Goal: Use online tool/utility: Utilize a website feature to perform a specific function

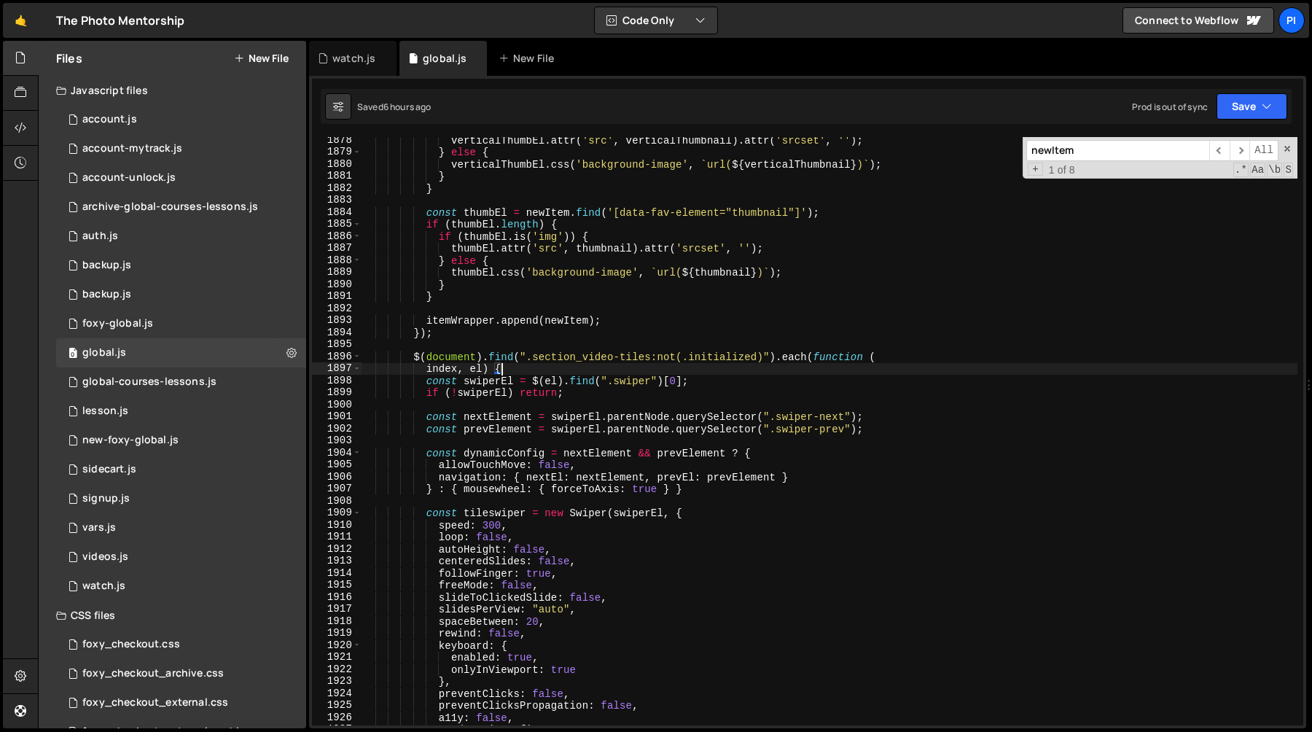
scroll to position [1377, 0]
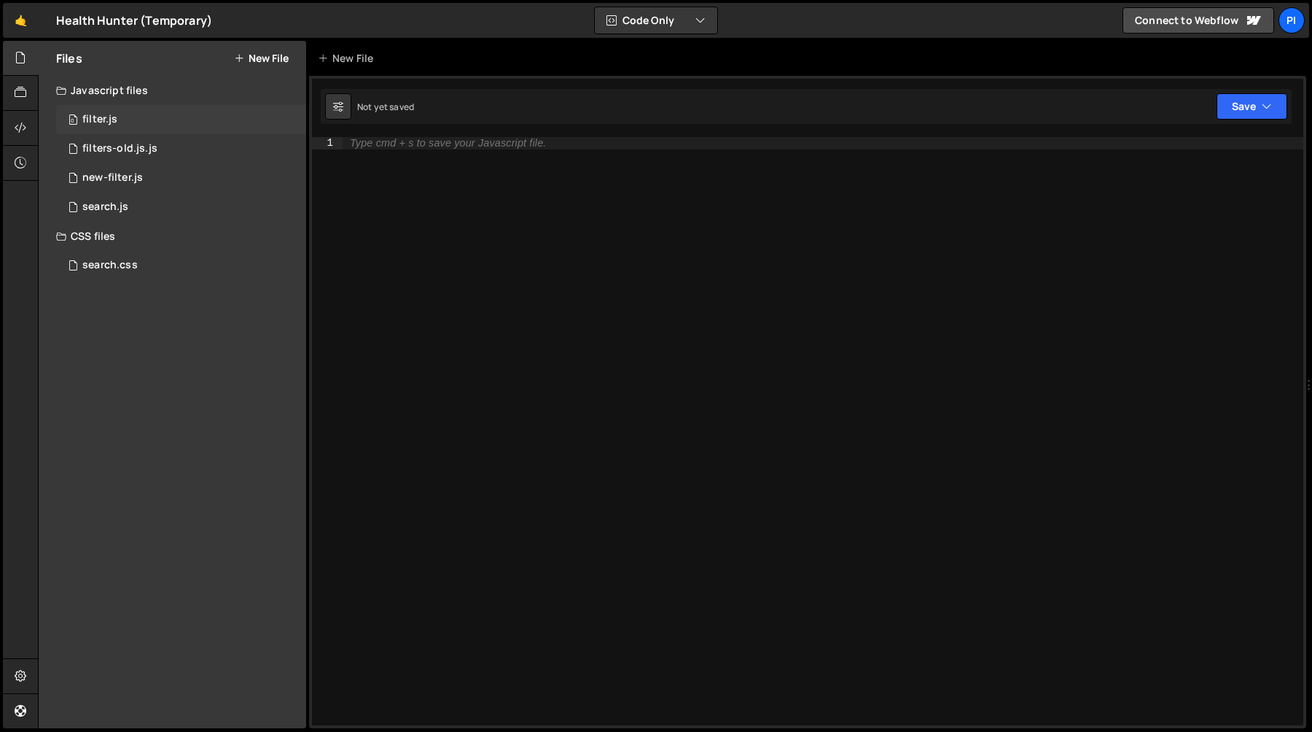
click at [131, 122] on div "0 filter.js 0" at bounding box center [181, 119] width 250 height 29
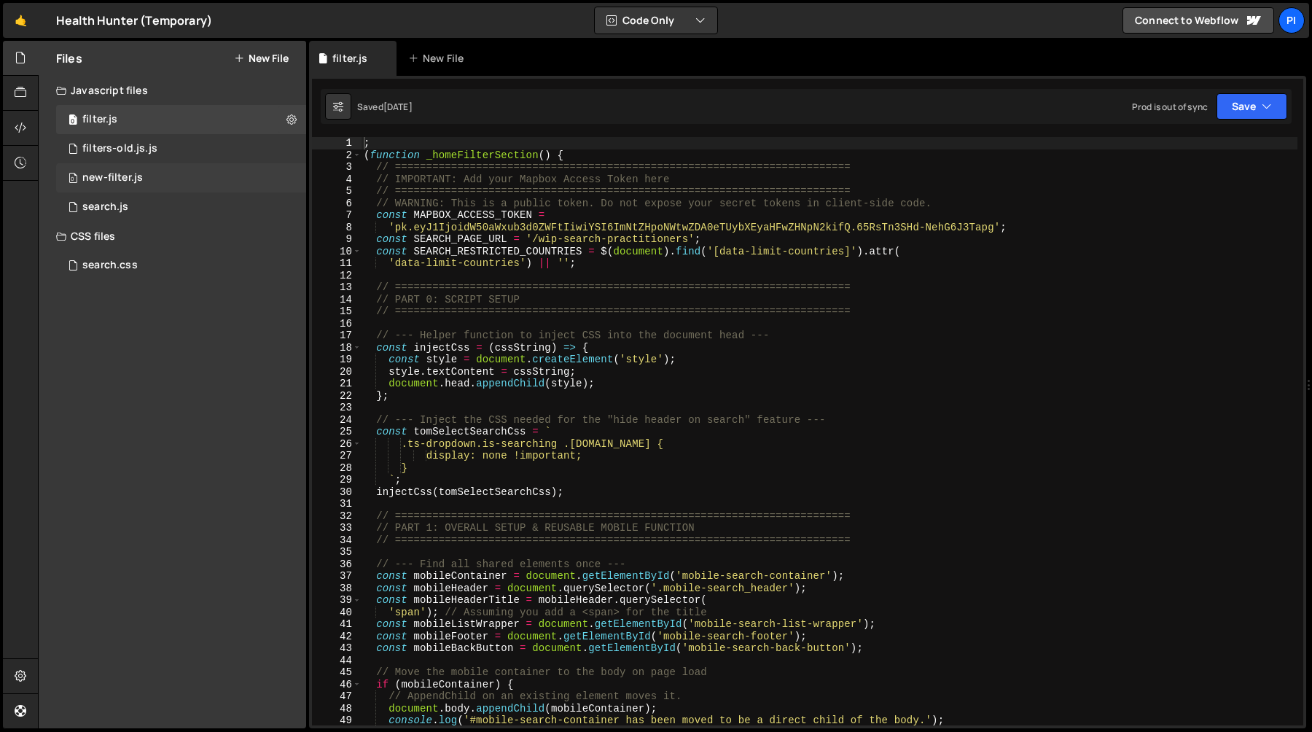
click at [592, 396] on div "; ( function _homeFilterSection ( ) { // ======================================…" at bounding box center [829, 443] width 937 height 612
type textarea "};"
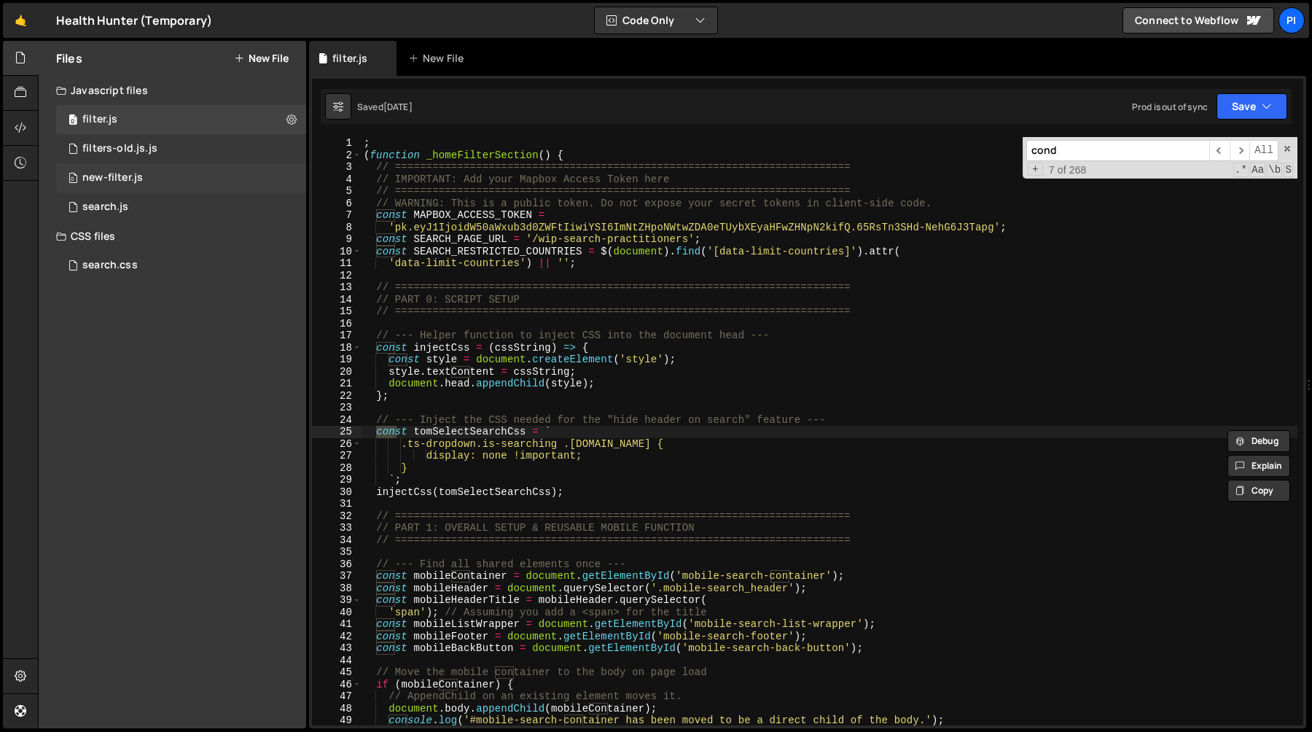
scroll to position [416, 0]
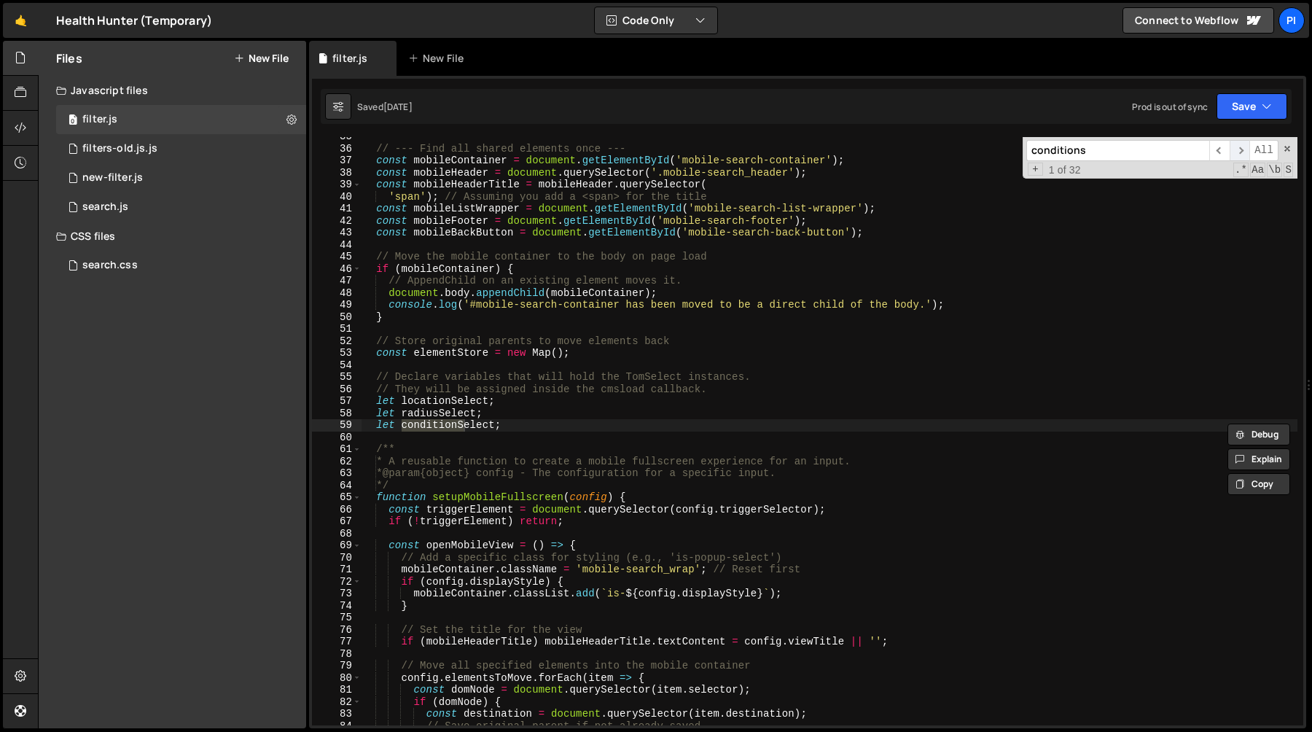
type input "conditions"
click at [1238, 157] on span "​" at bounding box center [1240, 150] width 20 height 21
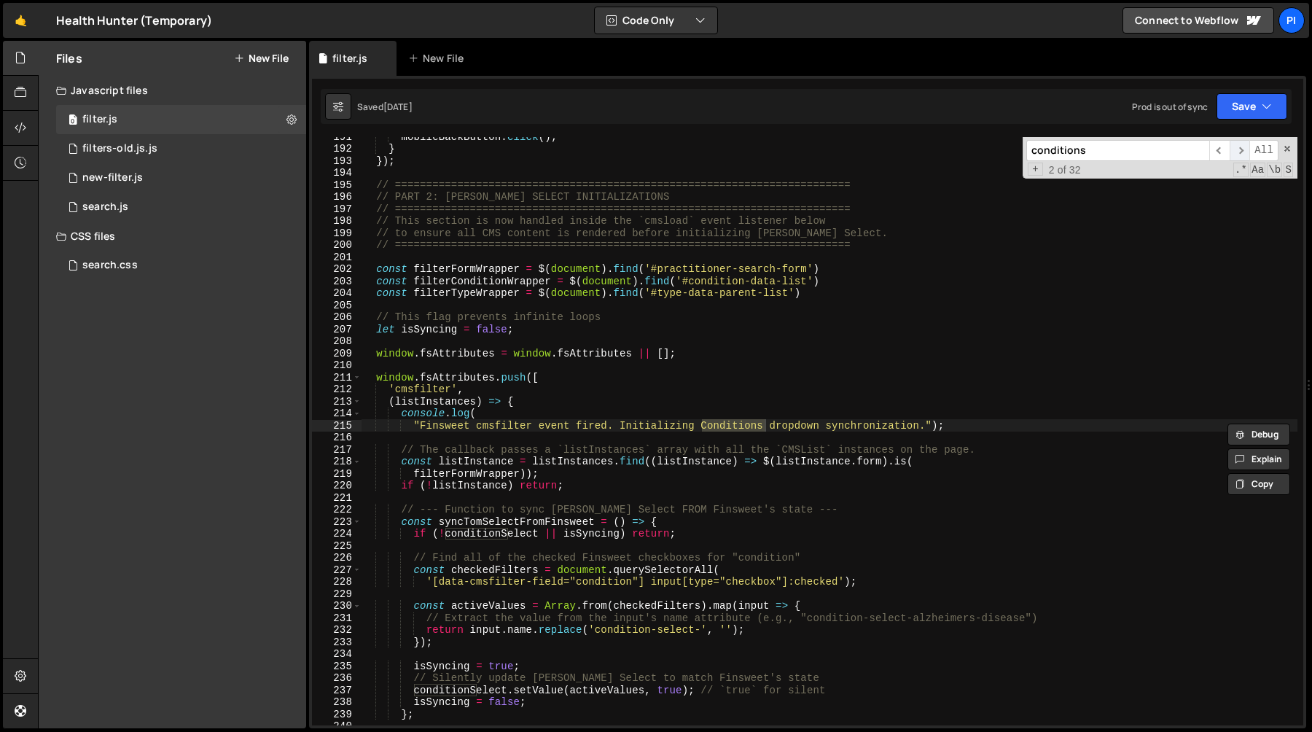
scroll to position [2304, 0]
click at [1238, 157] on span "​" at bounding box center [1240, 150] width 20 height 21
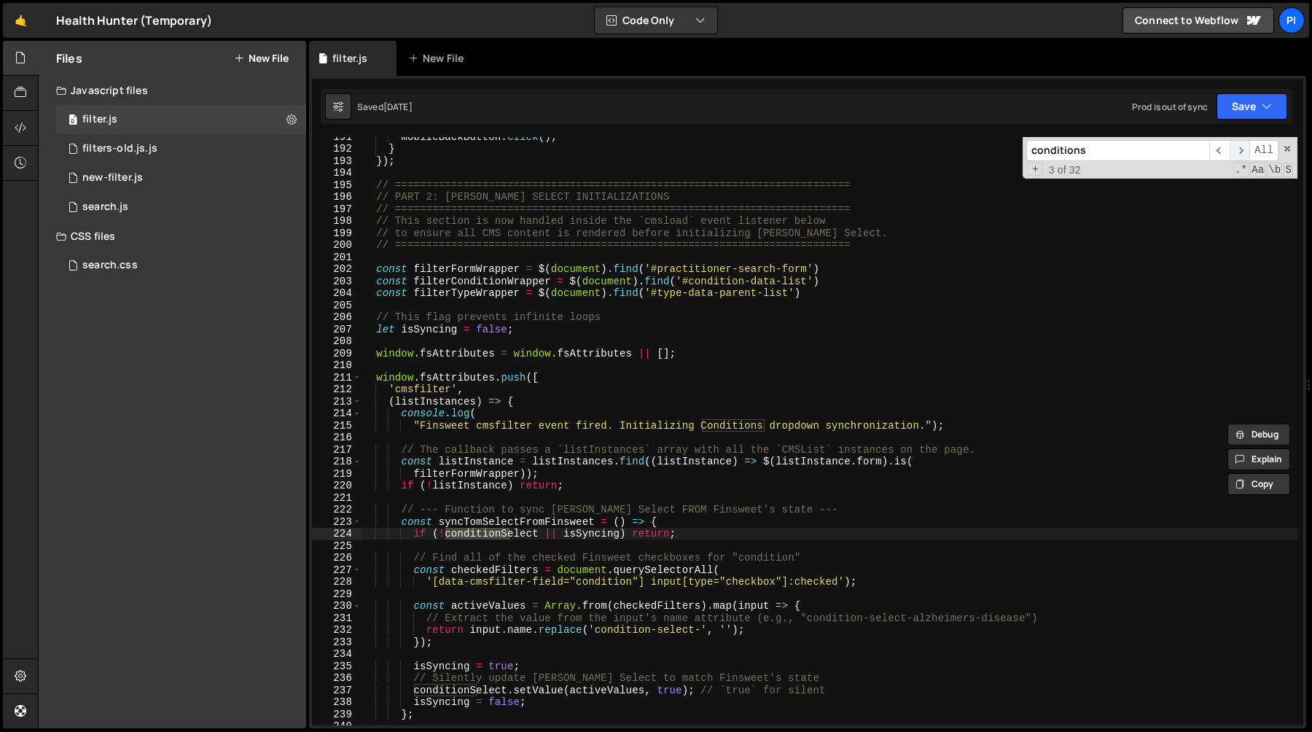
click at [1237, 158] on span "​" at bounding box center [1240, 150] width 20 height 21
click at [1237, 159] on span "​" at bounding box center [1240, 150] width 20 height 21
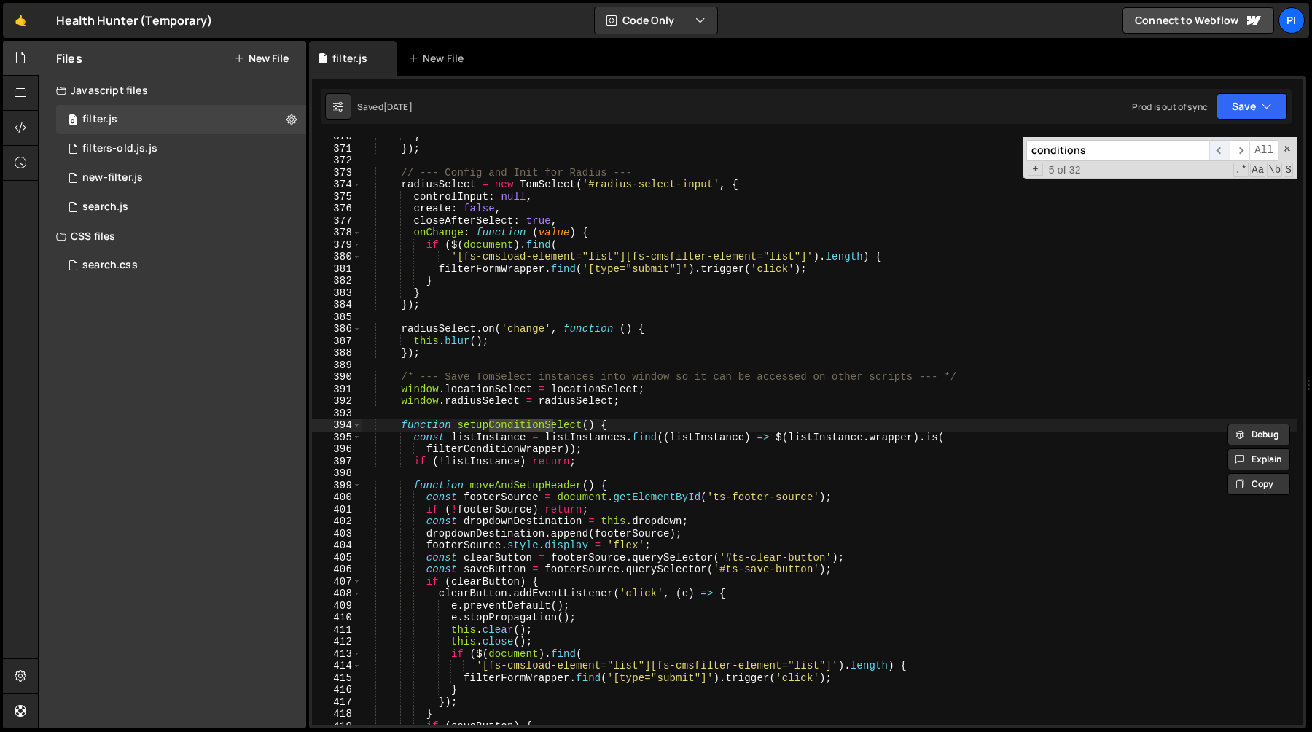
click at [1215, 157] on span "​" at bounding box center [1220, 150] width 20 height 21
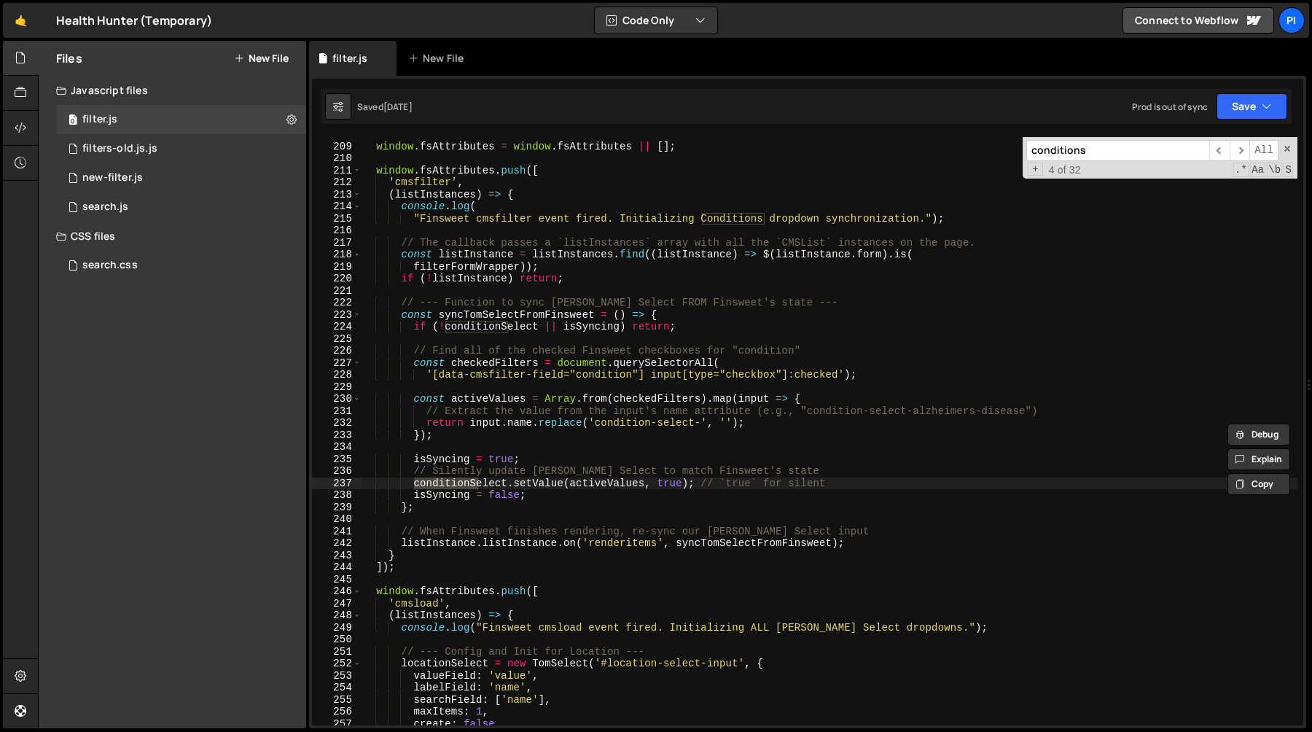
scroll to position [2503, 0]
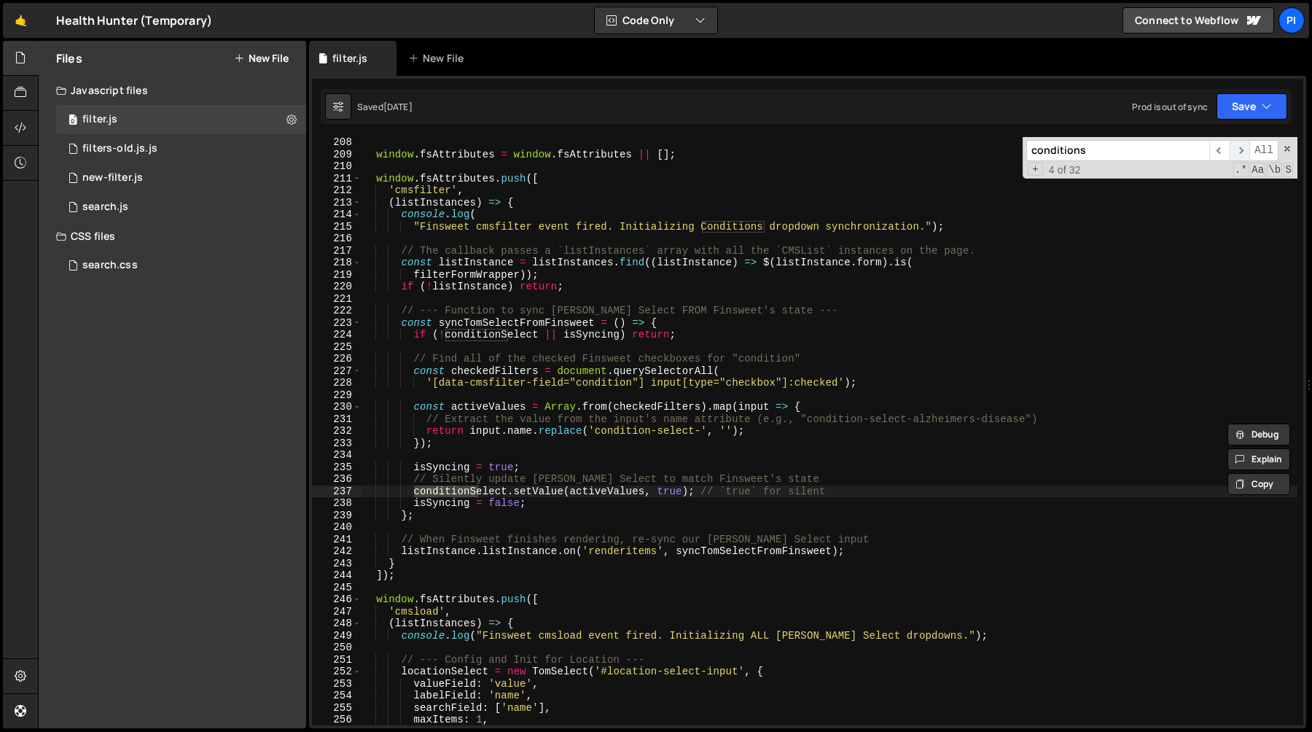
click at [1234, 152] on span "​" at bounding box center [1240, 150] width 20 height 21
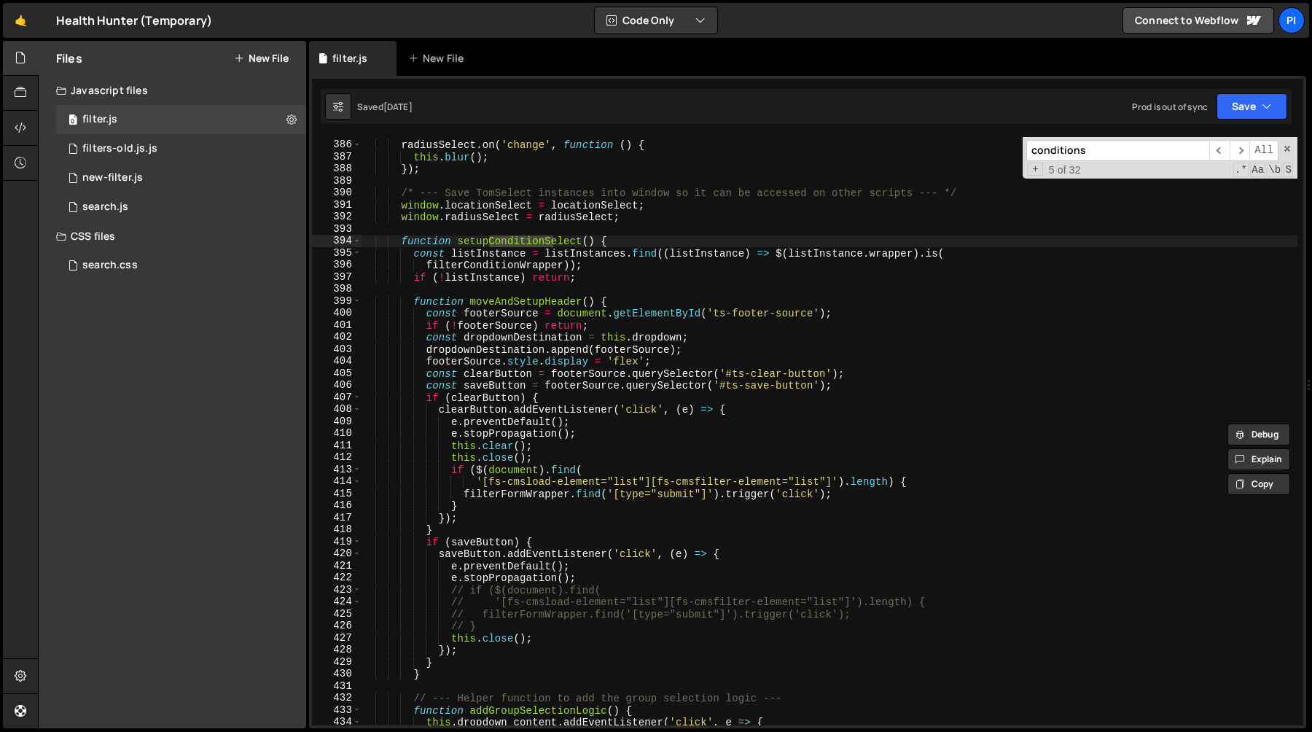
scroll to position [4659, 0]
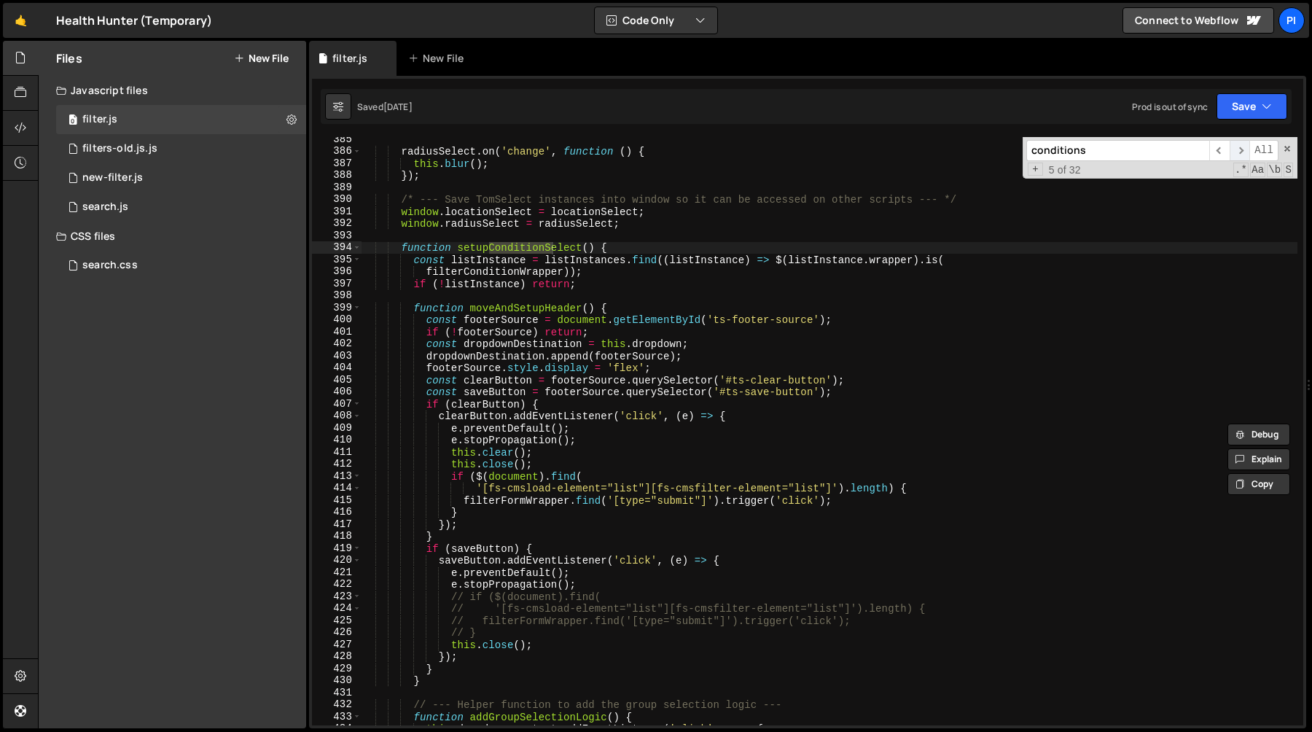
click at [1242, 152] on span "​" at bounding box center [1240, 150] width 20 height 21
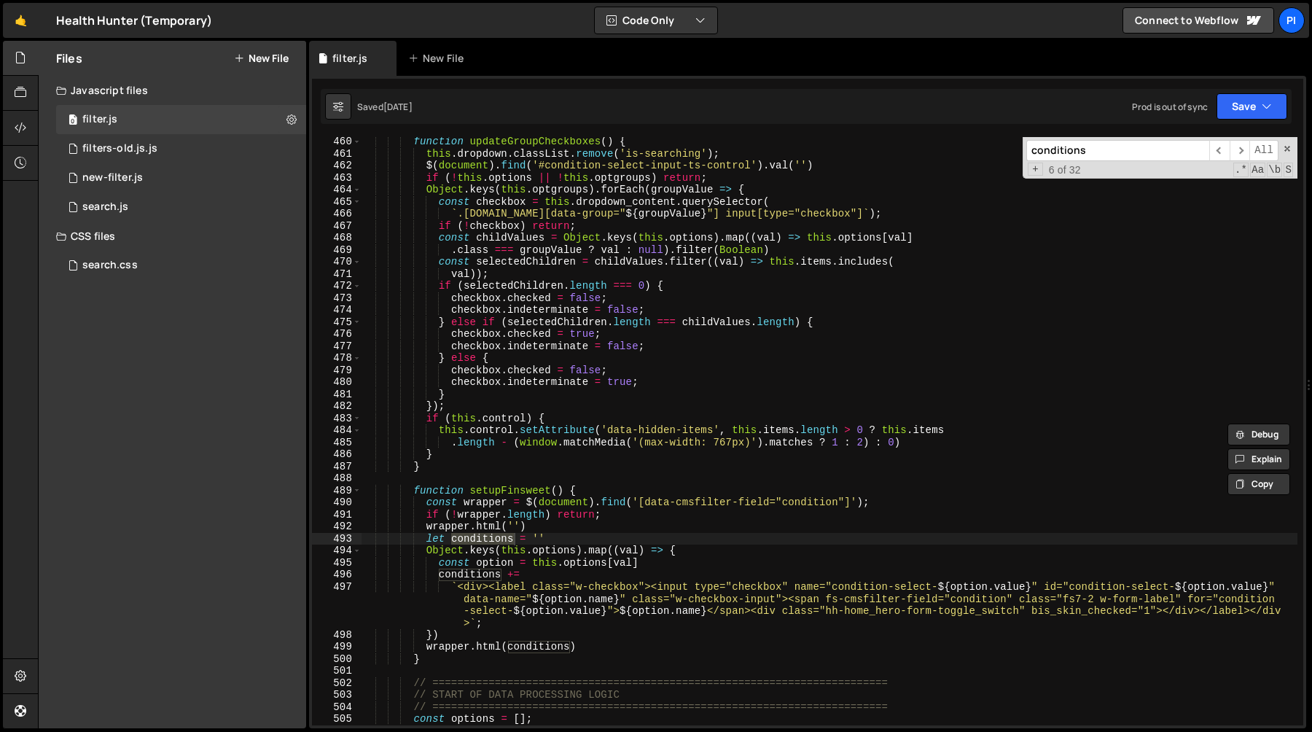
scroll to position [5556, 0]
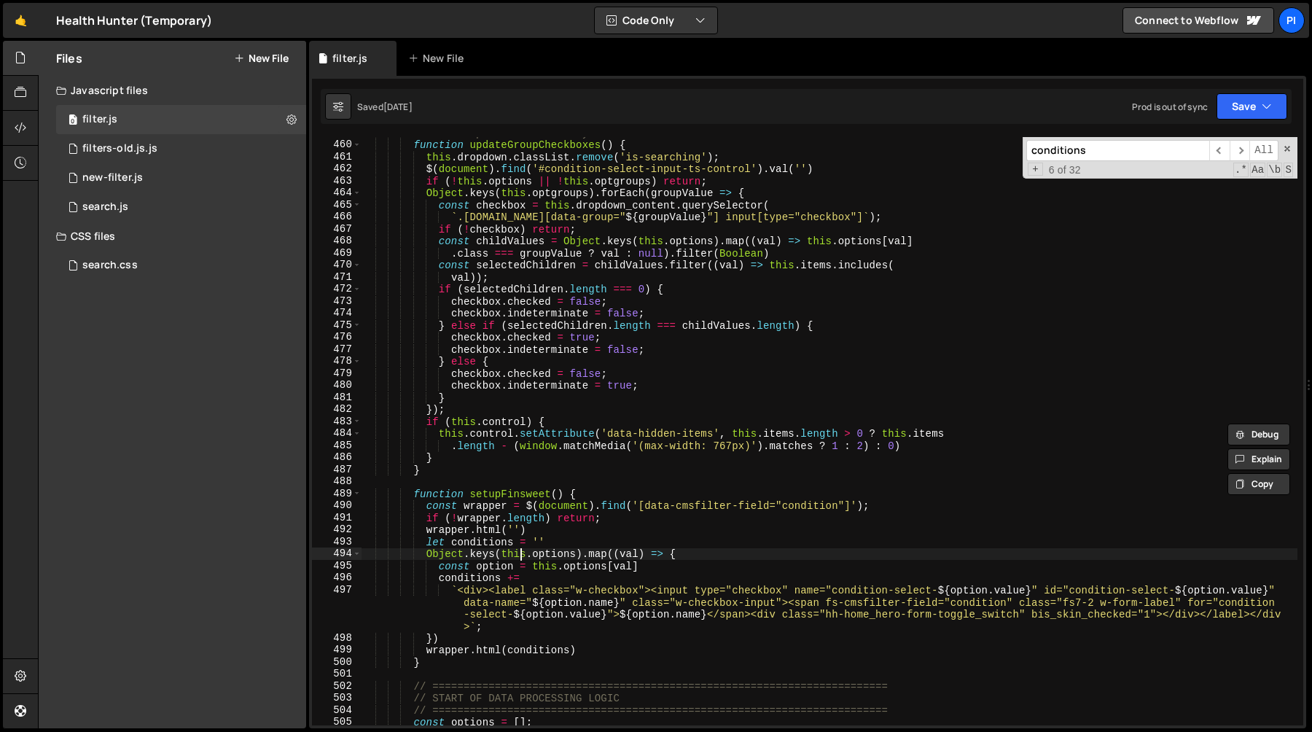
click at [521, 557] on div "// --- Helper function to sync header checkbox states --- function updateGroupC…" at bounding box center [829, 433] width 937 height 612
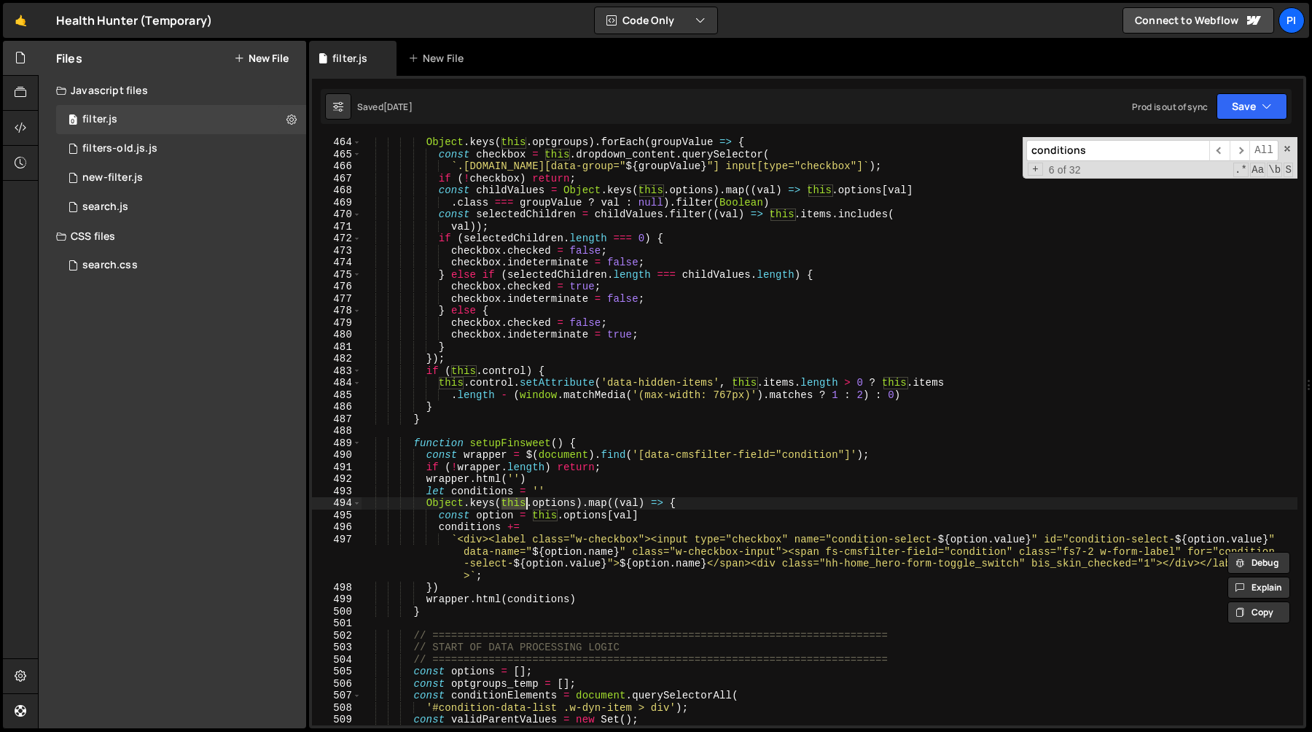
scroll to position [5634, 0]
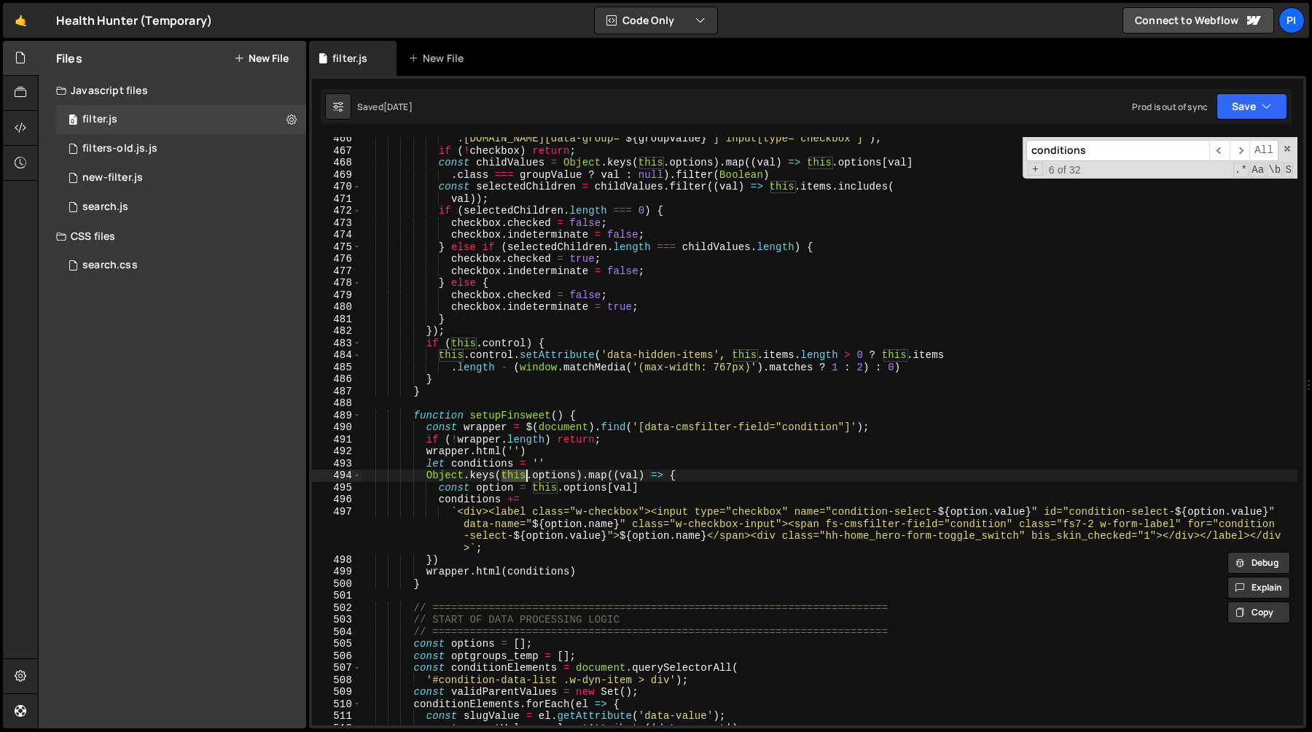
click at [556, 478] on div "` .[DOMAIN_NAME][data-group=" ${ groupValue } "] input[type="checkbox"] ` ) ; i…" at bounding box center [829, 439] width 937 height 612
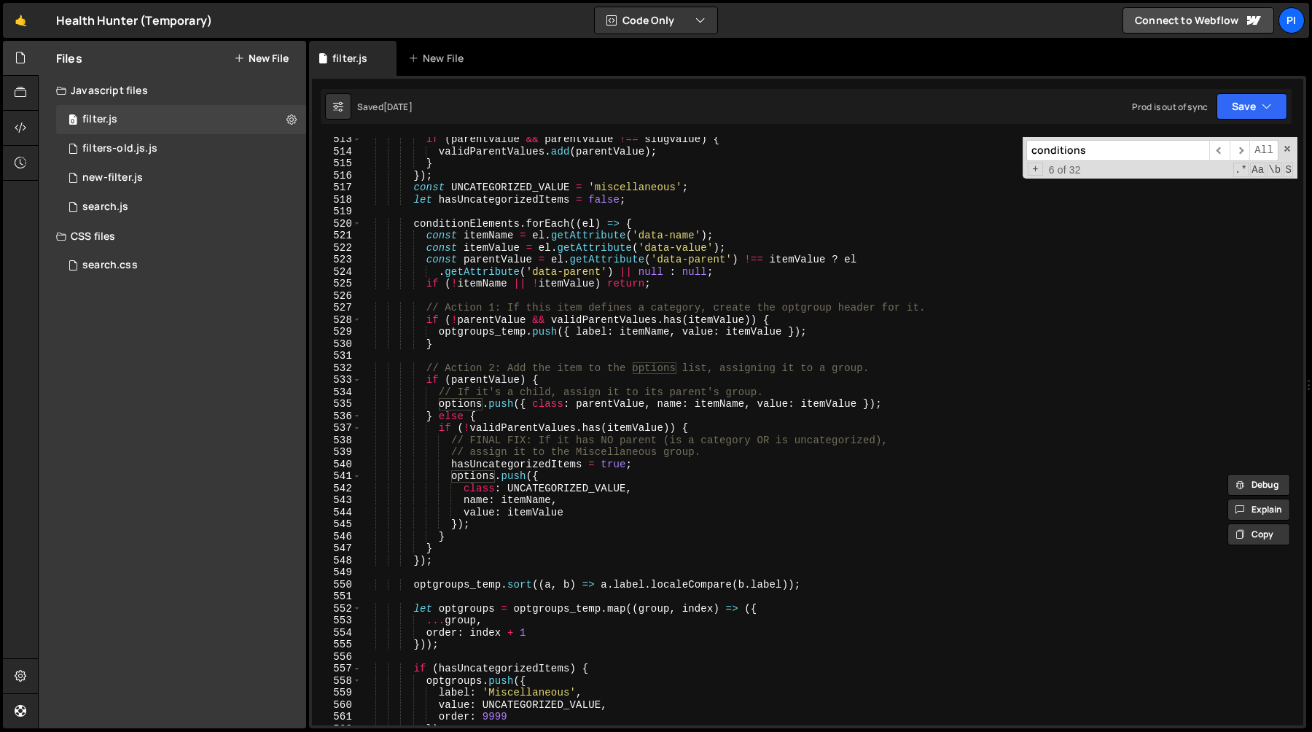
scroll to position [6213, 0]
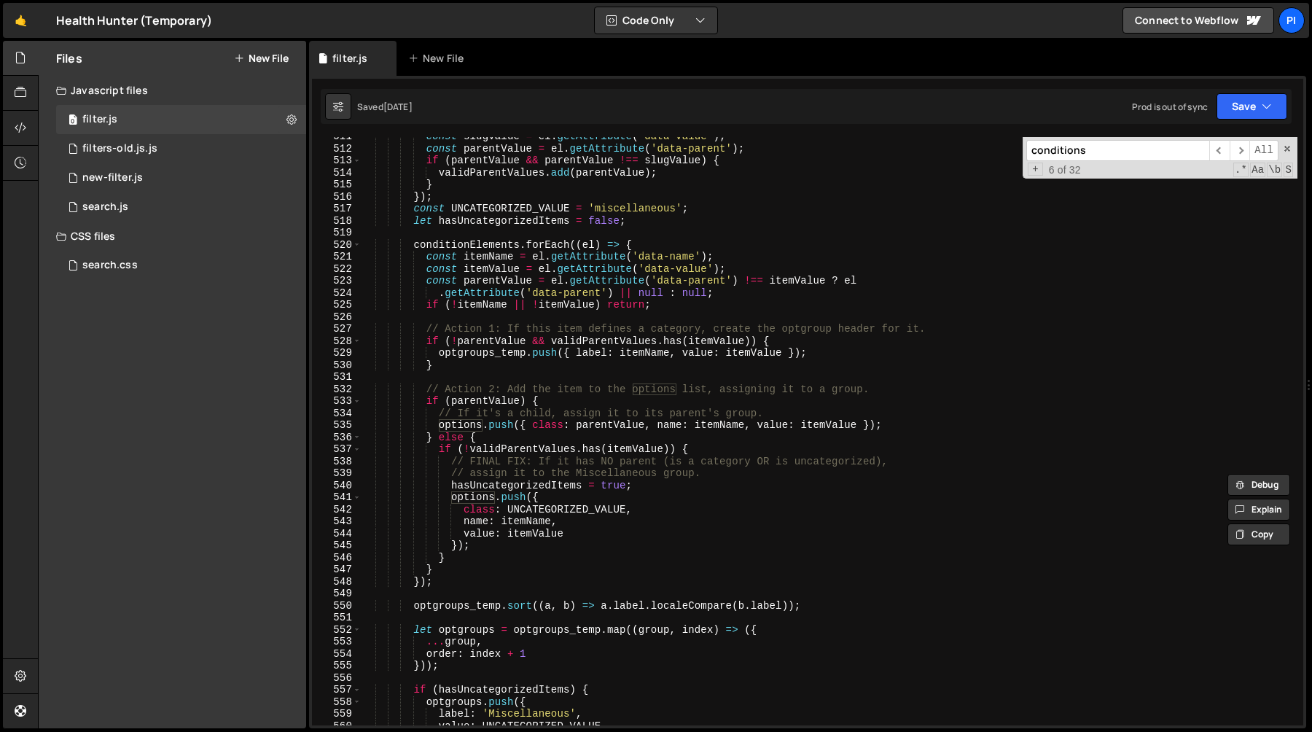
click at [921, 422] on div "const slugValue = el . getAttribute ( 'data-value' ) ; const parentValue = el .…" at bounding box center [829, 437] width 937 height 612
click at [492, 399] on div "const slugValue = el . getAttribute ( 'data-value' ) ; const parentValue = el .…" at bounding box center [829, 437] width 937 height 612
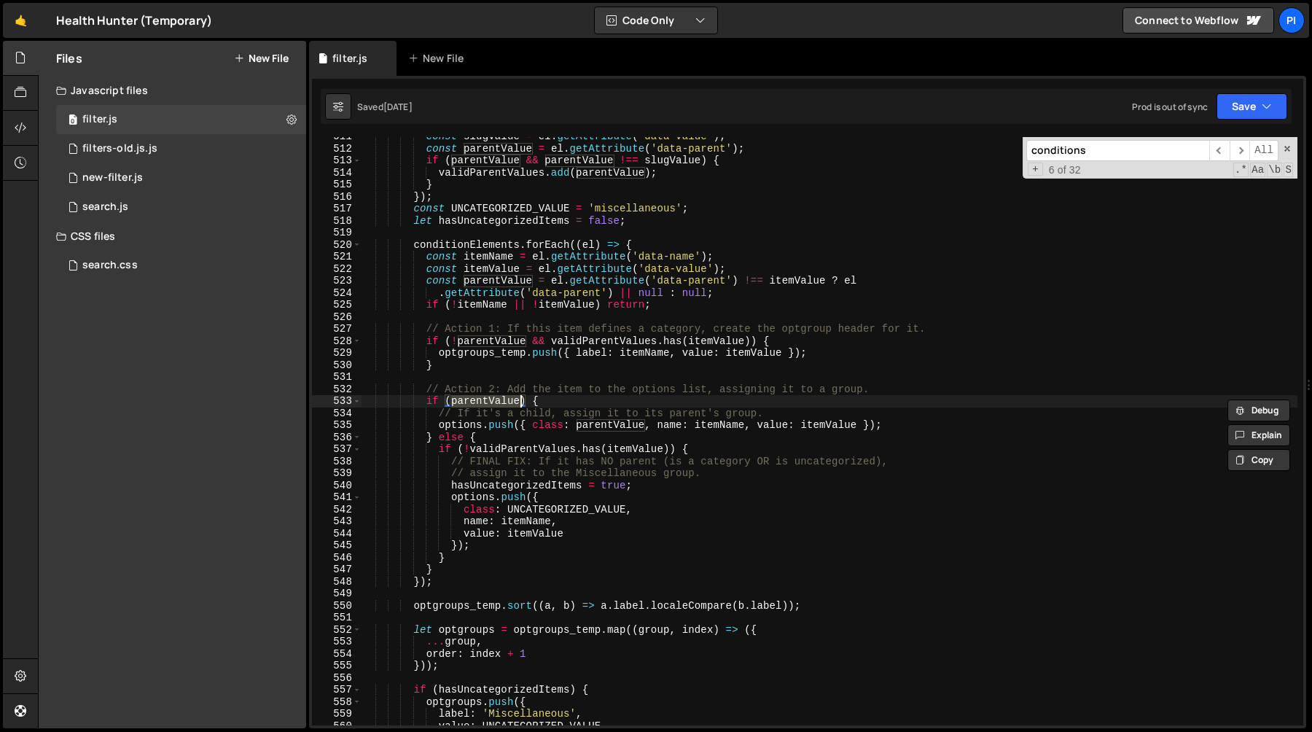
click at [494, 492] on div "const slugValue = el . getAttribute ( 'data-value' ) ; const parentValue = el .…" at bounding box center [829, 437] width 937 height 612
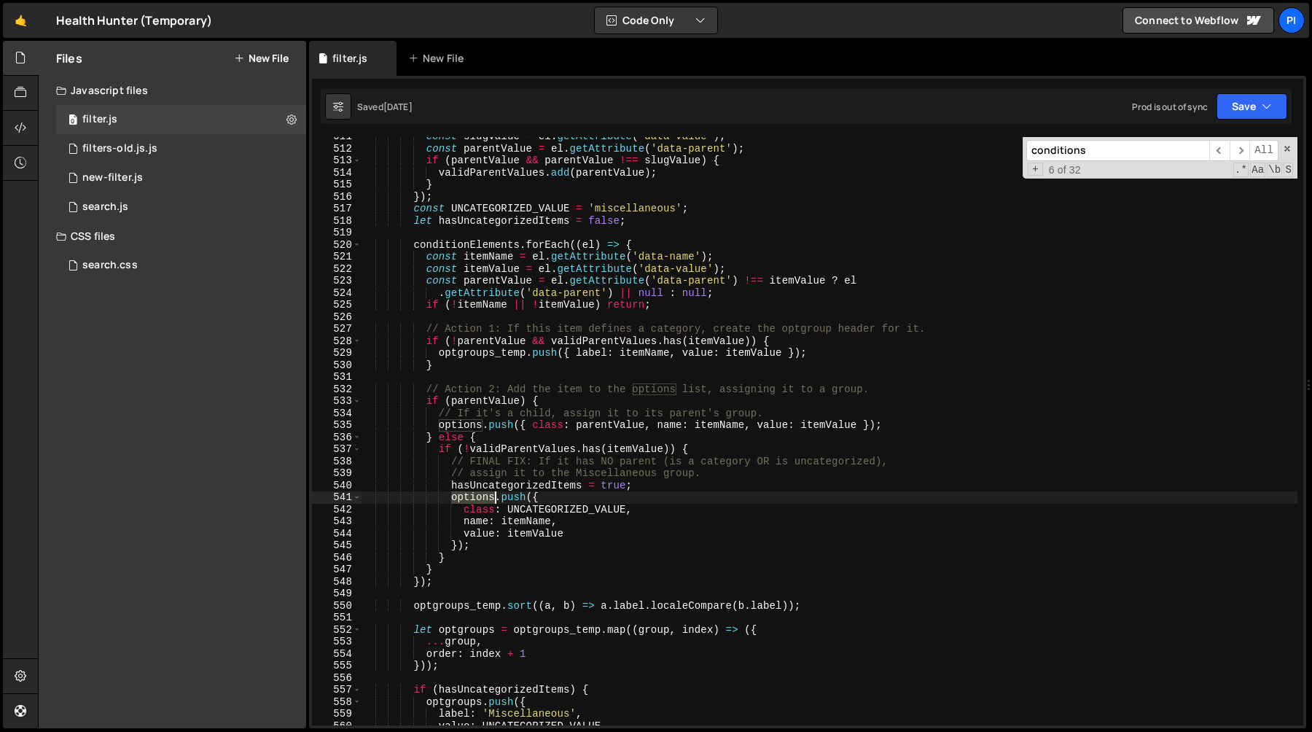
click at [494, 492] on div "const slugValue = el . getAttribute ( 'data-value' ) ; const parentValue = el .…" at bounding box center [829, 437] width 937 height 612
click at [584, 492] on div "const slugValue = el . getAttribute ( 'data-value' ) ; const parentValue = el .…" at bounding box center [829, 437] width 937 height 612
click at [510, 544] on div "const slugValue = el . getAttribute ( 'data-value' ) ; const parentValue = el .…" at bounding box center [829, 437] width 937 height 612
type textarea "});"
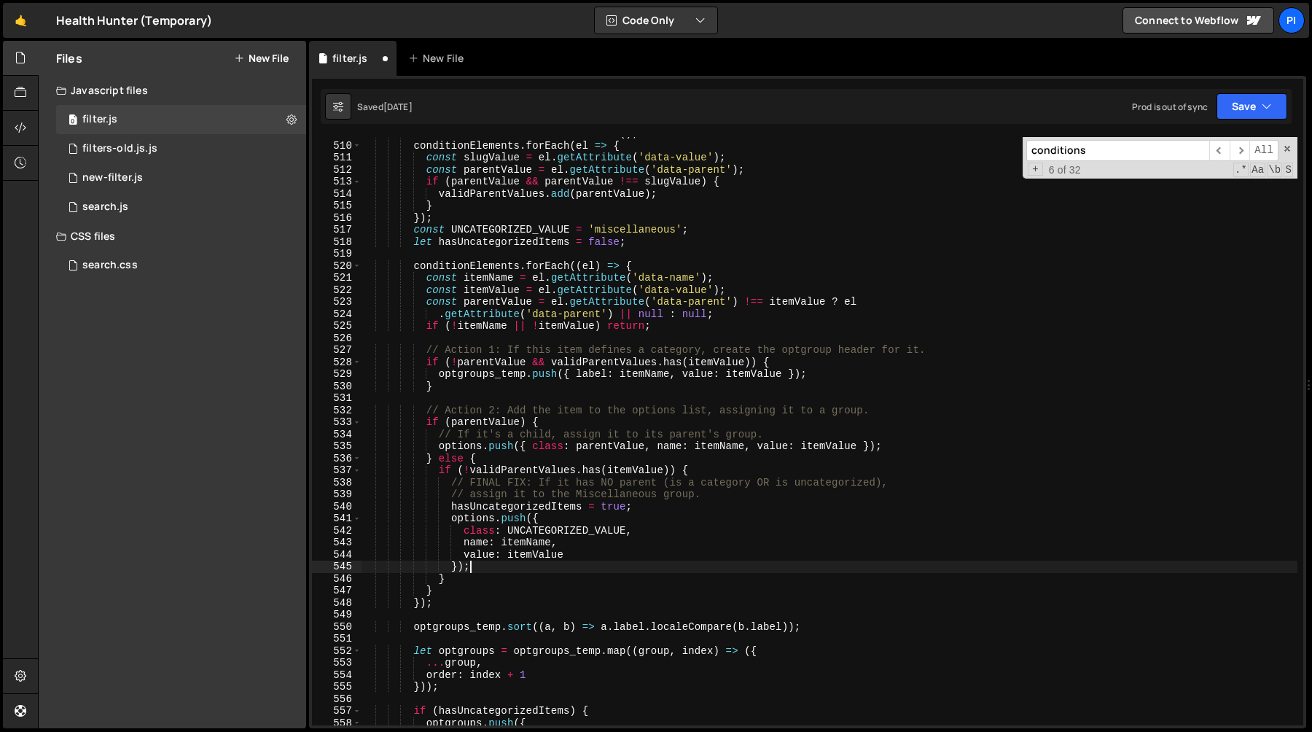
scroll to position [6189, 0]
click at [823, 376] on div "const validParentValues = new Set ( ) ; conditionElements . forEach ( el => { c…" at bounding box center [829, 437] width 937 height 612
type textarea "optgroups_temp.push({ label: itemName, value: itemValue });"
click at [463, 381] on div "const validParentValues = new Set ( ) ; conditionElements . forEach ( el => { c…" at bounding box center [829, 437] width 937 height 612
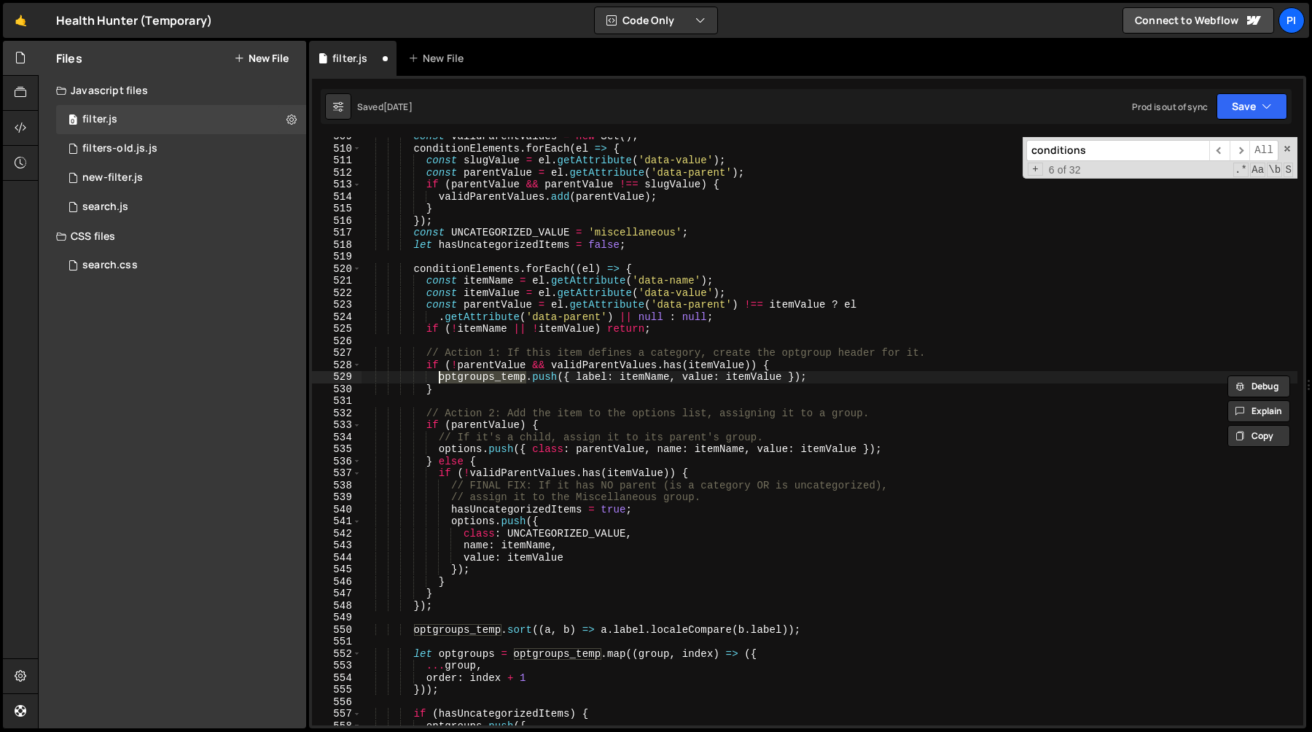
click at [852, 378] on div "const validParentValues = new Set ( ) ; conditionElements . forEach ( el => { c…" at bounding box center [829, 437] width 937 height 612
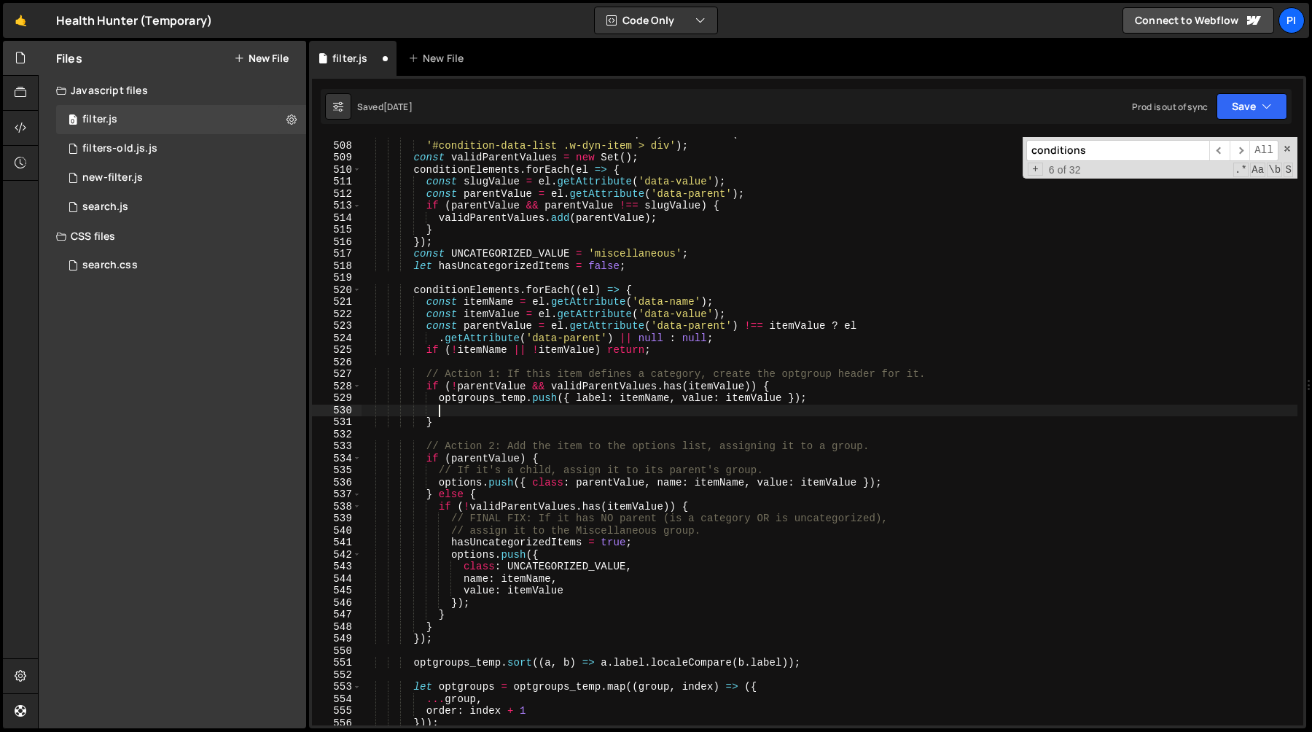
scroll to position [0, 4]
type textarea "i"
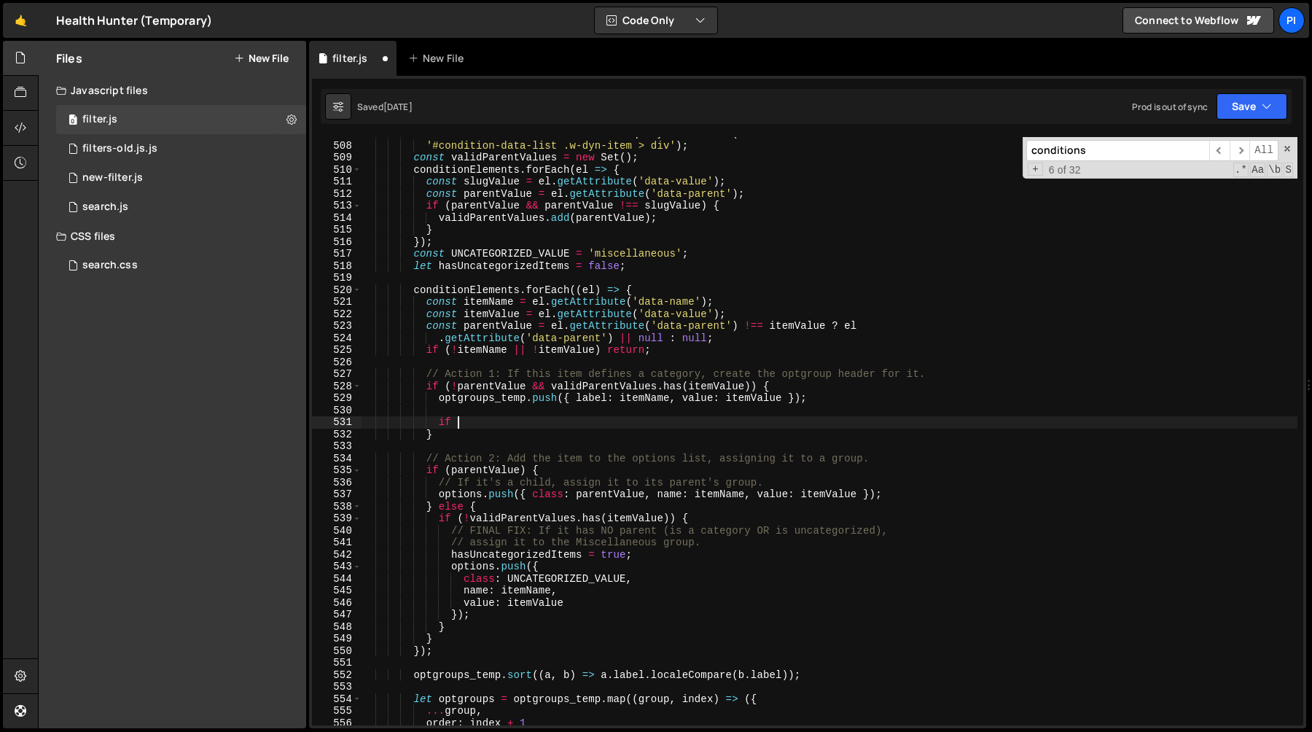
type textarea "if ()"
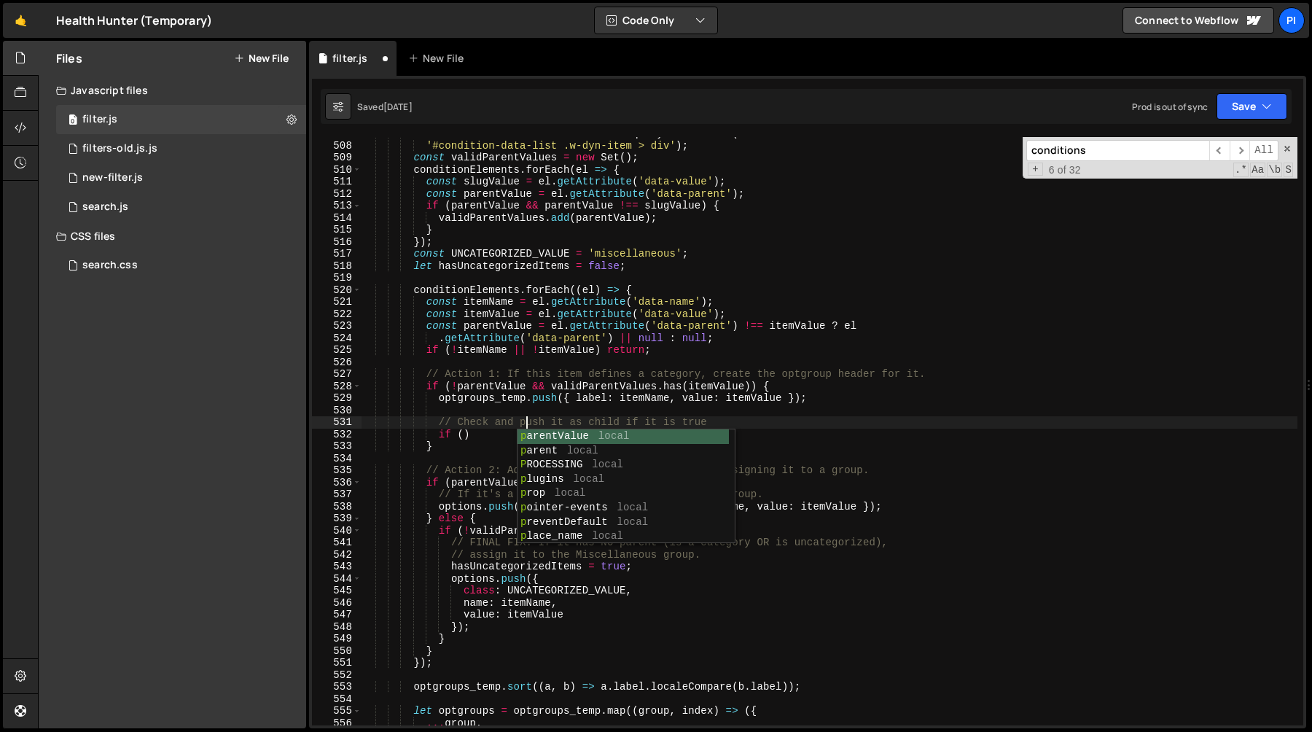
scroll to position [0, 11]
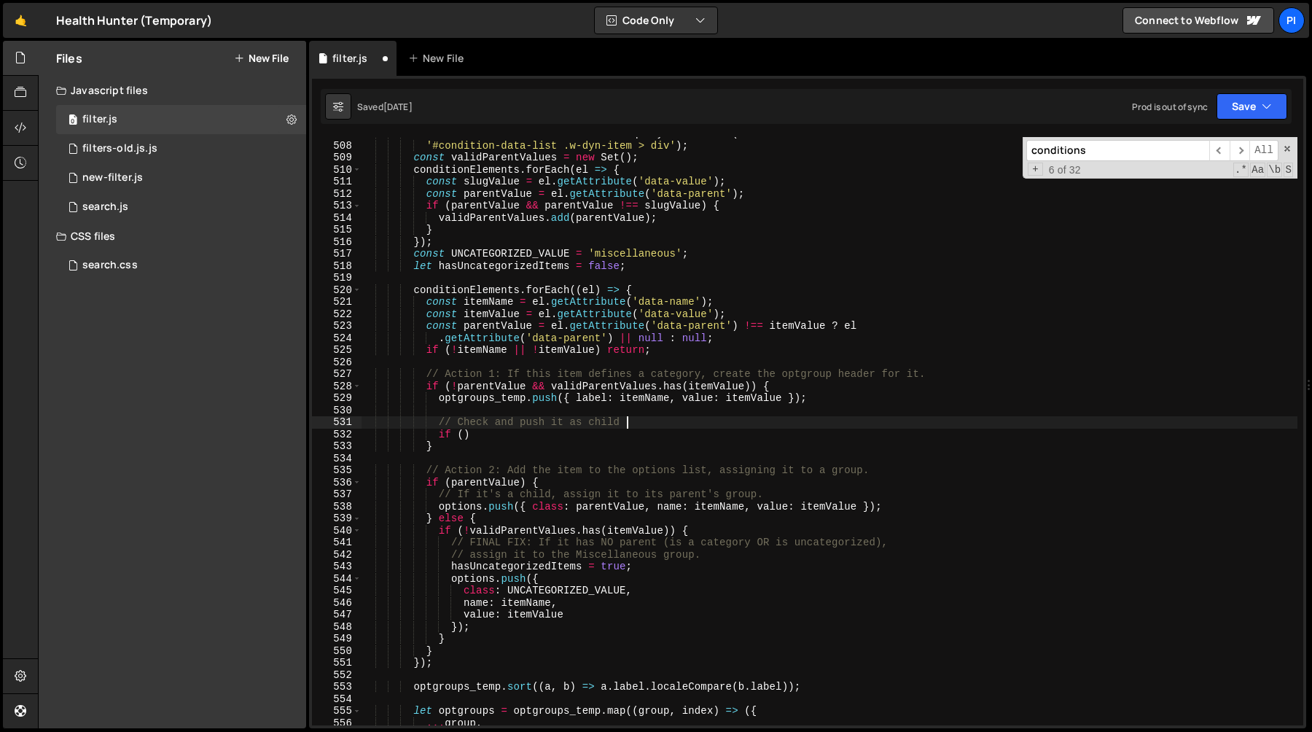
type textarea "// Check and push it as child"
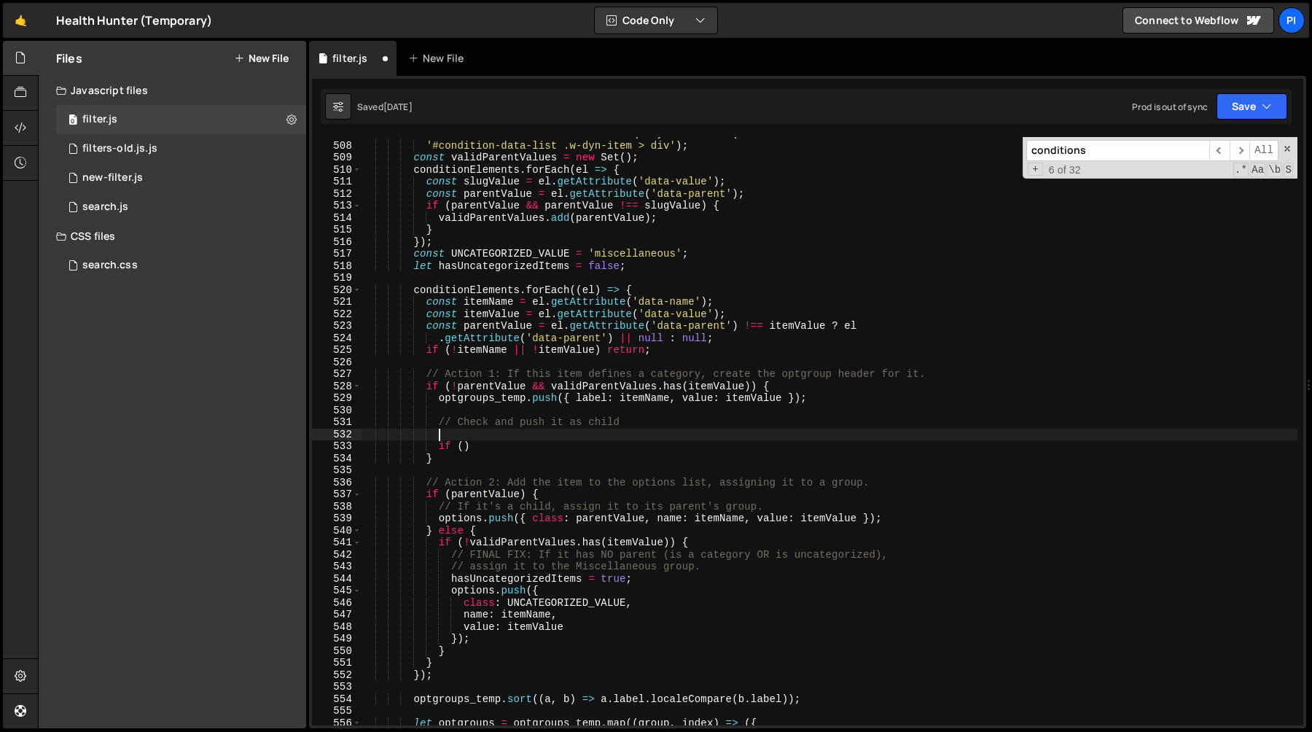
scroll to position [0, 4]
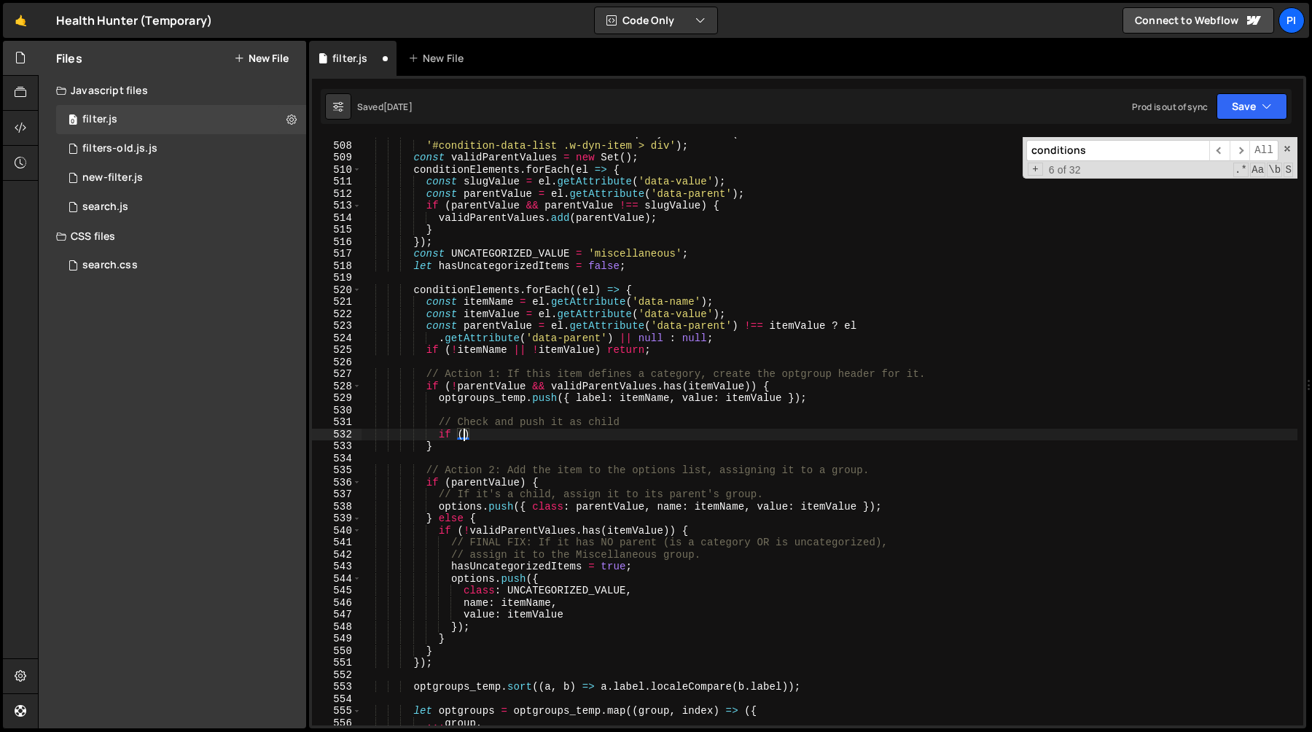
click at [597, 399] on div "const conditionElements = document . querySelectorAll ( '#condition-data-list .…" at bounding box center [829, 434] width 937 height 612
click at [637, 399] on div "const conditionElements = document . querySelectorAll ( '#condition-data-list .…" at bounding box center [829, 434] width 937 height 612
click at [548, 294] on div "const conditionElements = document . querySelectorAll ( '#condition-data-list .…" at bounding box center [829, 434] width 937 height 612
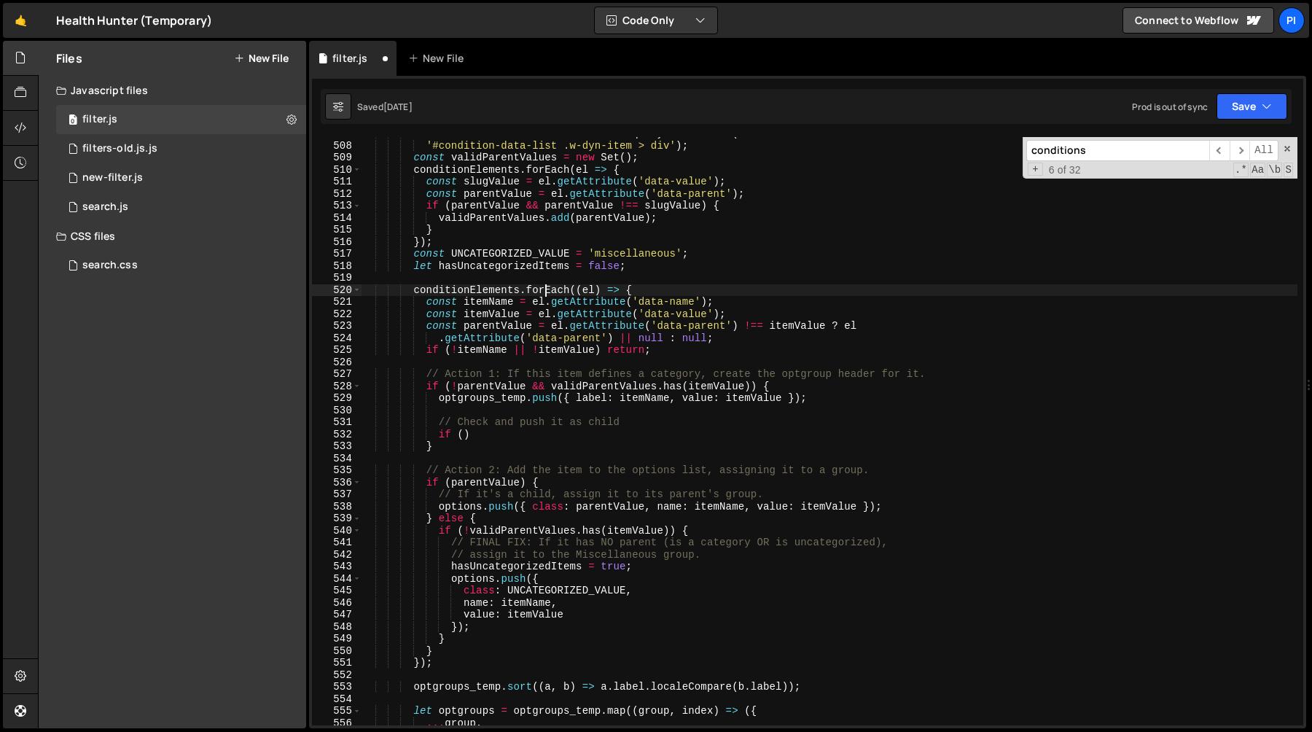
click at [548, 294] on div "const conditionElements = document . querySelectorAll ( '#condition-data-list .…" at bounding box center [829, 434] width 937 height 612
click at [588, 293] on div "const conditionElements = document . querySelectorAll ( '#condition-data-list .…" at bounding box center [829, 434] width 937 height 612
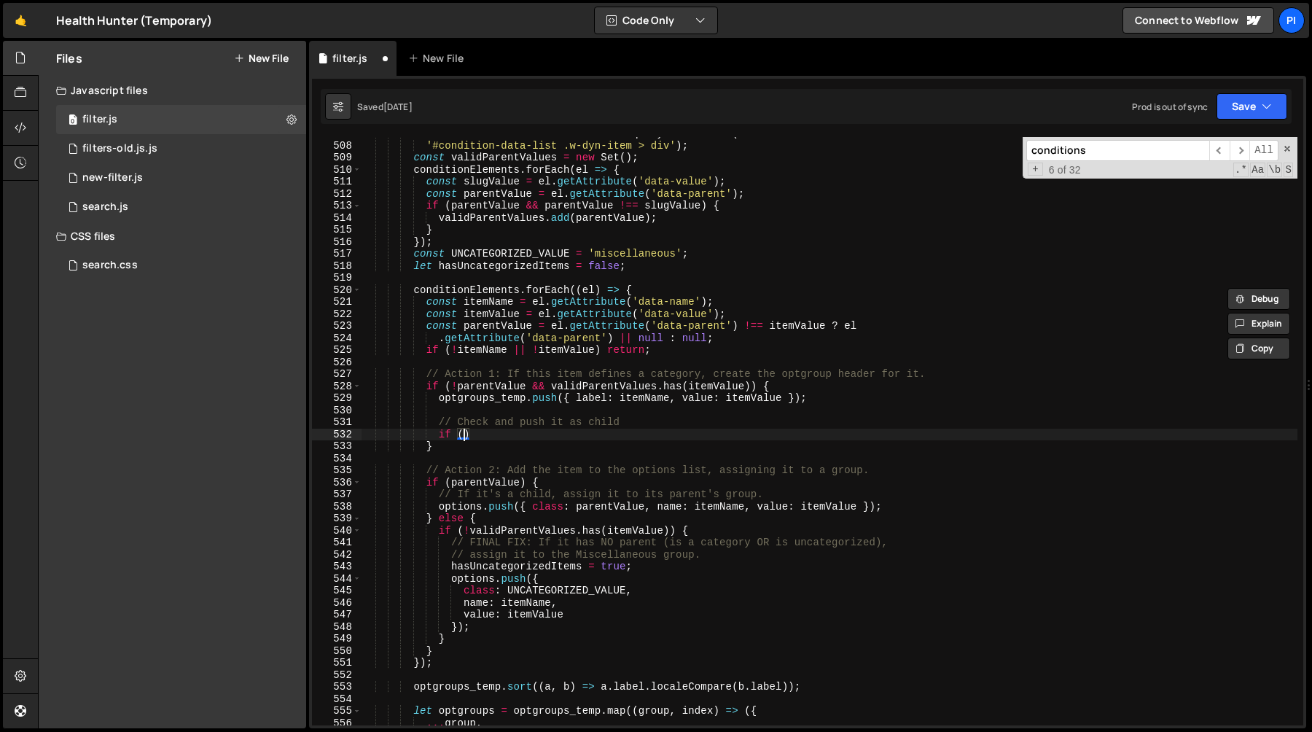
click at [465, 434] on div "const conditionElements = document . querySelectorAll ( '#condition-data-list .…" at bounding box center [829, 434] width 937 height 612
paste textarea "el"
paste textarea "data-show-as-child"
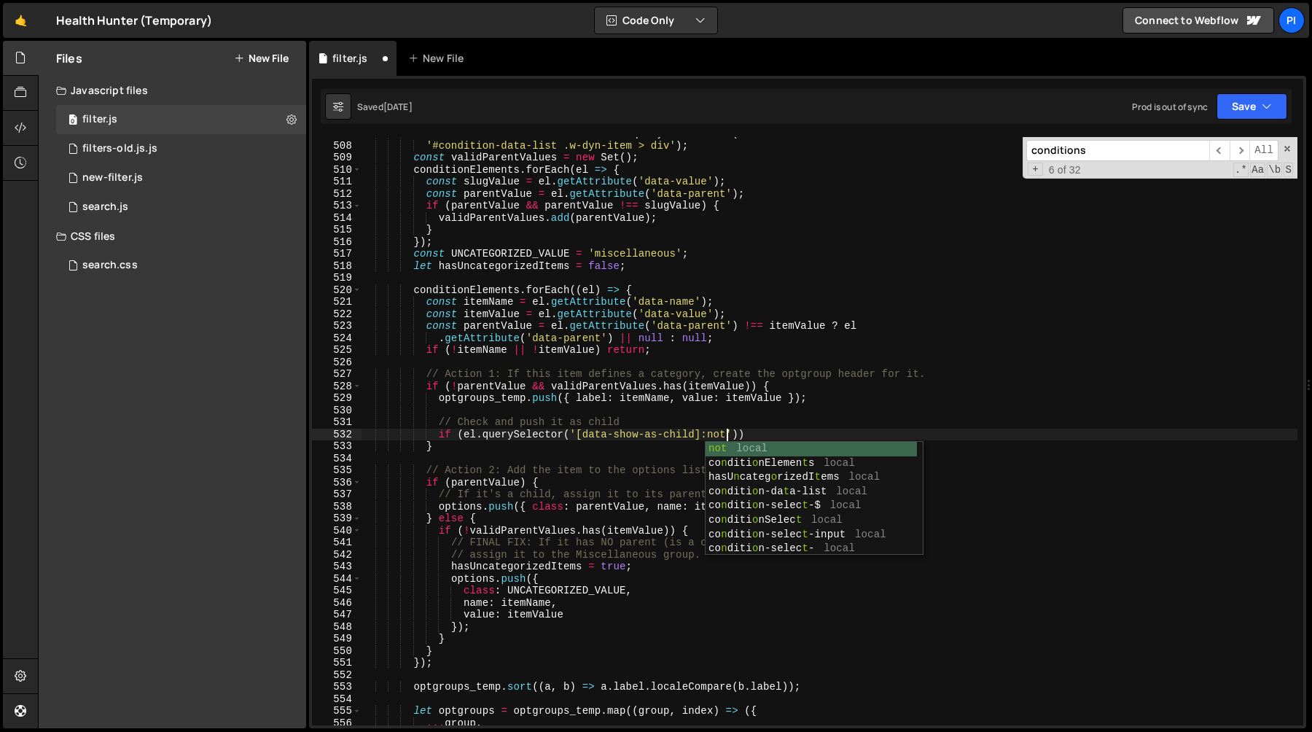
scroll to position [0, 26]
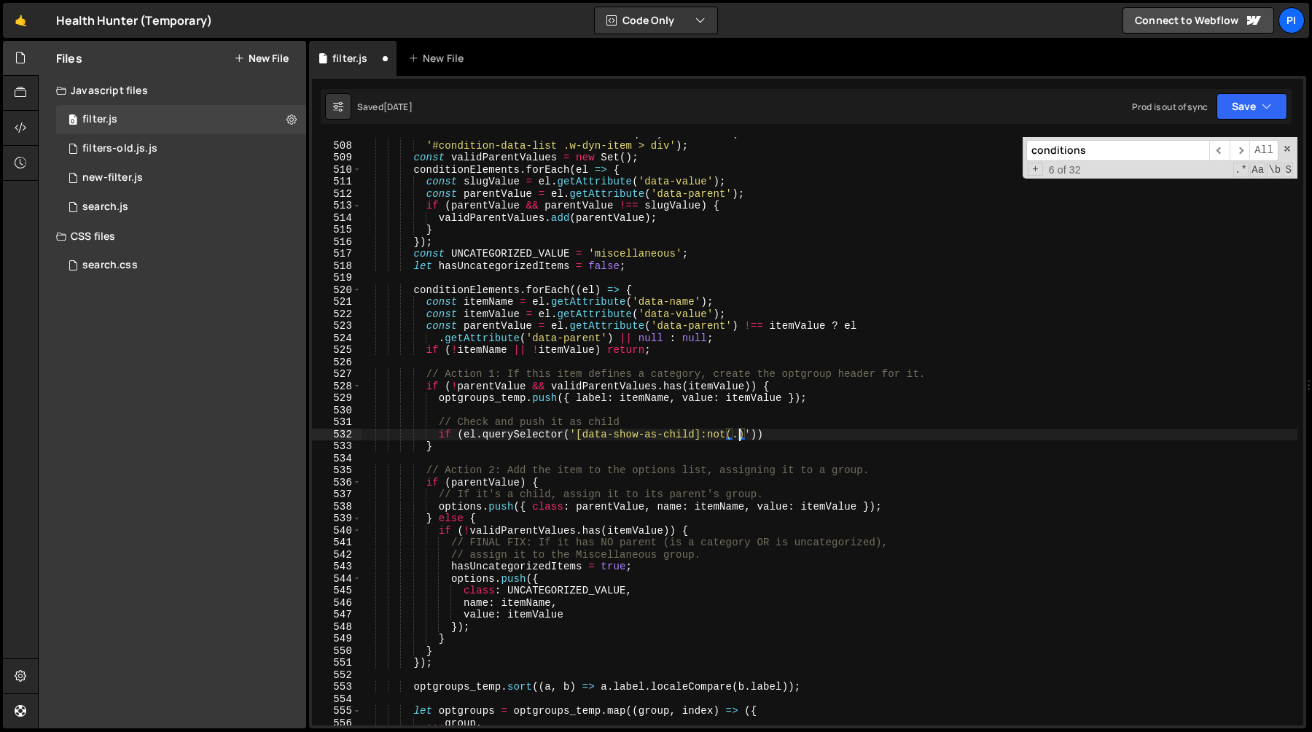
paste textarea "hide w-condition-invisible"
type textarea "if (el.querySelector('[data-show-as-child]:not(.hide w-condition-invisible)')){}"
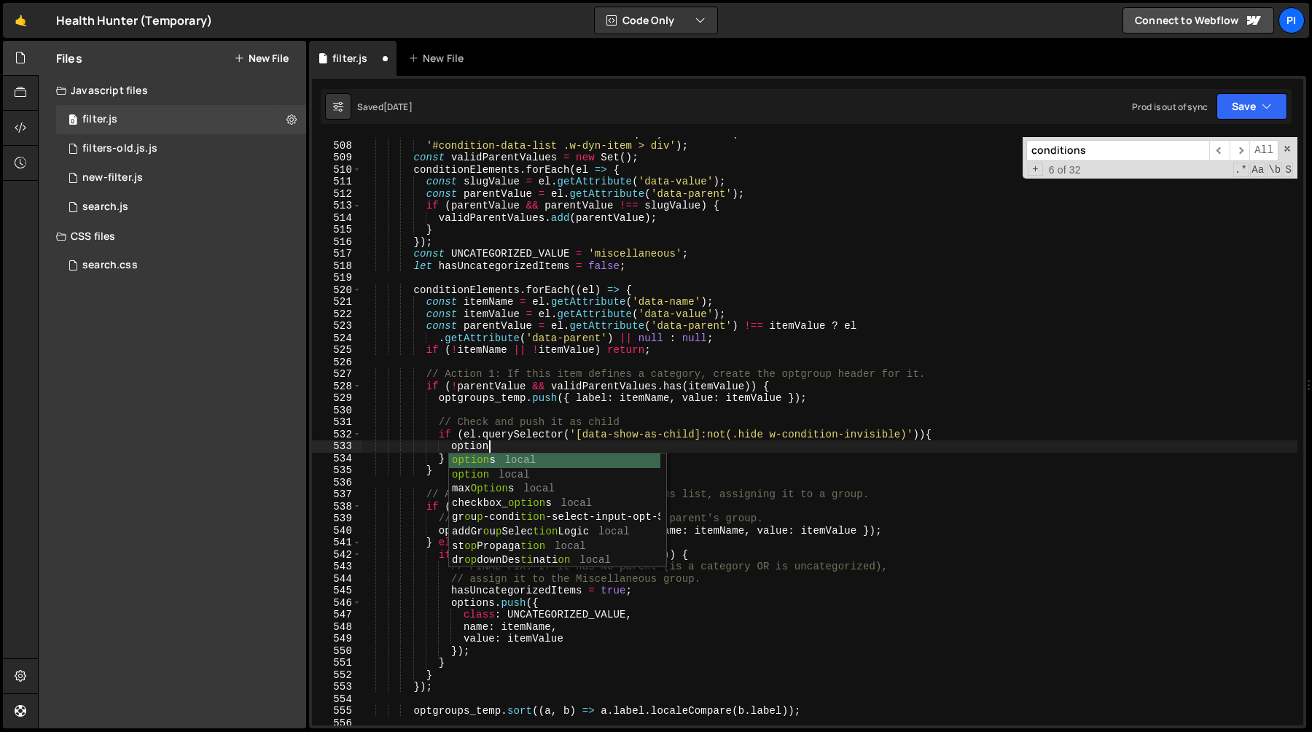
scroll to position [0, 8]
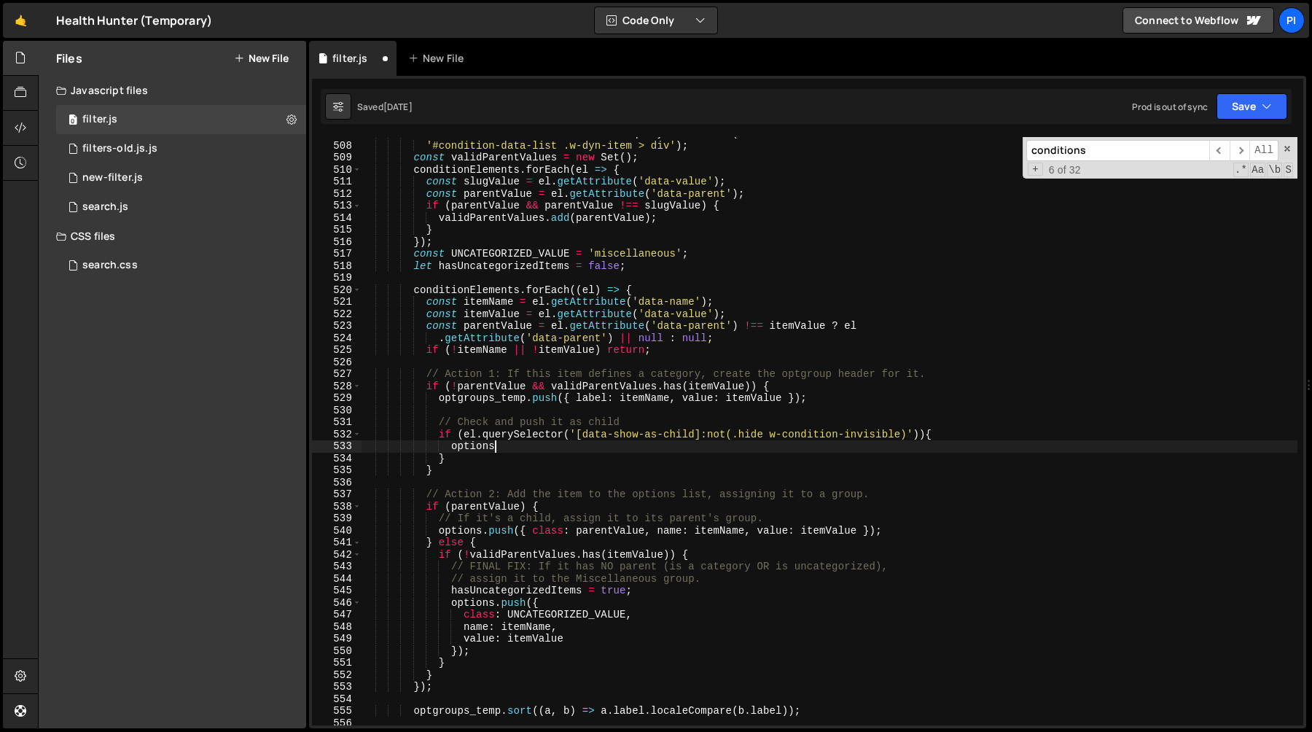
click at [440, 536] on div "const conditionElements = document . querySelectorAll ( '#condition-data-list .…" at bounding box center [829, 434] width 937 height 612
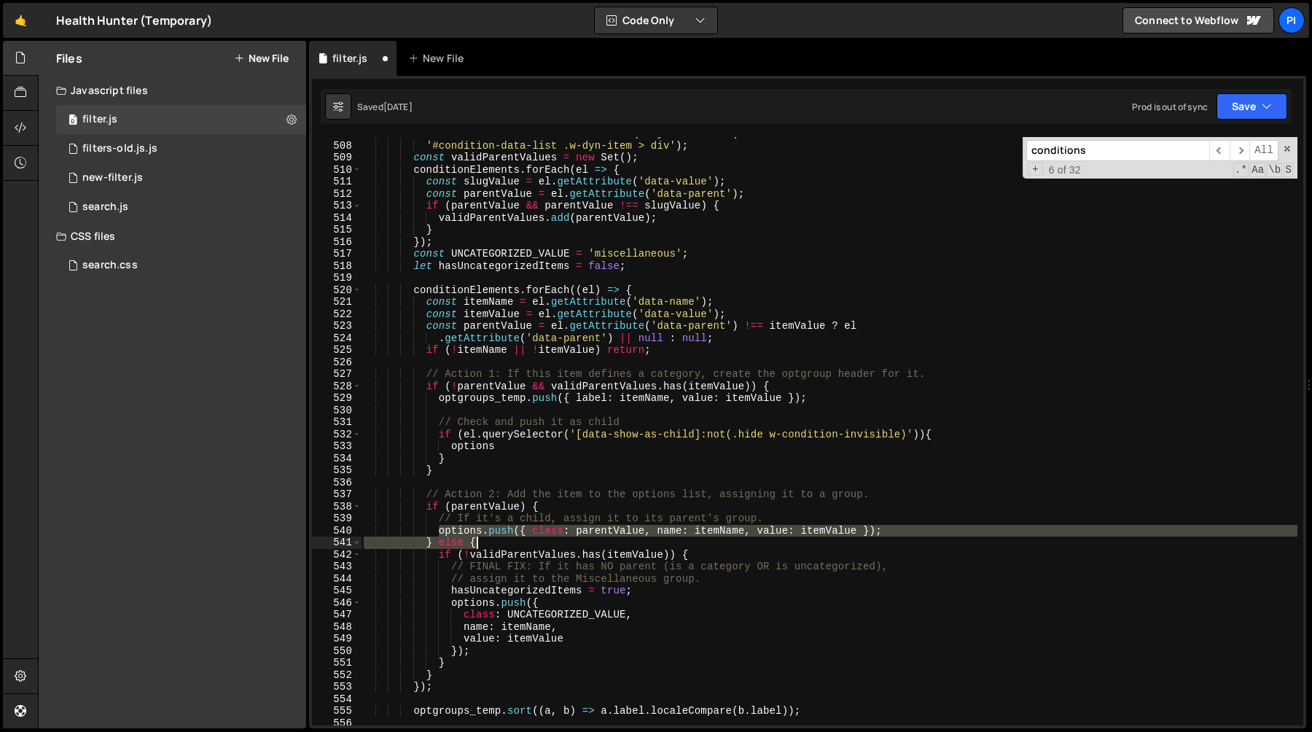
click at [924, 539] on div "const conditionElements = document . querySelectorAll ( '#condition-data-list .…" at bounding box center [829, 434] width 937 height 612
click at [917, 531] on div "const conditionElements = document . querySelectorAll ( '#condition-data-list .…" at bounding box center [829, 431] width 937 height 588
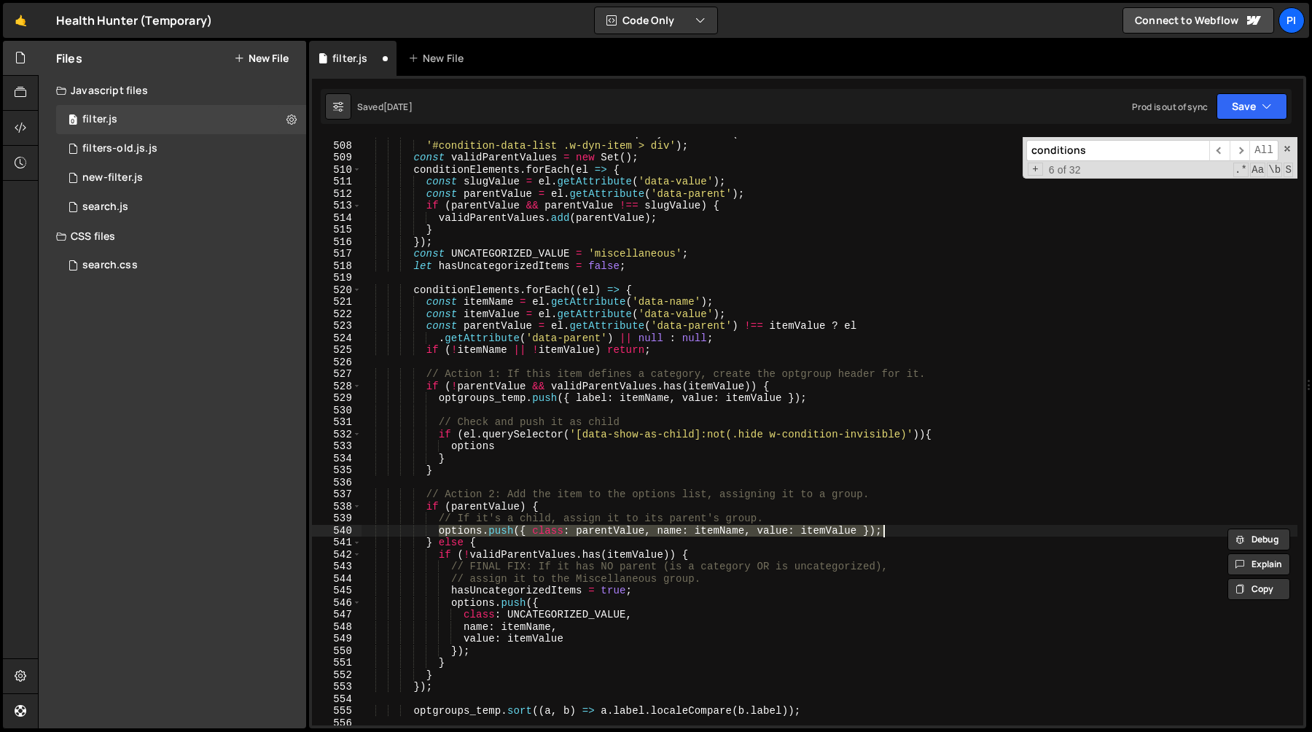
click at [451, 448] on div "const conditionElements = document . querySelectorAll ( '#condition-data-list .…" at bounding box center [829, 434] width 937 height 612
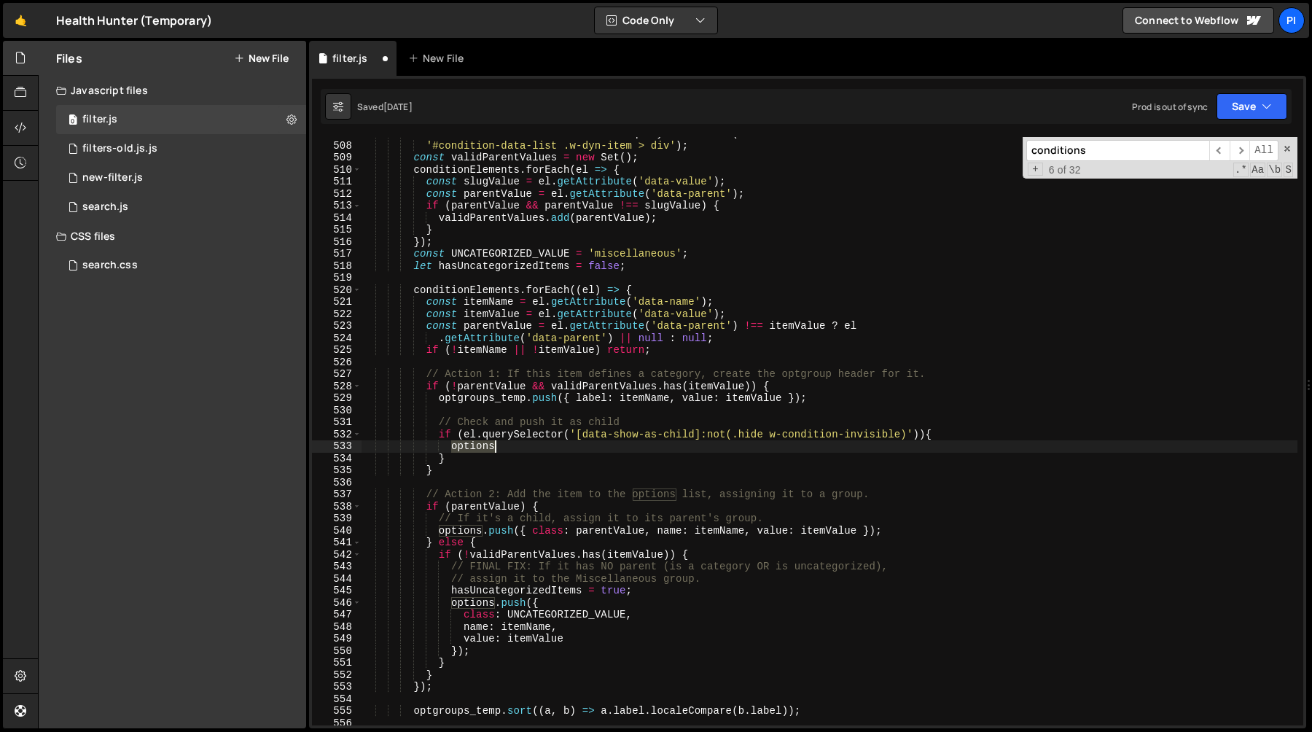
click at [508, 448] on div "const conditionElements = document . querySelectorAll ( '#condition-data-list .…" at bounding box center [829, 434] width 937 height 612
paste textarea ".push({ class: parentValue, name: itemName, value: itemValue });"
click at [625, 448] on div "const conditionElements = document . querySelectorAll ( '#condition-data-list .…" at bounding box center [829, 434] width 937 height 612
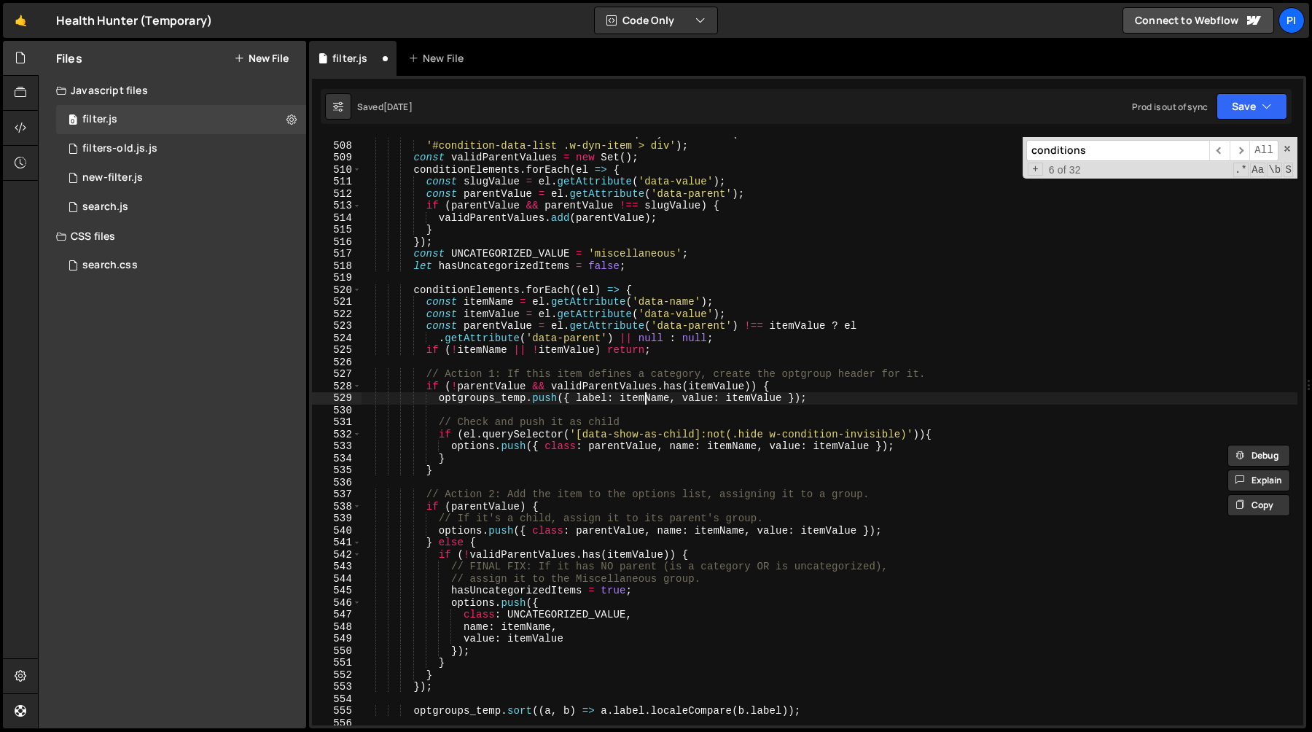
click at [647, 400] on div "const conditionElements = document . querySelectorAll ( '#condition-data-list .…" at bounding box center [829, 434] width 937 height 612
click at [765, 397] on div "const conditionElements = document . querySelectorAll ( '#condition-data-list .…" at bounding box center [829, 434] width 937 height 612
click at [612, 448] on div "const conditionElements = document . querySelectorAll ( '#condition-data-list .…" at bounding box center [829, 434] width 937 height 612
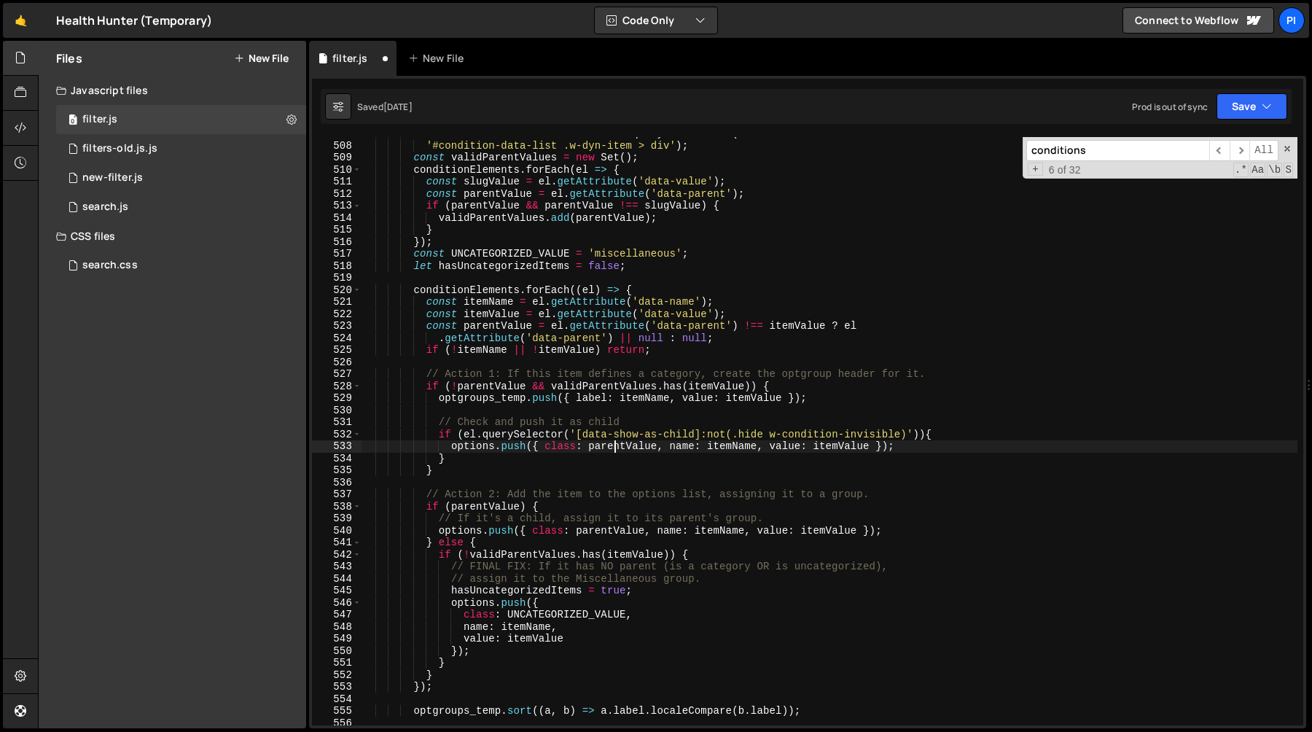
click at [612, 448] on div "const conditionElements = document . querySelectorAll ( '#condition-data-list .…" at bounding box center [829, 434] width 937 height 612
click at [605, 530] on div "const conditionElements = document . querySelectorAll ( '#condition-data-list .…" at bounding box center [829, 434] width 937 height 612
click at [615, 447] on div "const conditionElements = document . querySelectorAll ( '#condition-data-list .…" at bounding box center [829, 434] width 937 height 612
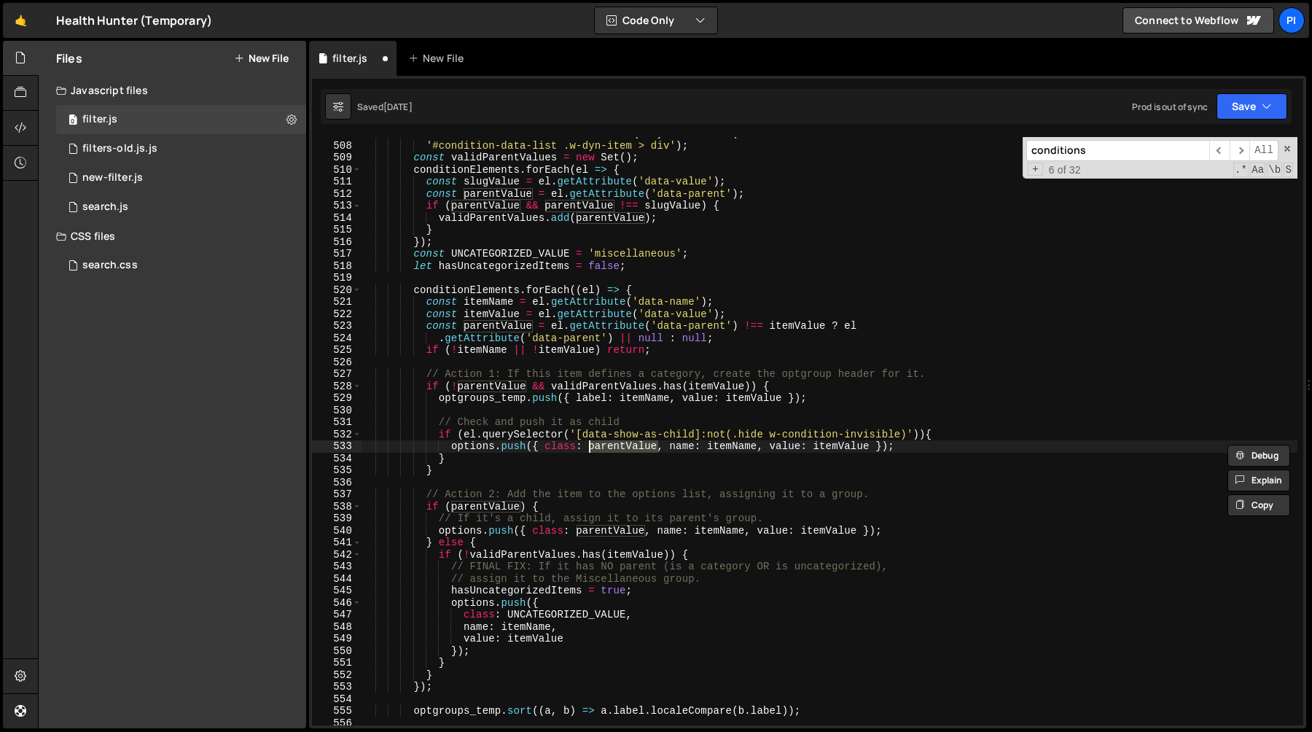
click at [720, 389] on div "const conditionElements = document . querySelectorAll ( '#condition-data-list .…" at bounding box center [829, 434] width 937 height 612
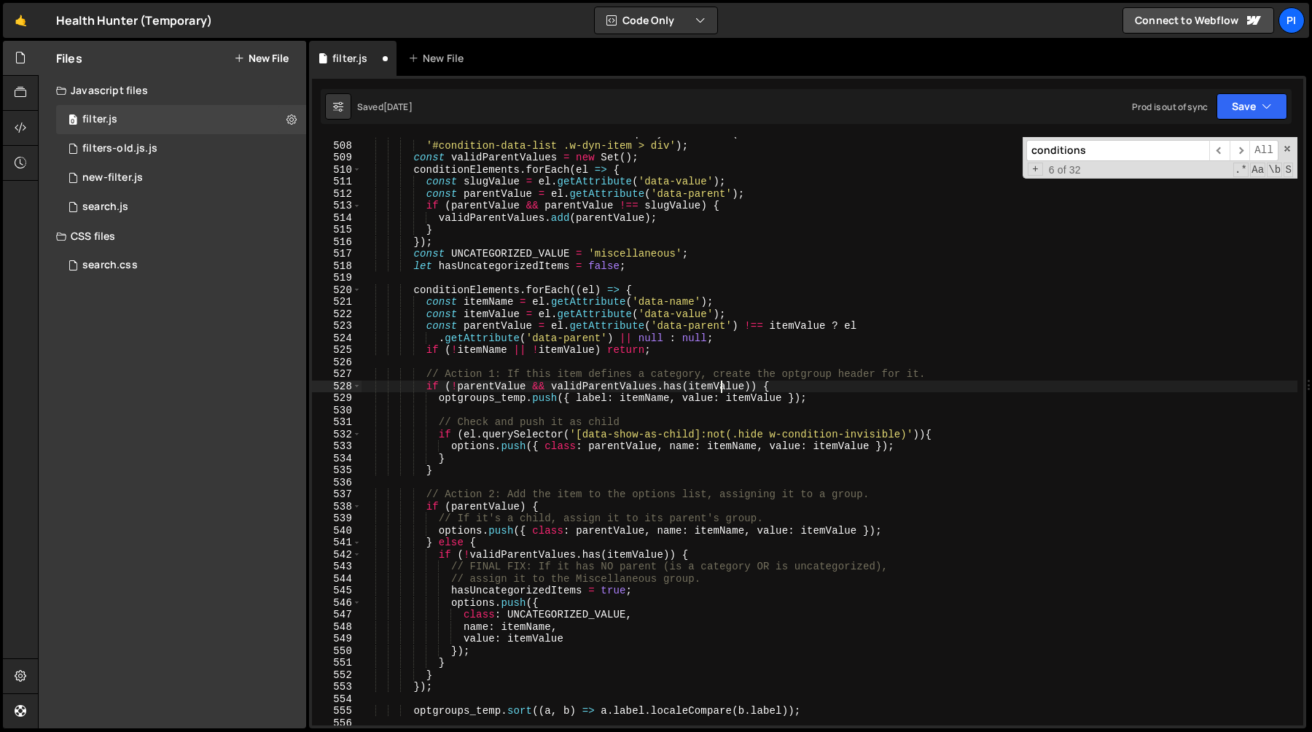
click at [720, 389] on div "const conditionElements = document . querySelectorAll ( '#condition-data-list .…" at bounding box center [829, 434] width 937 height 612
click at [607, 448] on div "const conditionElements = document . querySelectorAll ( '#condition-data-list .…" at bounding box center [829, 434] width 937 height 612
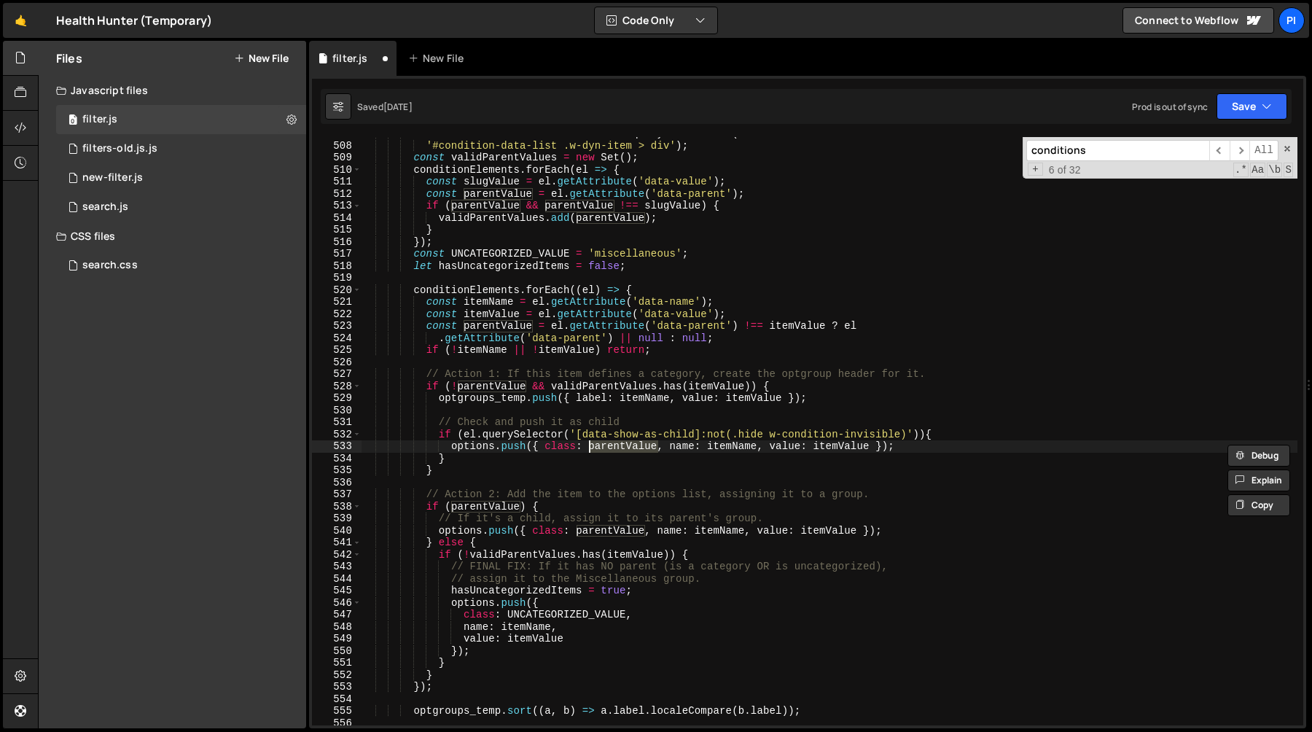
paste textarea "item"
click at [713, 424] on div "const conditionElements = document . querySelectorAll ( '#condition-data-list .…" at bounding box center [829, 434] width 937 height 612
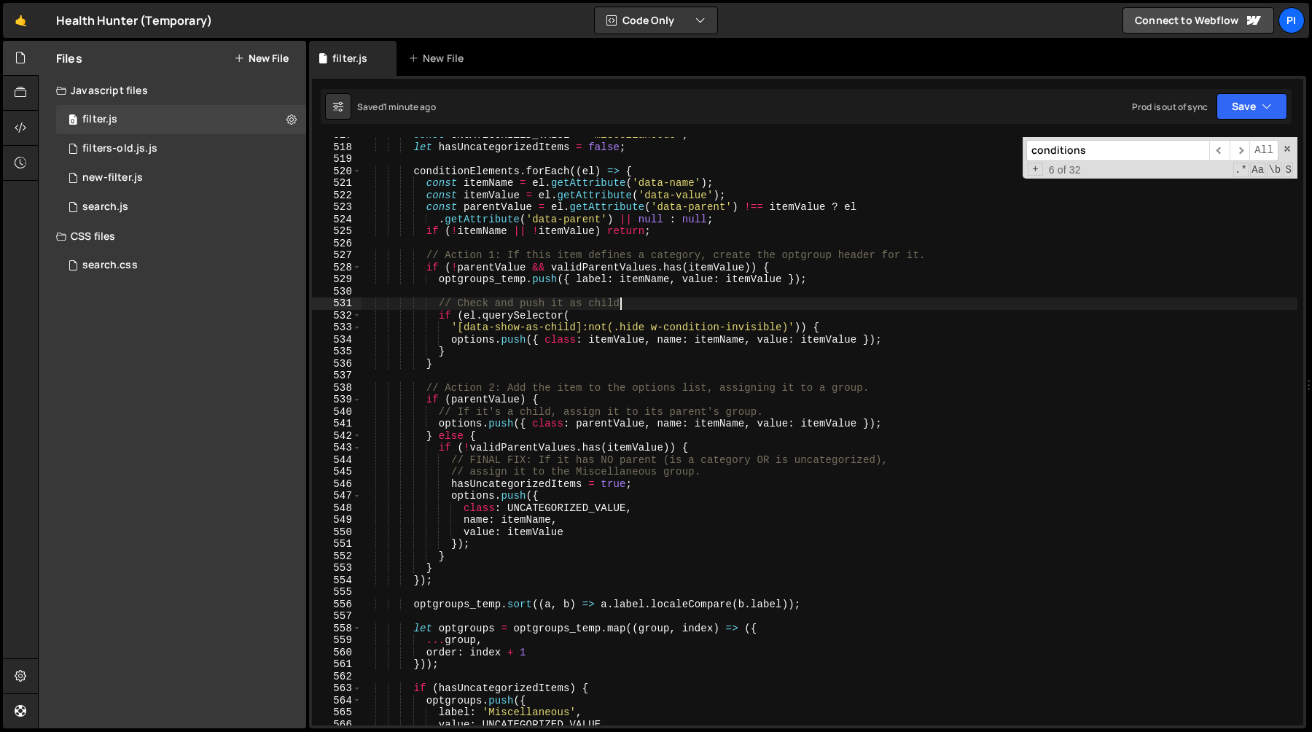
scroll to position [6288, 0]
click at [472, 585] on div "const UNCATEGORIZED_VALUE = 'miscellaneous' ; let hasUncategorizedItems = false…" at bounding box center [829, 435] width 937 height 612
type textarea "});"
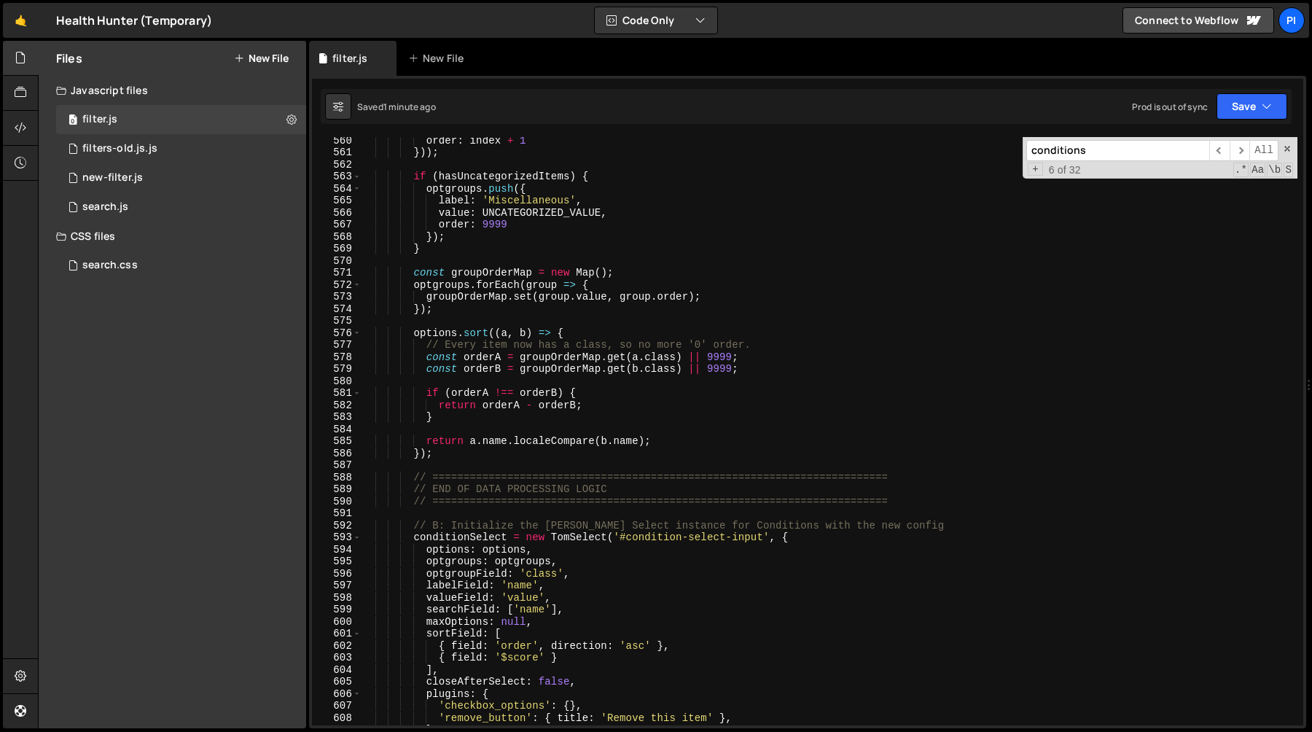
scroll to position [6799, 0]
click at [460, 308] on div "order : index + 1 })) ; if ( hasUncategorizedItems ) { optgroups . push ({ labe…" at bounding box center [829, 440] width 937 height 612
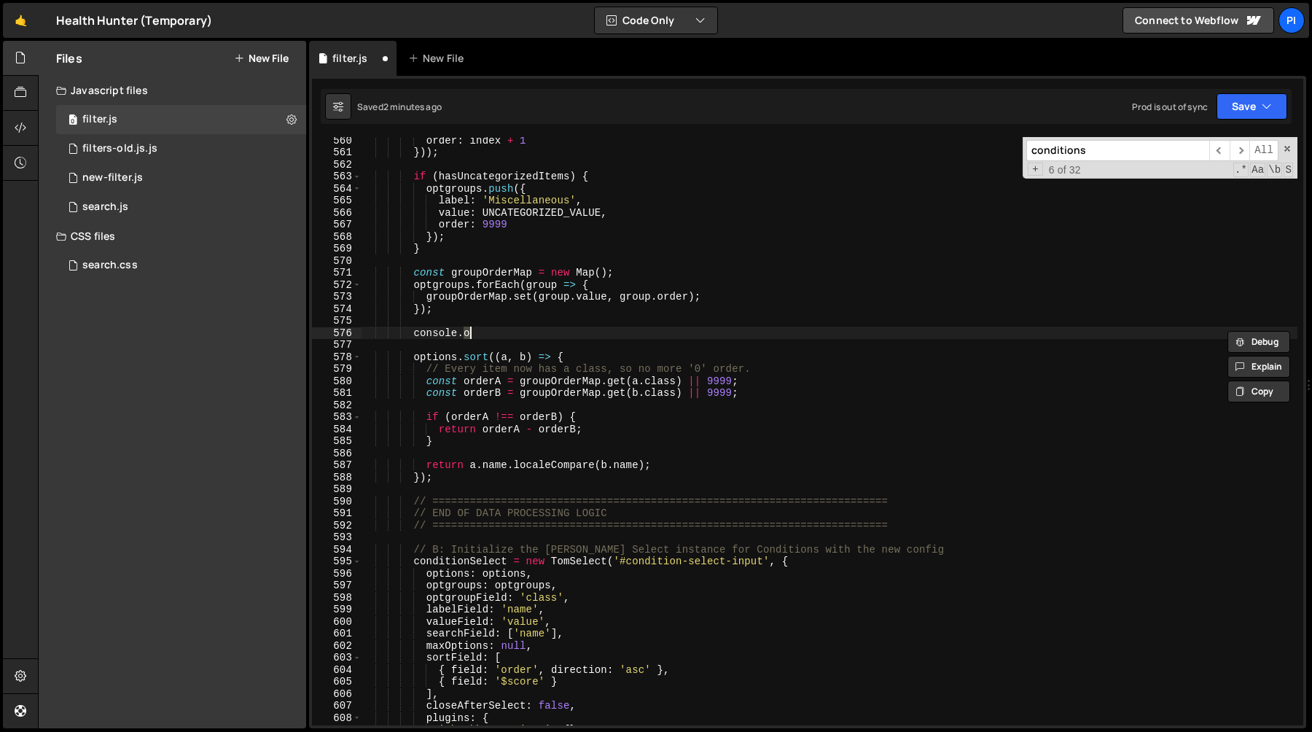
type textarea "});"
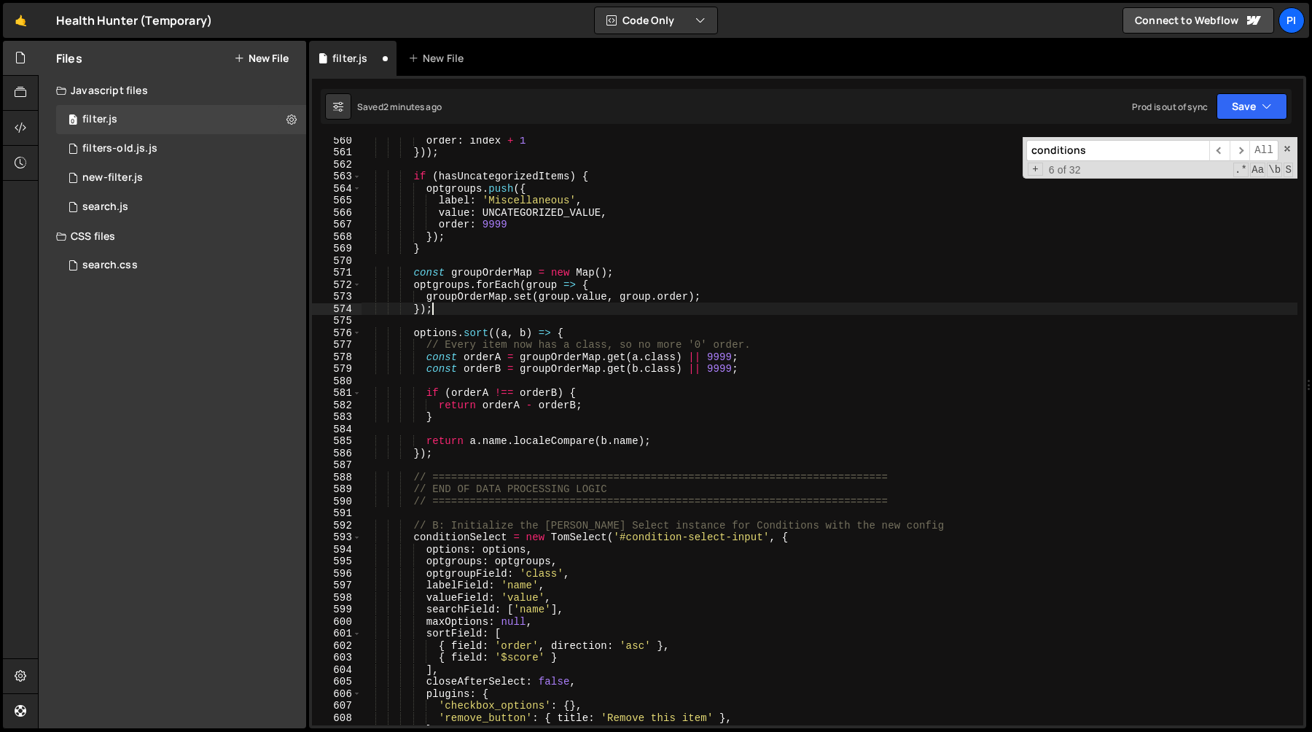
click at [470, 450] on div "order : index + 1 })) ; if ( hasUncategorizedItems ) { optgroups . push ({ labe…" at bounding box center [829, 440] width 937 height 612
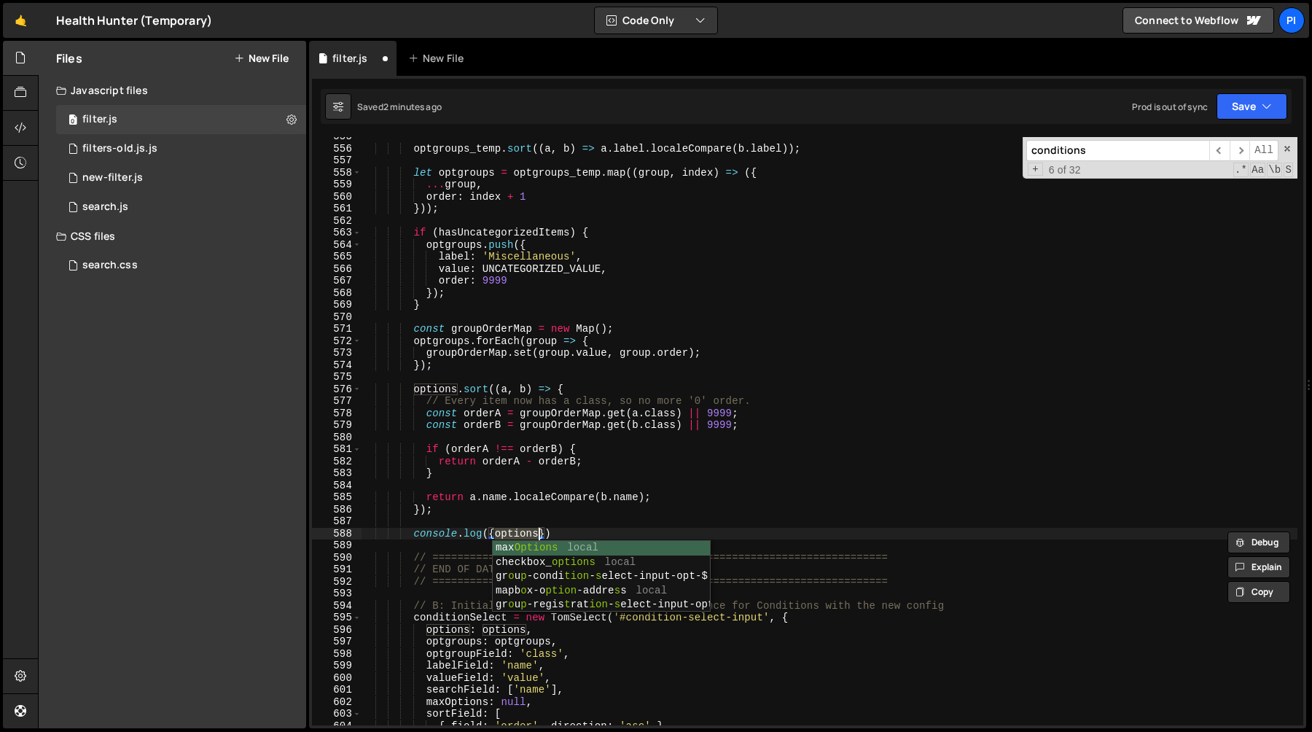
scroll to position [0, 9]
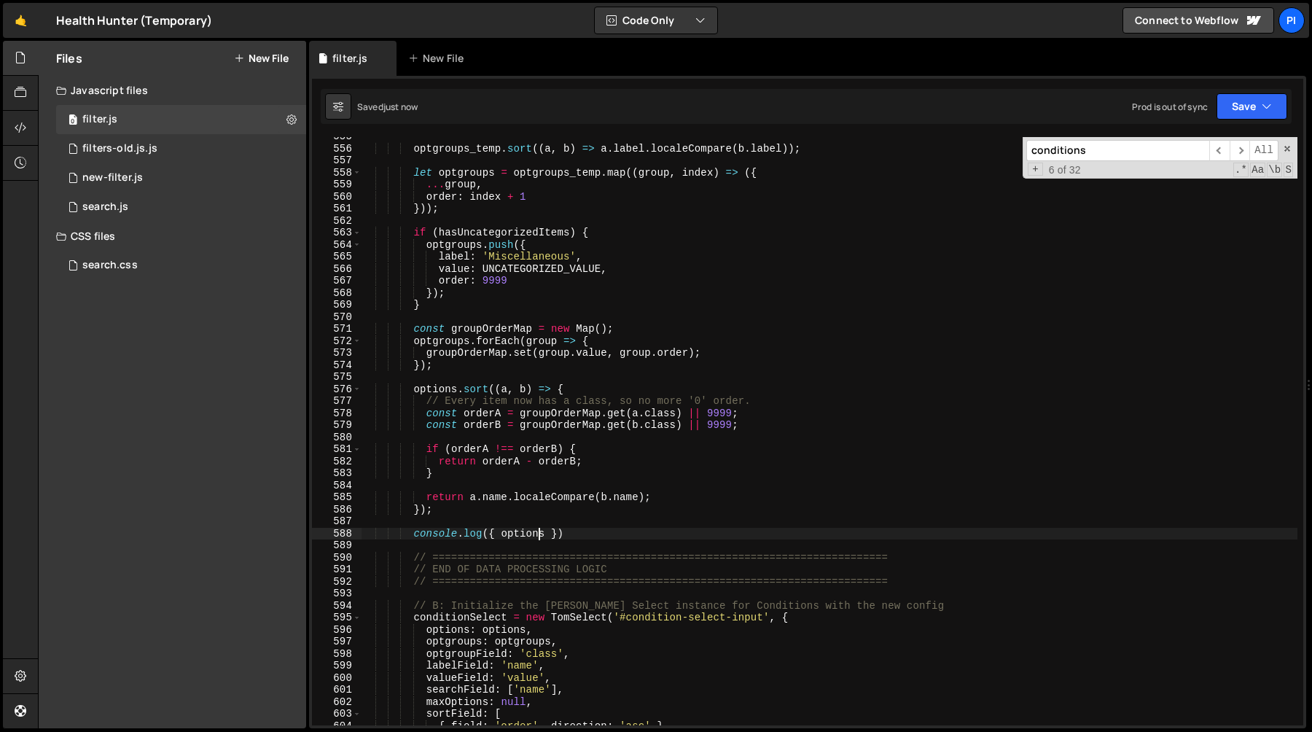
type textarea "console.log({ options })"
click at [581, 534] on div "optgroups_temp . sort (( a , b ) => a . label . localeCompare ( b . label )) ; …" at bounding box center [829, 437] width 937 height 612
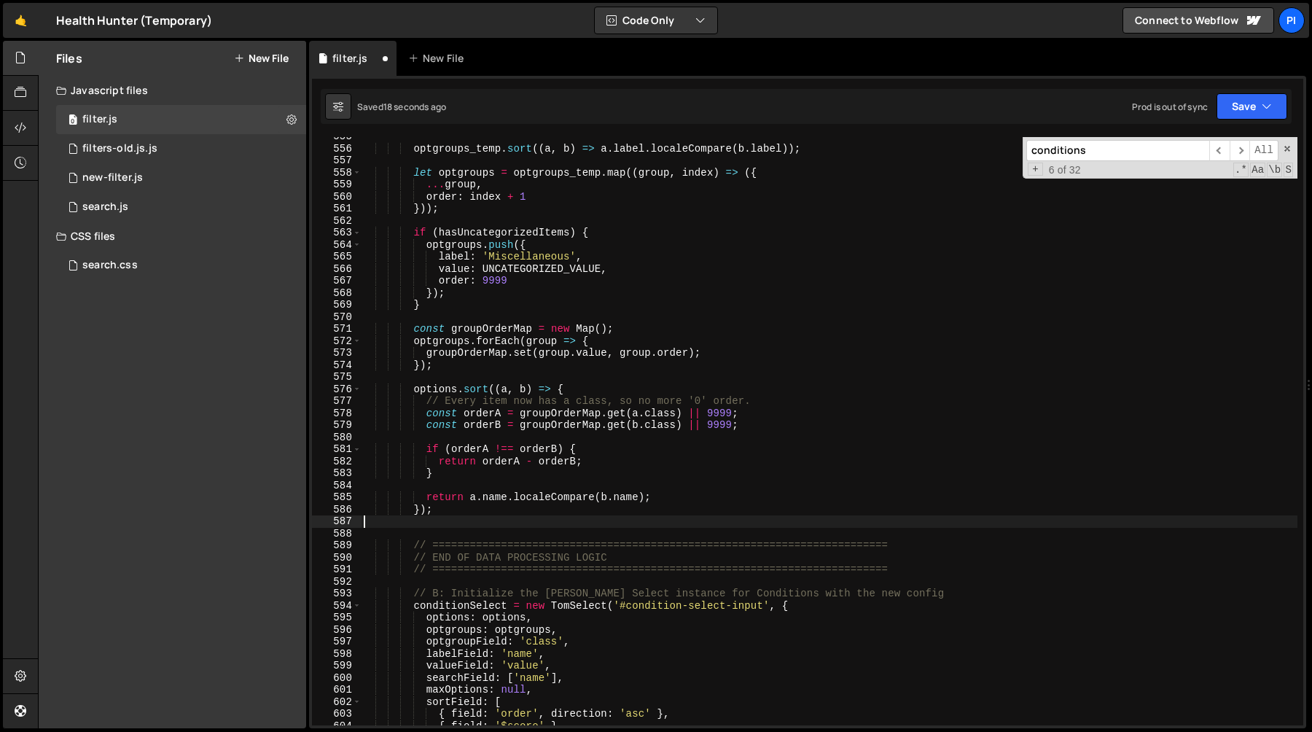
scroll to position [0, 0]
drag, startPoint x: 581, startPoint y: 534, endPoint x: 575, endPoint y: 527, distance: 9.3
click at [575, 527] on div "optgroups_temp . sort (( a , b ) => a . label . localeCompare ( b . label )) ; …" at bounding box center [829, 437] width 937 height 612
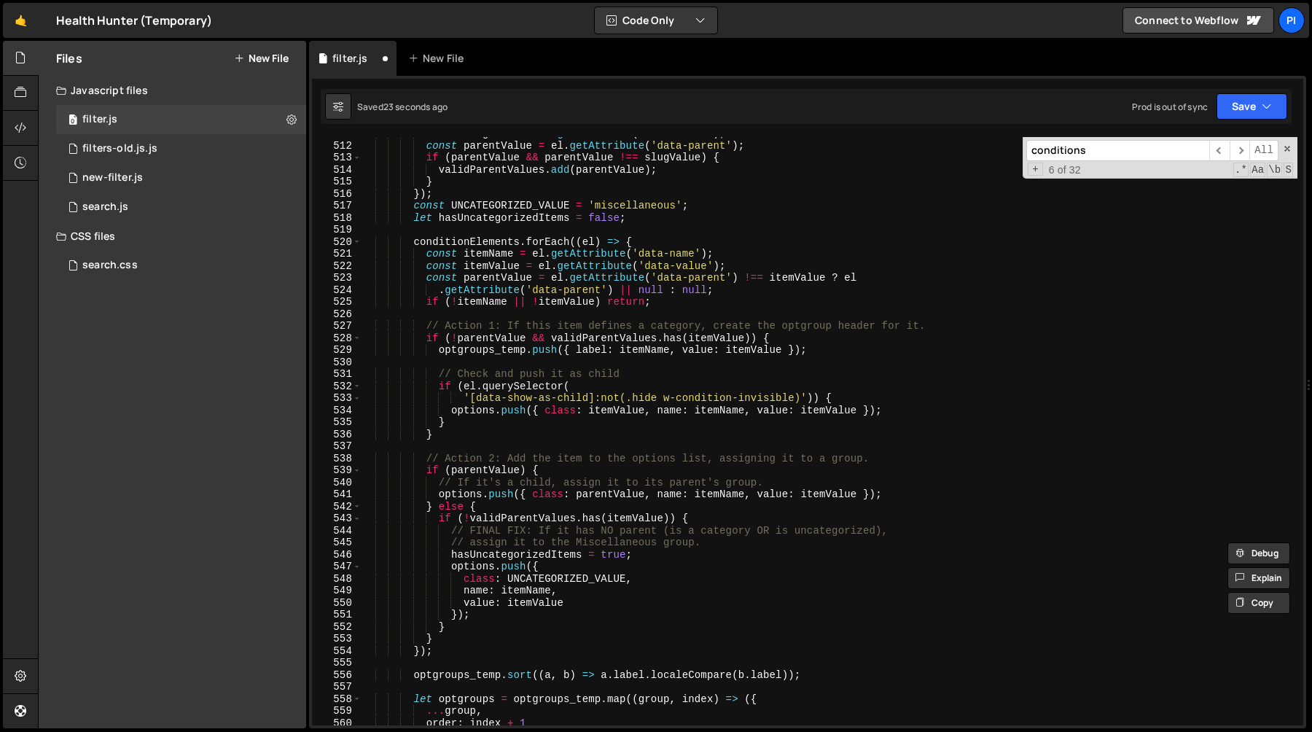
scroll to position [6237, 0]
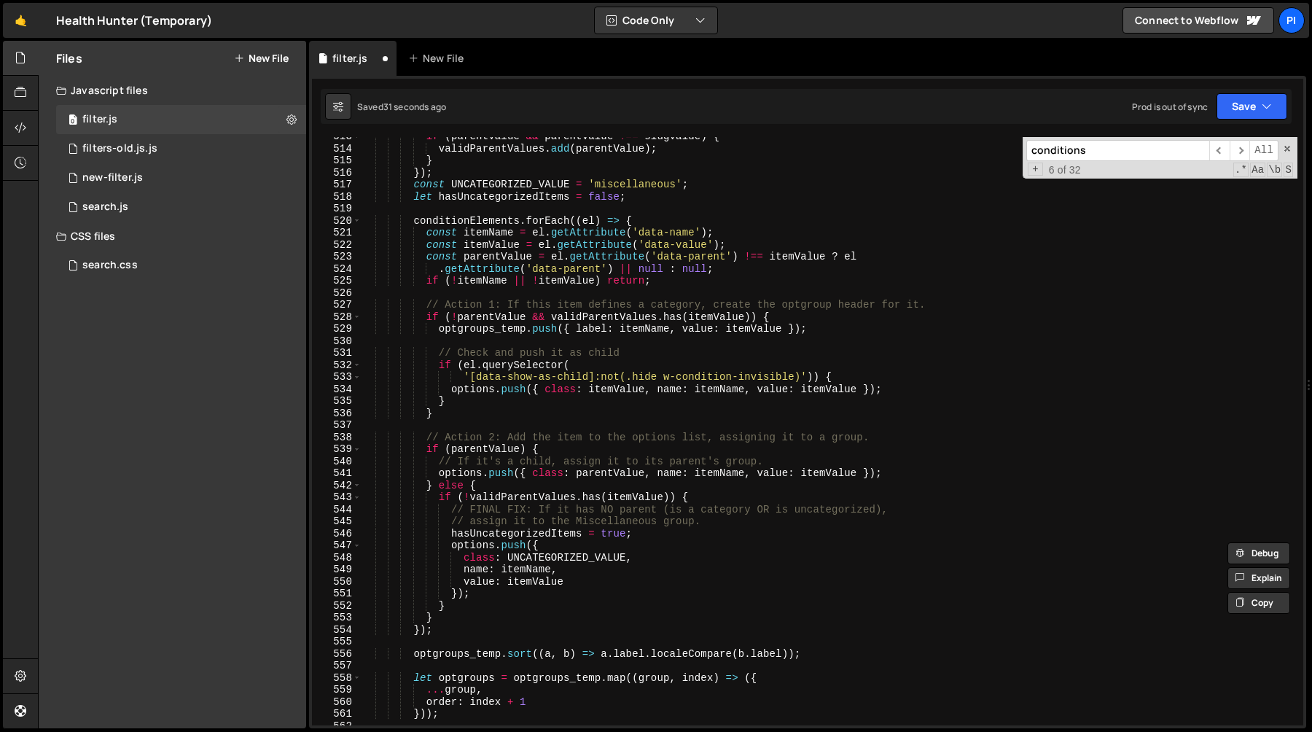
click at [466, 385] on div "if ( parentValue && parentValue !== slugValue ) { validParentValues . add ( par…" at bounding box center [829, 437] width 937 height 612
click at [526, 386] on div "if ( parentValue && parentValue !== slugValue ) { validParentValues . add ( par…" at bounding box center [829, 437] width 937 height 612
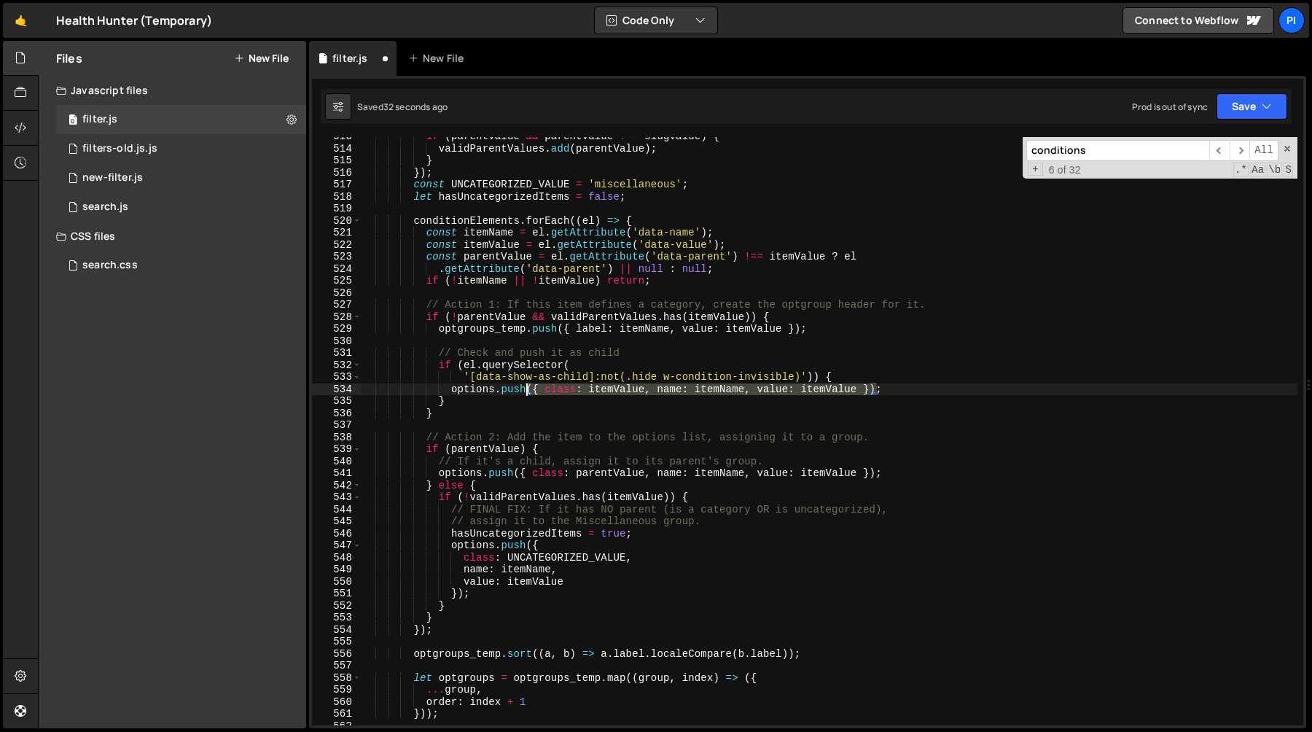
click at [526, 386] on div "if ( parentValue && parentValue !== slugValue ) { validParentValues . add ( par…" at bounding box center [829, 437] width 937 height 612
click at [515, 392] on div "if ( parentValue && parentValue !== slugValue ) { validParentValues . add ( par…" at bounding box center [829, 437] width 937 height 612
click at [478, 392] on div "if ( parentValue && parentValue !== slugValue ) { validParentValues . add ( par…" at bounding box center [829, 437] width 937 height 612
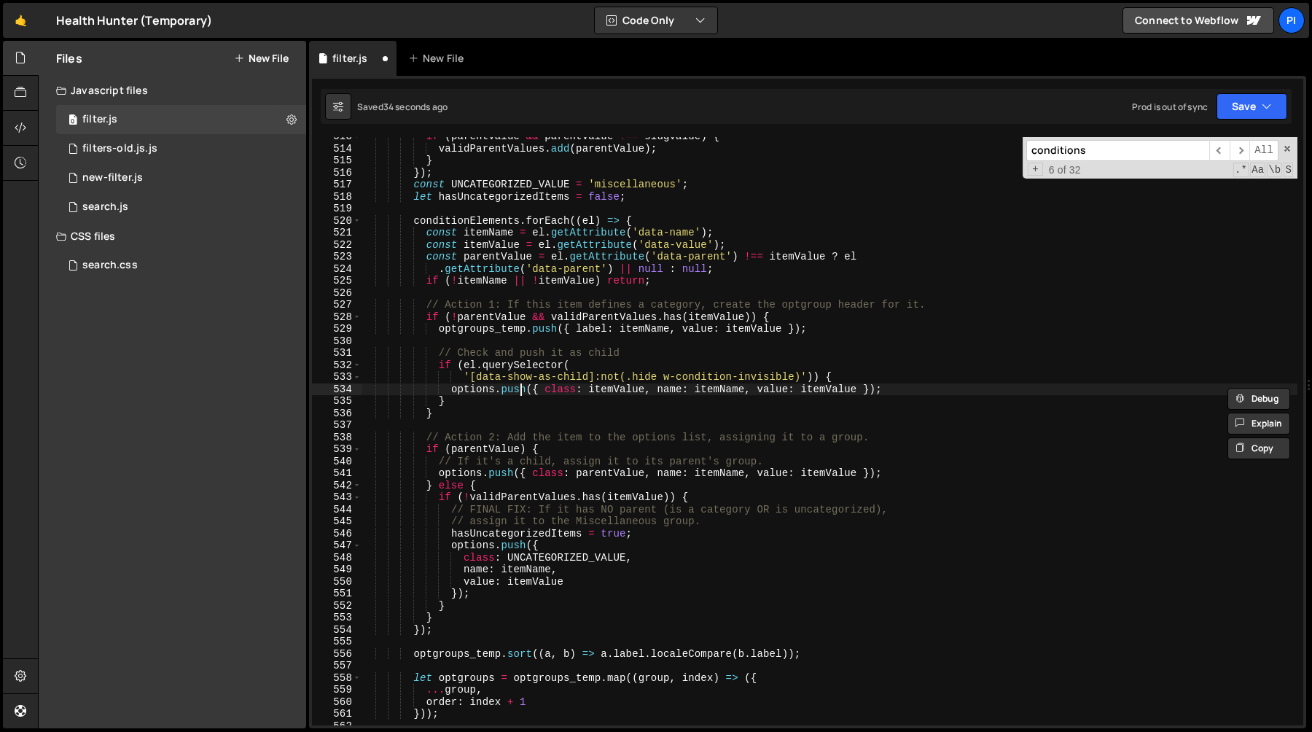
click at [519, 392] on div "if ( parentValue && parentValue !== slugValue ) { validParentValues . add ( par…" at bounding box center [829, 437] width 937 height 612
click at [441, 392] on div "if ( parentValue && parentValue !== slugValue ) { validParentValues . add ( par…" at bounding box center [829, 437] width 937 height 612
click at [486, 392] on div "if ( parentValue && parentValue !== slugValue ) { validParentValues . add ( par…" at bounding box center [829, 437] width 937 height 612
click at [443, 392] on div "if ( parentValue && parentValue !== slugValue ) { validParentValues . add ( par…" at bounding box center [829, 437] width 937 height 612
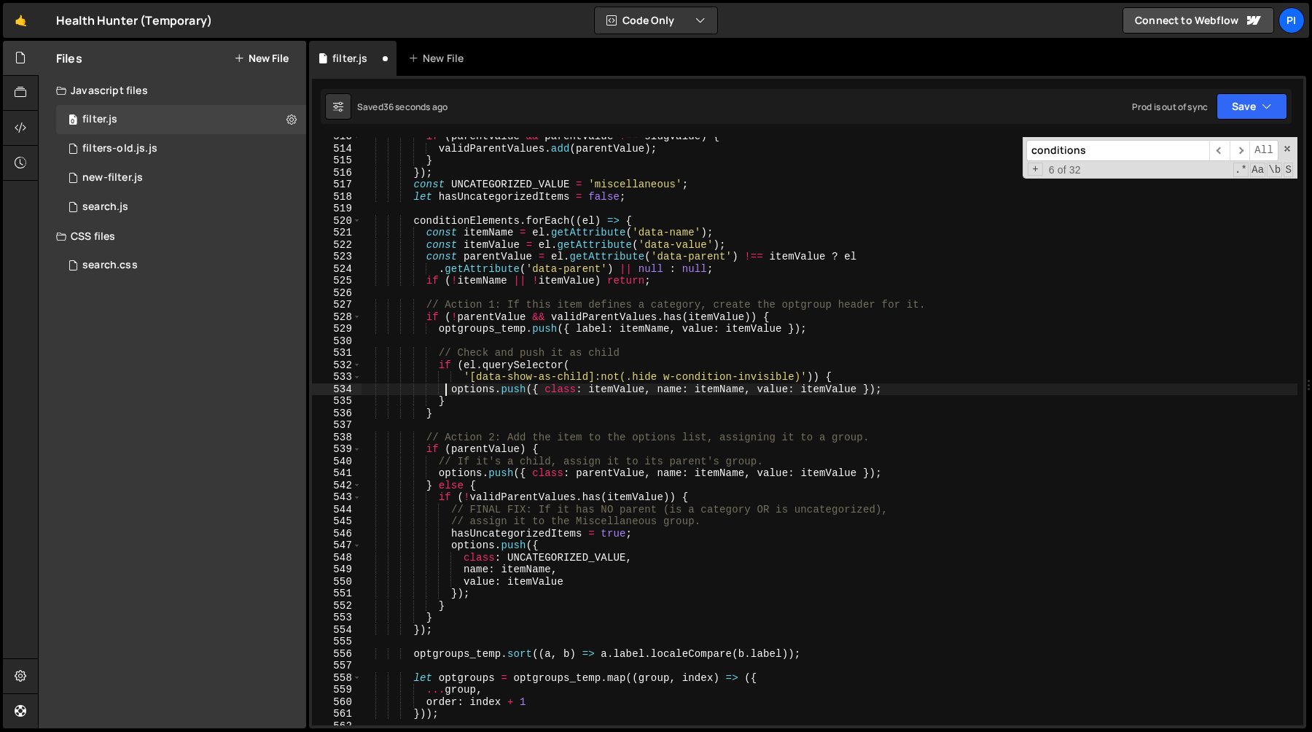
click at [450, 392] on div "if ( parentValue && parentValue !== slugValue ) { validParentValues . add ( par…" at bounding box center [829, 437] width 937 height 612
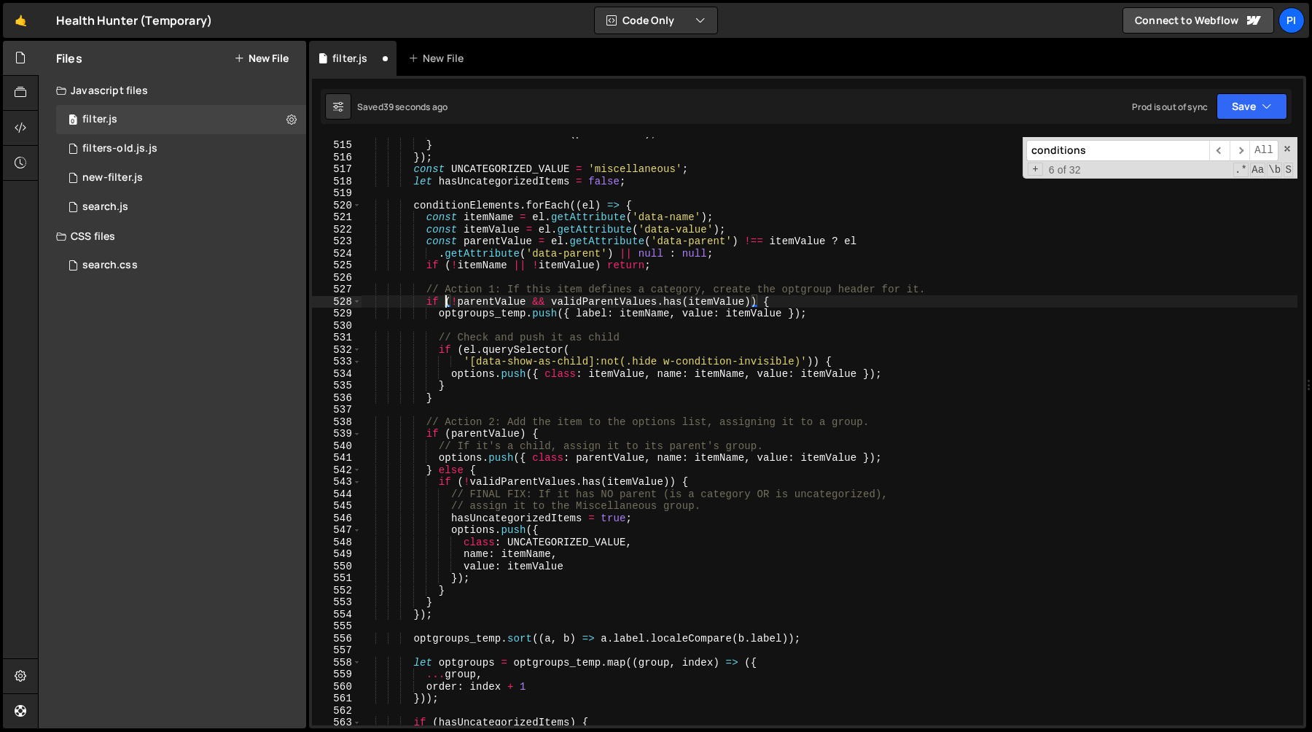
click at [445, 297] on div "validParentValues . add ( parentValue ) ; } }) ; const UNCATEGORIZED_VALUE = 'm…" at bounding box center [829, 433] width 937 height 612
click at [477, 314] on div "validParentValues . add ( parentValue ) ; } }) ; const UNCATEGORIZED_VALUE = 'm…" at bounding box center [829, 433] width 937 height 612
click at [497, 299] on div "validParentValues . add ( parentValue ) ; } }) ; const UNCATEGORIZED_VALUE = 'm…" at bounding box center [829, 433] width 937 height 612
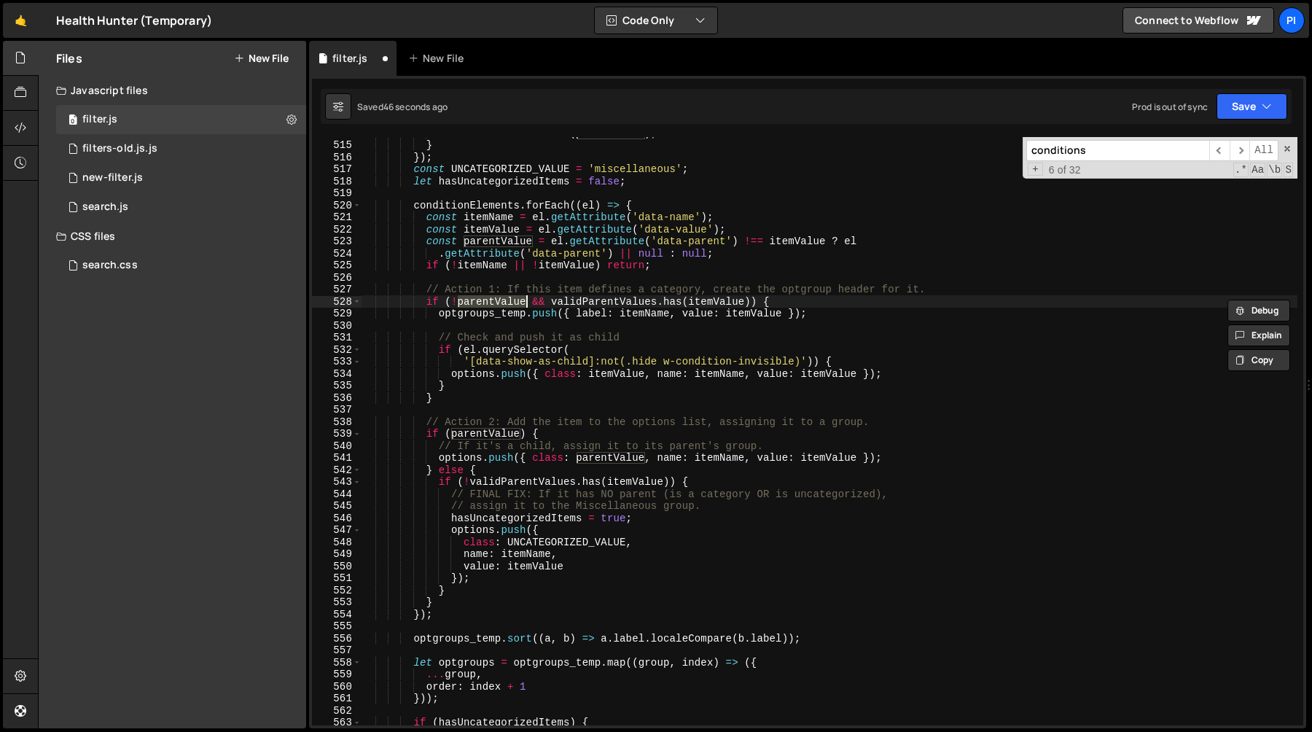
click at [628, 299] on div "validParentValues . add ( parentValue ) ; } }) ; const UNCATEGORIZED_VALUE = 'm…" at bounding box center [829, 433] width 937 height 612
click at [498, 305] on div "validParentValues . add ( parentValue ) ; } }) ; const UNCATEGORIZED_VALUE = 'm…" at bounding box center [829, 433] width 937 height 612
click at [425, 335] on div "validParentValues . add ( parentValue ) ; } }) ; const UNCATEGORIZED_VALUE = 'm…" at bounding box center [829, 433] width 937 height 612
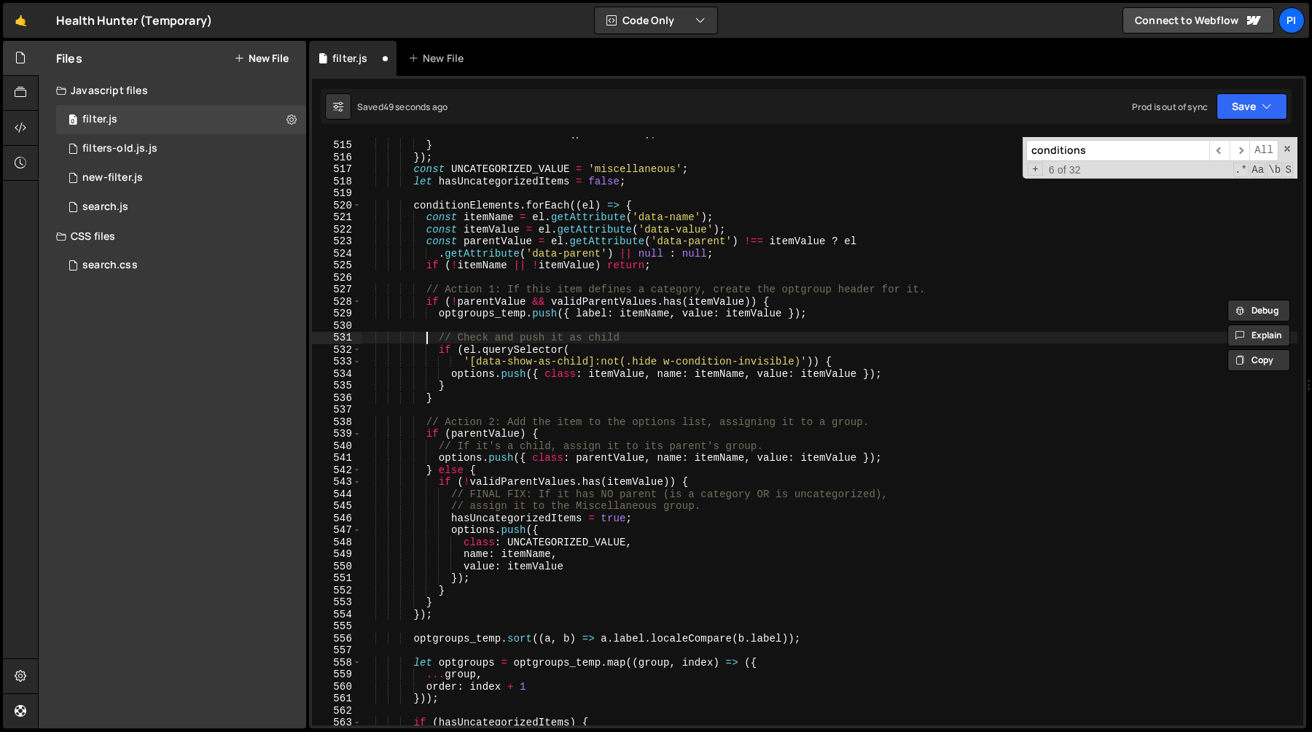
type textarea "// Check and push it as child"
click at [457, 330] on div "validParentValues . add ( parentValue ) ; } }) ; const UNCATEGORIZED_VALUE = 'm…" at bounding box center [829, 433] width 937 height 612
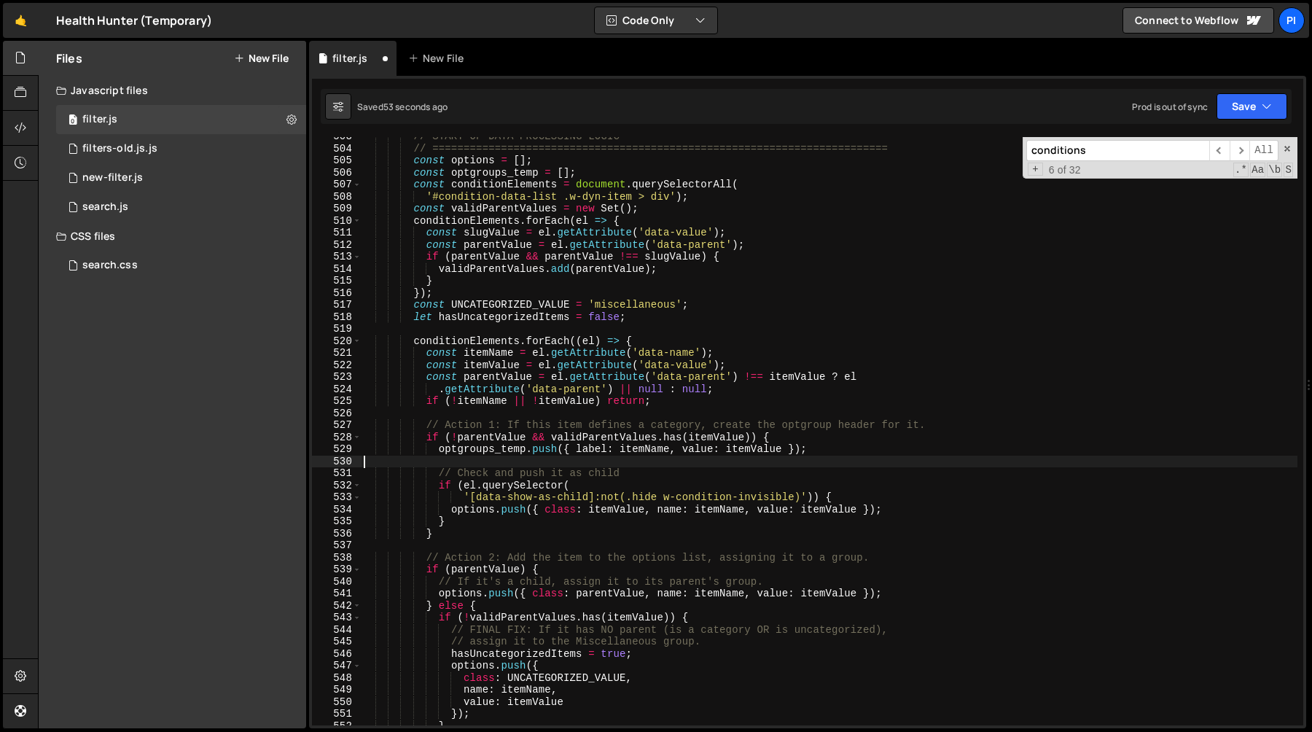
scroll to position [6226, 0]
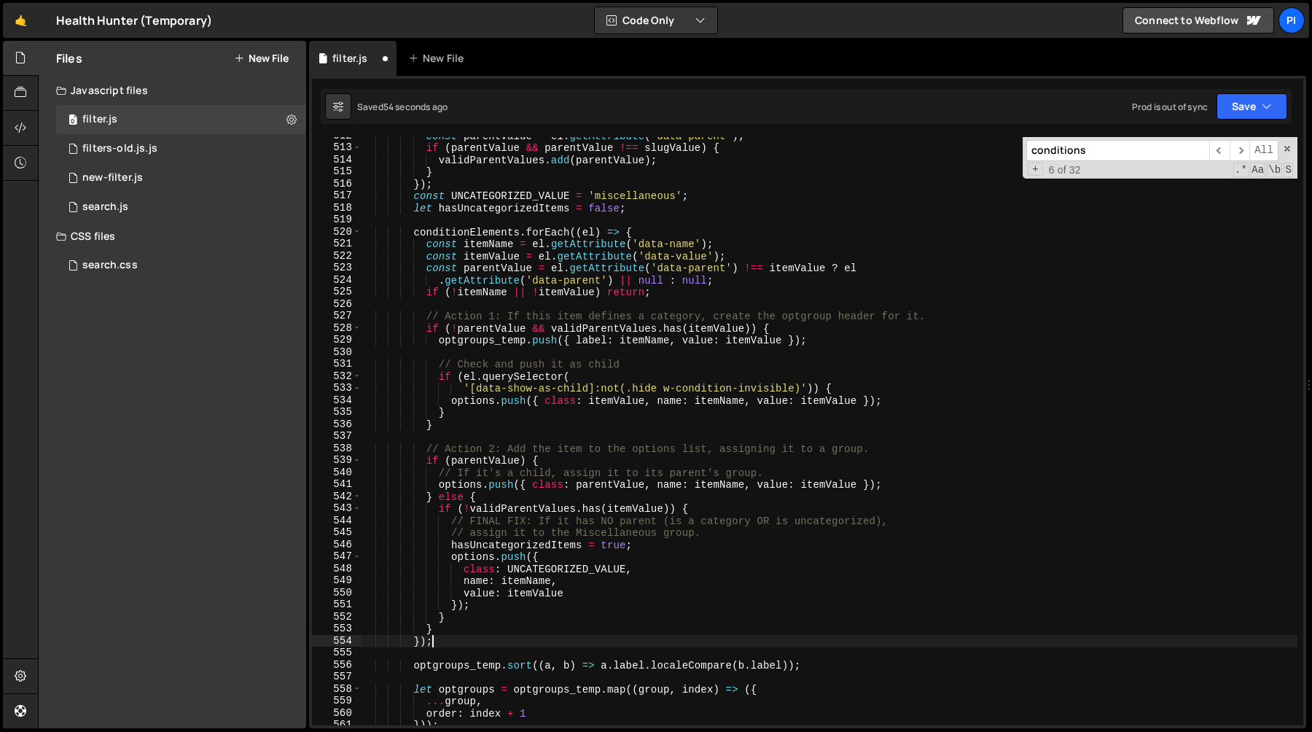
click at [459, 636] on div "const parentValue = el . getAttribute ( 'data-parent' ) ; if ( parentValue && p…" at bounding box center [829, 436] width 937 height 612
type textarea "});"
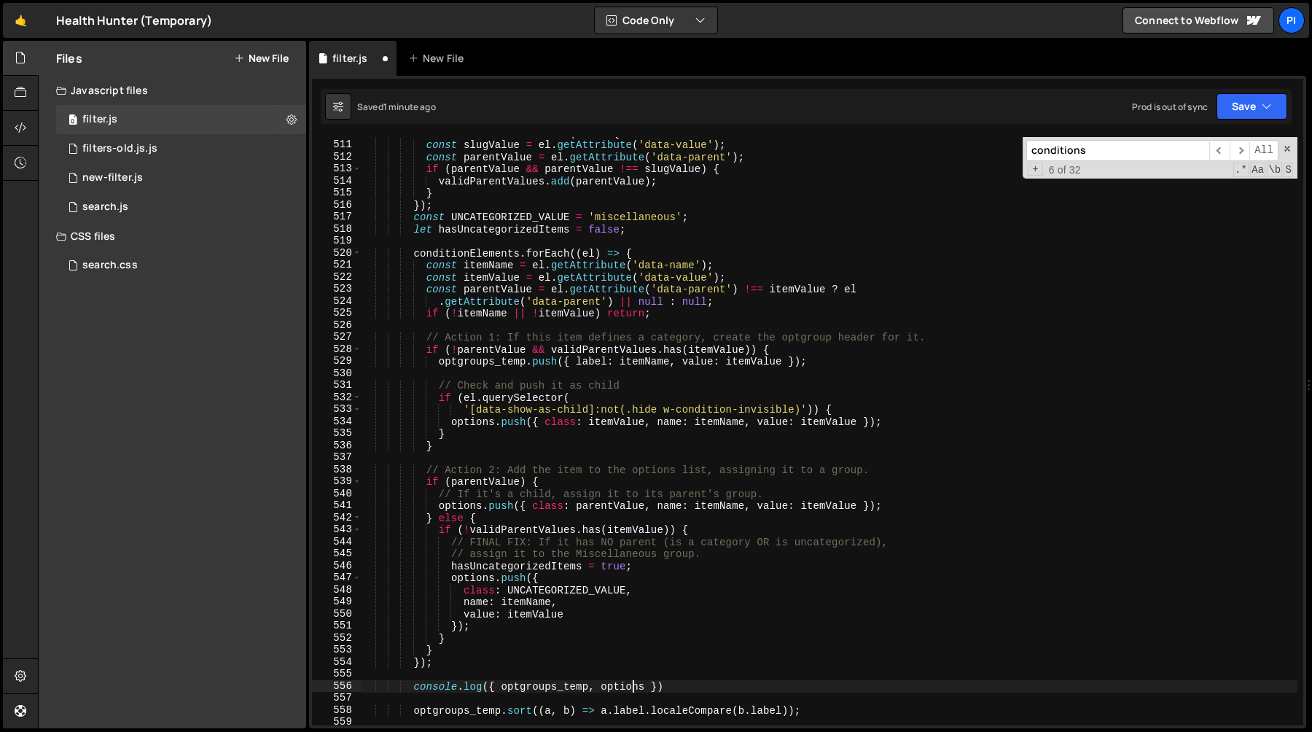
scroll to position [6205, 0]
type textarea "console.log({ optgroups_temp, options })"
click at [432, 377] on div "conditionElements . forEach ( el => { const slugValue = el . getAttribute ( 'da…" at bounding box center [829, 433] width 937 height 612
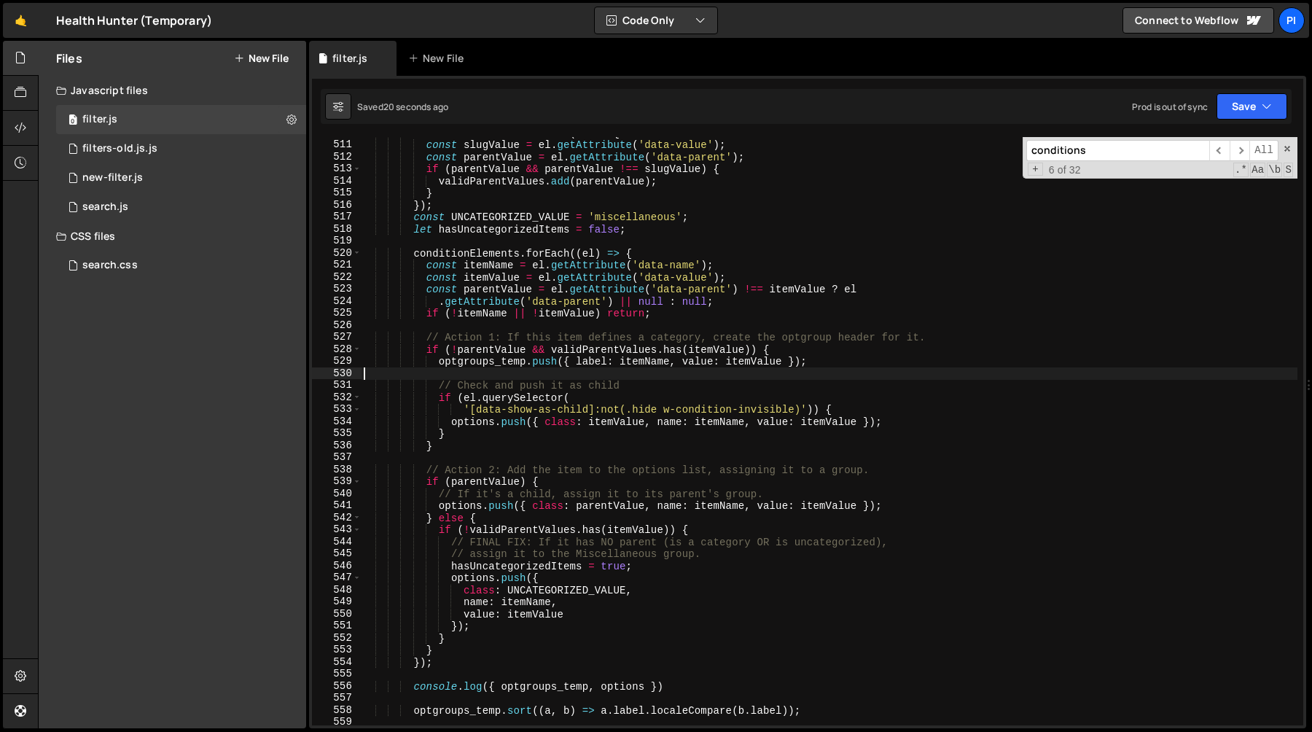
click at [460, 437] on div "conditionElements . forEach ( el => { const slugValue = el . getAttribute ( 'da…" at bounding box center [829, 433] width 937 height 612
type textarea "options.push({ class: itemValue, name: itemName, value: itemValue }); }"
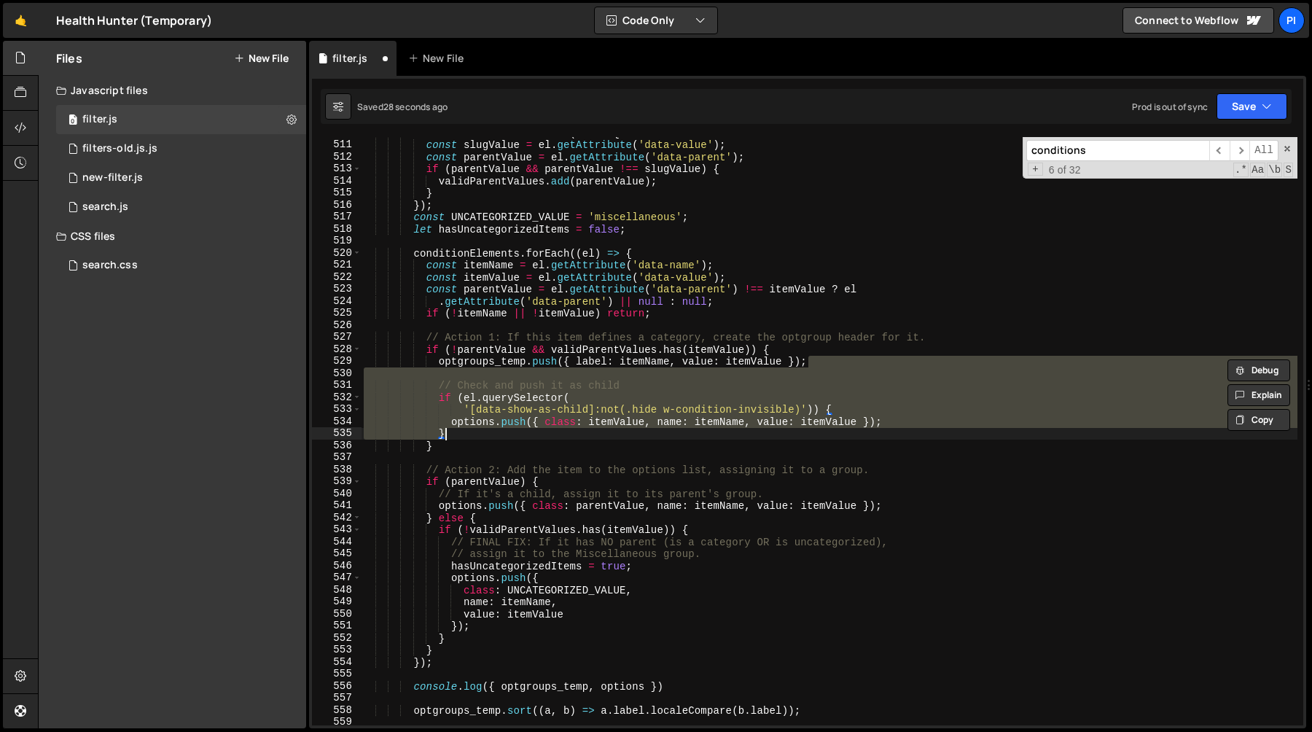
click at [529, 389] on div "conditionElements . forEach ( el => { const slugValue = el . getAttribute ( 'da…" at bounding box center [829, 431] width 937 height 588
type textarea "// Check and push it as child"
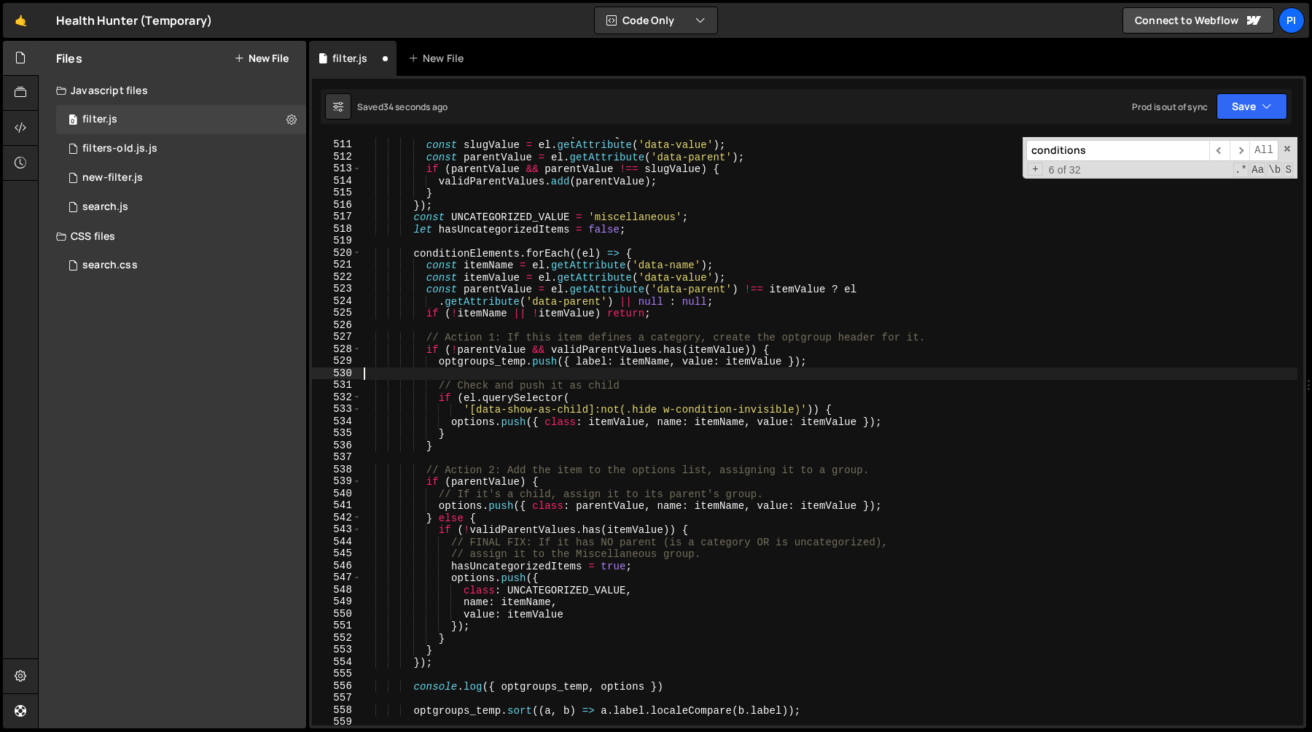
click at [603, 373] on div "conditionElements . forEach ( el => { const slugValue = el . getAttribute ( 'da…" at bounding box center [829, 433] width 937 height 612
click at [533, 432] on div "conditionElements . forEach ( el => { const slugValue = el . getAttribute ( 'da…" at bounding box center [829, 433] width 937 height 612
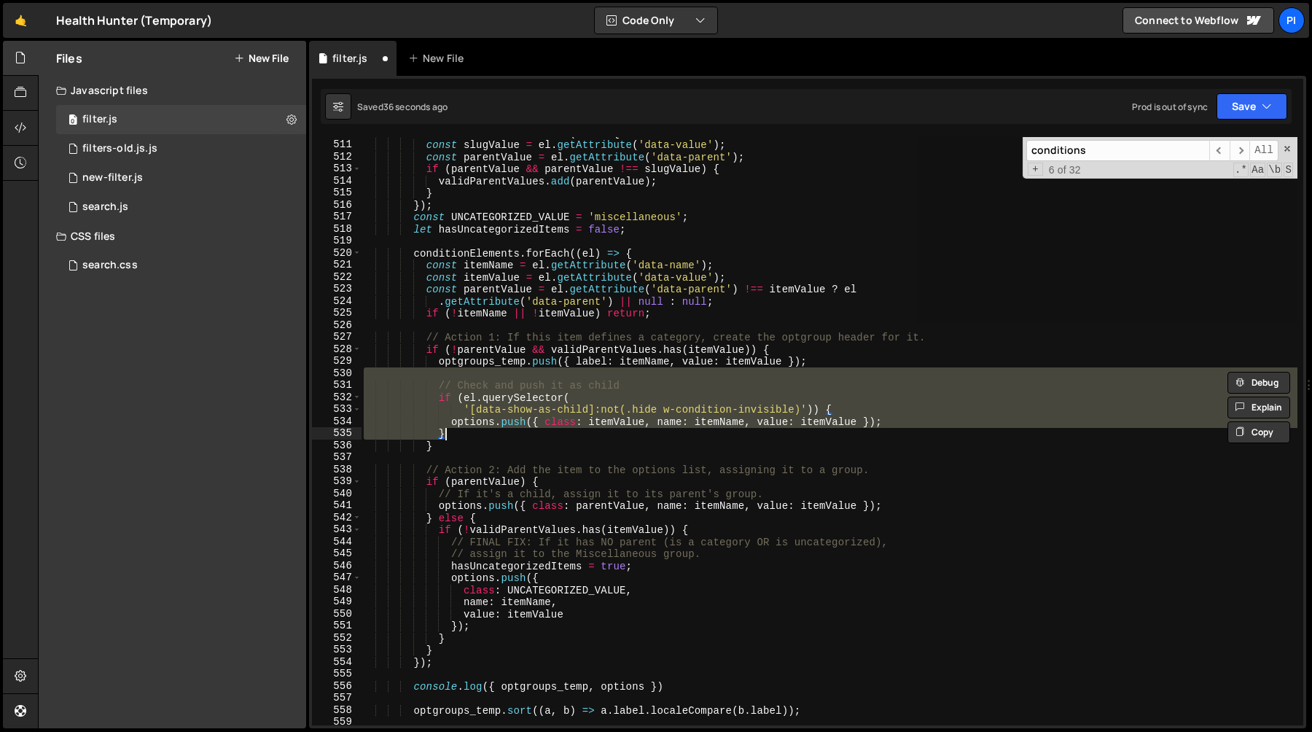
click at [542, 389] on div "conditionElements . forEach ( el => { const slugValue = el . getAttribute ( 'da…" at bounding box center [829, 431] width 937 height 588
type textarea "// Check and push it as child"
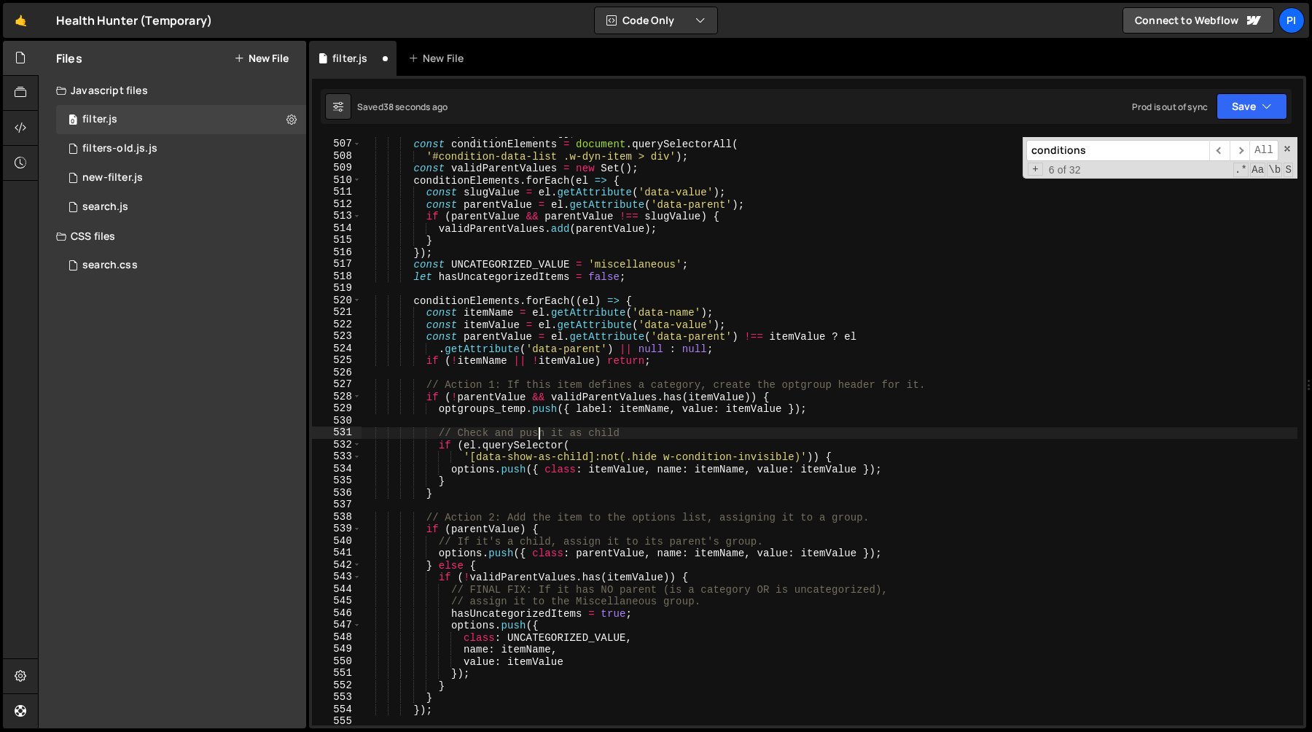
scroll to position [6145, 0]
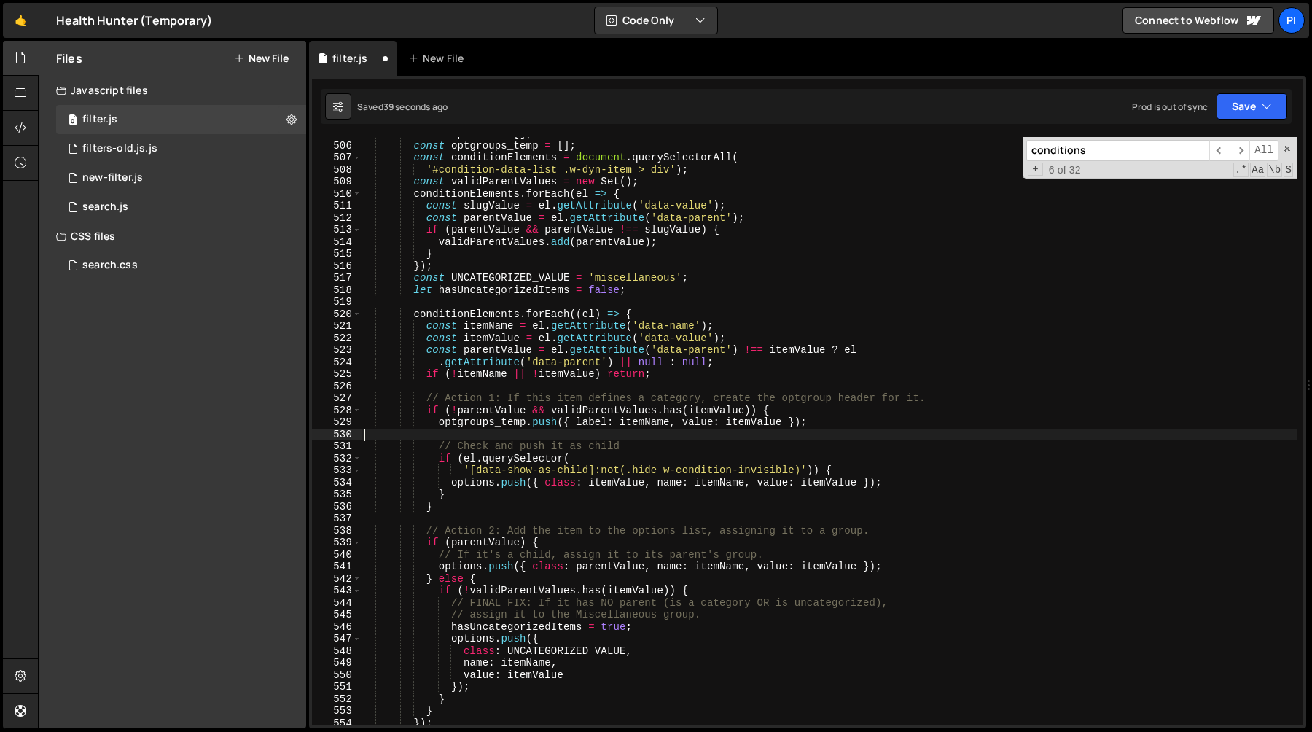
click at [507, 434] on div "const options = [ ] ; const optgroups_temp = [ ] ; const conditionElements = do…" at bounding box center [829, 434] width 937 height 612
click at [471, 500] on div "const options = [ ] ; const optgroups_temp = [ ] ; const conditionElements = do…" at bounding box center [829, 434] width 937 height 612
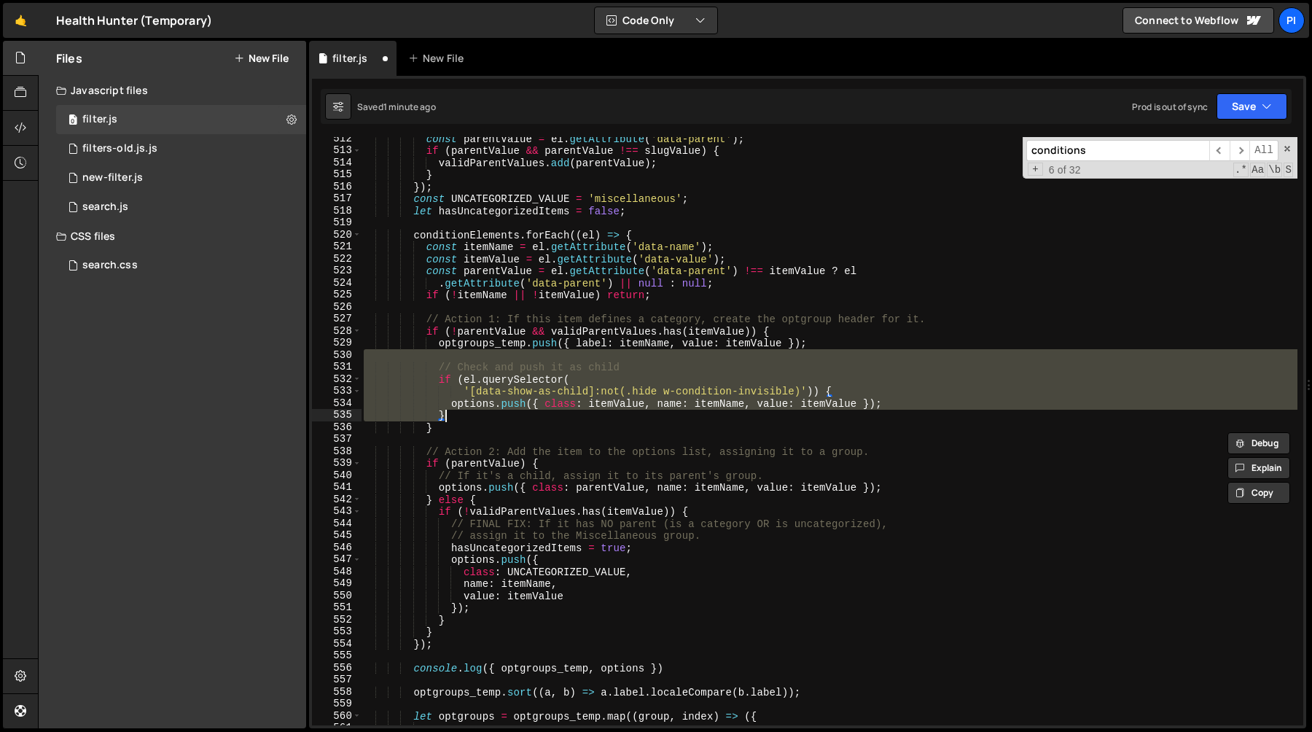
scroll to position [6225, 0]
click at [580, 462] on div "const parentValue = el . getAttribute ( 'data-parent' ) ; if ( parentValue && p…" at bounding box center [829, 438] width 937 height 612
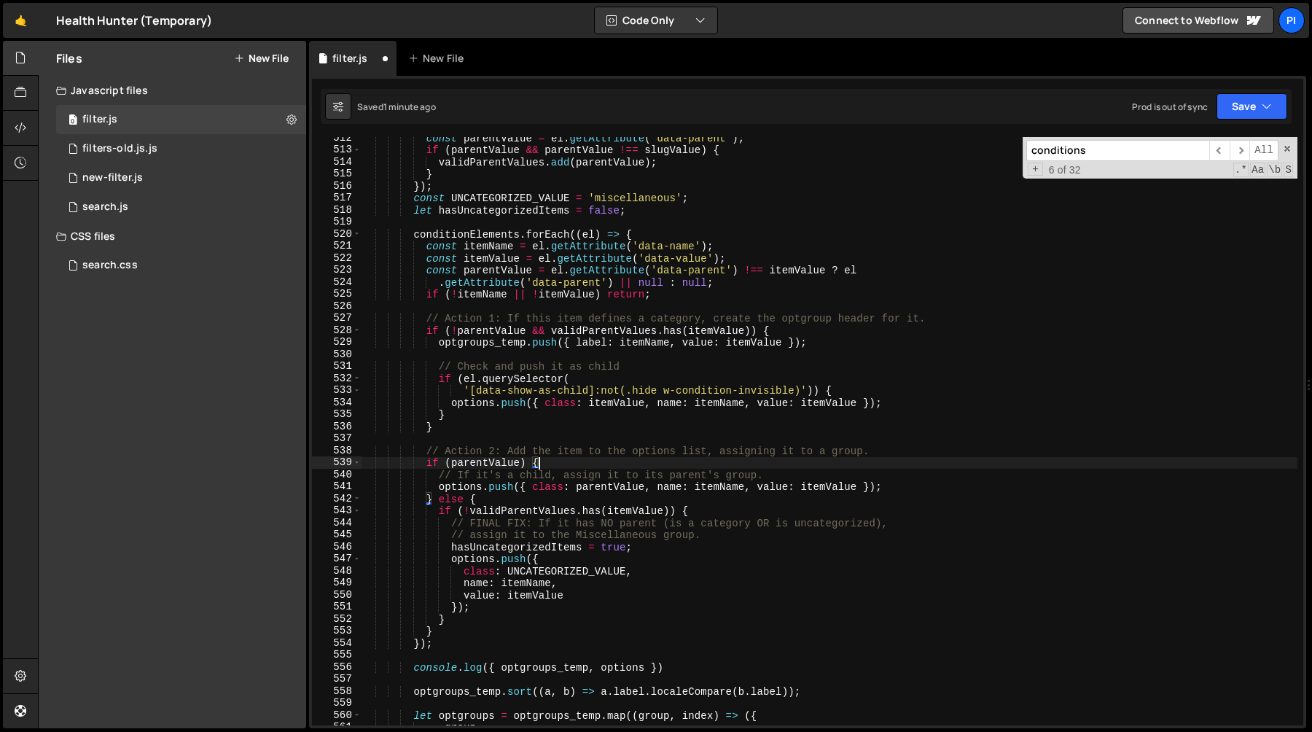
click at [494, 511] on div "const parentValue = el . getAttribute ( 'data-parent' ) ; if ( parentValue && p…" at bounding box center [829, 438] width 937 height 612
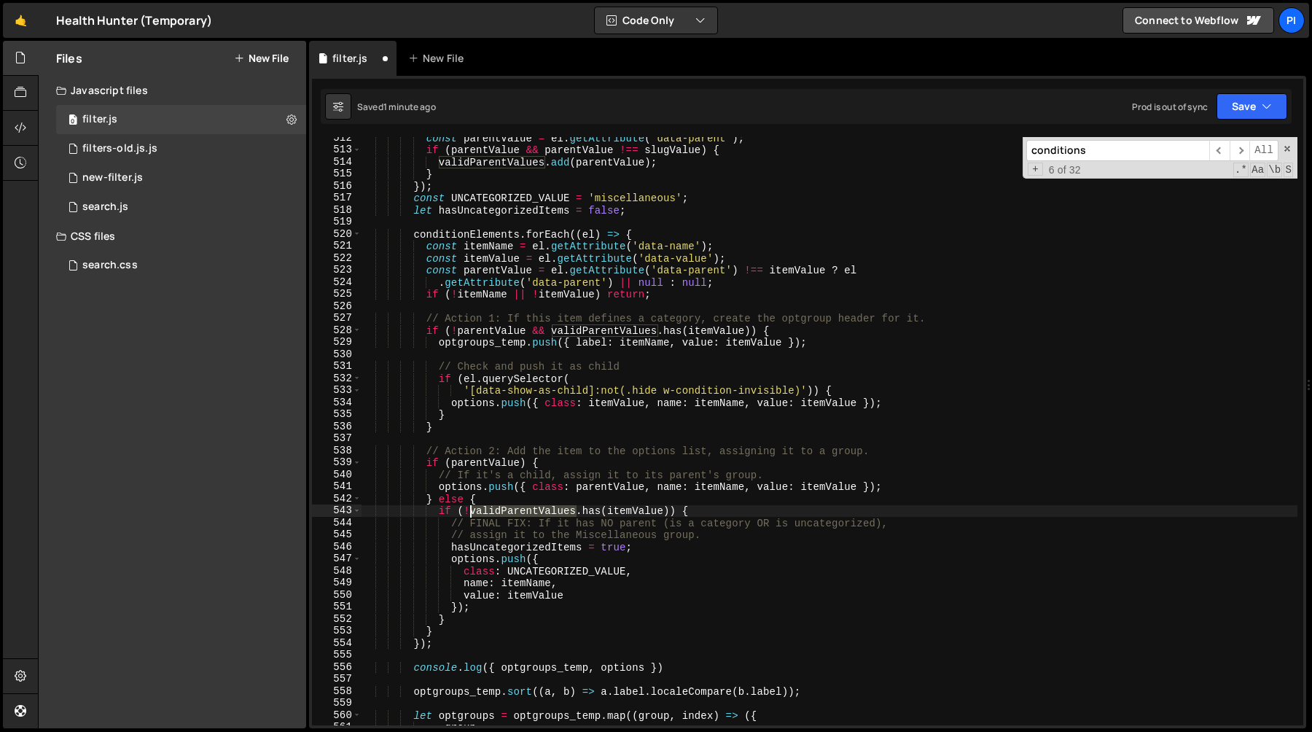
click at [494, 511] on div "const parentValue = el . getAttribute ( 'data-parent' ) ; if ( parentValue && p…" at bounding box center [829, 438] width 937 height 612
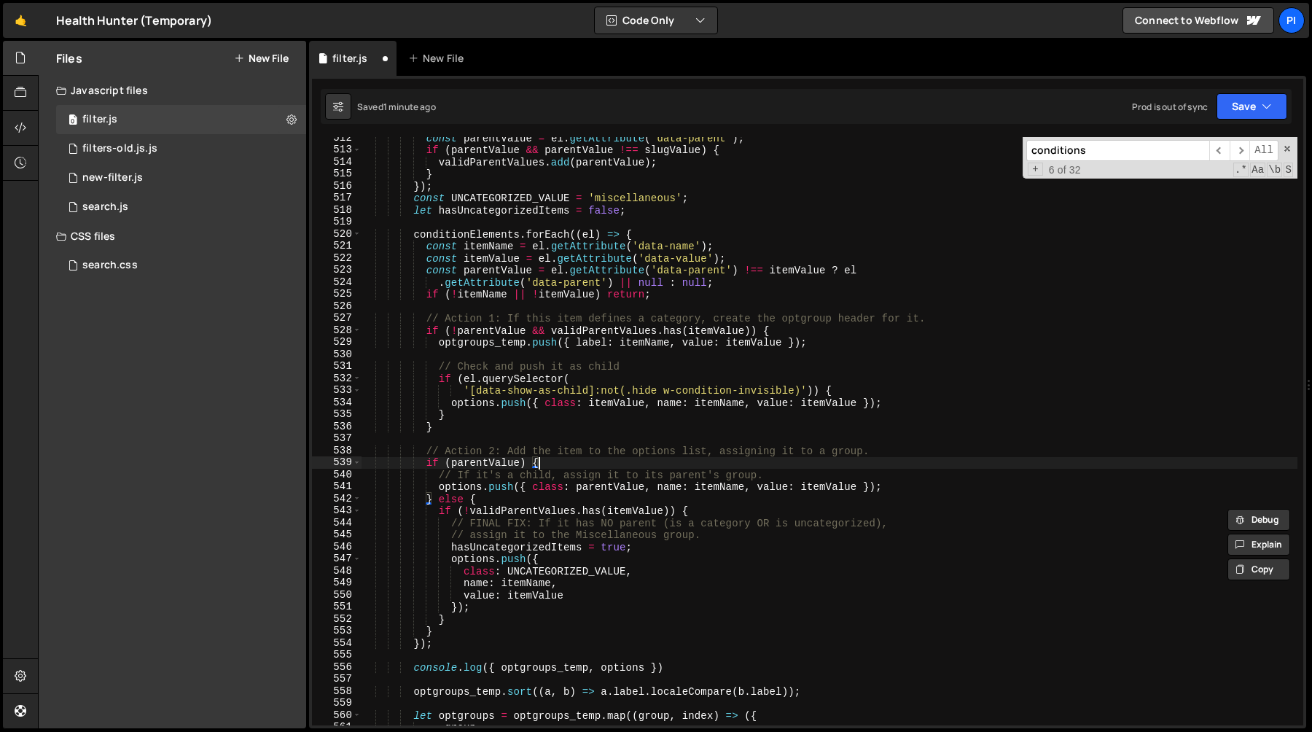
click at [588, 462] on div "const parentValue = el . getAttribute ( 'data-parent' ) ; if ( parentValue && p…" at bounding box center [829, 438] width 937 height 612
click at [531, 571] on div "const parentValue = el . getAttribute ( 'data-parent' ) ; if ( parentValue && p…" at bounding box center [829, 438] width 937 height 612
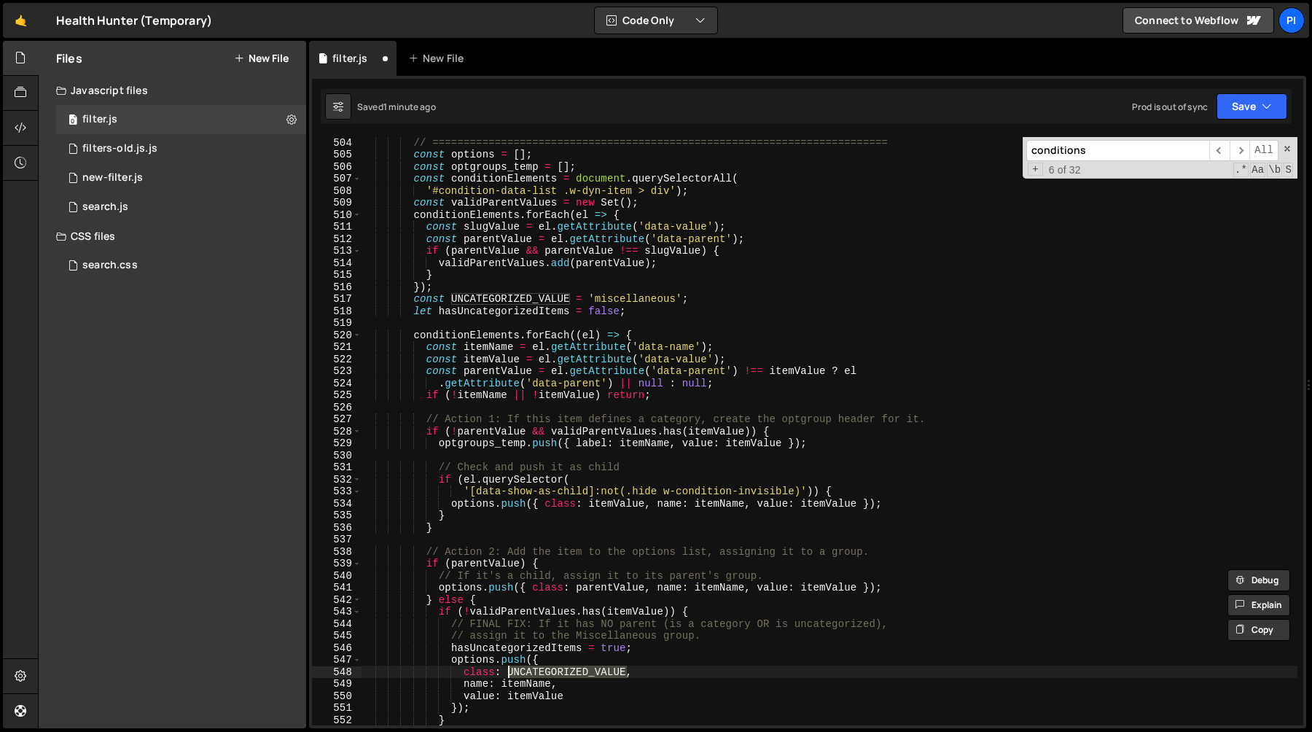
scroll to position [6111, 0]
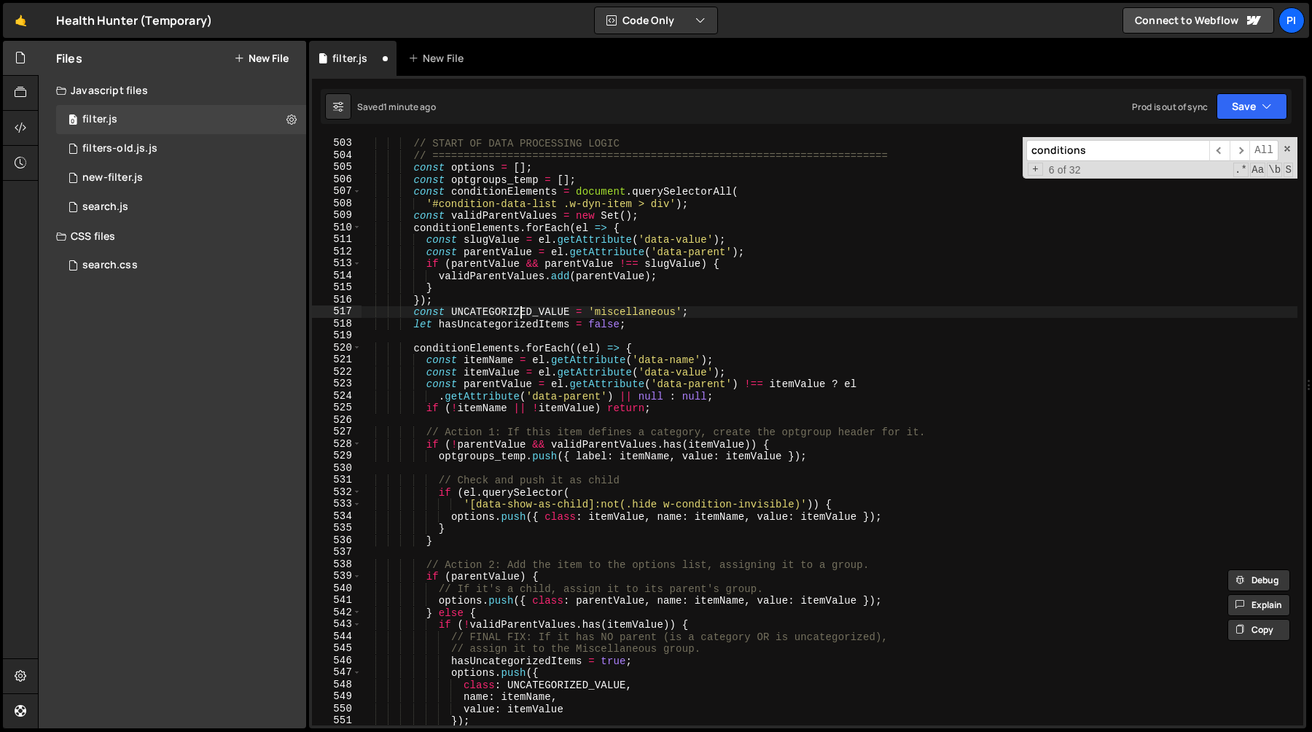
click at [518, 306] on div "// ========================================================================= //…" at bounding box center [829, 431] width 937 height 612
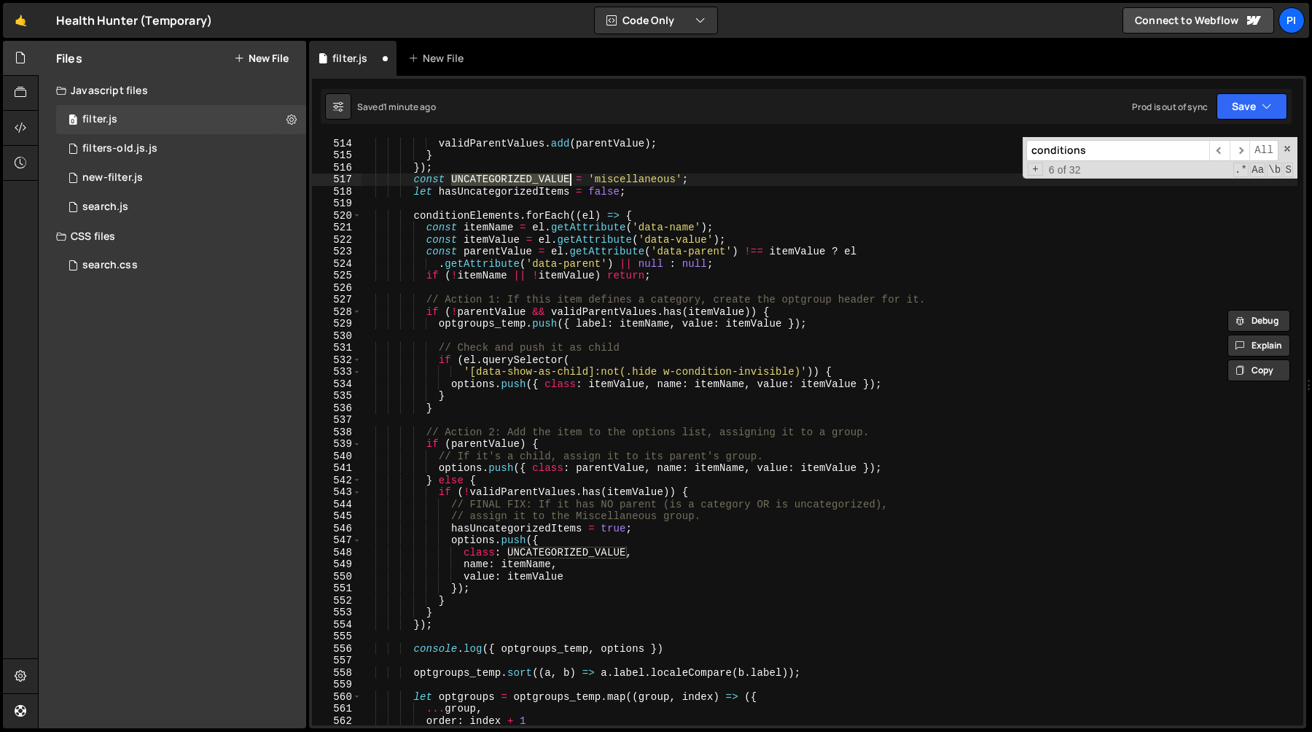
scroll to position [6247, 0]
click at [497, 465] on div "validParentValues . add ( parentValue ) ; } }) ; const UNCATEGORIZED_VALUE = 'm…" at bounding box center [829, 439] width 937 height 612
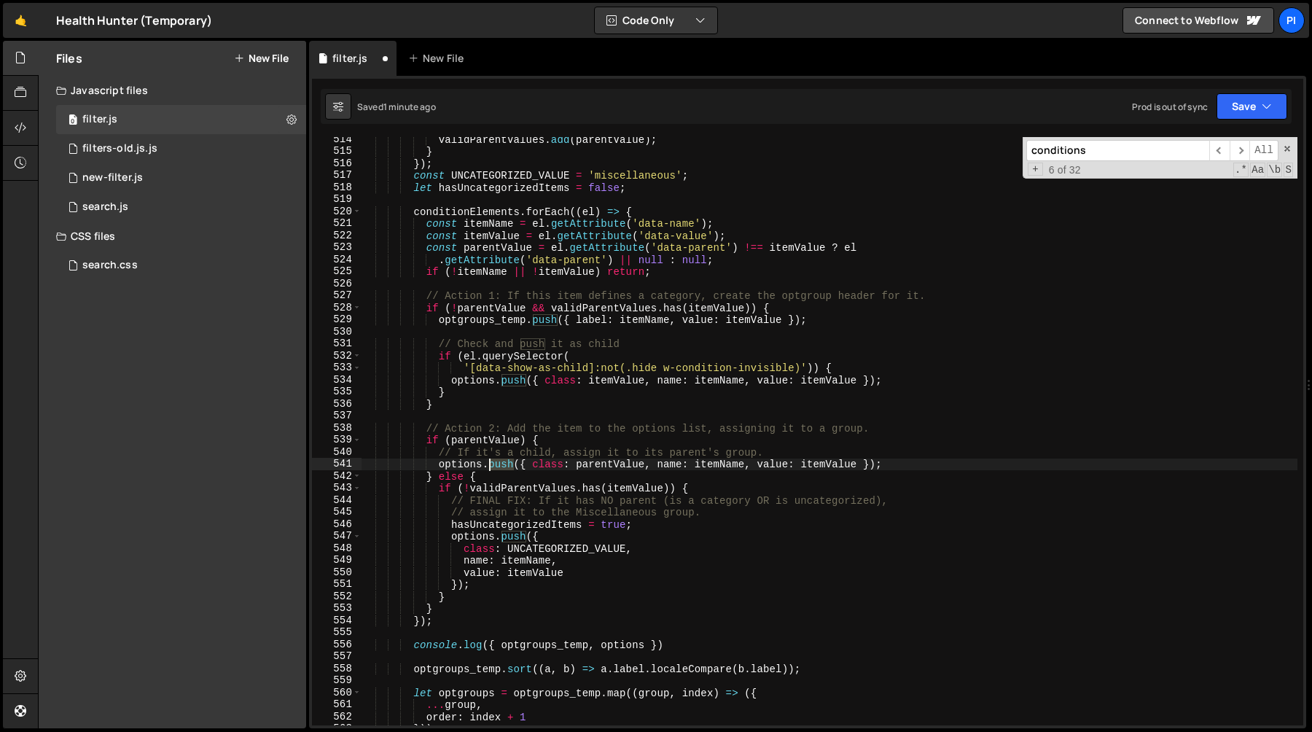
click at [497, 465] on div "validParentValues . add ( parentValue ) ; } }) ; const UNCATEGORIZED_VALUE = 'm…" at bounding box center [829, 439] width 937 height 612
click at [589, 513] on div "validParentValues . add ( parentValue ) ; } }) ; const UNCATEGORIZED_VALUE = 'm…" at bounding box center [829, 439] width 937 height 612
click at [588, 460] on div "validParentValues . add ( parentValue ) ; } }) ; const UNCATEGORIZED_VALUE = 'm…" at bounding box center [829, 439] width 937 height 612
click at [588, 508] on div "validParentValues . add ( parentValue ) ; } }) ; const UNCATEGORIZED_VALUE = 'm…" at bounding box center [829, 439] width 937 height 612
click at [540, 539] on div "validParentValues . add ( parentValue ) ; } }) ; const UNCATEGORIZED_VALUE = 'm…" at bounding box center [829, 439] width 937 height 612
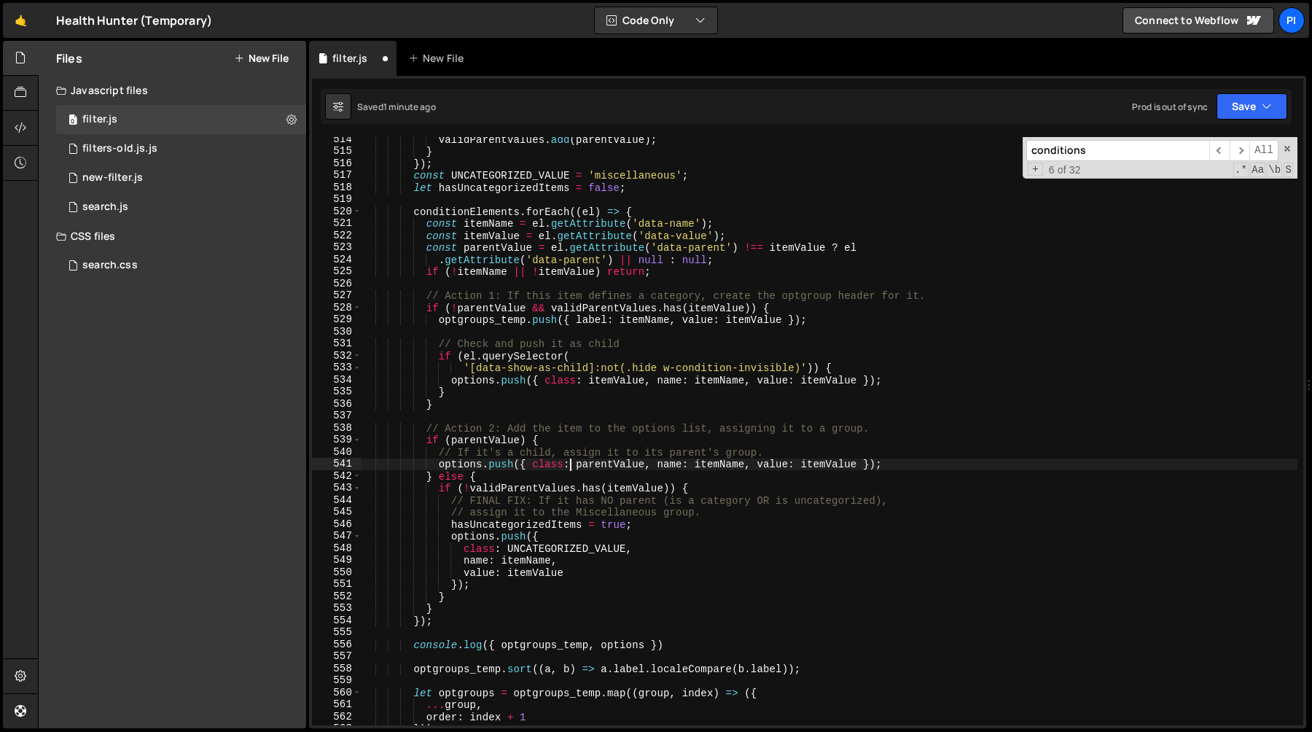
click at [573, 467] on div "validParentValues . add ( parentValue ) ; } }) ; const UNCATEGORIZED_VALUE = 'm…" at bounding box center [829, 439] width 937 height 612
click at [922, 459] on div "validParentValues . add ( parentValue ) ; } }) ; const UNCATEGORIZED_VALUE = 'm…" at bounding box center [829, 439] width 937 height 612
click at [463, 358] on div "validParentValues . add ( parentValue ) ; } }) ; const UNCATEGORIZED_VALUE = 'm…" at bounding box center [829, 439] width 937 height 612
click at [815, 367] on div "validParentValues . add ( parentValue ) ; } }) ; const UNCATEGORIZED_VALUE = 'm…" at bounding box center [829, 439] width 937 height 612
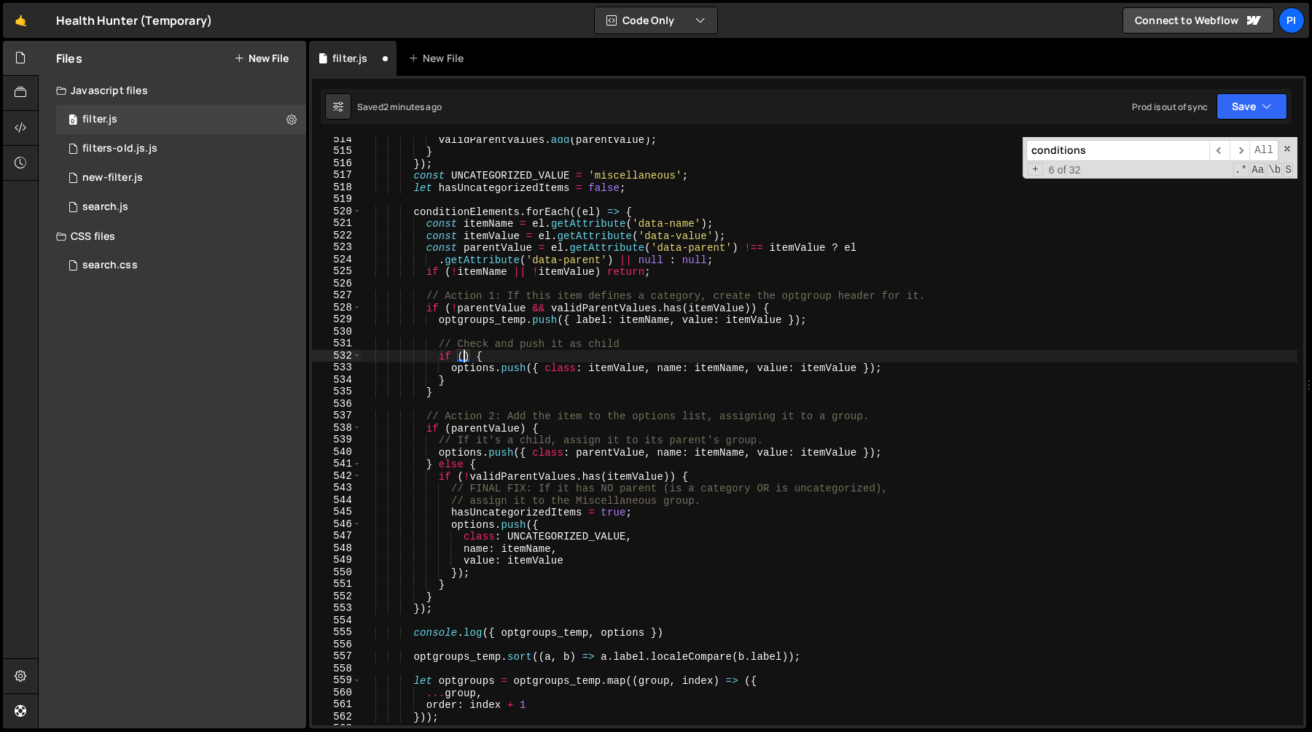
click at [780, 259] on div "validParentValues . add ( parentValue ) ; } }) ; const UNCATEGORIZED_VALUE = 'm…" at bounding box center [829, 439] width 937 height 612
type textarea ".getAttribute('data-parent') || null : null;"
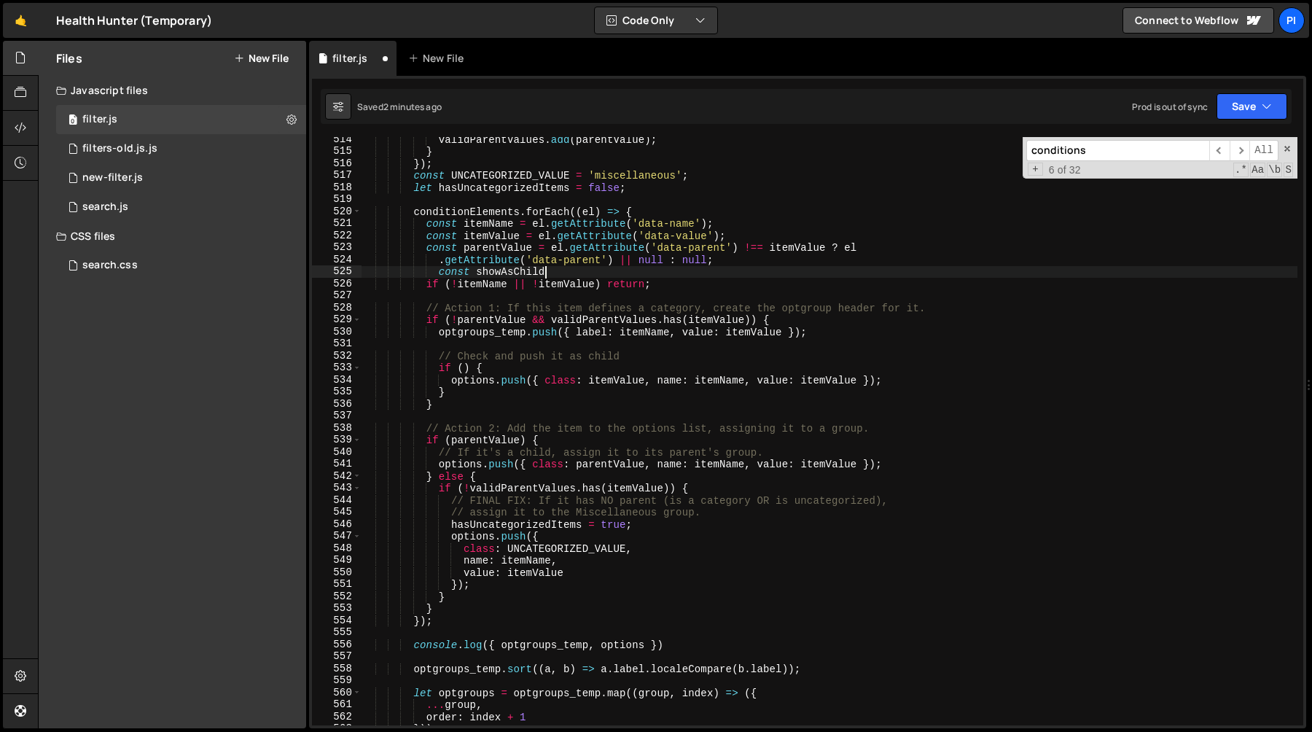
scroll to position [0, 12]
paste textarea "'[data-show-as-child]:not(.hide w-condition-invisible)')"
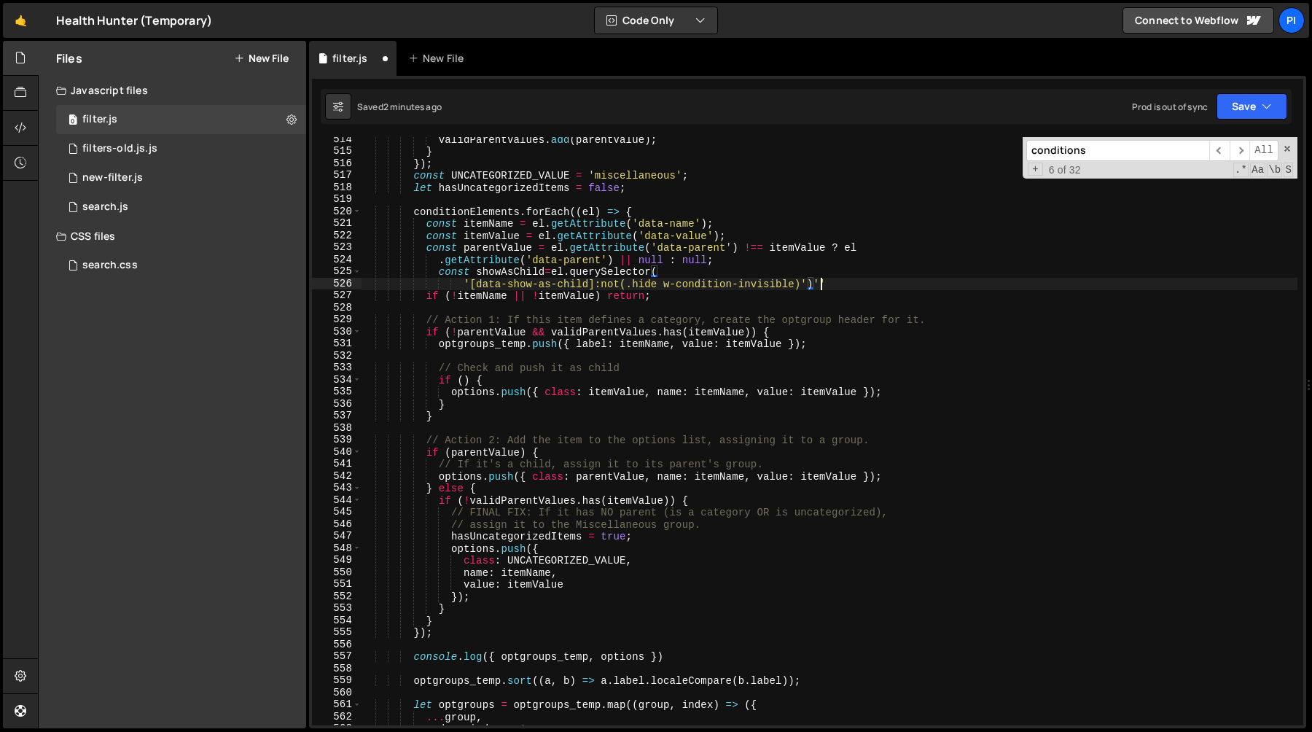
scroll to position [0, 31]
click at [552, 273] on div "validParentValues . add ( parentValue ) ; } }) ; const UNCATEGORIZED_VALUE = 'm…" at bounding box center [829, 439] width 937 height 612
click at [710, 272] on div "validParentValues . add ( parentValue ) ; } }) ; const UNCATEGORIZED_VALUE = 'm…" at bounding box center [829, 439] width 937 height 612
click at [497, 273] on div "validParentValues . add ( parentValue ) ; } }) ; const UNCATEGORIZED_VALUE = 'm…" at bounding box center [829, 439] width 937 height 612
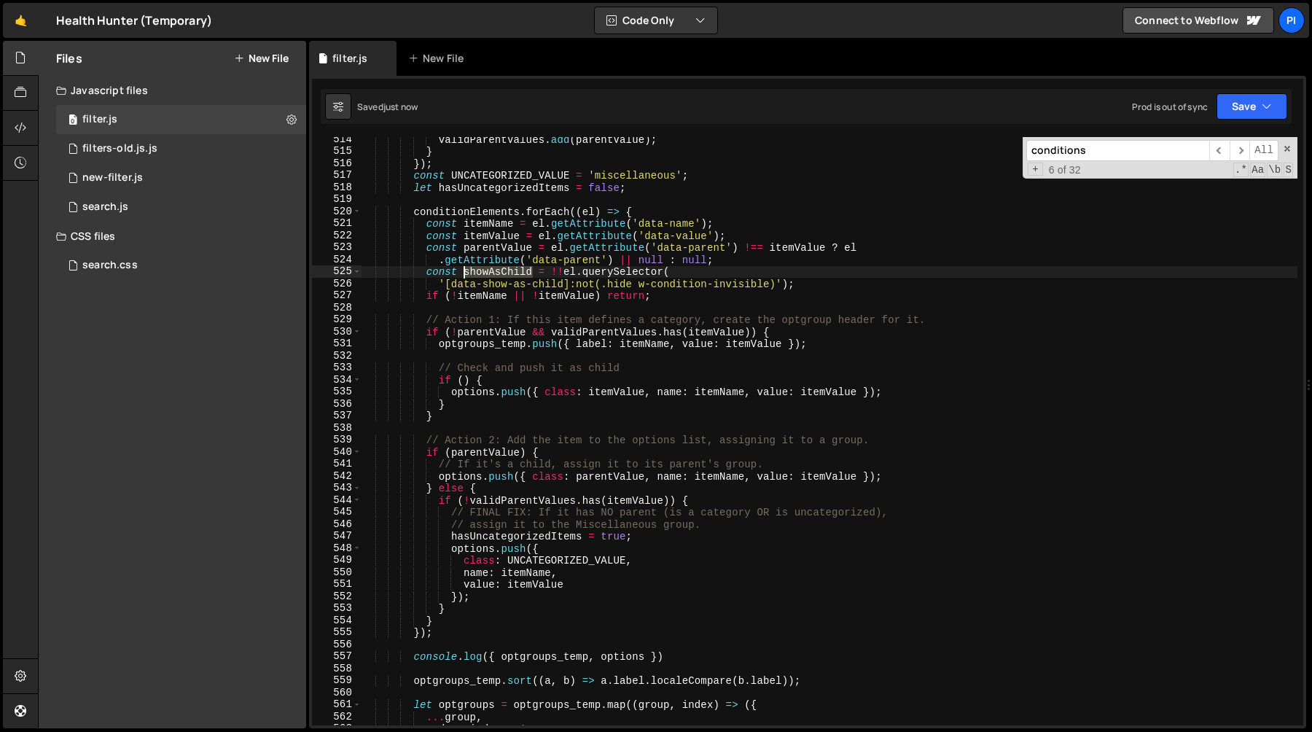
click at [497, 273] on div "validParentValues . add ( parentValue ) ; } }) ; const UNCATEGORIZED_VALUE = 'm…" at bounding box center [829, 439] width 937 height 612
click at [817, 284] on div "validParentValues . add ( parentValue ) ; } }) ; const UNCATEGORIZED_VALUE = 'm…" at bounding box center [829, 439] width 937 height 612
click at [499, 271] on div "validParentValues . add ( parentValue ) ; } }) ; const UNCATEGORIZED_VALUE = 'm…" at bounding box center [829, 439] width 937 height 612
click at [463, 383] on div "validParentValues . add ( parentValue ) ; } }) ; const UNCATEGORIZED_VALUE = 'm…" at bounding box center [829, 439] width 937 height 612
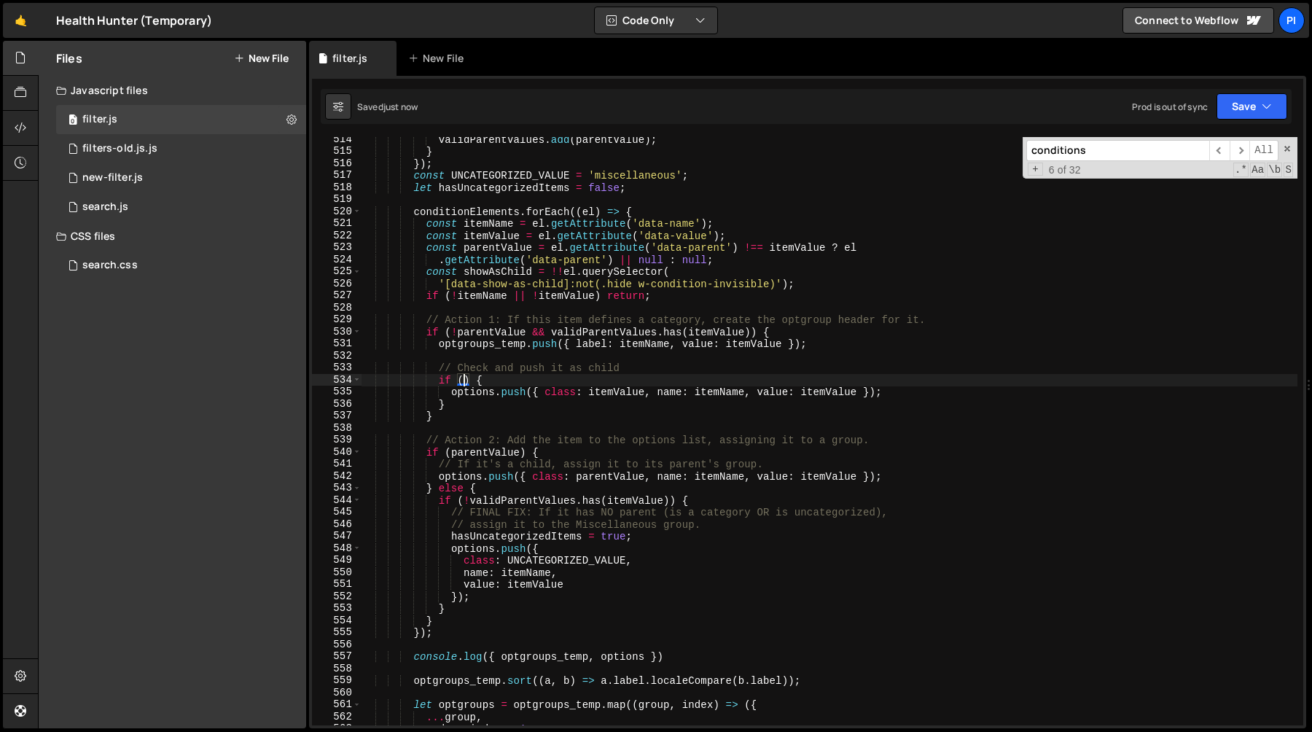
scroll to position [0, 7]
paste textarea "showAsChild"
click at [690, 366] on div "validParentValues . add ( parentValue ) ; } }) ; const UNCATEGORIZED_VALUE = 'm…" at bounding box center [829, 439] width 937 height 612
click at [436, 367] on div "validParentValues . add ( parentValue ) ; } }) ; const UNCATEGORIZED_VALUE = 'm…" at bounding box center [829, 439] width 937 height 612
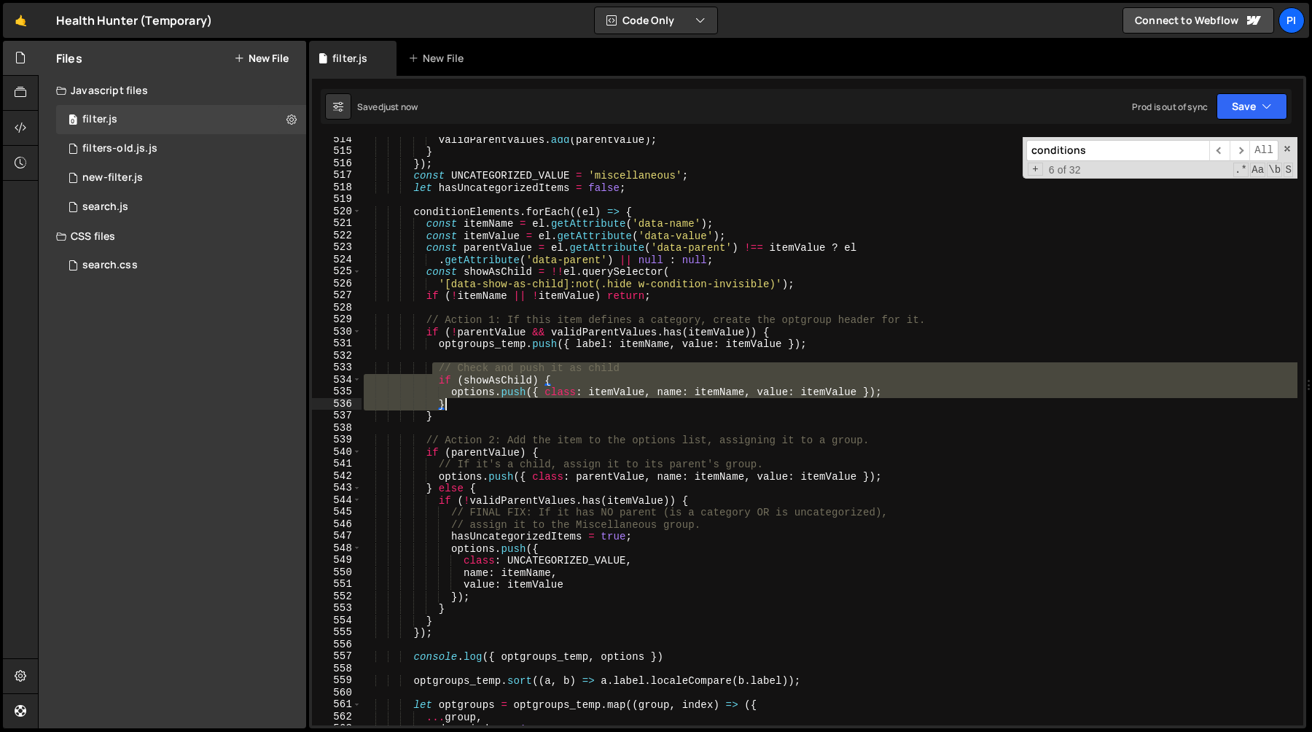
click at [458, 408] on div "validParentValues . add ( parentValue ) ; } }) ; const UNCATEGORIZED_VALUE = 'm…" at bounding box center [829, 439] width 937 height 612
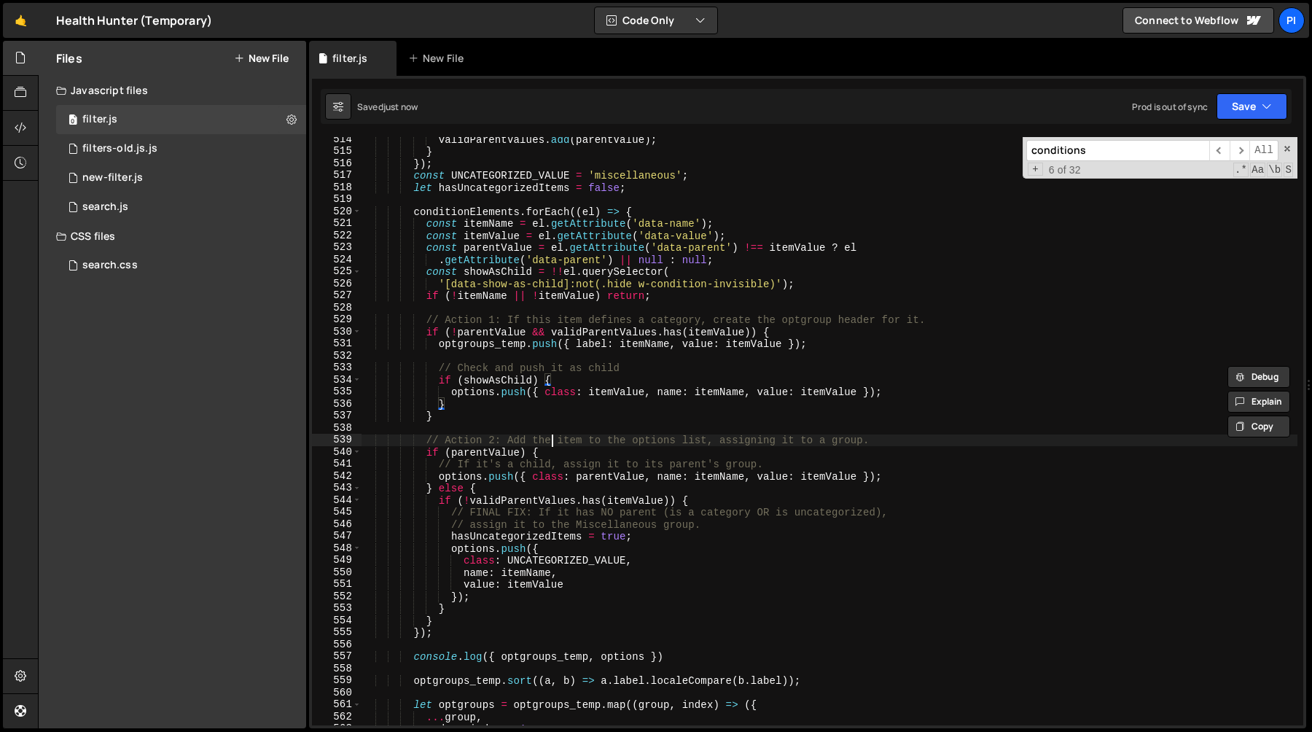
click at [553, 437] on div "validParentValues . add ( parentValue ) ; } }) ; const UNCATEGORIZED_VALUE = 'm…" at bounding box center [829, 439] width 937 height 612
click at [488, 451] on div "validParentValues . add ( parentValue ) ; } }) ; const UNCATEGORIZED_VALUE = 'm…" at bounding box center [829, 439] width 937 height 612
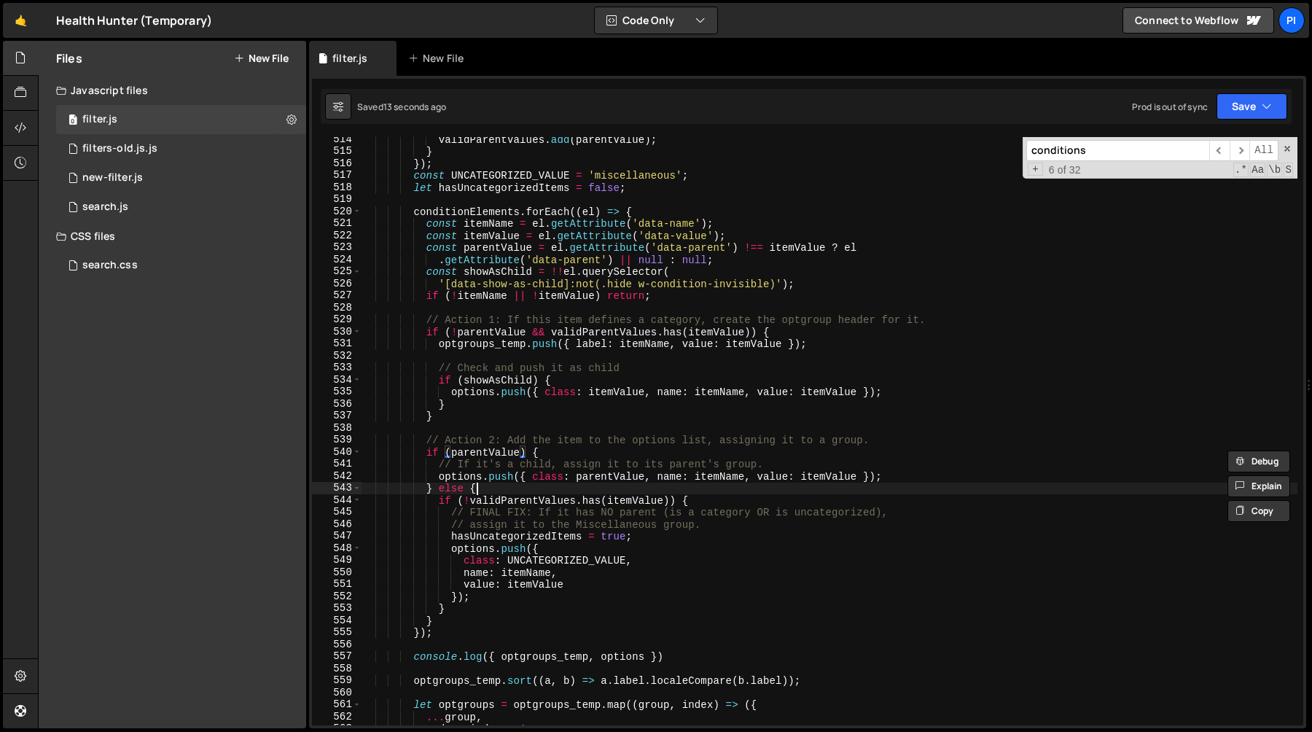
click at [556, 484] on div "validParentValues . add ( parentValue ) ; } }) ; const UNCATEGORIZED_VALUE = 'm…" at bounding box center [829, 439] width 937 height 612
click at [556, 477] on div "validParentValues . add ( parentValue ) ; } }) ; const UNCATEGORIZED_VALUE = 'm…" at bounding box center [829, 439] width 937 height 612
click at [512, 488] on div "validParentValues . add ( parentValue ) ; } }) ; const UNCATEGORIZED_VALUE = 'm…" at bounding box center [829, 439] width 937 height 612
click at [693, 588] on div "validParentValues . add ( parentValue ) ; } }) ; const UNCATEGORIZED_VALUE = 'm…" at bounding box center [829, 439] width 937 height 612
click at [506, 593] on div "validParentValues . add ( parentValue ) ; } }) ; const UNCATEGORIZED_VALUE = 'm…" at bounding box center [829, 439] width 937 height 612
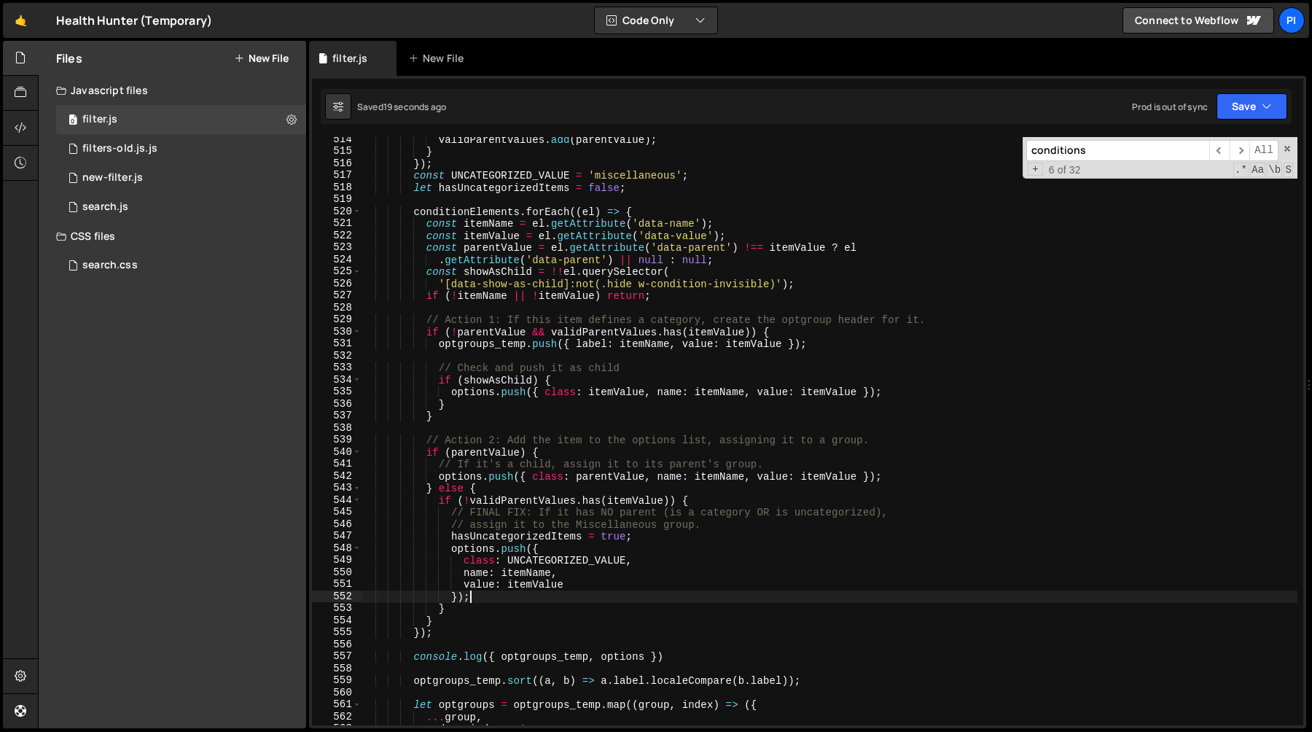
scroll to position [0, 7]
click at [535, 564] on div "validParentValues . add ( parentValue ) ; } }) ; const UNCATEGORIZED_VALUE = 'm…" at bounding box center [829, 439] width 937 height 612
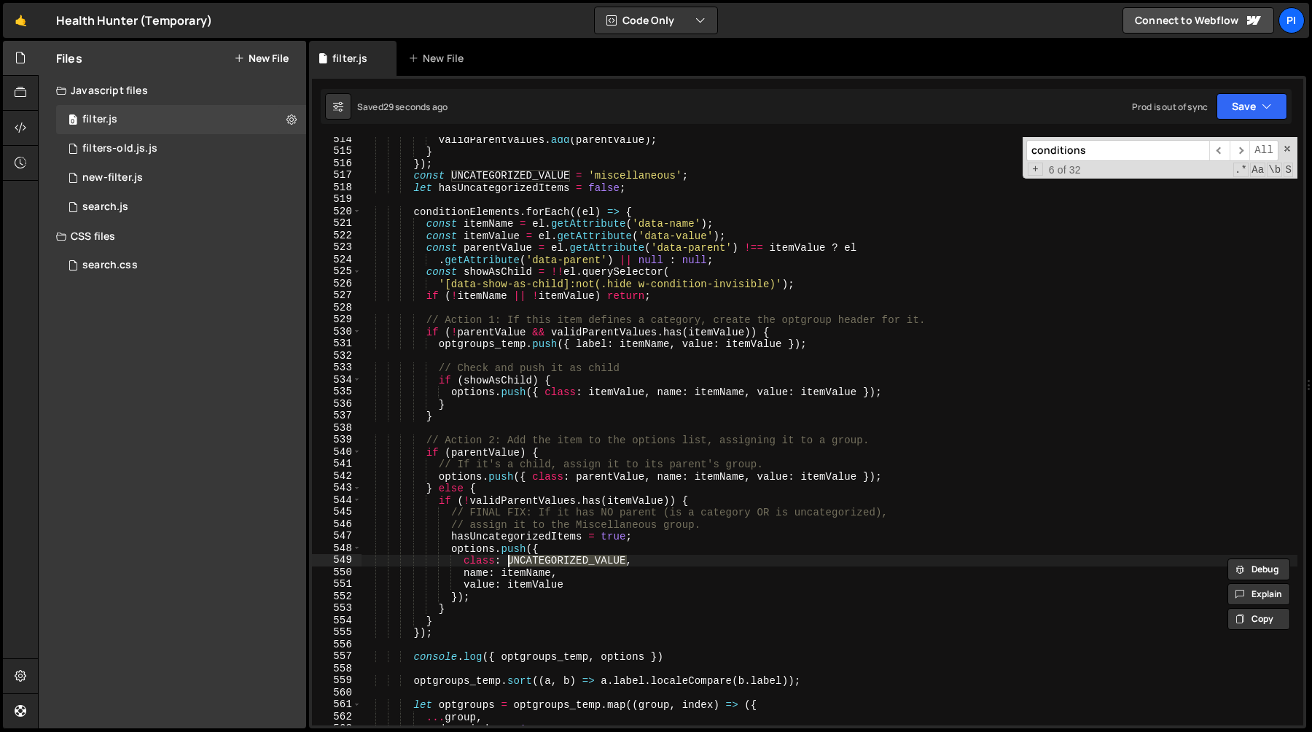
click at [670, 551] on div "validParentValues . add ( parentValue ) ; } }) ; const UNCATEGORIZED_VALUE = 'm…" at bounding box center [829, 439] width 937 height 612
click at [505, 565] on div "validParentValues . add ( parentValue ) ; } }) ; const UNCATEGORIZED_VALUE = 'm…" at bounding box center [829, 439] width 937 height 612
paste textarea "}"
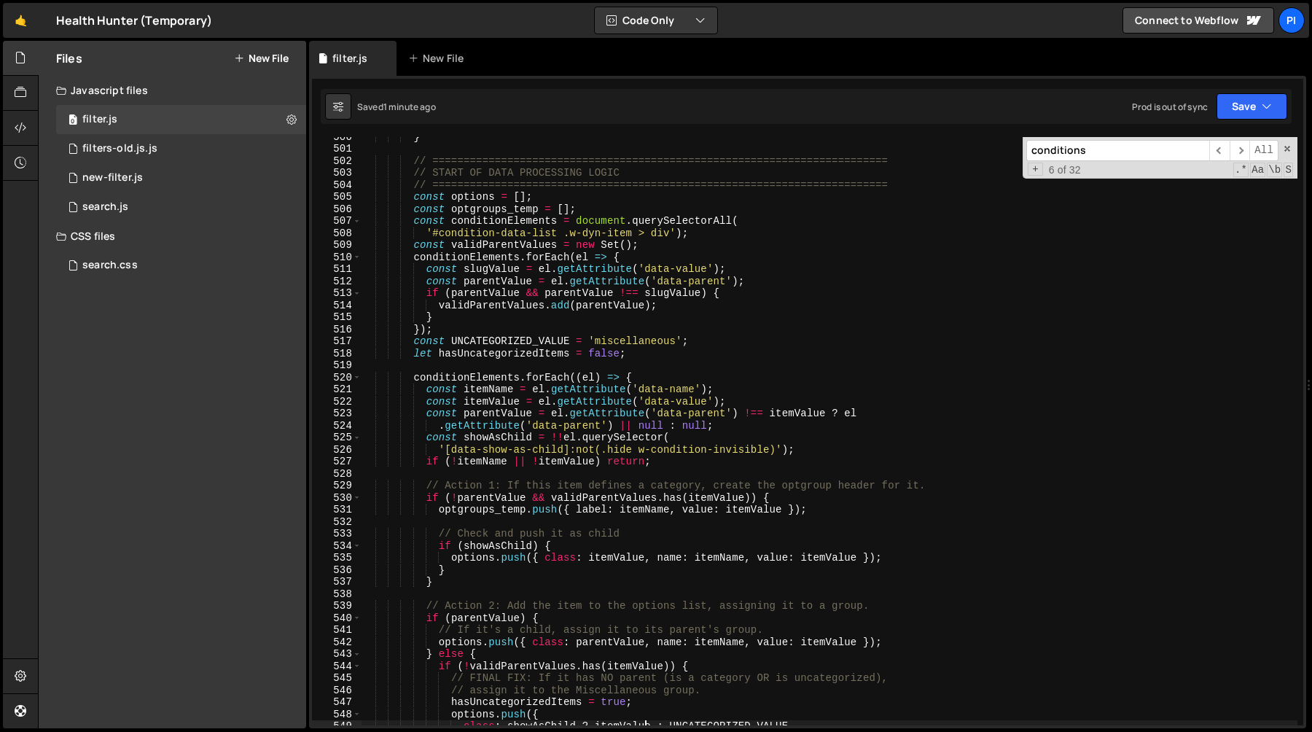
scroll to position [6107, 0]
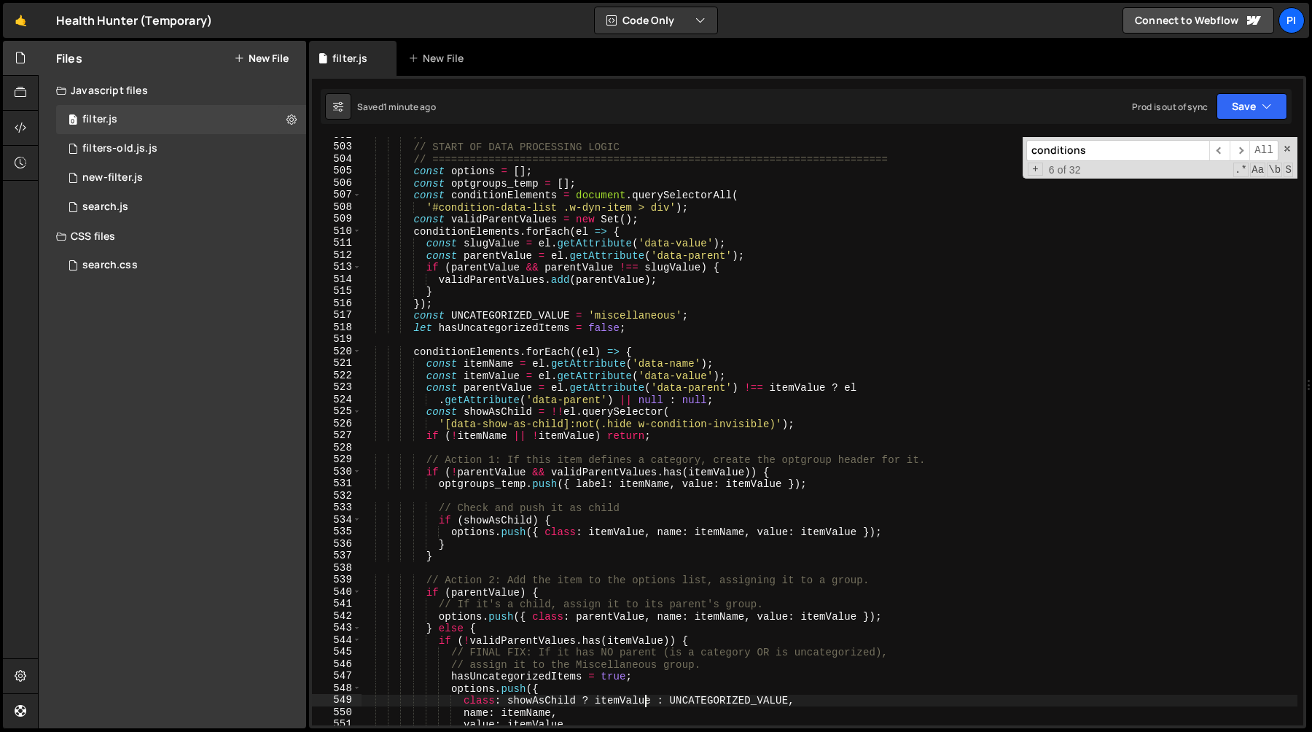
click at [492, 486] on div "// ========================================================================= //…" at bounding box center [829, 435] width 937 height 612
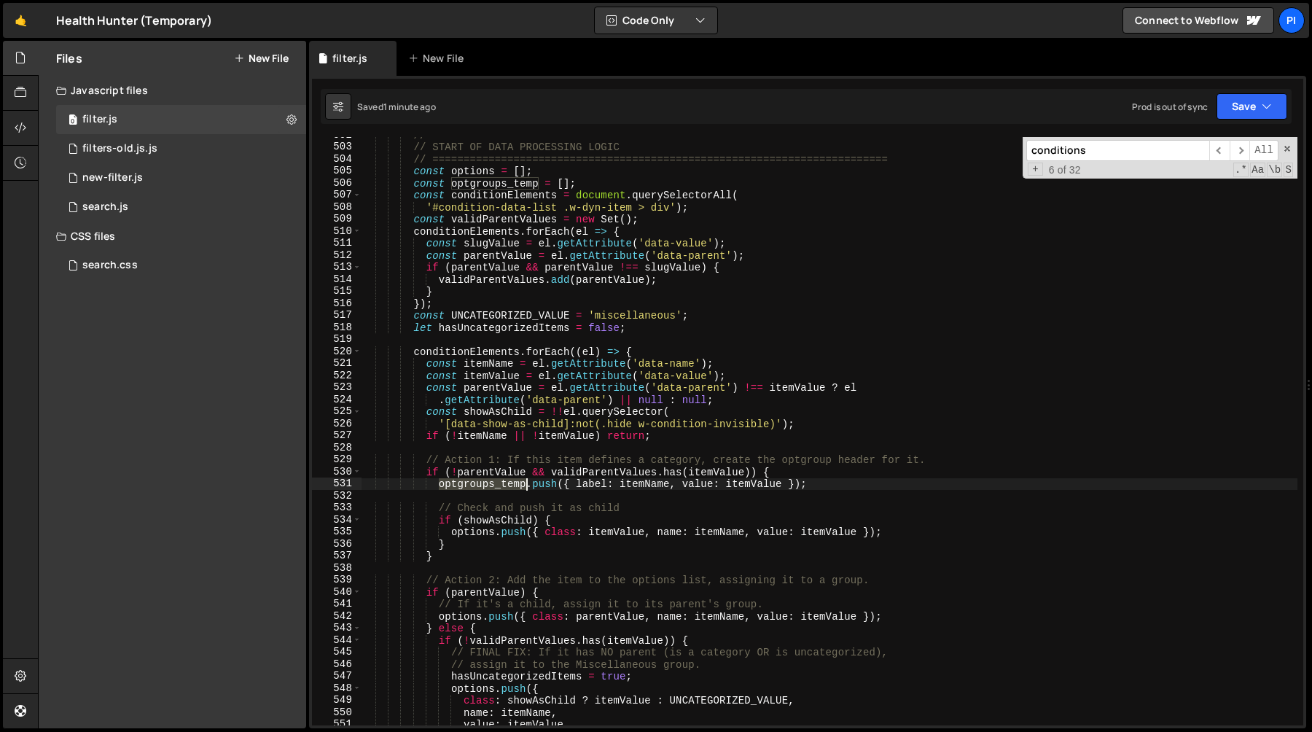
click at [492, 486] on div "// ========================================================================= //…" at bounding box center [829, 435] width 937 height 612
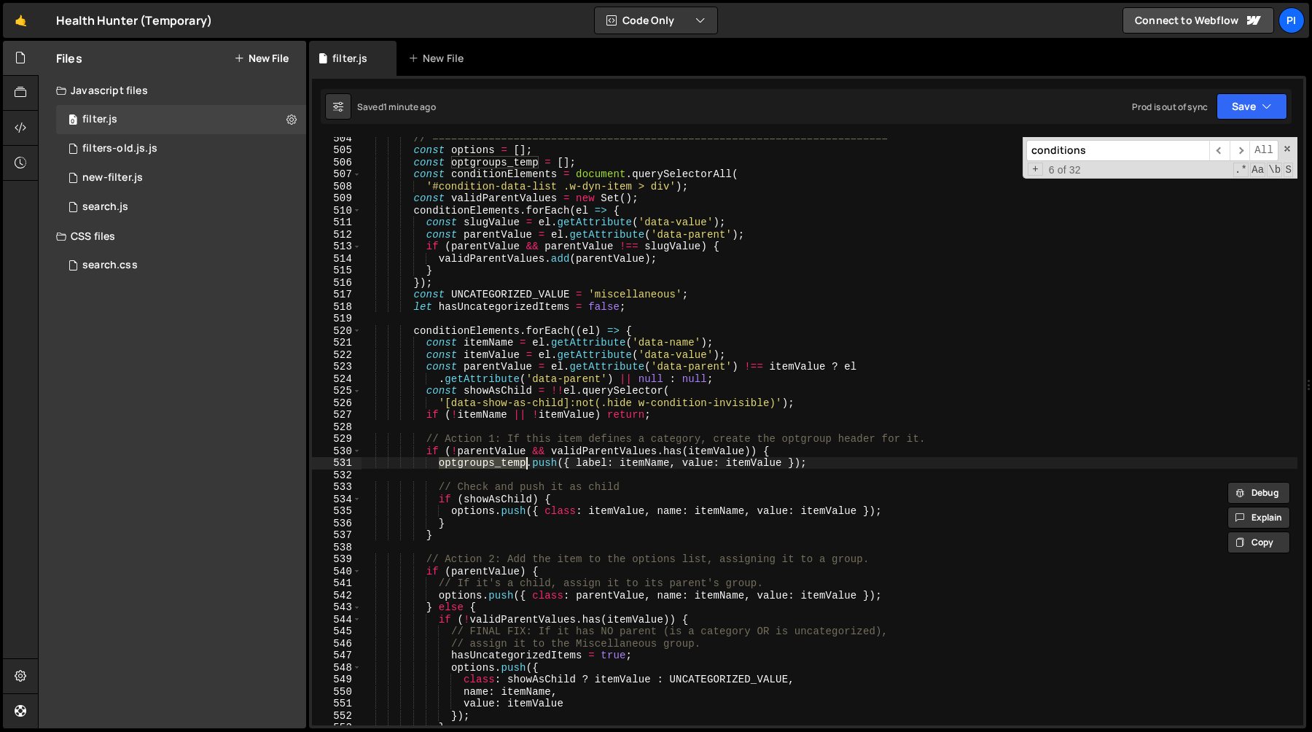
scroll to position [6131, 0]
click at [497, 451] on div "// ========================================================================= co…" at bounding box center [829, 436] width 937 height 612
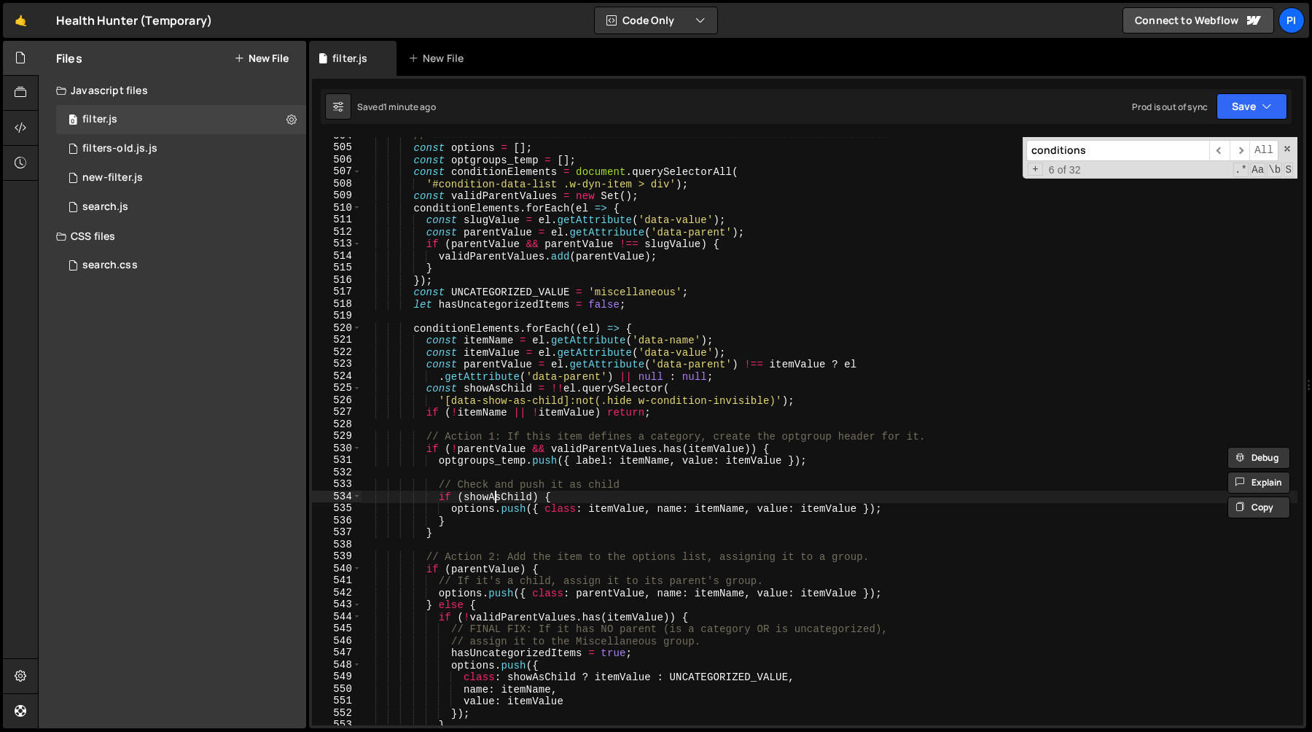
click at [493, 494] on div "// ========================================================================= co…" at bounding box center [829, 436] width 937 height 612
click at [440, 462] on div "// ========================================================================= co…" at bounding box center [829, 436] width 937 height 612
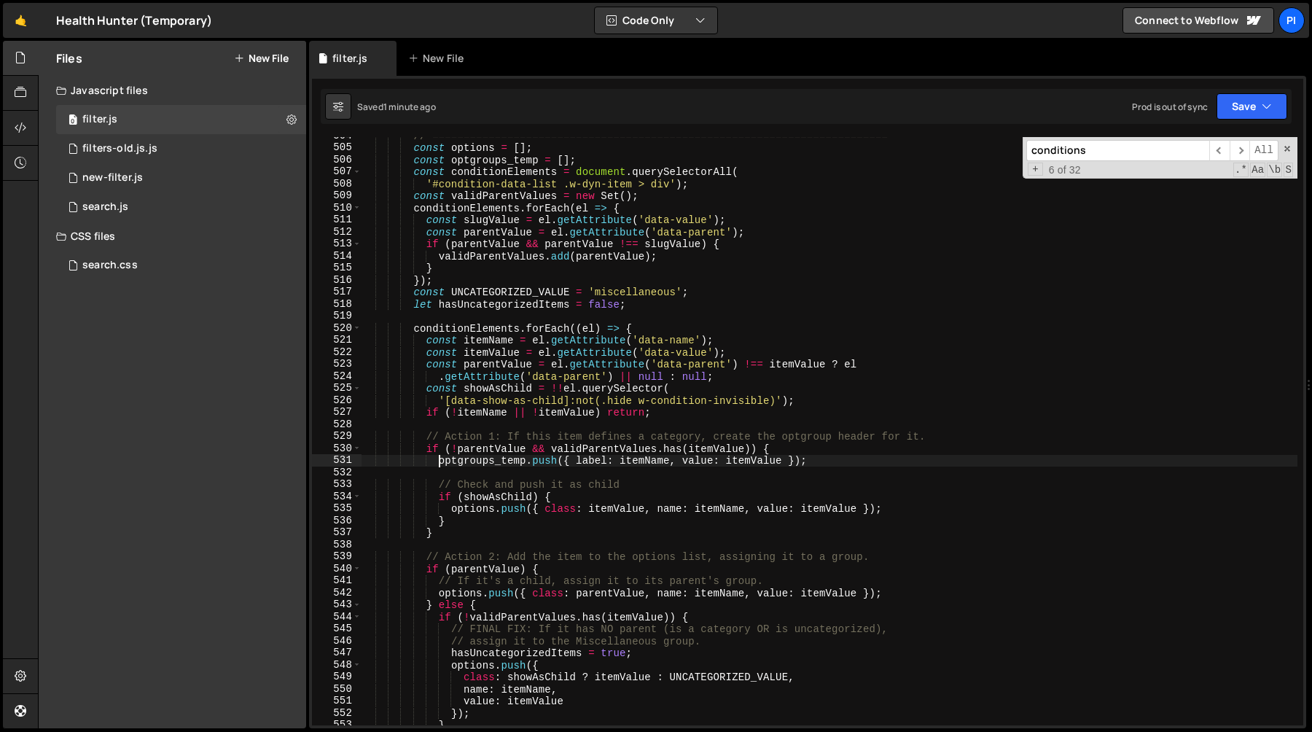
click at [849, 460] on div "// ========================================================================= co…" at bounding box center [829, 436] width 937 height 612
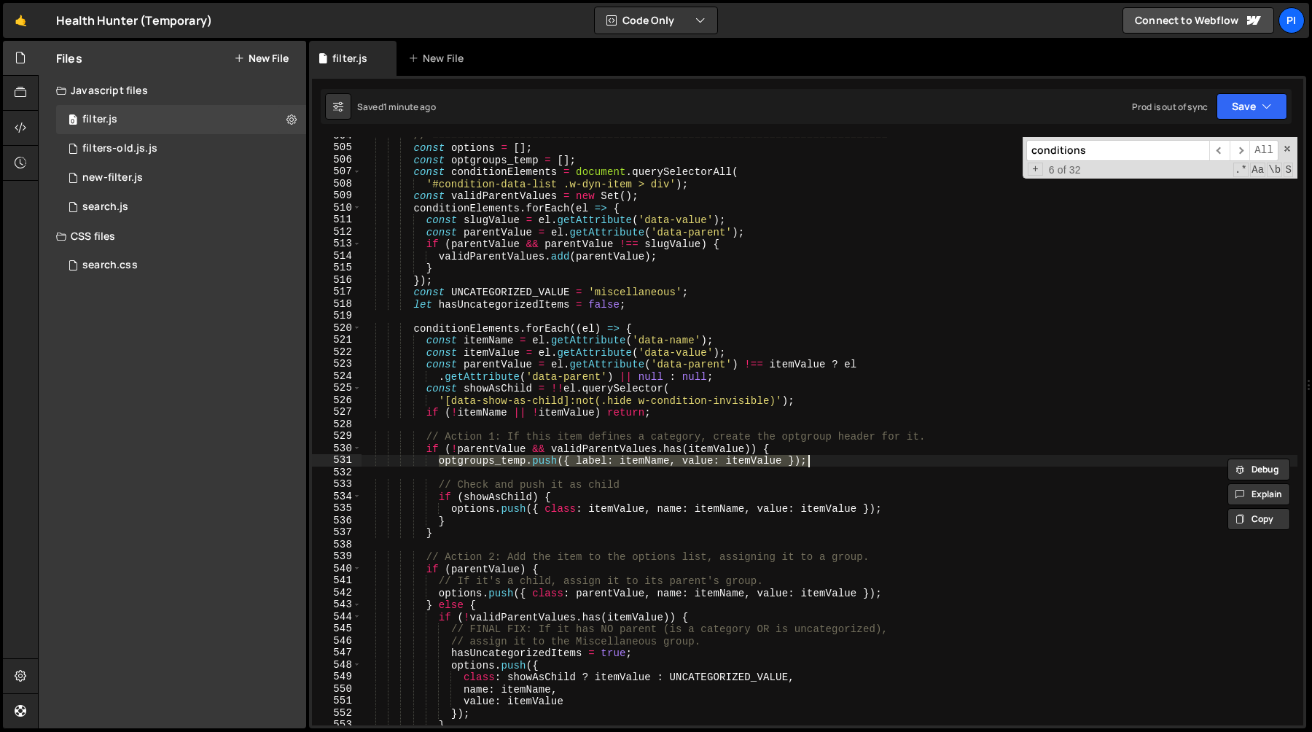
click at [601, 452] on div "// ========================================================================= co…" at bounding box center [829, 436] width 937 height 612
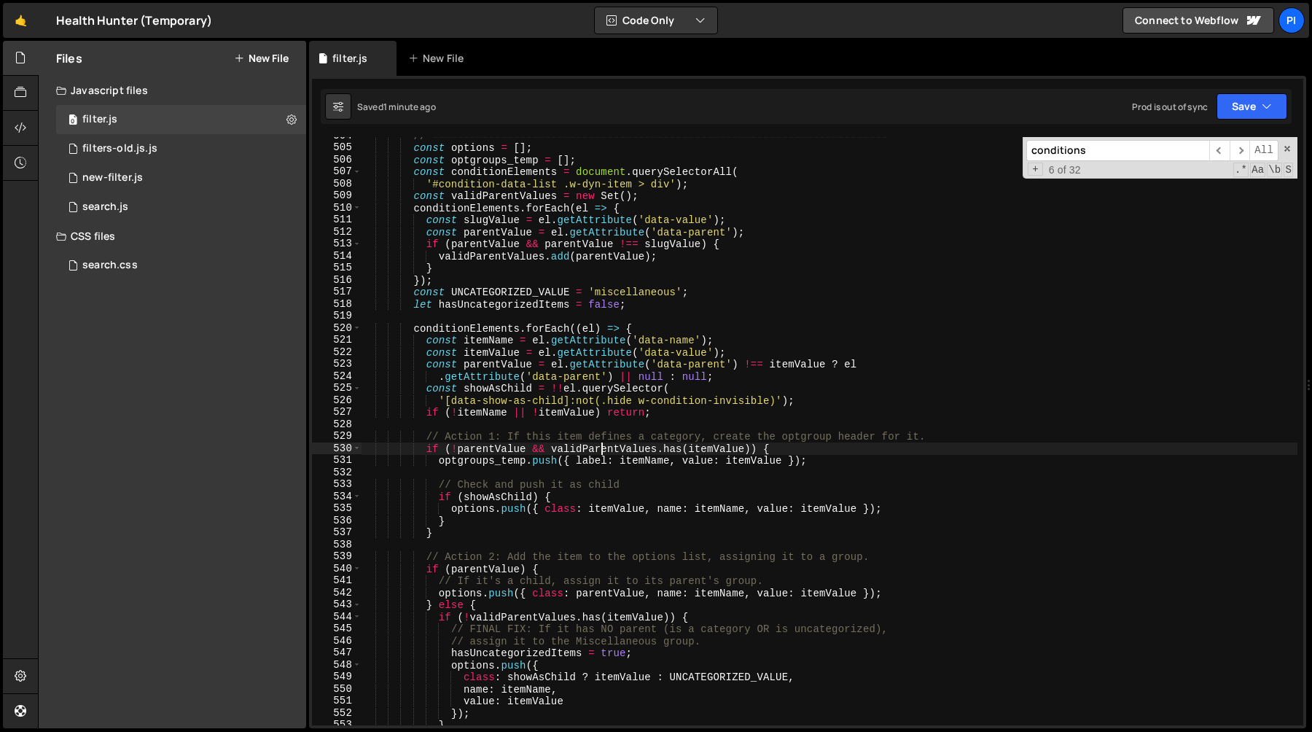
click at [601, 452] on div "// ========================================================================= co…" at bounding box center [829, 436] width 937 height 612
click at [752, 450] on div "// ========================================================================= co…" at bounding box center [829, 436] width 937 height 612
click at [814, 462] on div "// ========================================================================= co…" at bounding box center [829, 436] width 937 height 612
click at [523, 480] on div "// ========================================================================= co…" at bounding box center [829, 436] width 937 height 612
click at [566, 498] on div "// ========================================================================= co…" at bounding box center [829, 436] width 937 height 612
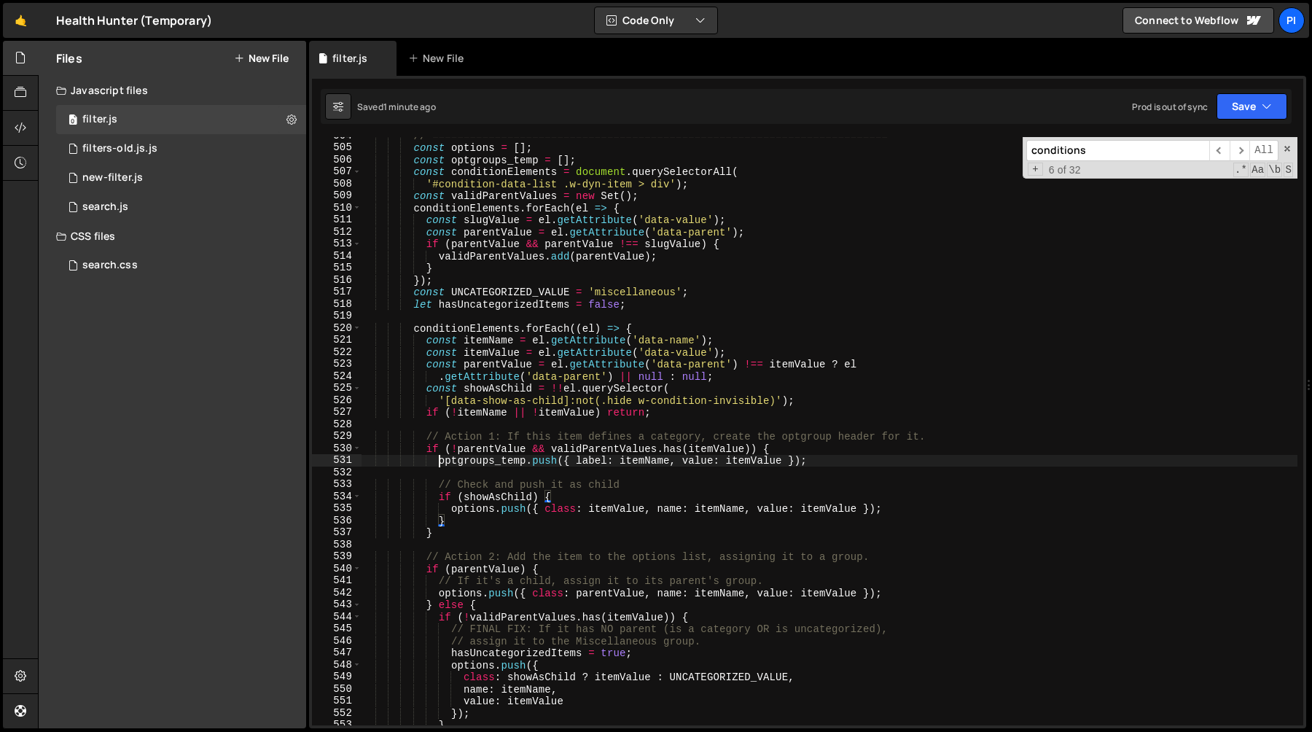
click at [440, 464] on div "// ========================================================================= co…" at bounding box center [829, 436] width 937 height 612
click at [858, 455] on div "// ========================================================================= co…" at bounding box center [829, 436] width 937 height 612
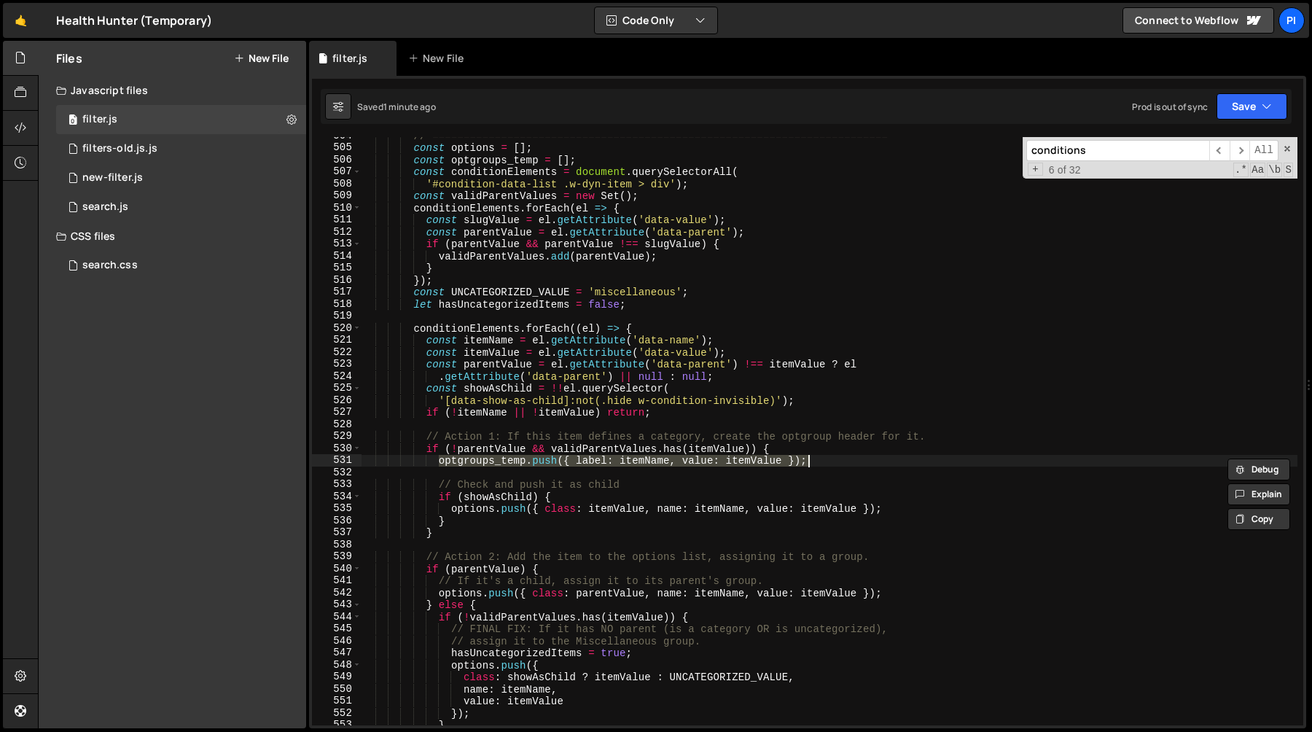
click at [494, 515] on div "// ========================================================================= co…" at bounding box center [829, 436] width 937 height 612
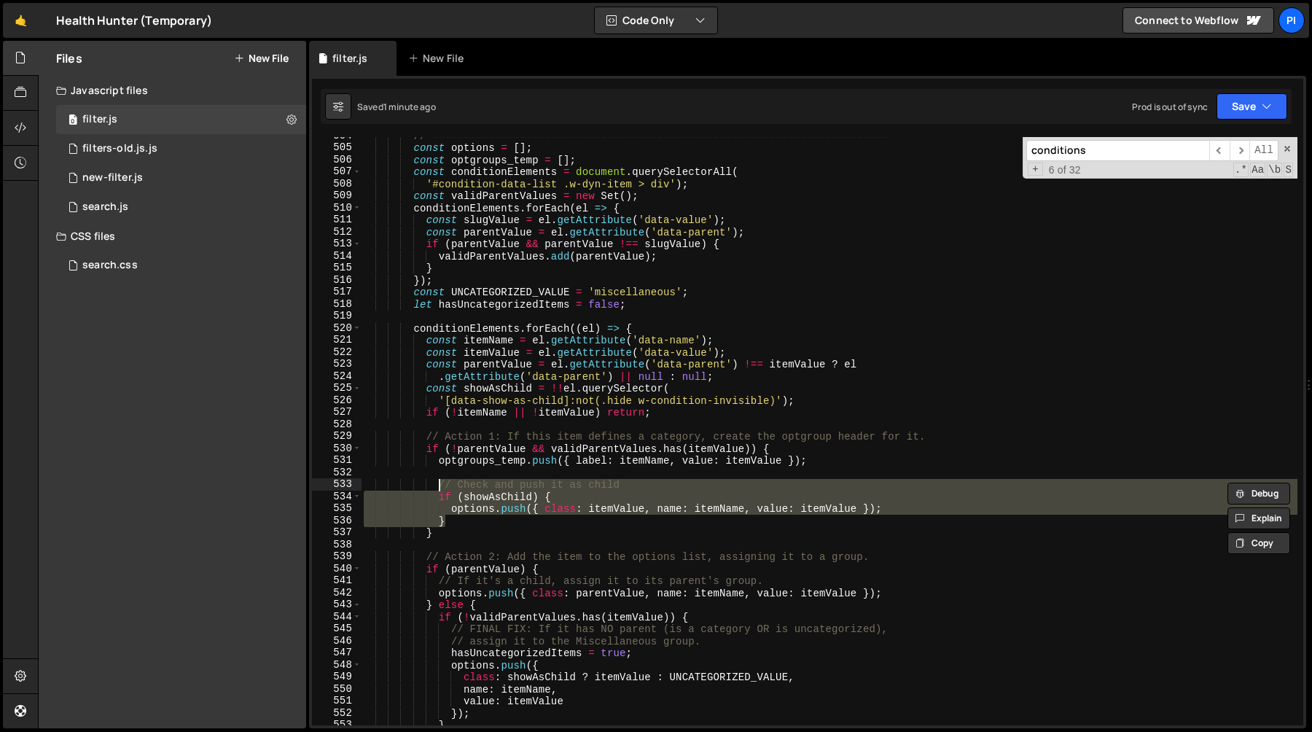
type textarea "}"
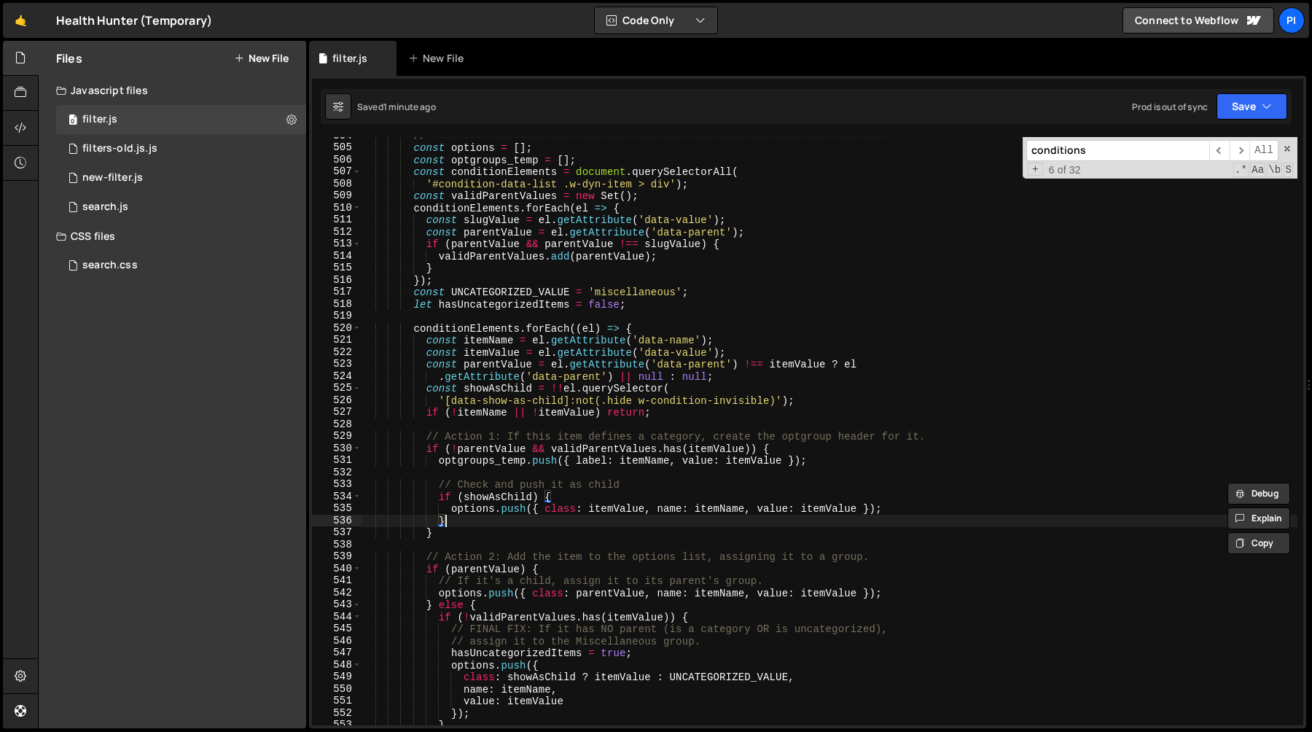
scroll to position [0, 4]
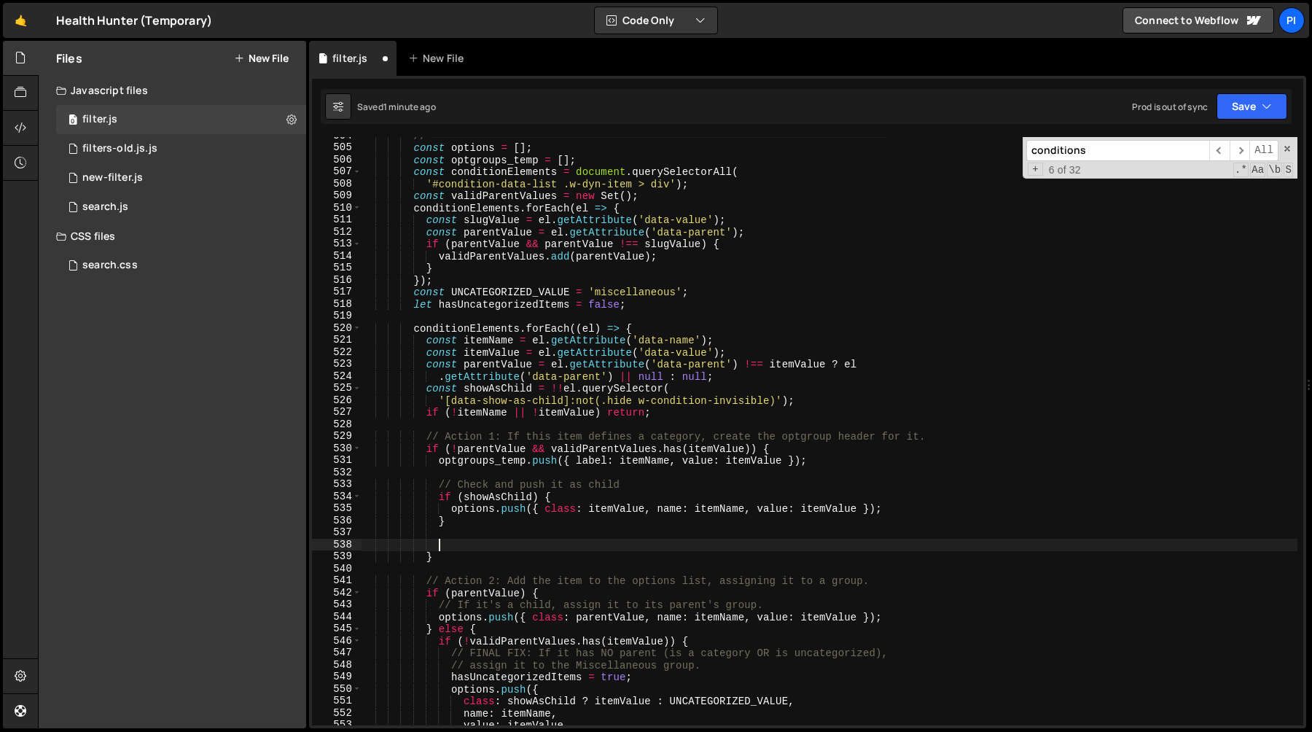
paste textarea "}"
type textarea "}"
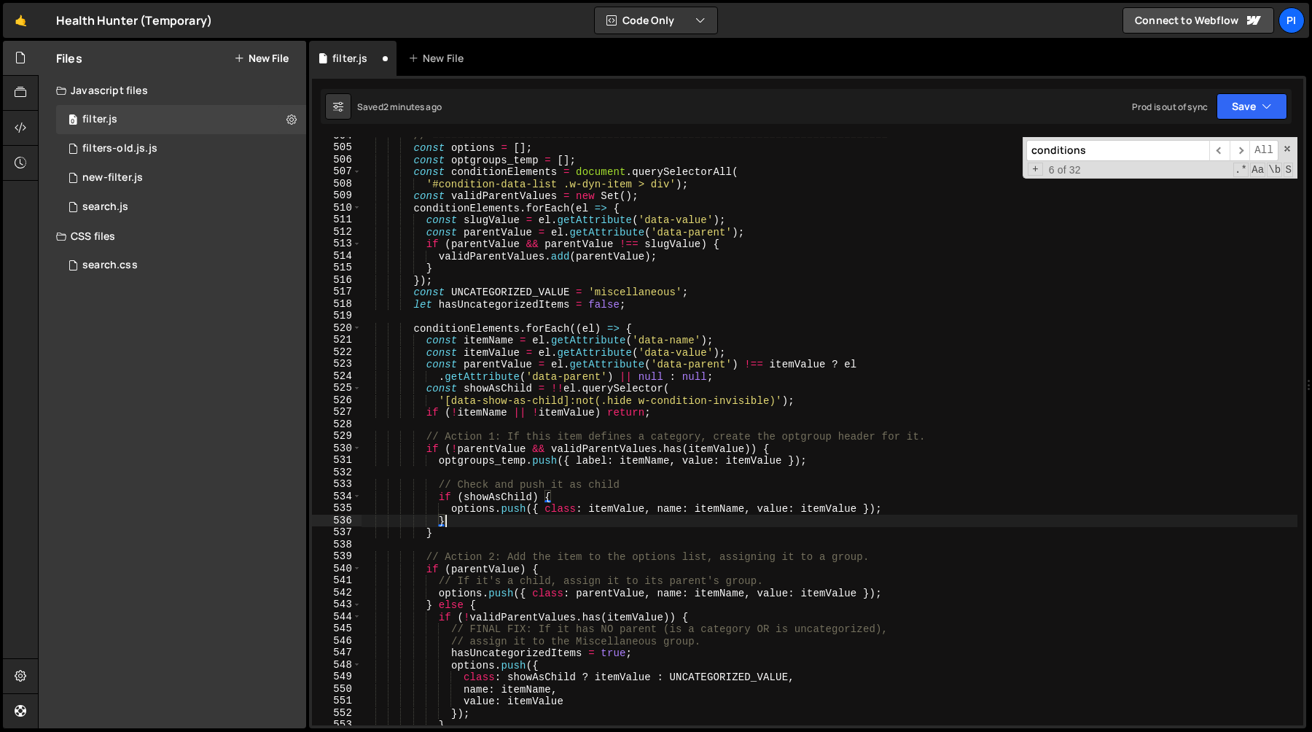
click at [460, 459] on div "// ========================================================================= co…" at bounding box center [829, 436] width 937 height 612
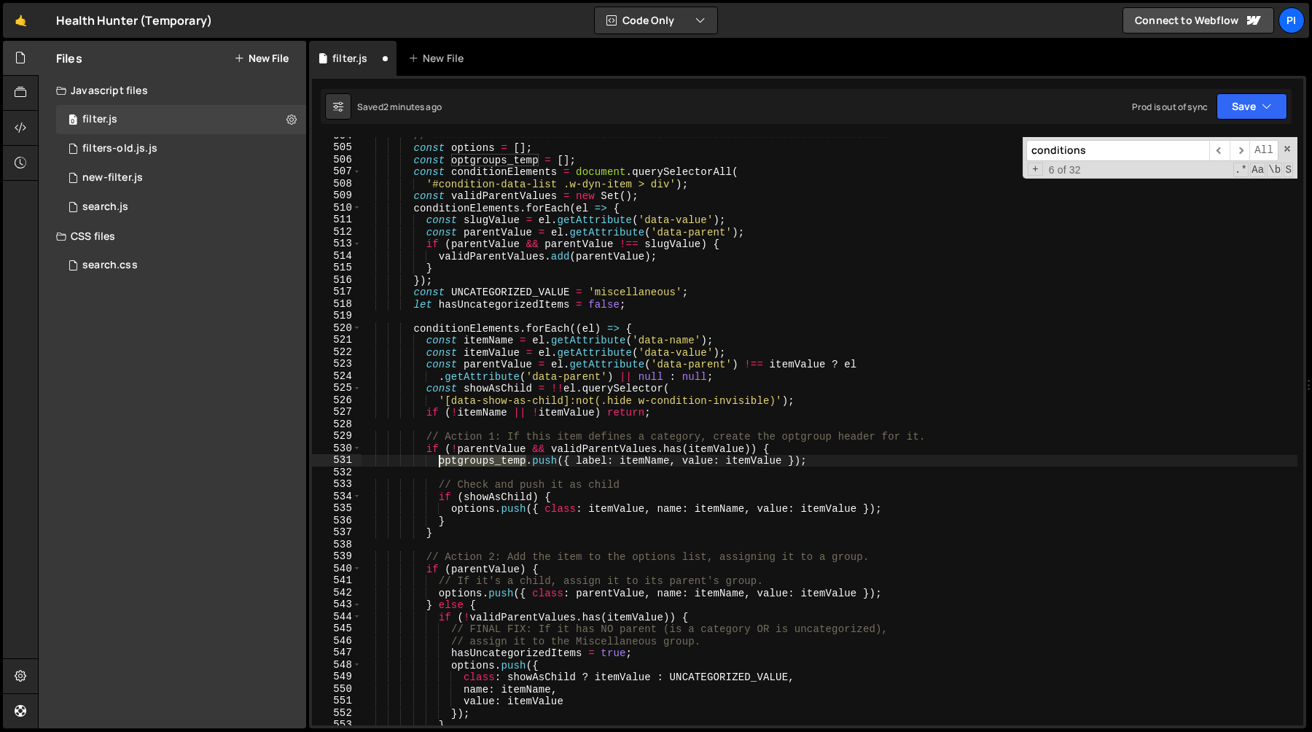
click at [460, 459] on div "// ========================================================================= co…" at bounding box center [829, 436] width 937 height 612
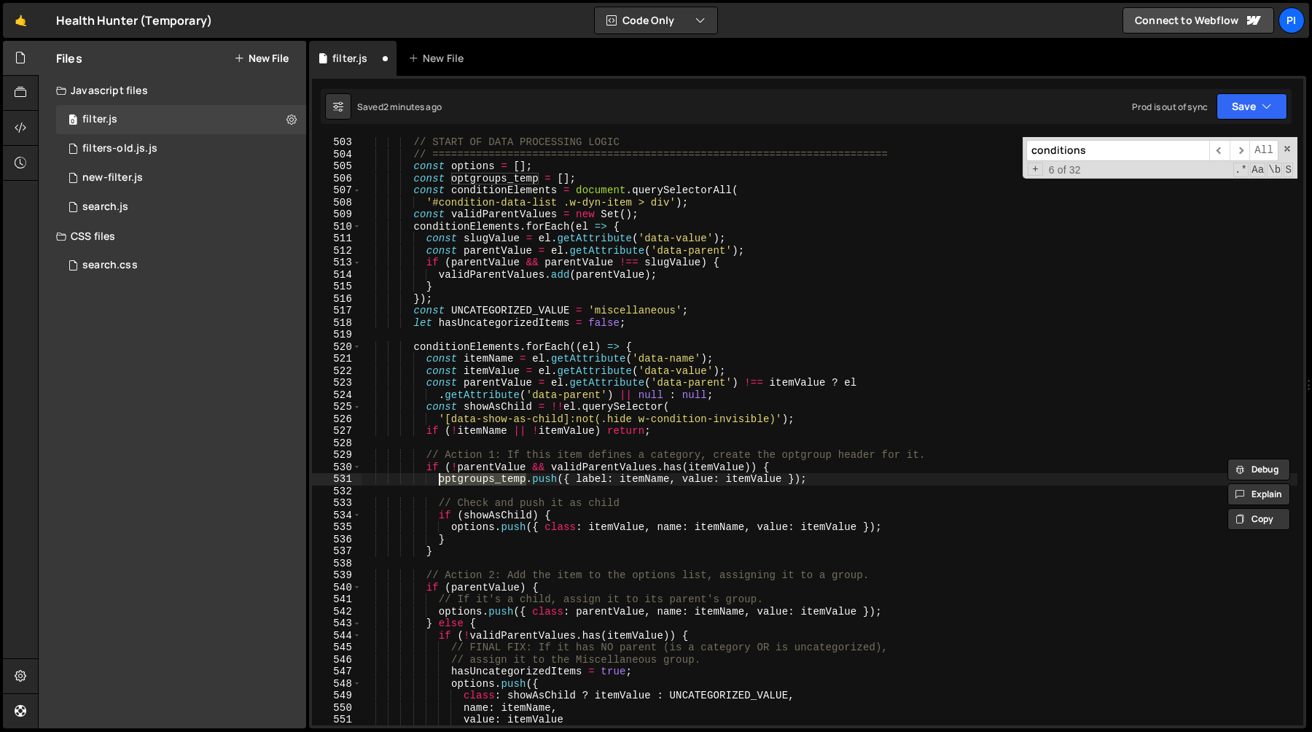
click at [425, 467] on div "// START OF DATA PROCESSING LOGIC // ==========================================…" at bounding box center [829, 442] width 937 height 612
click at [462, 574] on div "// START OF DATA PROCESSING LOGIC // ==========================================…" at bounding box center [829, 442] width 937 height 612
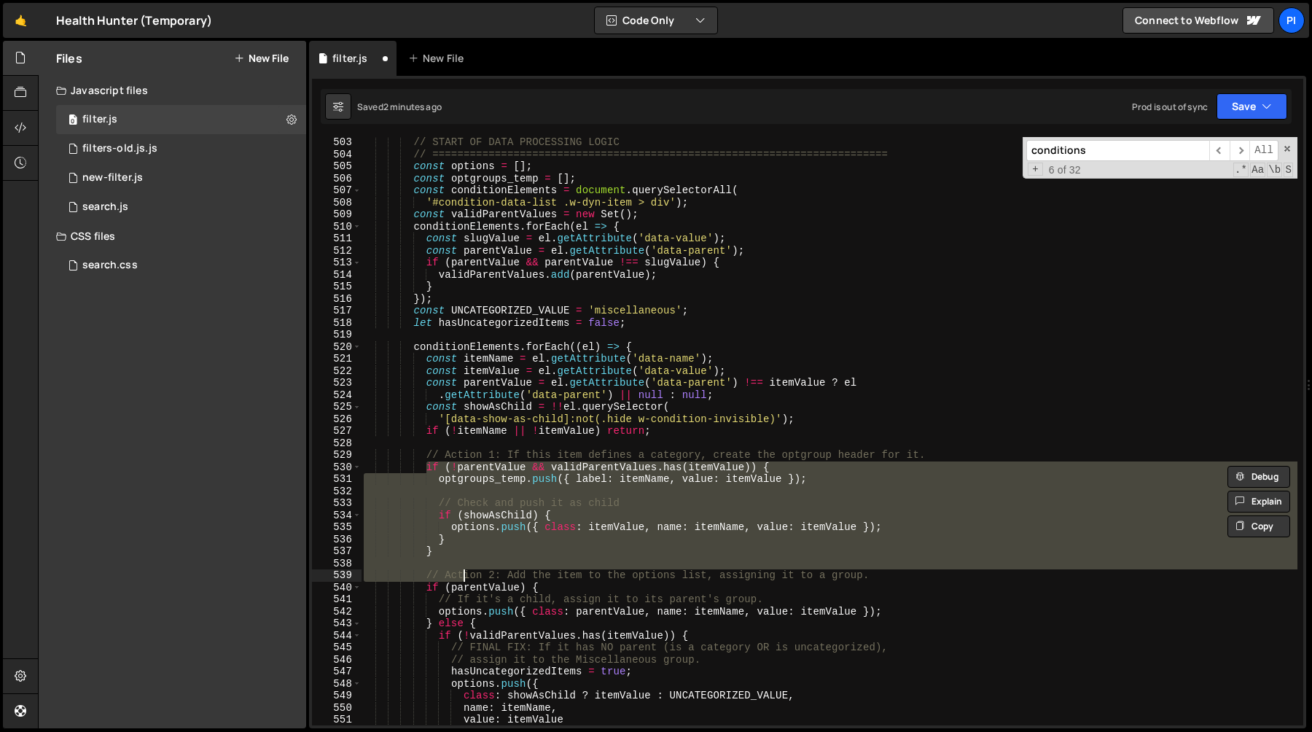
click at [468, 563] on div "// START OF DATA PROCESSING LOGIC // ==========================================…" at bounding box center [829, 431] width 937 height 588
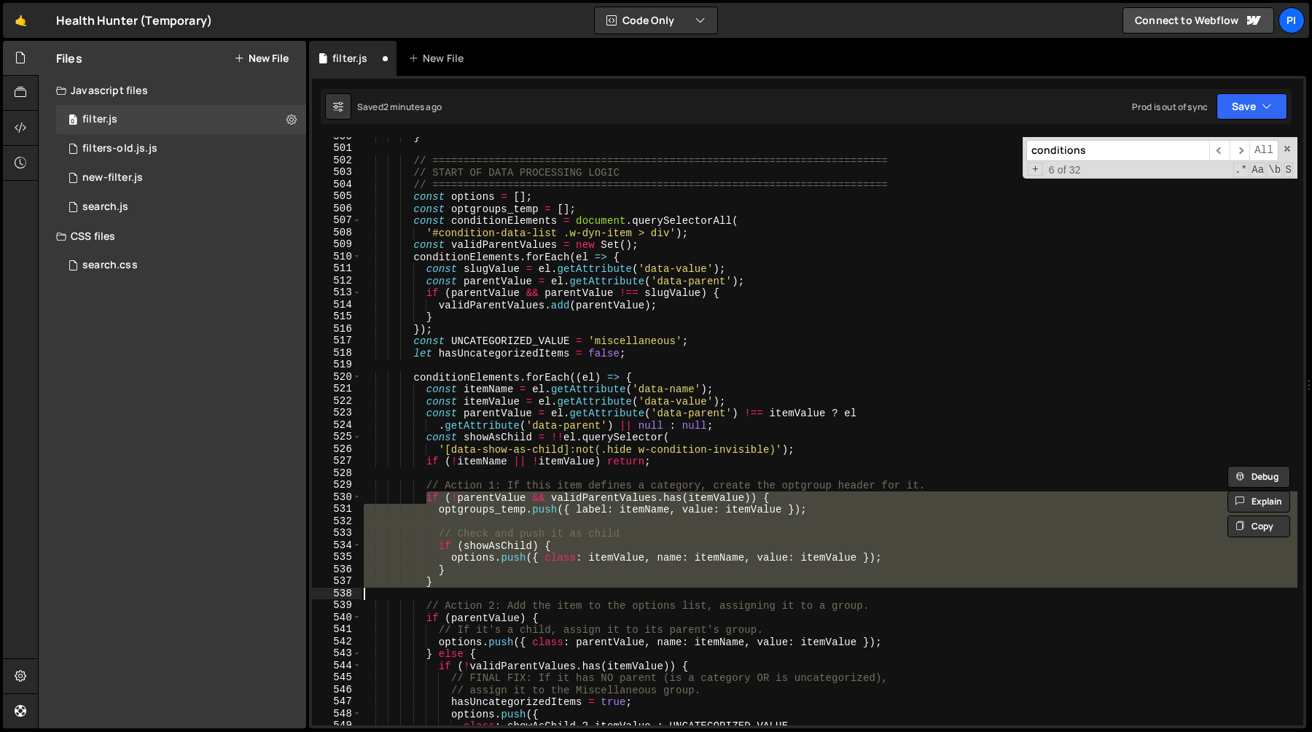
scroll to position [6051, 0]
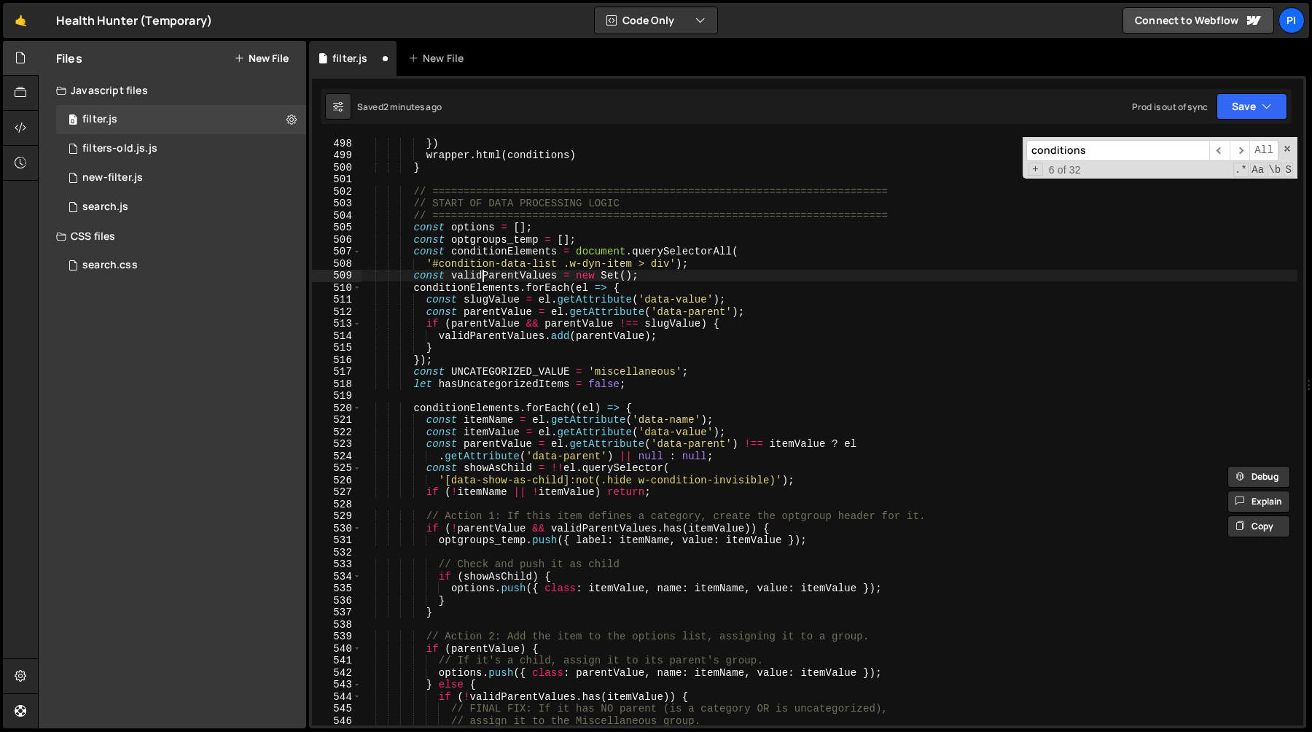
click at [483, 274] on div "` <div><label class="w-checkbox"><input type="checkbox" name="condition-select-…" at bounding box center [829, 413] width 937 height 649
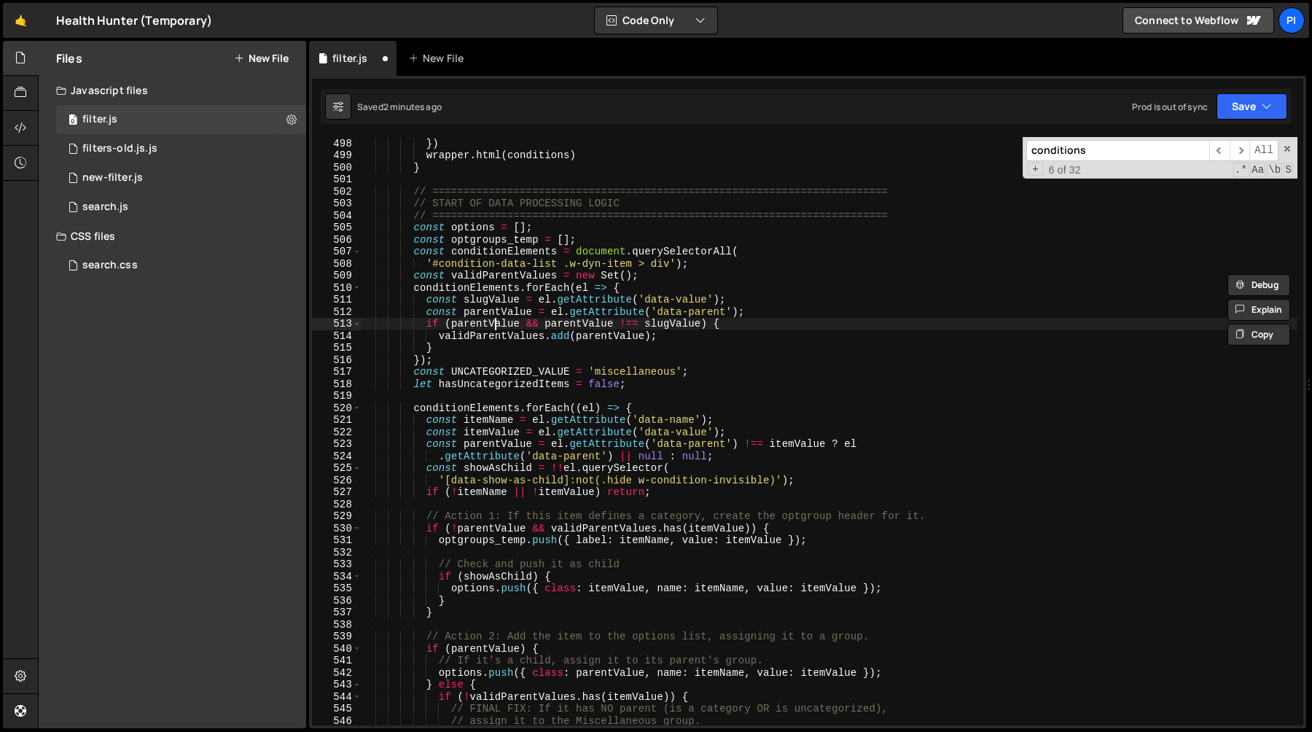
click at [494, 319] on div "` <div><label class="w-checkbox"><input type="checkbox" name="condition-select-…" at bounding box center [829, 413] width 937 height 649
click at [513, 337] on div "` <div><label class="w-checkbox"><input type="checkbox" name="condition-select-…" at bounding box center [829, 413] width 937 height 649
click at [593, 338] on div "` <div><label class="w-checkbox"><input type="checkbox" name="condition-select-…" at bounding box center [829, 413] width 937 height 649
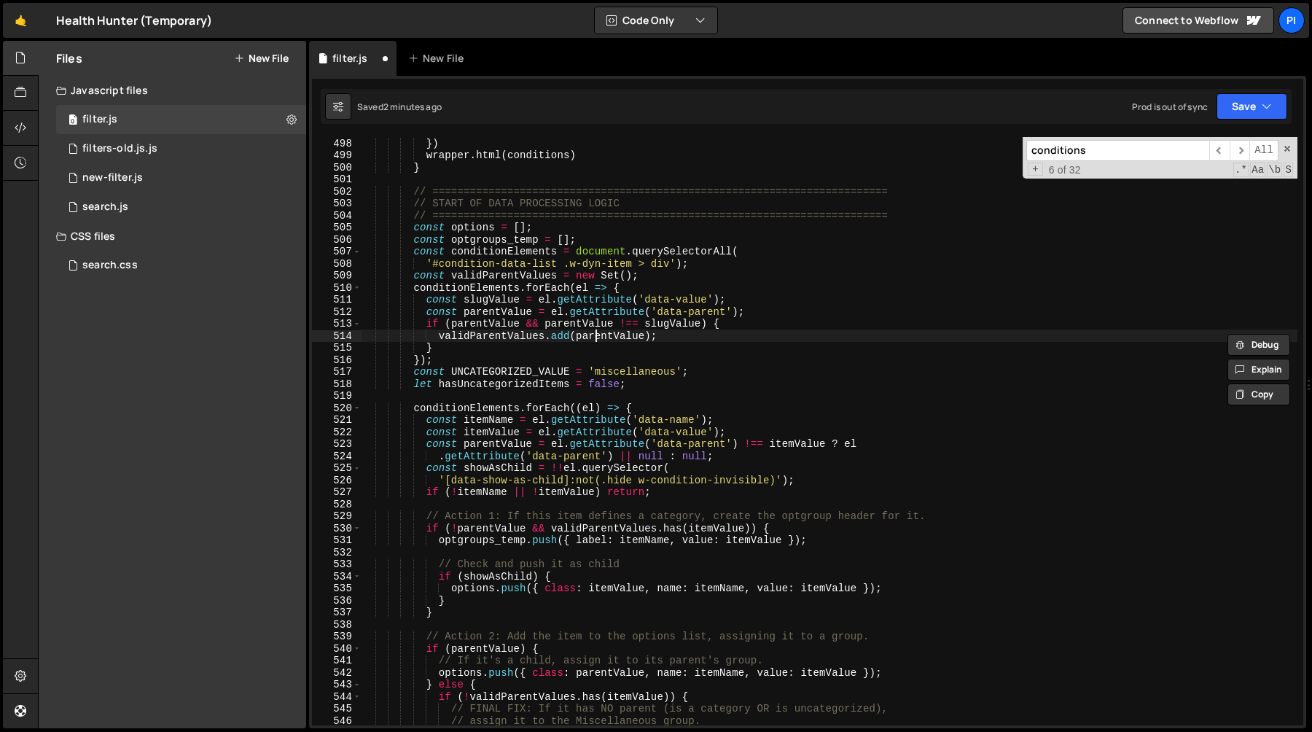
click at [593, 338] on div "` <div><label class="w-checkbox"><input type="checkbox" name="condition-select-…" at bounding box center [829, 413] width 937 height 649
click at [425, 321] on div "` <div><label class="w-checkbox"><input type="checkbox" name="condition-select-…" at bounding box center [829, 413] width 937 height 649
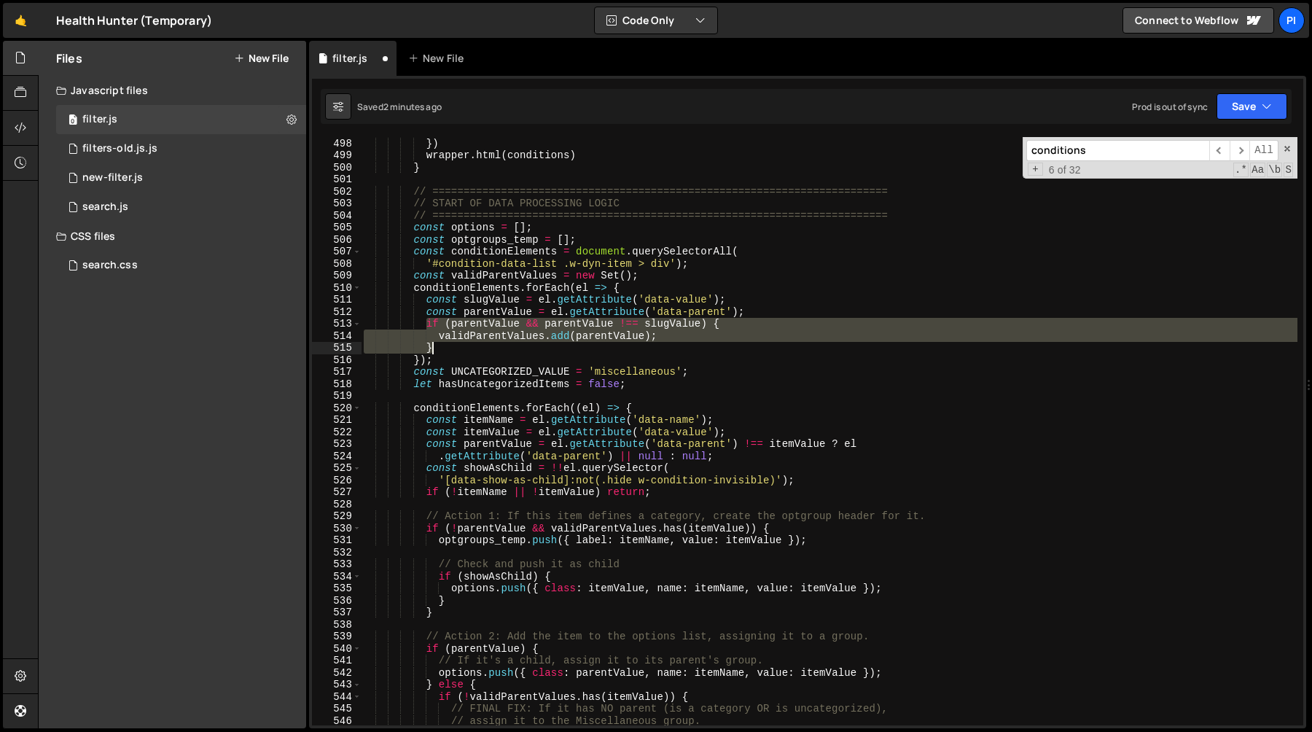
click at [440, 343] on div "` <div><label class="w-checkbox"><input type="checkbox" name="condition-select-…" at bounding box center [829, 413] width 937 height 649
click at [424, 324] on div "` <div><label class="w-checkbox"><input type="checkbox" name="condition-select-…" at bounding box center [829, 431] width 937 height 588
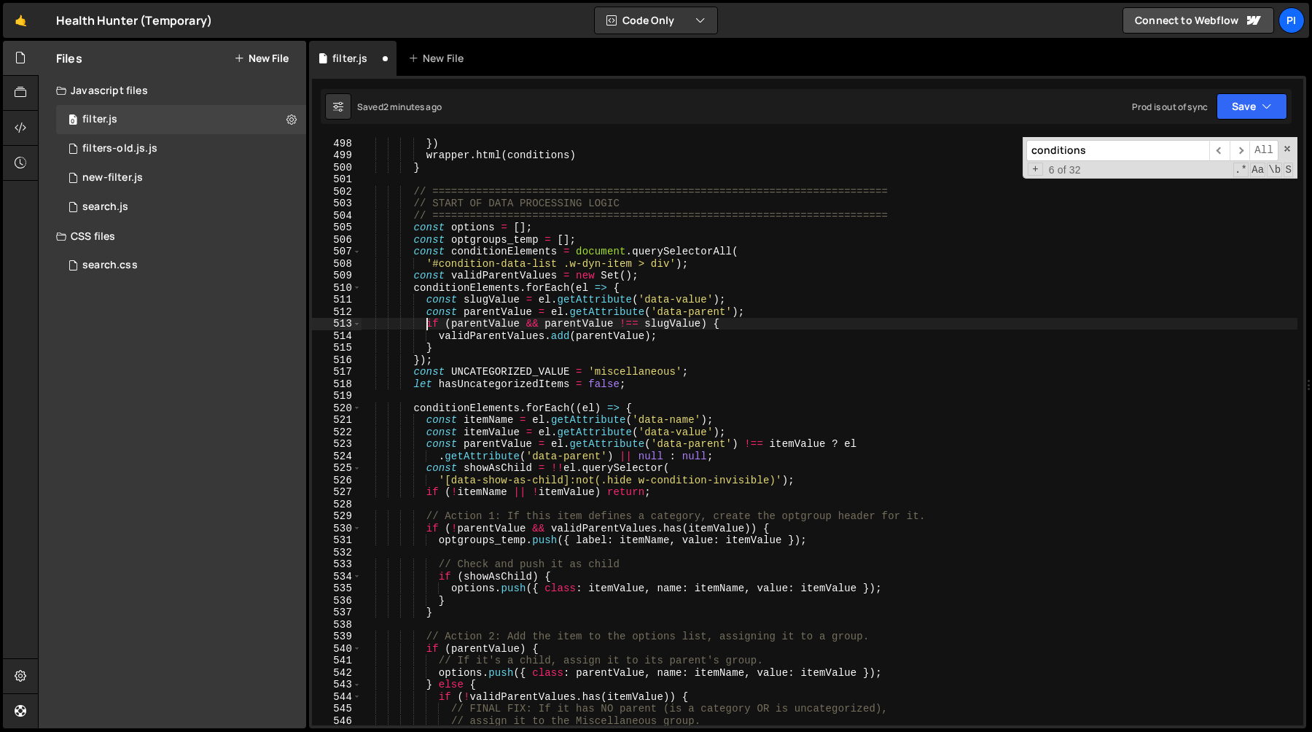
click at [443, 346] on div "` <div><label class="w-checkbox"><input type="checkbox" name="condition-select-…" at bounding box center [829, 413] width 937 height 649
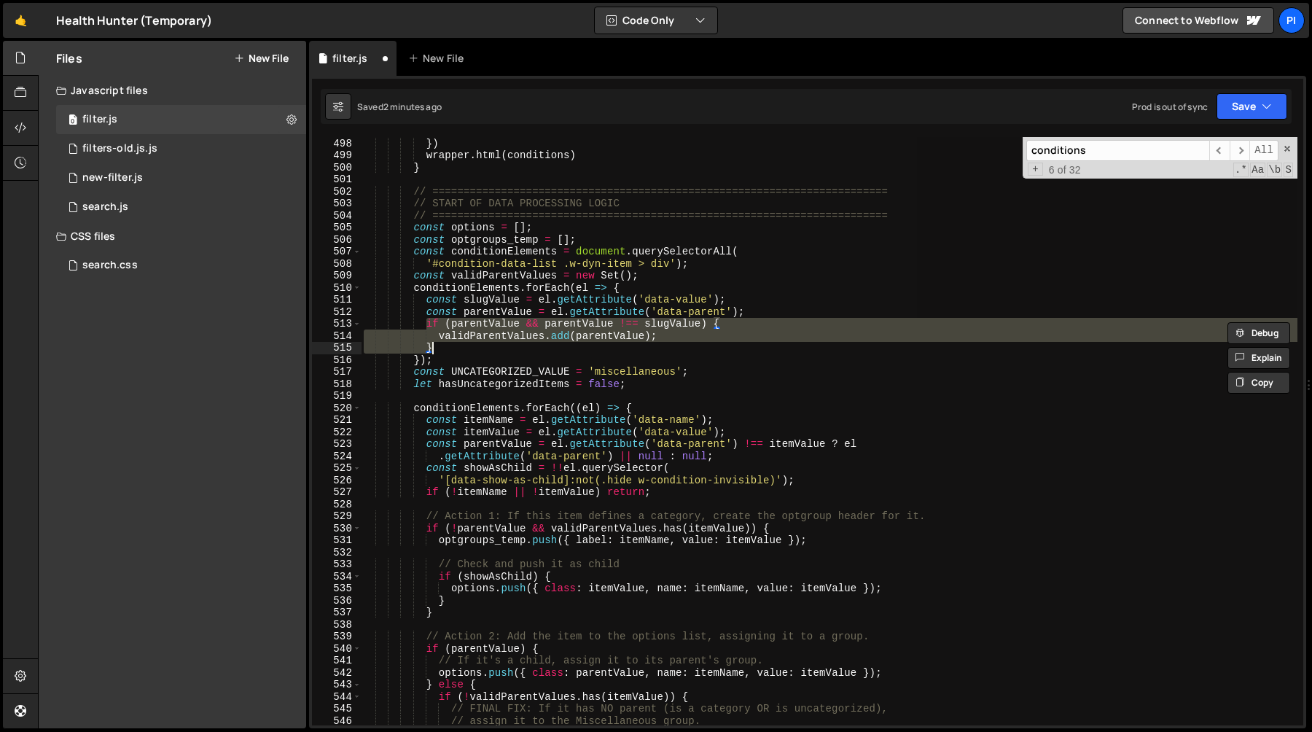
click at [474, 344] on div "` <div><label class="w-checkbox"><input type="checkbox" name="condition-select-…" at bounding box center [829, 431] width 937 height 588
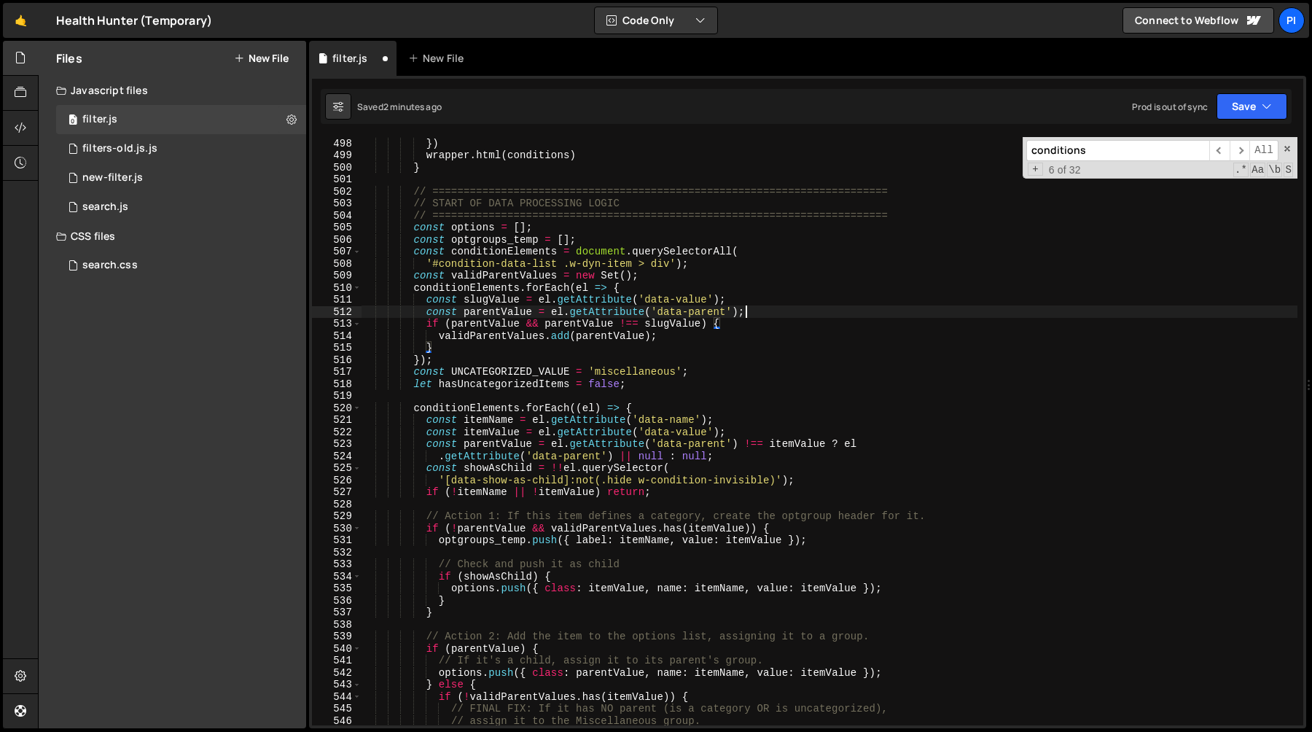
click at [772, 315] on div "` <div><label class="w-checkbox"><input type="checkbox" name="condition-select-…" at bounding box center [829, 413] width 937 height 649
click at [758, 300] on div "` <div><label class="w-checkbox"><input type="checkbox" name="condition-select-…" at bounding box center [829, 413] width 937 height 649
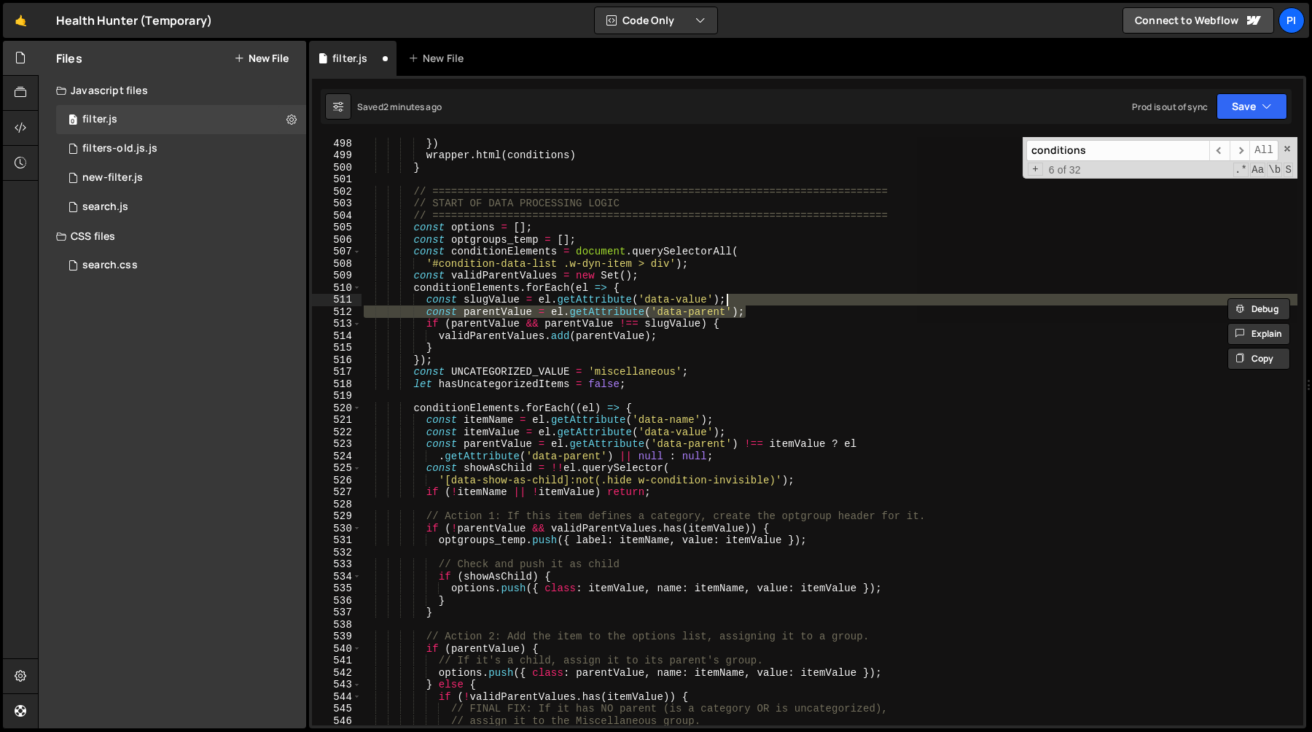
click at [755, 308] on div "` <div><label class="w-checkbox"><input type="checkbox" name="condition-select-…" at bounding box center [829, 431] width 937 height 588
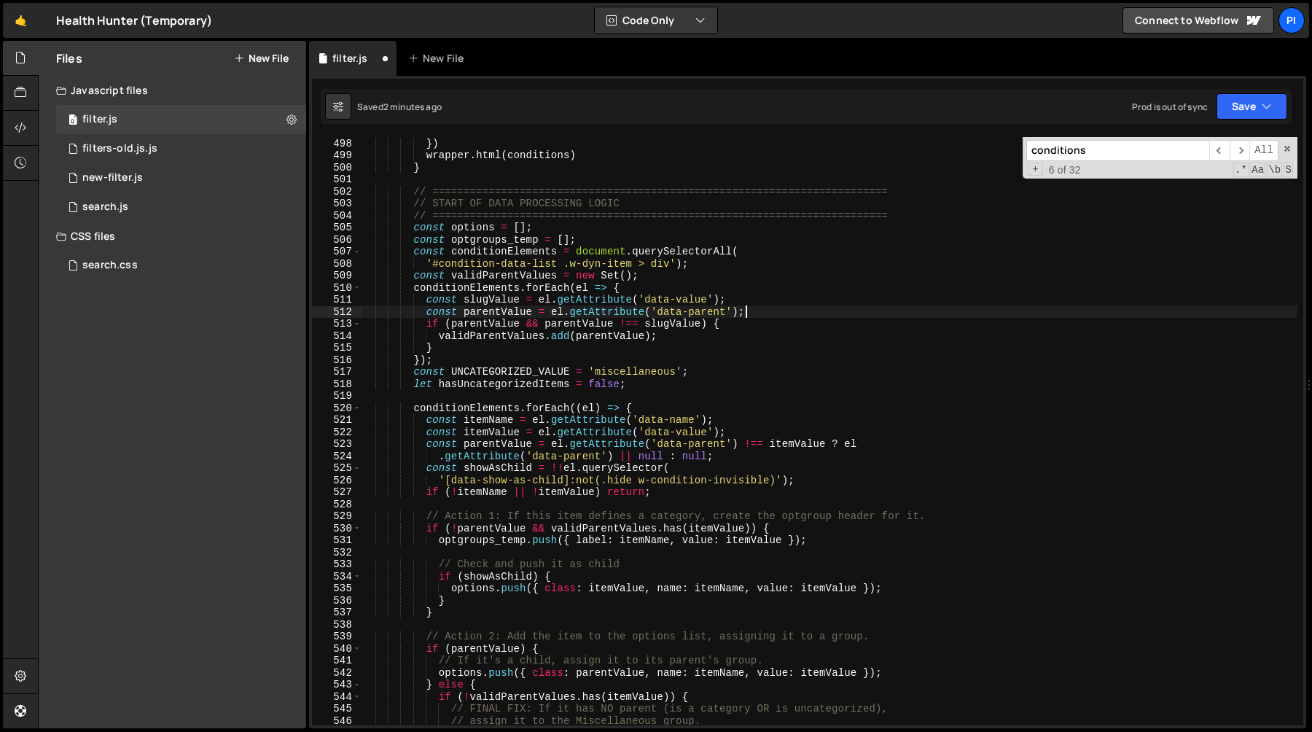
paste textarea "s"
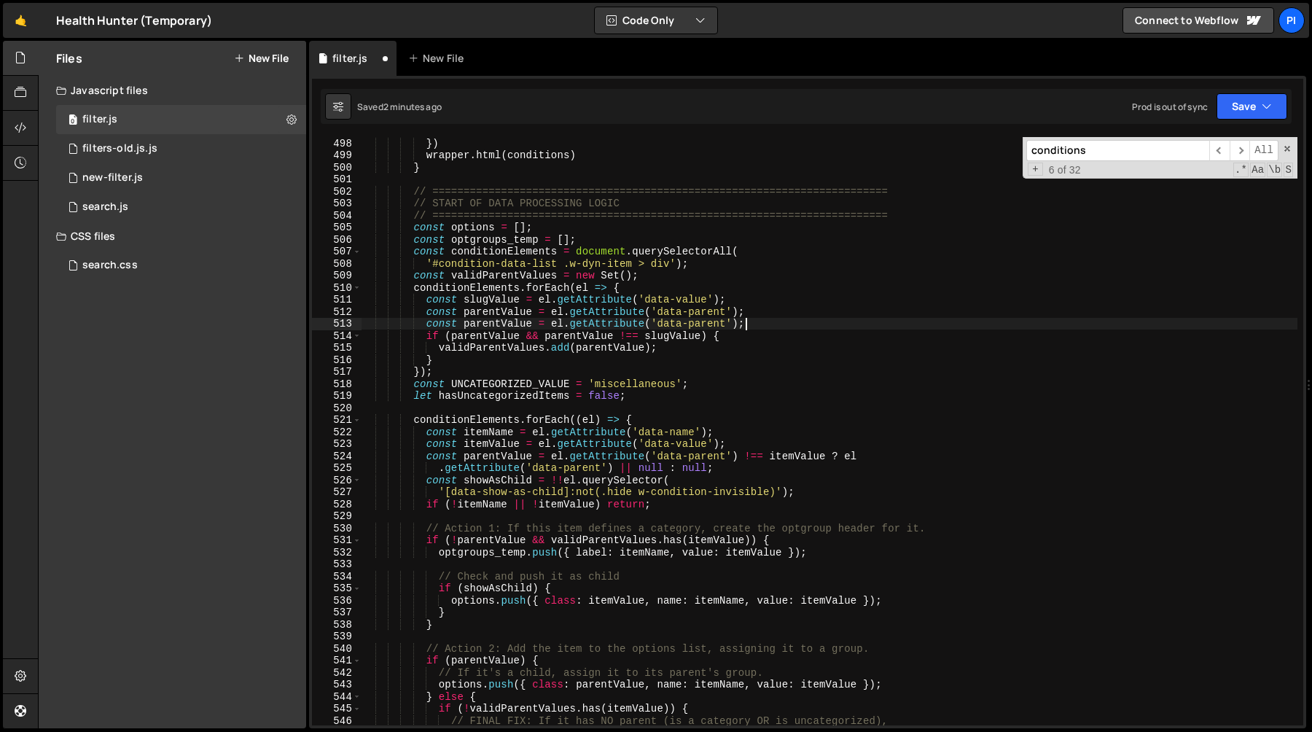
click at [484, 321] on div "` <div><label class="w-checkbox"><input type="checkbox" name="condition-select-…" at bounding box center [829, 413] width 937 height 649
click at [580, 480] on div "` <div><label class="w-checkbox"><input type="checkbox" name="condition-select-…" at bounding box center [829, 413] width 937 height 649
click at [787, 494] on div "` <div><label class="w-checkbox"><input type="checkbox" name="condition-select-…" at bounding box center [829, 413] width 937 height 649
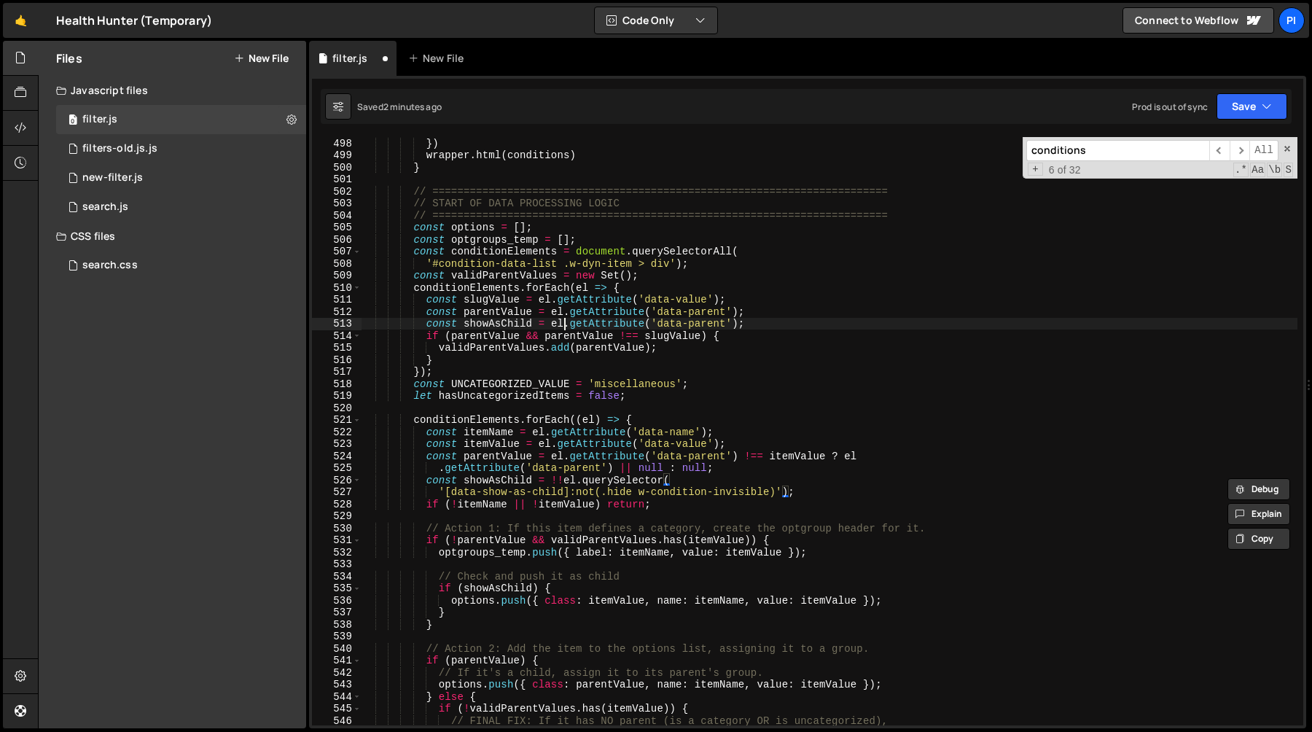
click at [566, 326] on div "` <div><label class="w-checkbox"><input type="checkbox" name="condition-select-…" at bounding box center [829, 413] width 937 height 649
click at [739, 326] on div "` <div><label class="w-checkbox"><input type="checkbox" name="condition-select-…" at bounding box center [829, 413] width 937 height 649
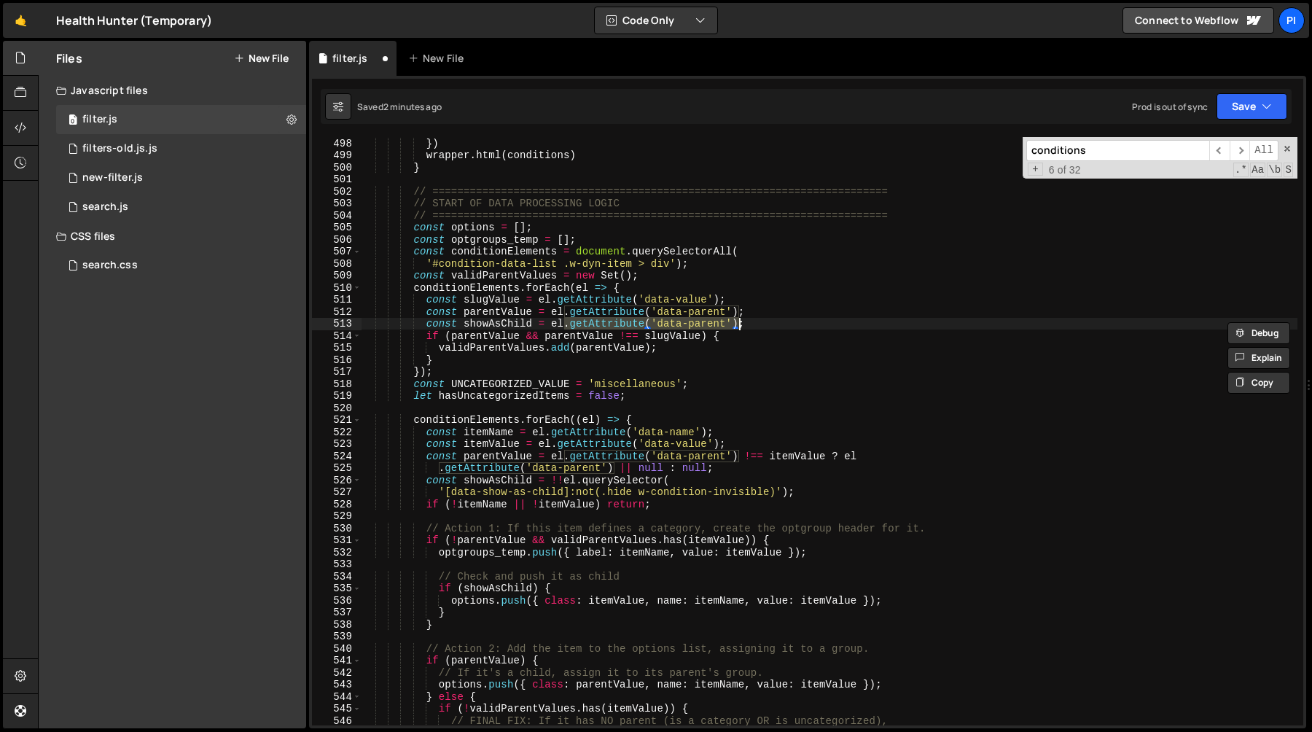
paste textarea "'[data-show-as-child]:not(.hide w-condition-invisible)"
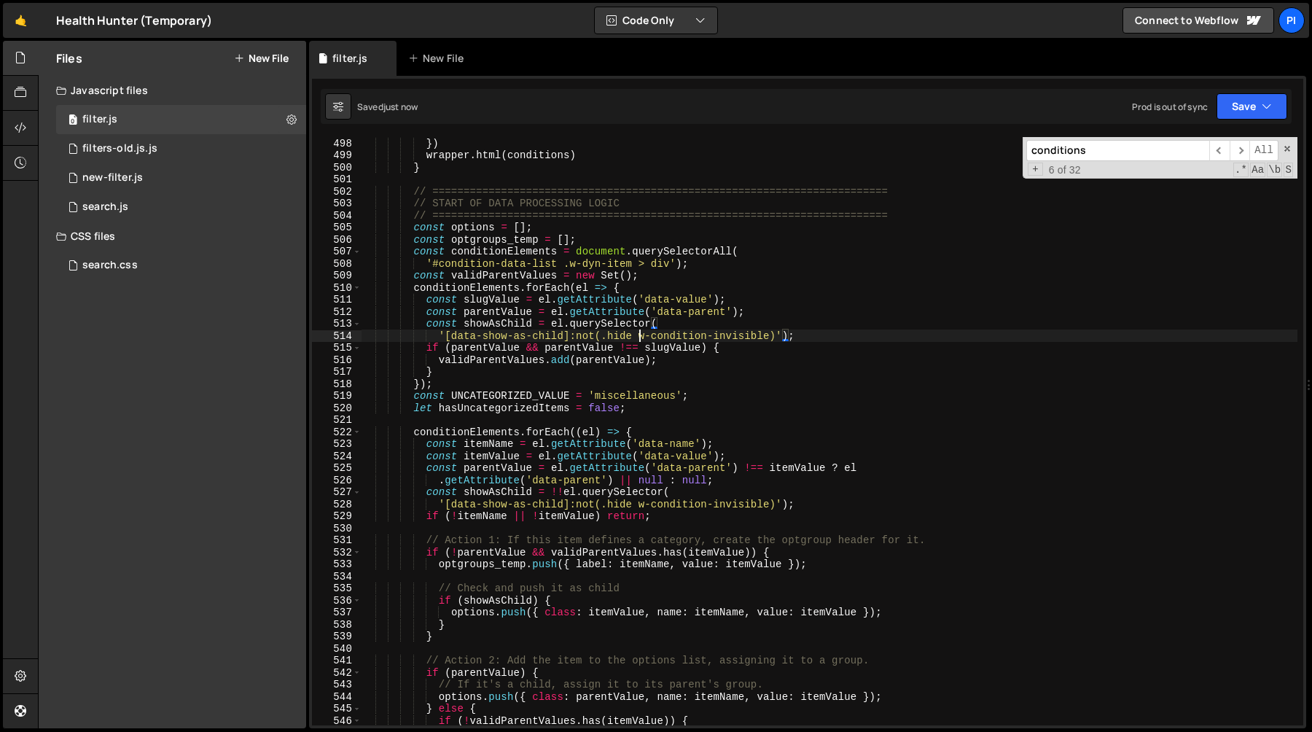
click at [638, 337] on div "` <div><label class="w-checkbox"><input type="checkbox" name="condition-select-…" at bounding box center [829, 413] width 937 height 649
click at [638, 507] on div "` <div><label class="w-checkbox"><input type="checkbox" name="condition-select-…" at bounding box center [829, 413] width 937 height 649
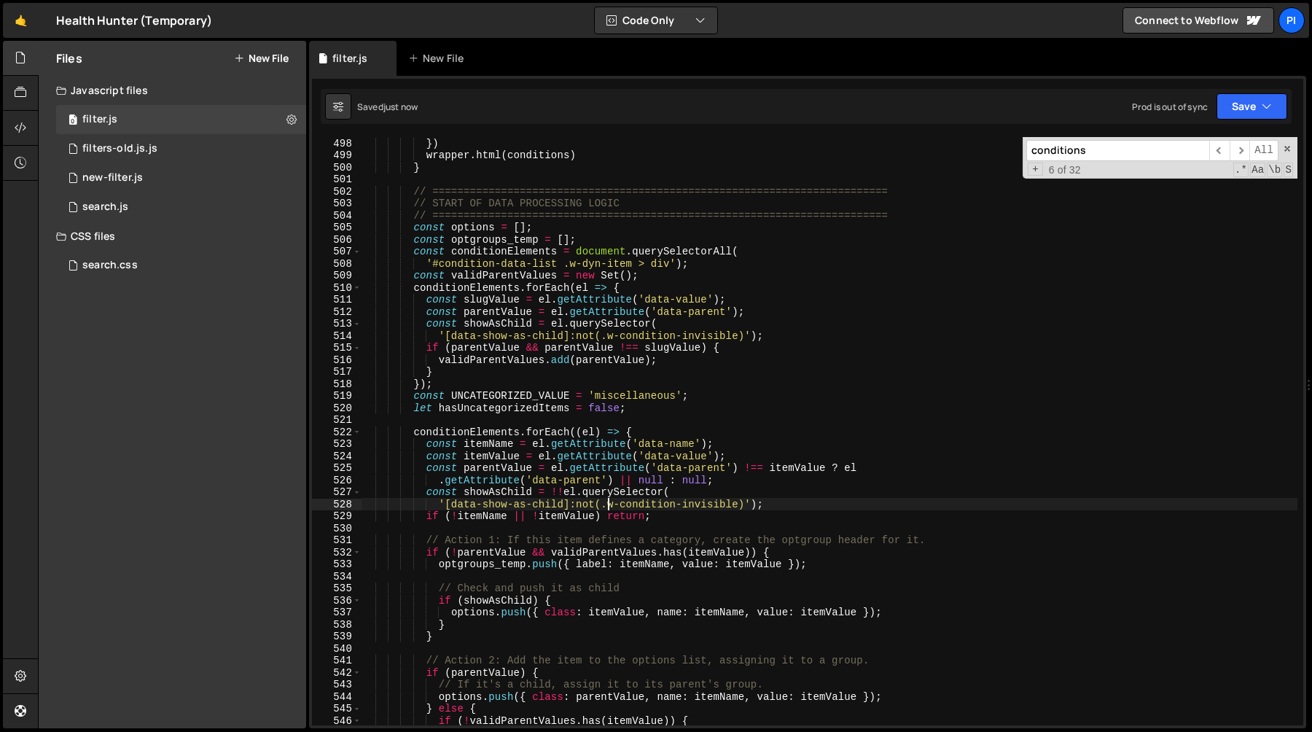
click at [494, 324] on div "` <div><label class="w-checkbox"><input type="checkbox" name="condition-select-…" at bounding box center [829, 413] width 937 height 649
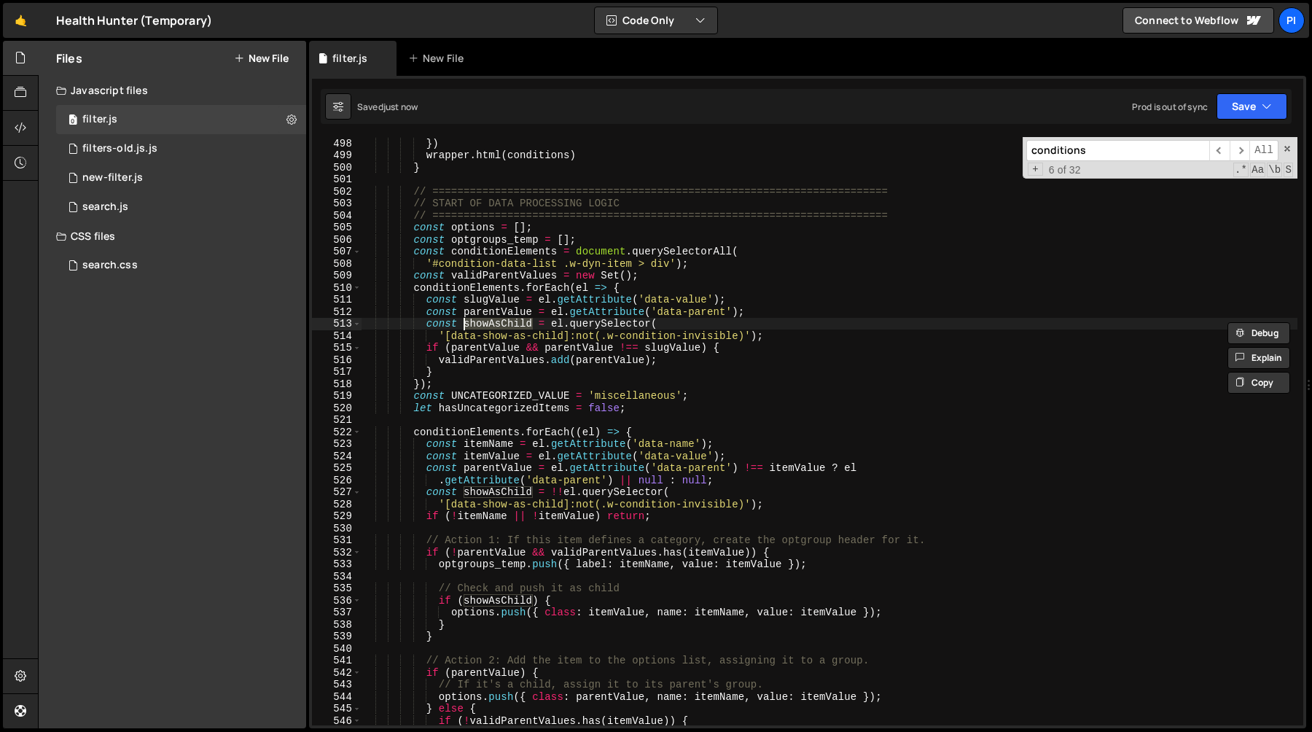
click at [645, 344] on div "` <div><label class="w-checkbox"><input type="checkbox" name="condition-select-…" at bounding box center [829, 413] width 937 height 649
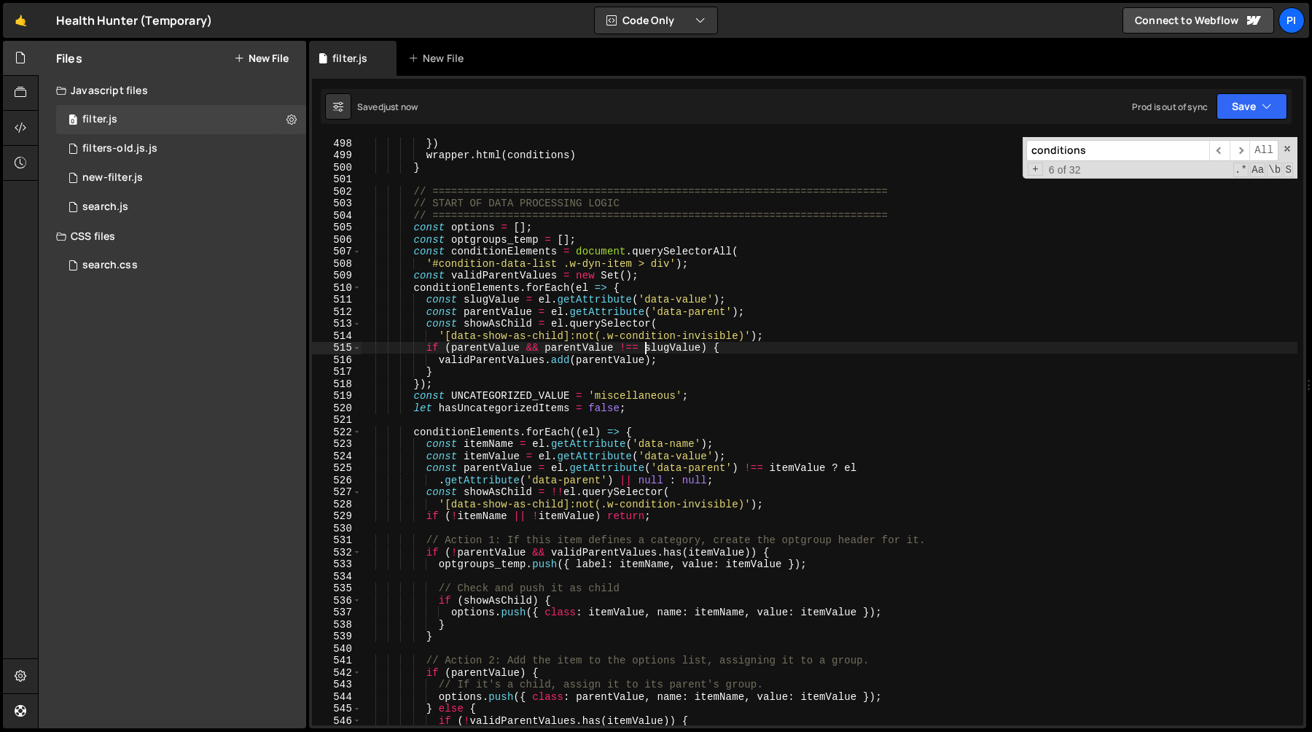
click at [819, 338] on div "` <div><label class="w-checkbox"><input type="checkbox" name="condition-select-…" at bounding box center [829, 413] width 937 height 649
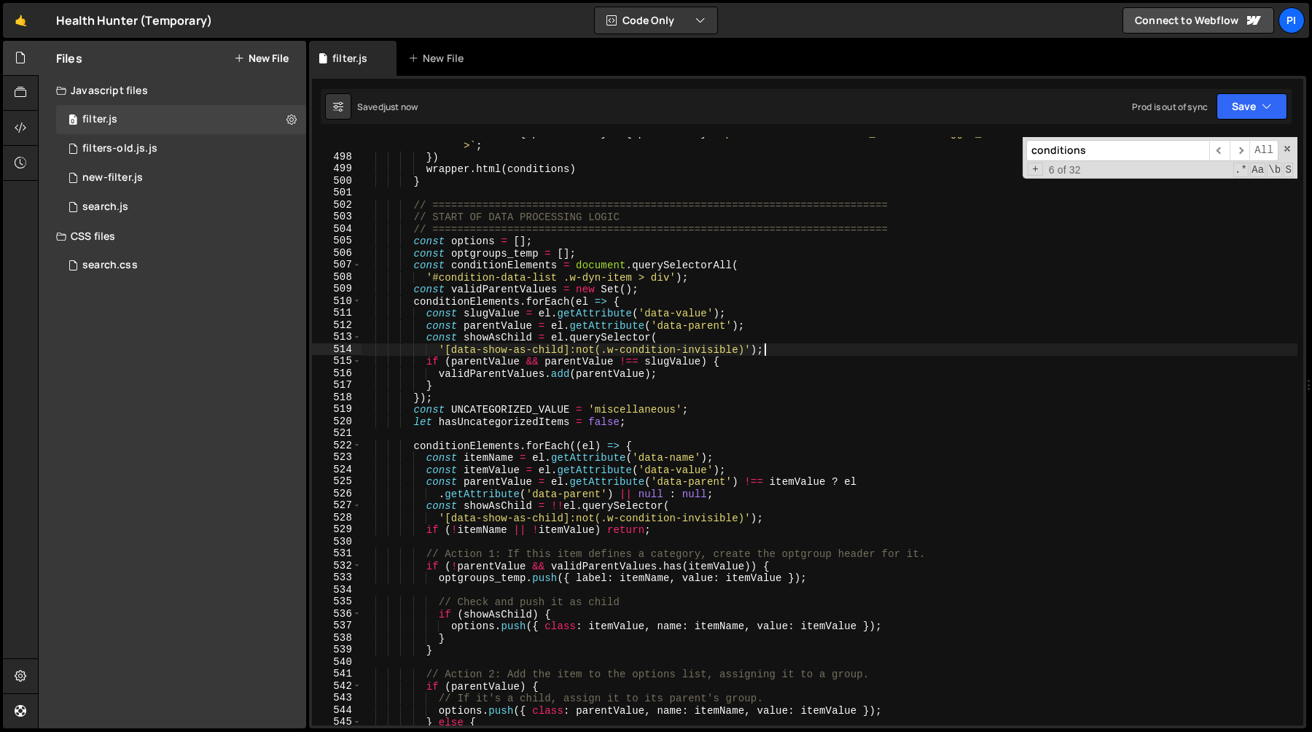
scroll to position [6023, 0]
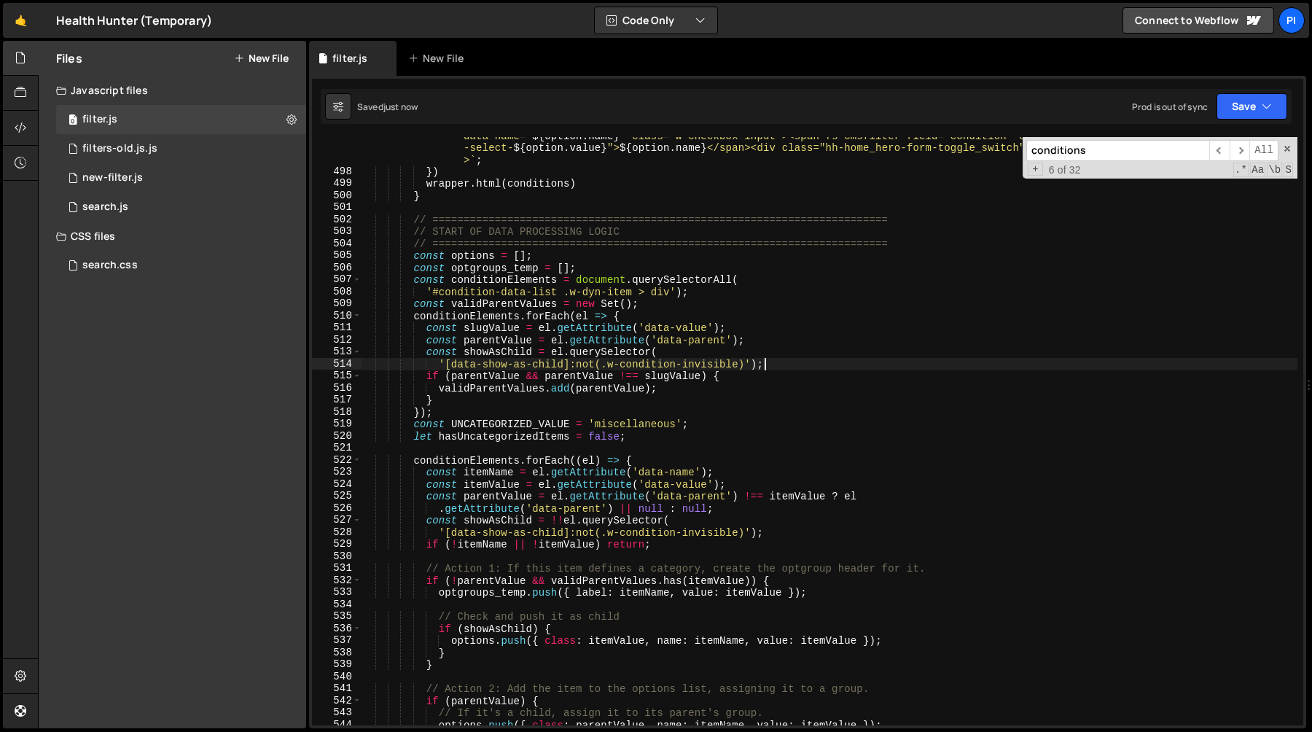
click at [553, 354] on div "` <div><label class="w-checkbox"><input type="checkbox" name="condition-select-…" at bounding box center [829, 441] width 937 height 649
click at [694, 351] on div "` <div><label class="w-checkbox"><input type="checkbox" name="condition-select-…" at bounding box center [829, 441] width 937 height 649
click at [557, 346] on div "` <div><label class="w-checkbox"><input type="checkbox" name="condition-select-…" at bounding box center [829, 441] width 937 height 649
click at [568, 346] on div "` <div><label class="w-checkbox"><input type="checkbox" name="condition-select-…" at bounding box center [829, 441] width 937 height 649
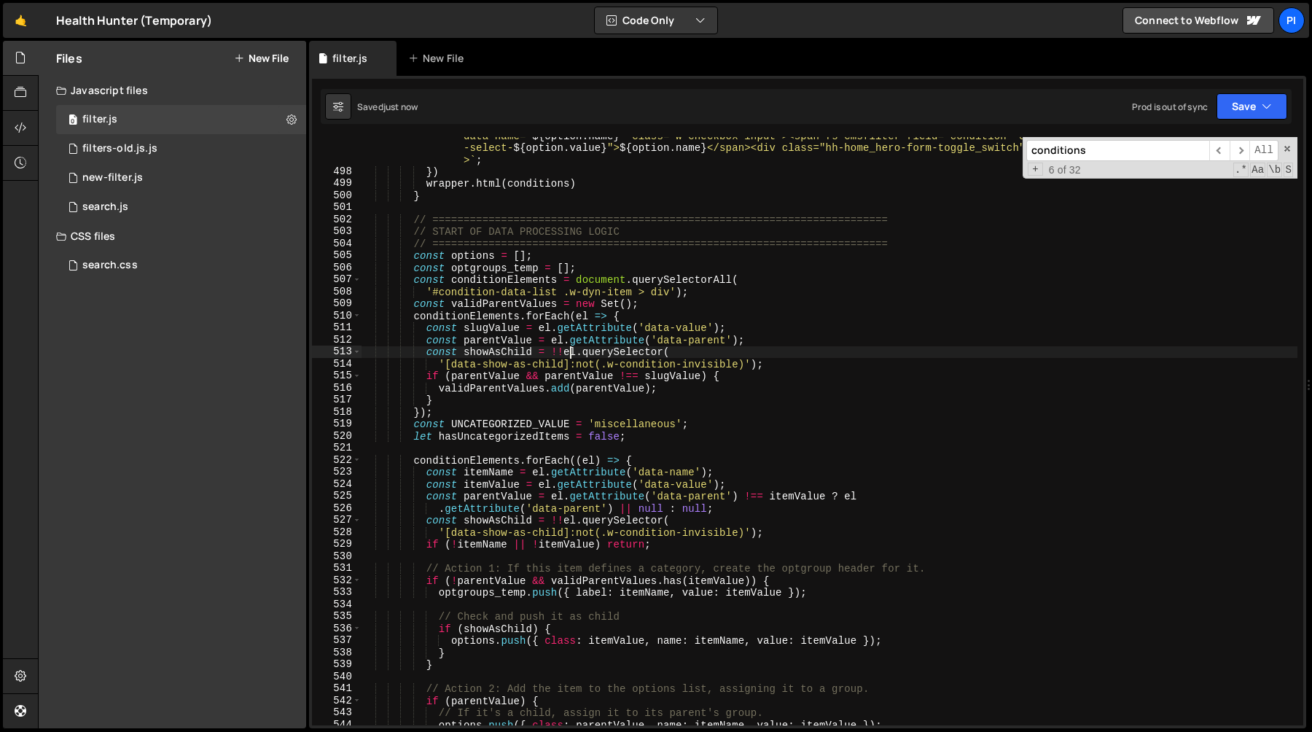
click at [564, 354] on div "` <div><label class="w-checkbox"><input type="checkbox" name="condition-select-…" at bounding box center [829, 441] width 937 height 649
click at [440, 362] on div "` <div><label class="w-checkbox"><input type="checkbox" name="condition-select-…" at bounding box center [829, 441] width 937 height 649
click at [494, 357] on div "` <div><label class="w-checkbox"><input type="checkbox" name="condition-select-…" at bounding box center [829, 441] width 937 height 649
click at [821, 363] on div "` <div><label class="w-checkbox"><input type="checkbox" name="condition-select-…" at bounding box center [829, 441] width 937 height 649
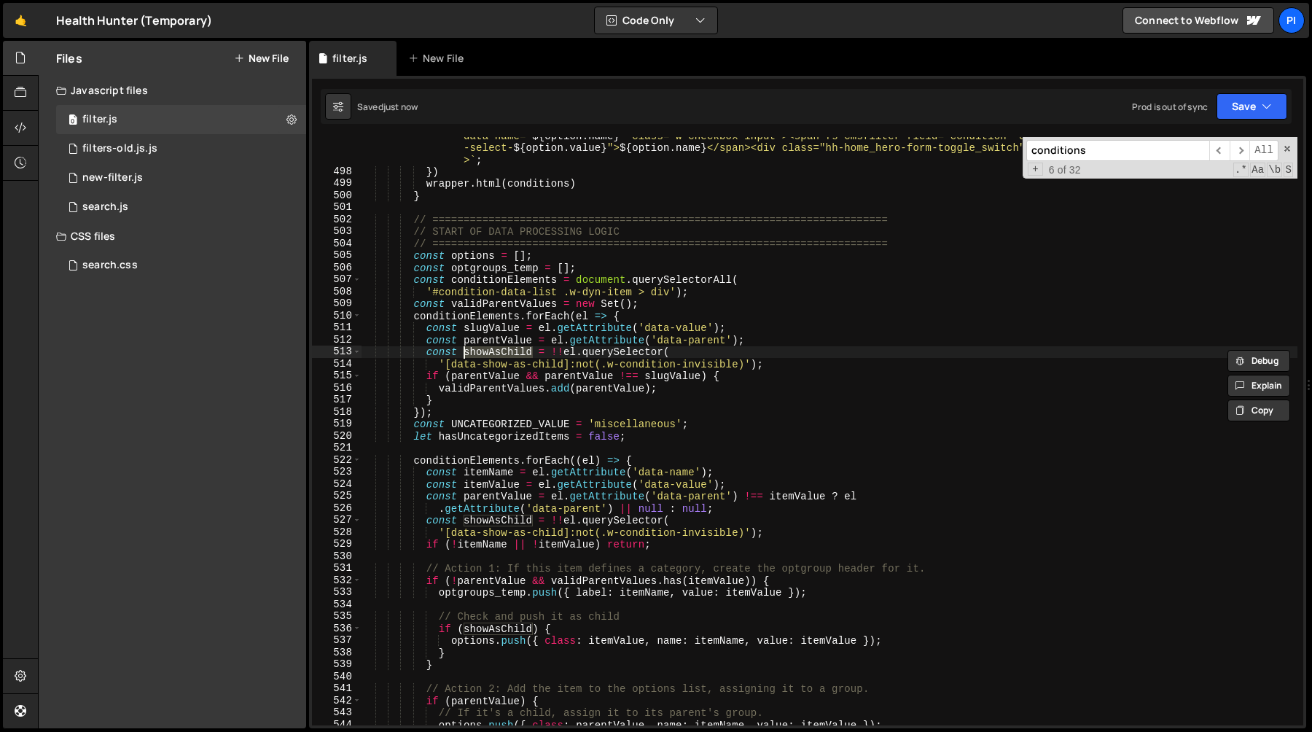
type textarea "'[data-show-as-child]:not(.w-condition-invisible)');"
click at [503, 351] on div "` <div><label class="w-checkbox"><input type="checkbox" name="condition-select-…" at bounding box center [829, 441] width 937 height 649
click at [703, 375] on div "` <div><label class="w-checkbox"><input type="checkbox" name="condition-select-…" at bounding box center [829, 441] width 937 height 649
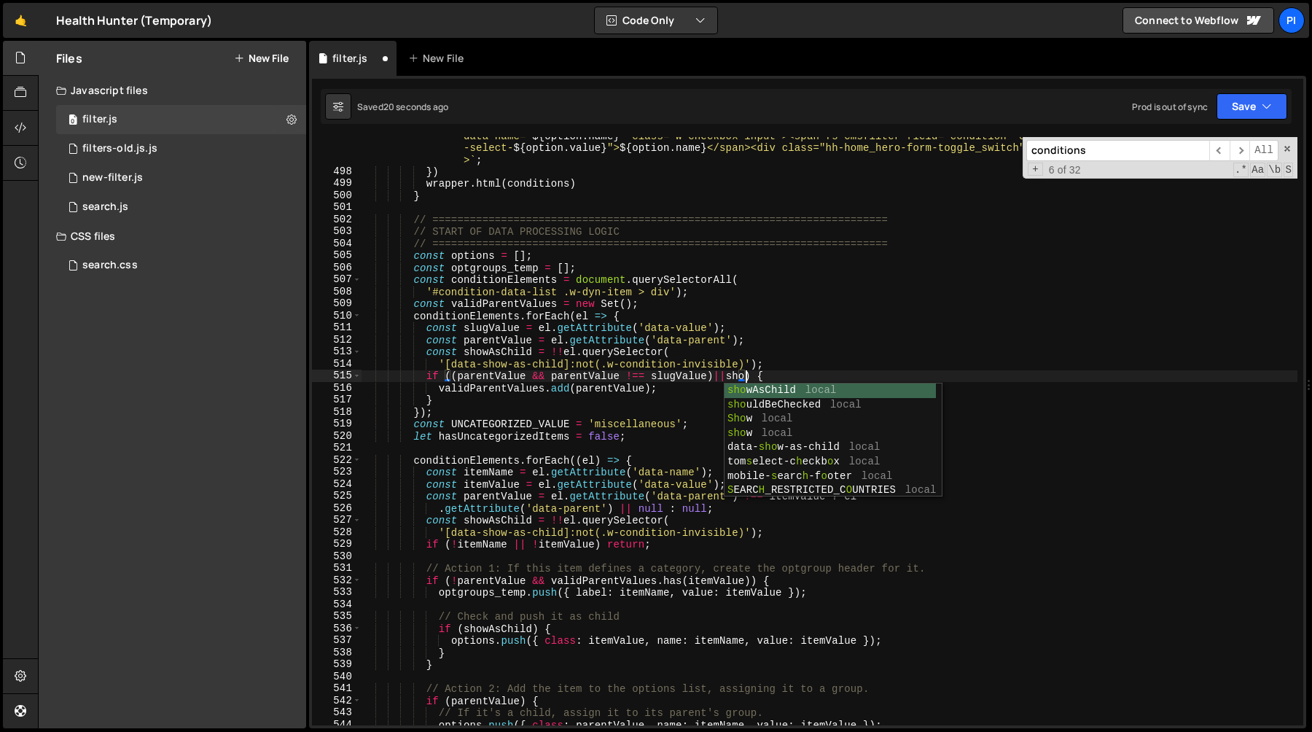
scroll to position [0, 27]
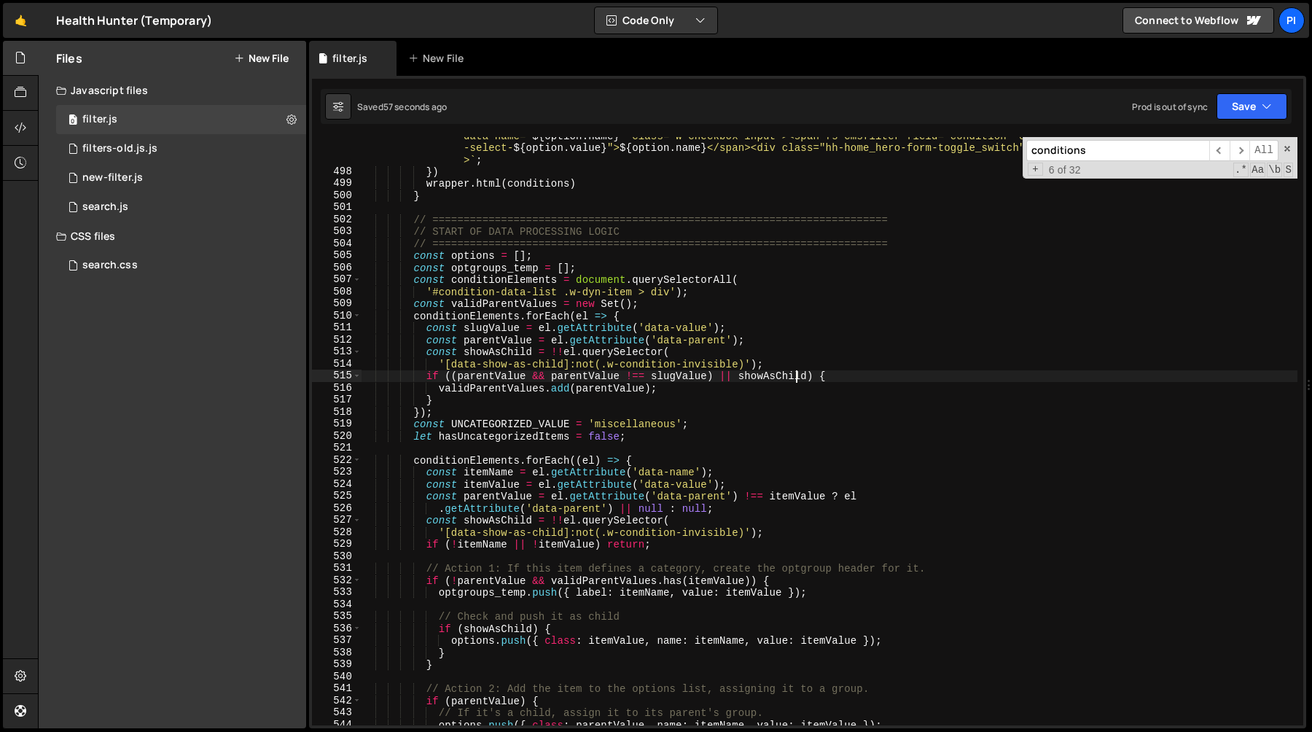
click at [458, 412] on div "` <div><label class="w-checkbox"><input type="checkbox" name="condition-select-…" at bounding box center [829, 441] width 937 height 649
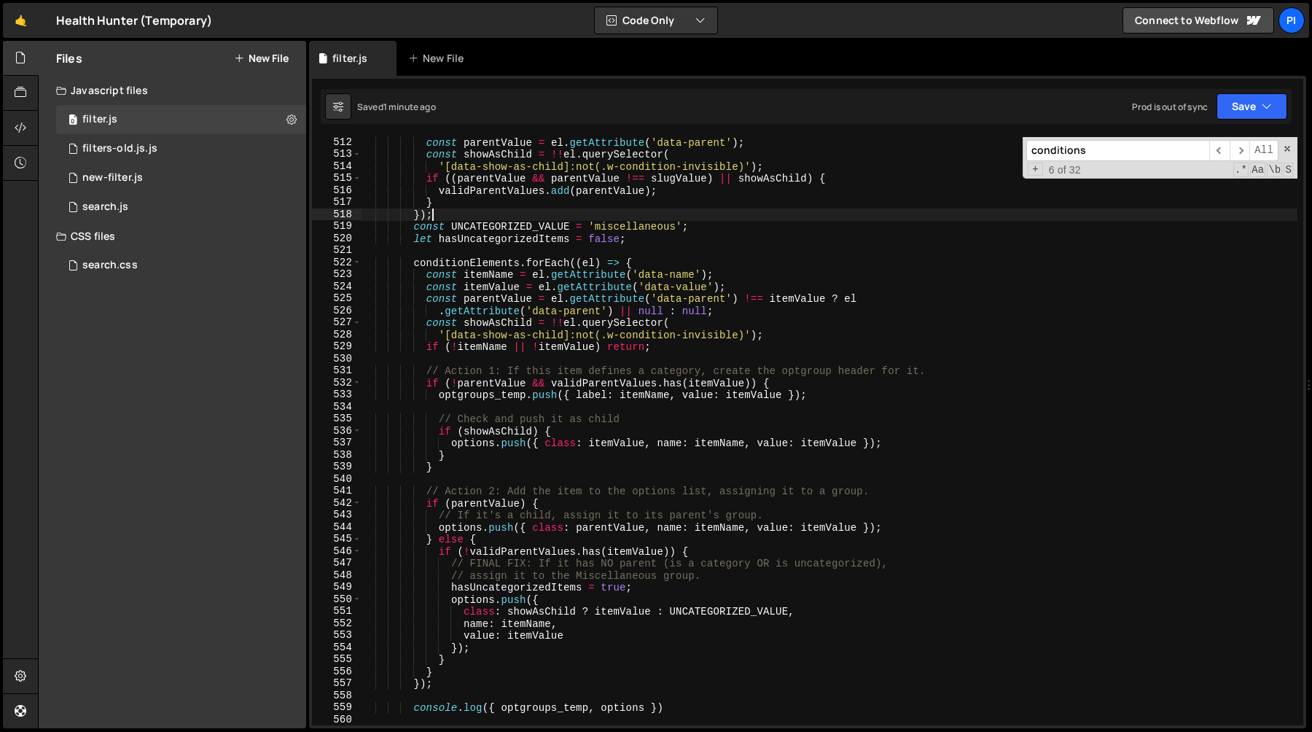
scroll to position [6220, 0]
click at [473, 527] on div "const parentValue = el . getAttribute ( 'data-parent' ) ; const showAsChild = !…" at bounding box center [829, 443] width 937 height 612
click at [488, 442] on div "const parentValue = el . getAttribute ( 'data-parent' ) ; const showAsChild = !…" at bounding box center [829, 443] width 937 height 612
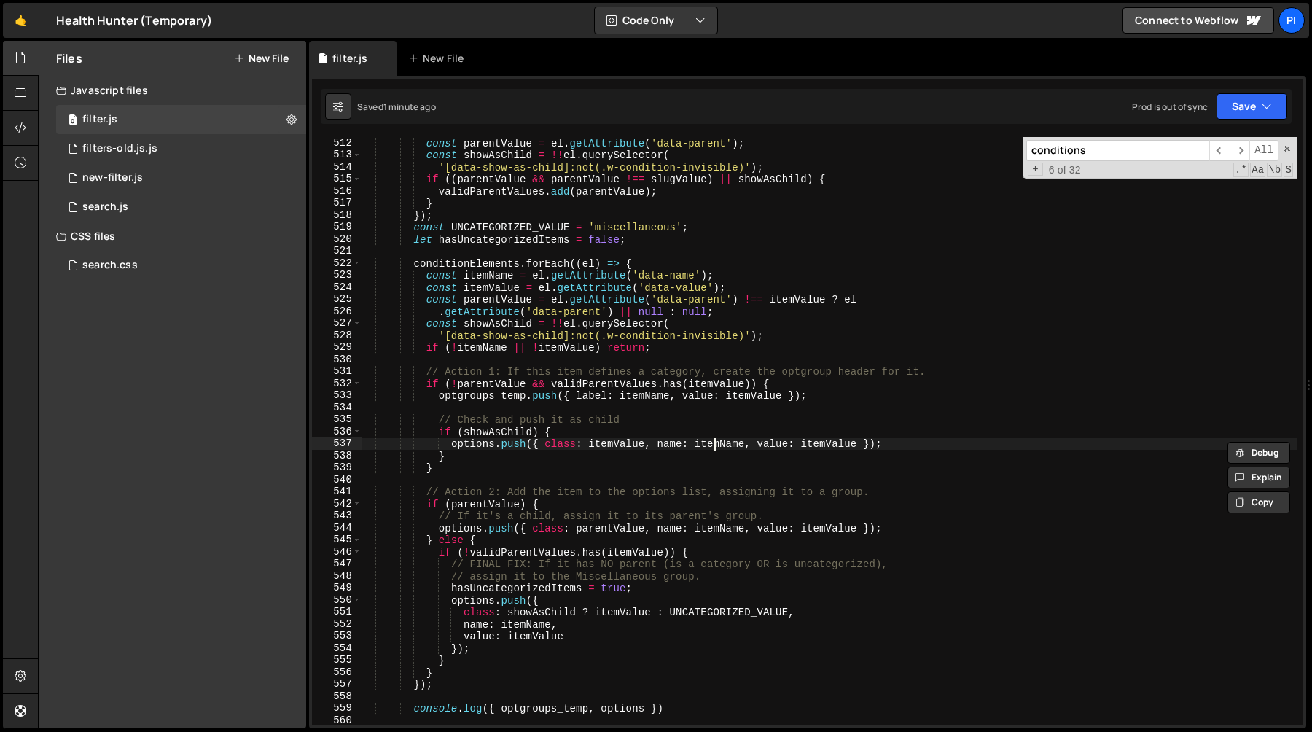
click at [713, 443] on div "const parentValue = el . getAttribute ( 'data-parent' ) ; const showAsChild = !…" at bounding box center [829, 443] width 937 height 612
click at [593, 432] on div "const parentValue = el . getAttribute ( 'data-parent' ) ; const showAsChild = !…" at bounding box center [829, 443] width 937 height 612
type textarea "if (showAsChild) {"
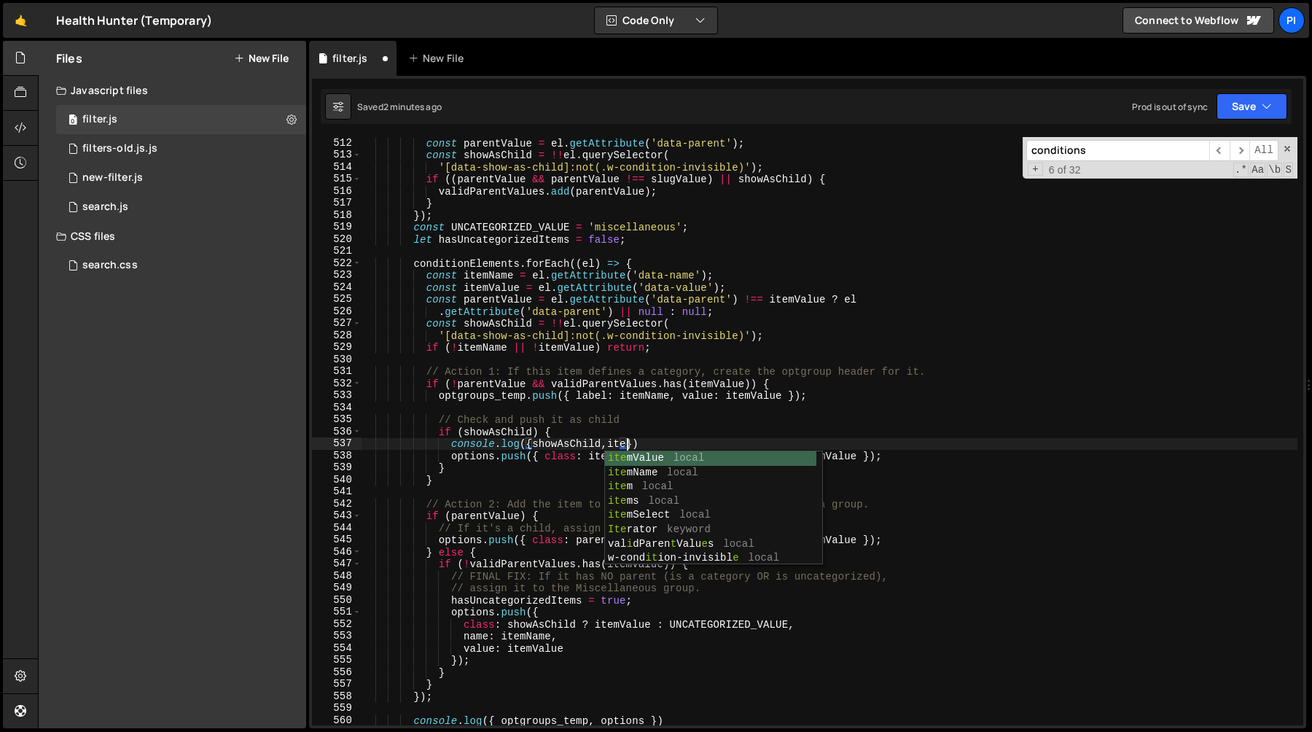
scroll to position [0, 18]
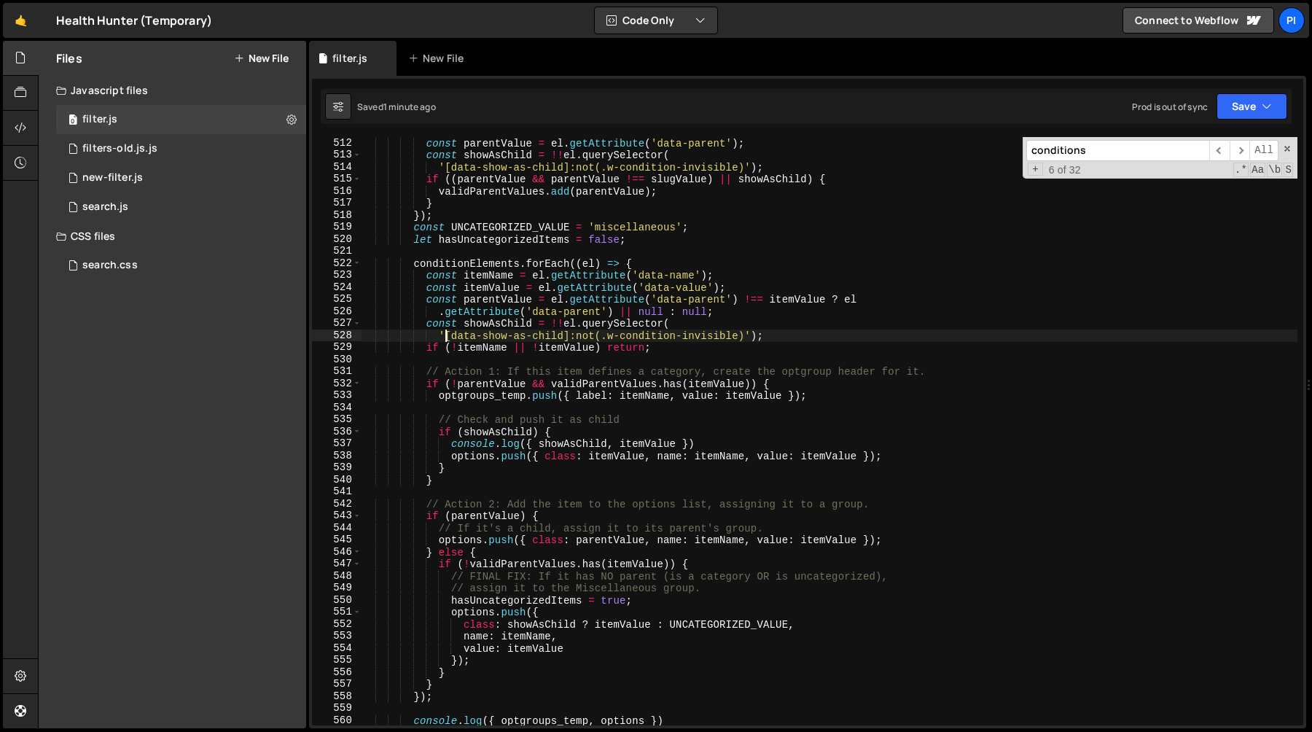
click at [446, 338] on div "const parentValue = el . getAttribute ( 'data-parent' ) ; const showAsChild = !…" at bounding box center [829, 443] width 937 height 612
type textarea "'[data-show-as-child]:not(.w-condition-invisible)');"
click at [744, 335] on div "const parentValue = el . getAttribute ( 'data-parent' ) ; const showAsChild = !…" at bounding box center [829, 443] width 937 height 612
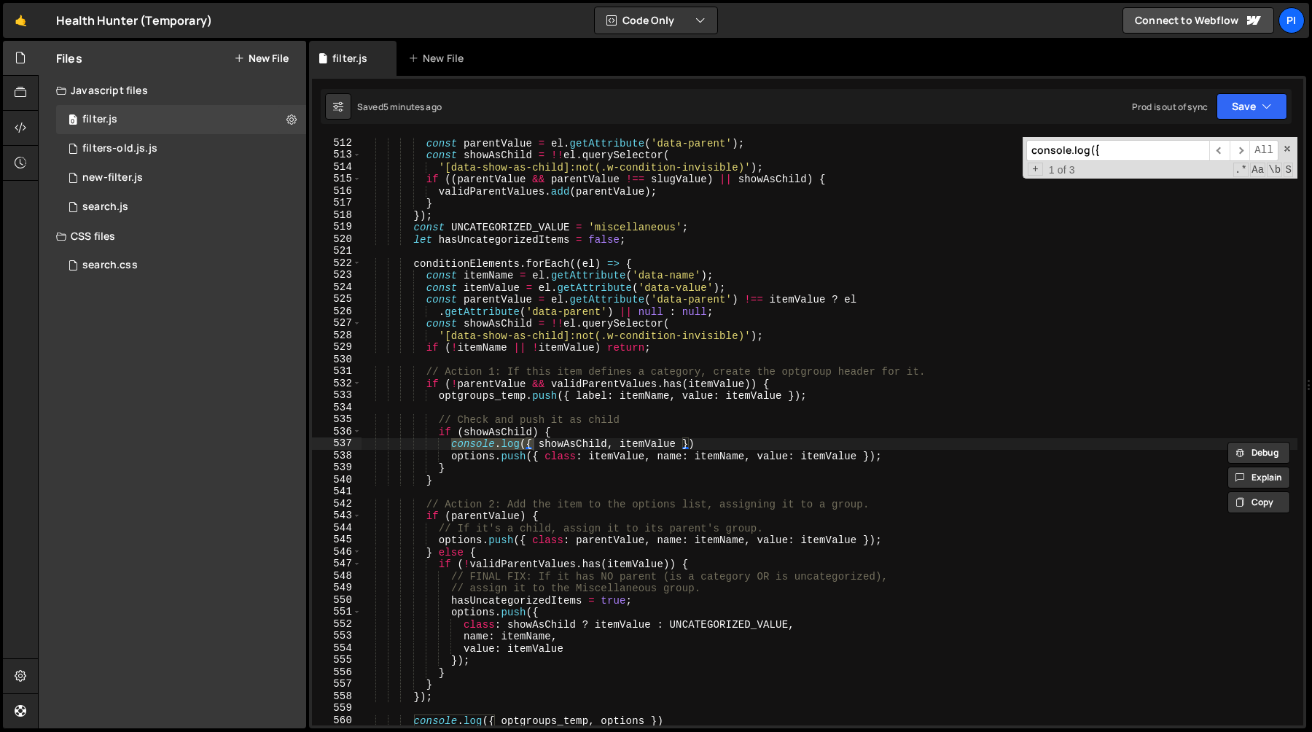
type input "console.log({"
click at [725, 438] on div "const parentValue = el . getAttribute ( 'data-parent' ) ; const showAsChild = !…" at bounding box center [829, 443] width 937 height 612
click at [723, 435] on div "const parentValue = el . getAttribute ( 'data-parent' ) ; const showAsChild = !…" at bounding box center [829, 443] width 937 height 612
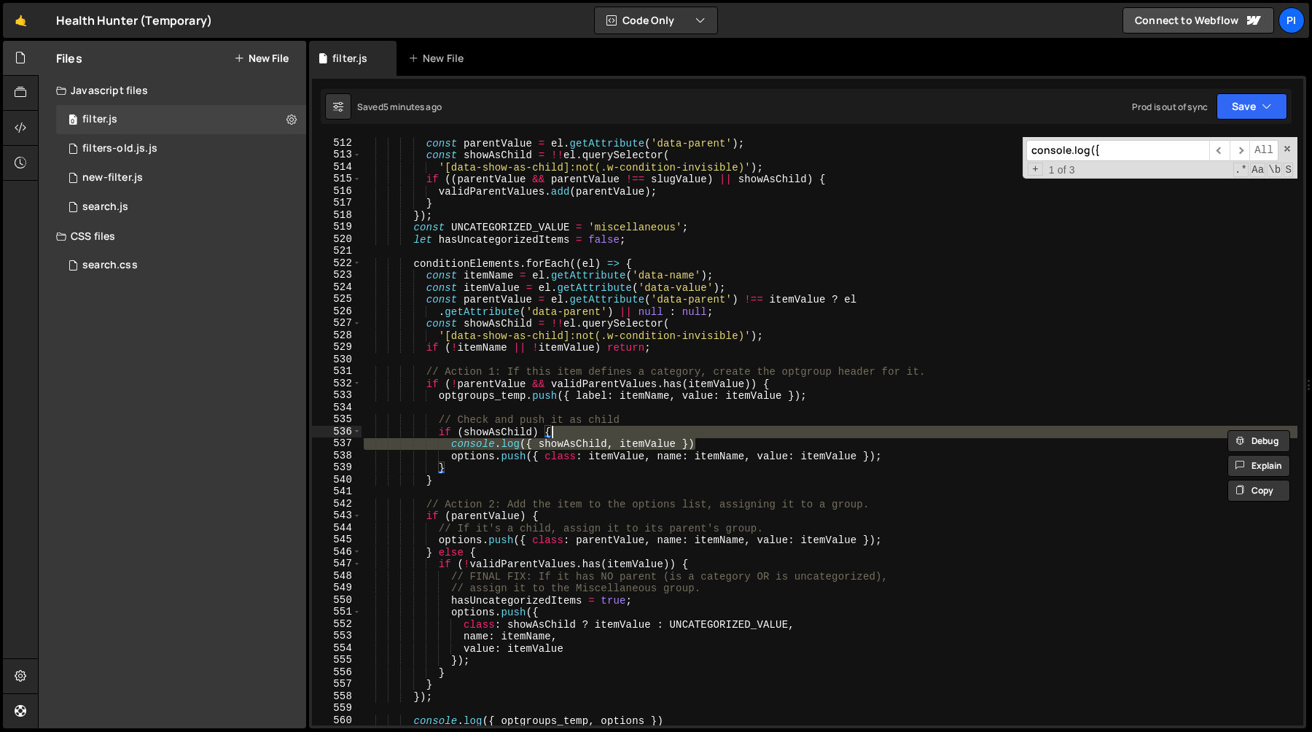
scroll to position [0, 12]
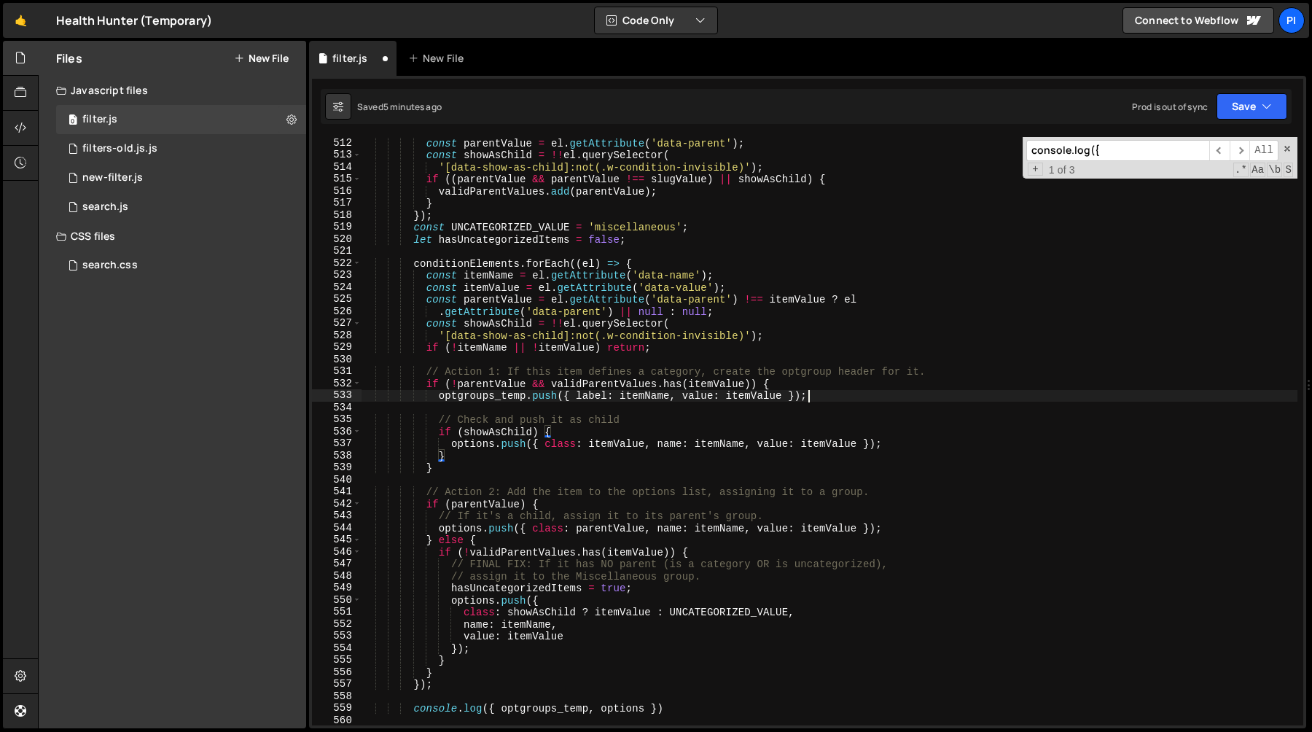
click at [822, 390] on div "const parentValue = el . getAttribute ( 'data-parent' ) ; const showAsChild = !…" at bounding box center [829, 443] width 937 height 612
click at [822, 381] on div "const parentValue = el . getAttribute ( 'data-parent' ) ; const showAsChild = !…" at bounding box center [829, 443] width 937 height 612
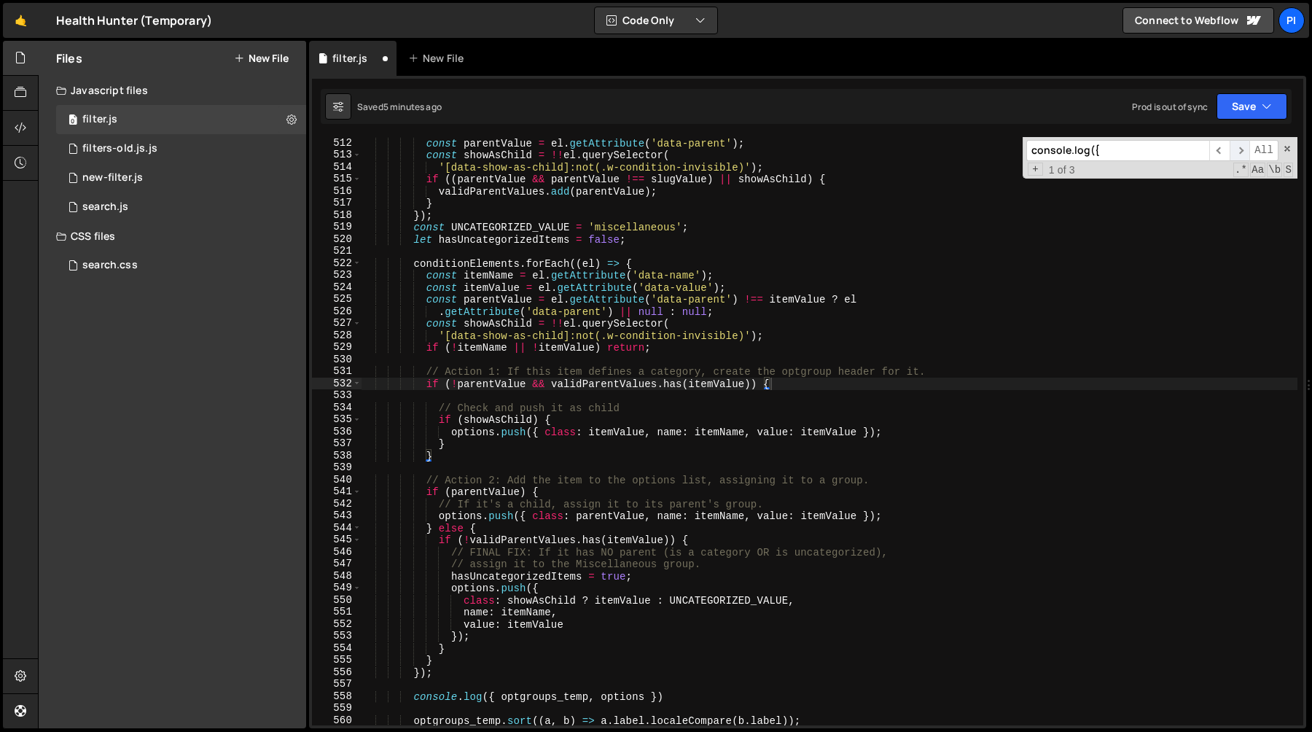
click at [1243, 145] on span "​" at bounding box center [1240, 150] width 20 height 21
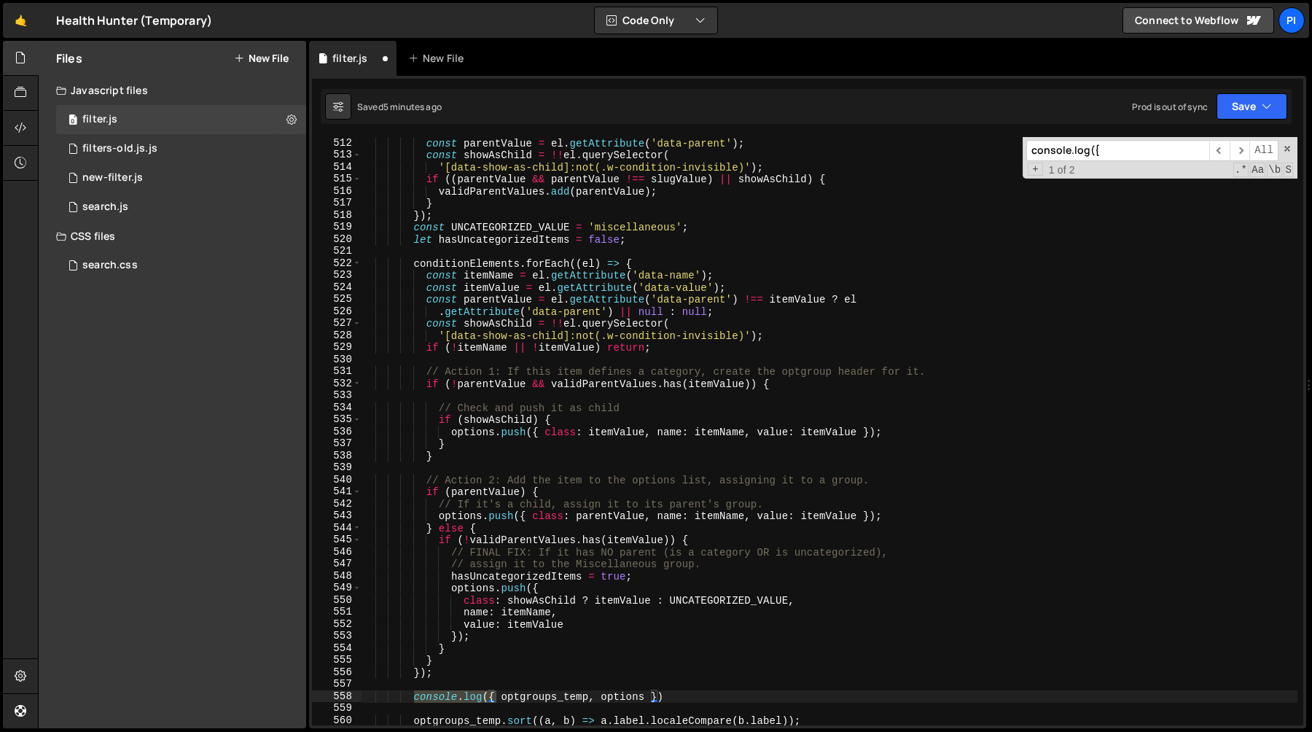
click at [696, 695] on div "const parentValue = el . getAttribute ( 'data-parent' ) ; const showAsChild = !…" at bounding box center [829, 443] width 937 height 612
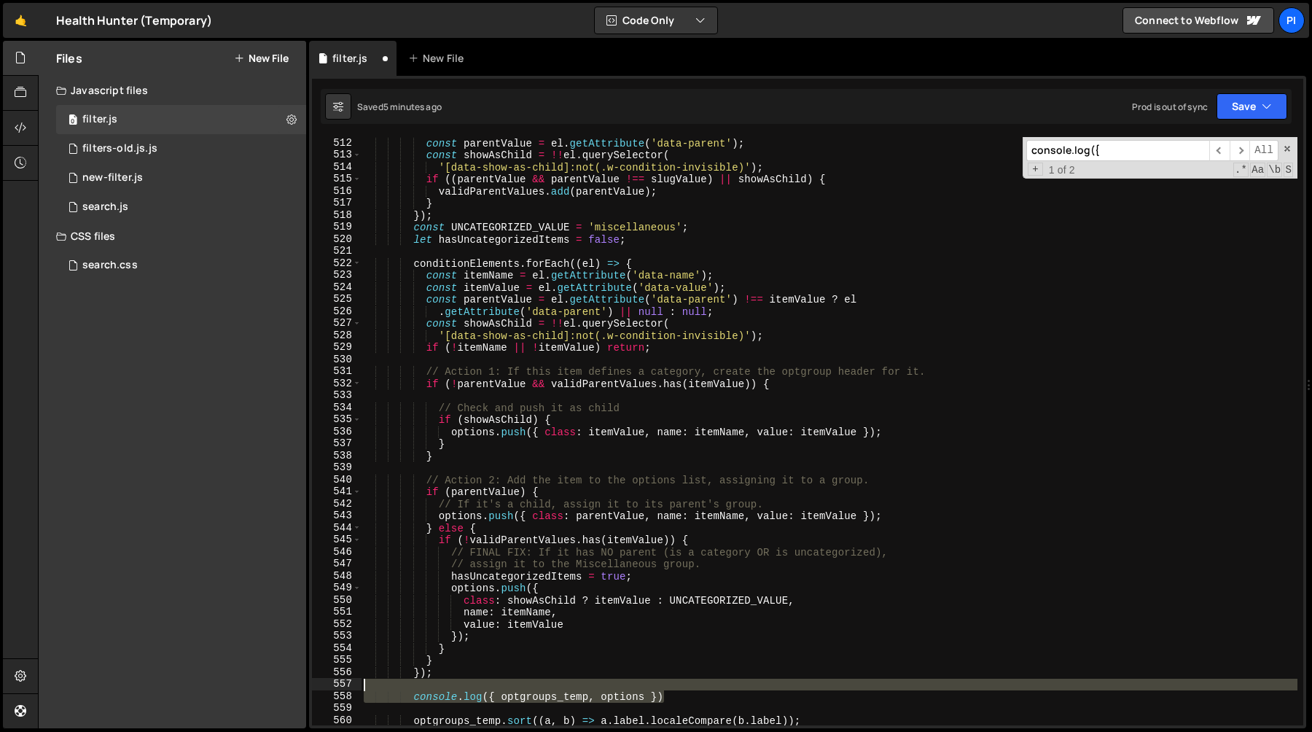
click at [696, 688] on div "const parentValue = el . getAttribute ( 'data-parent' ) ; const showAsChild = !…" at bounding box center [829, 443] width 937 height 612
type textarea "console.log({ optgroups_temp, options })"
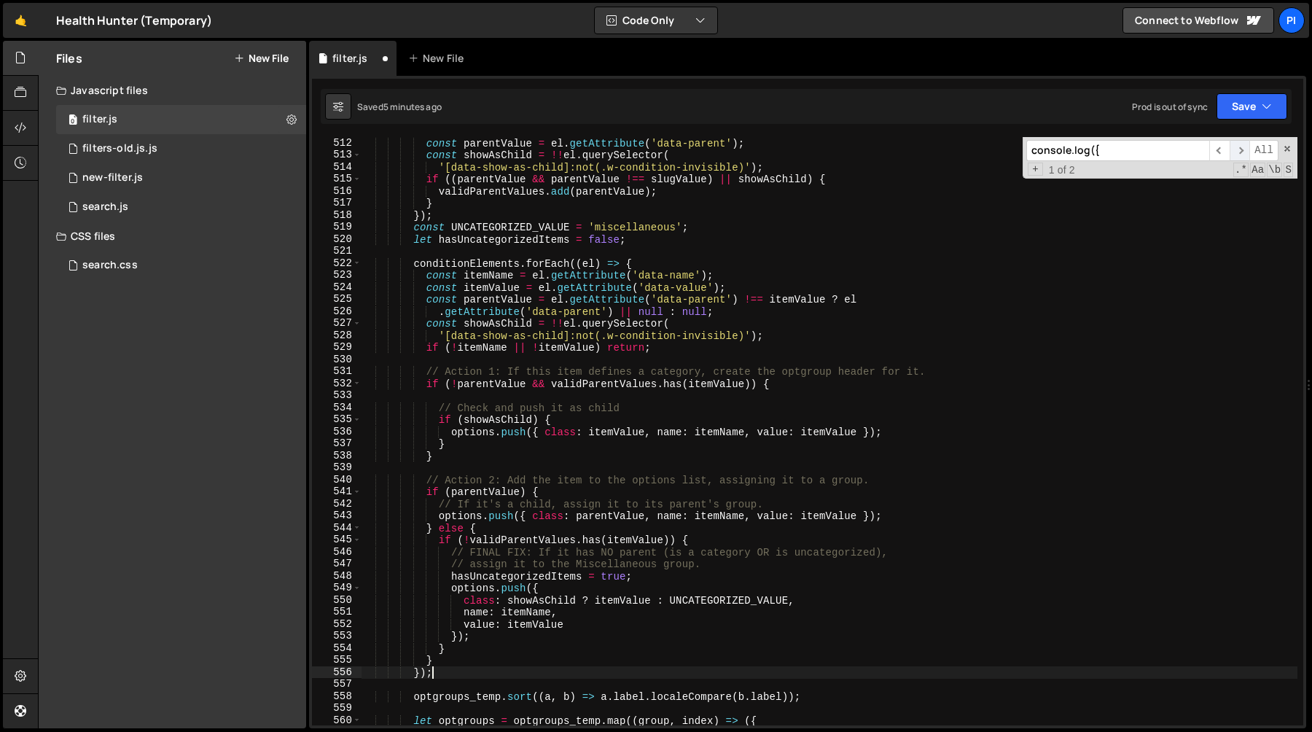
click at [1244, 149] on span "​" at bounding box center [1240, 150] width 20 height 21
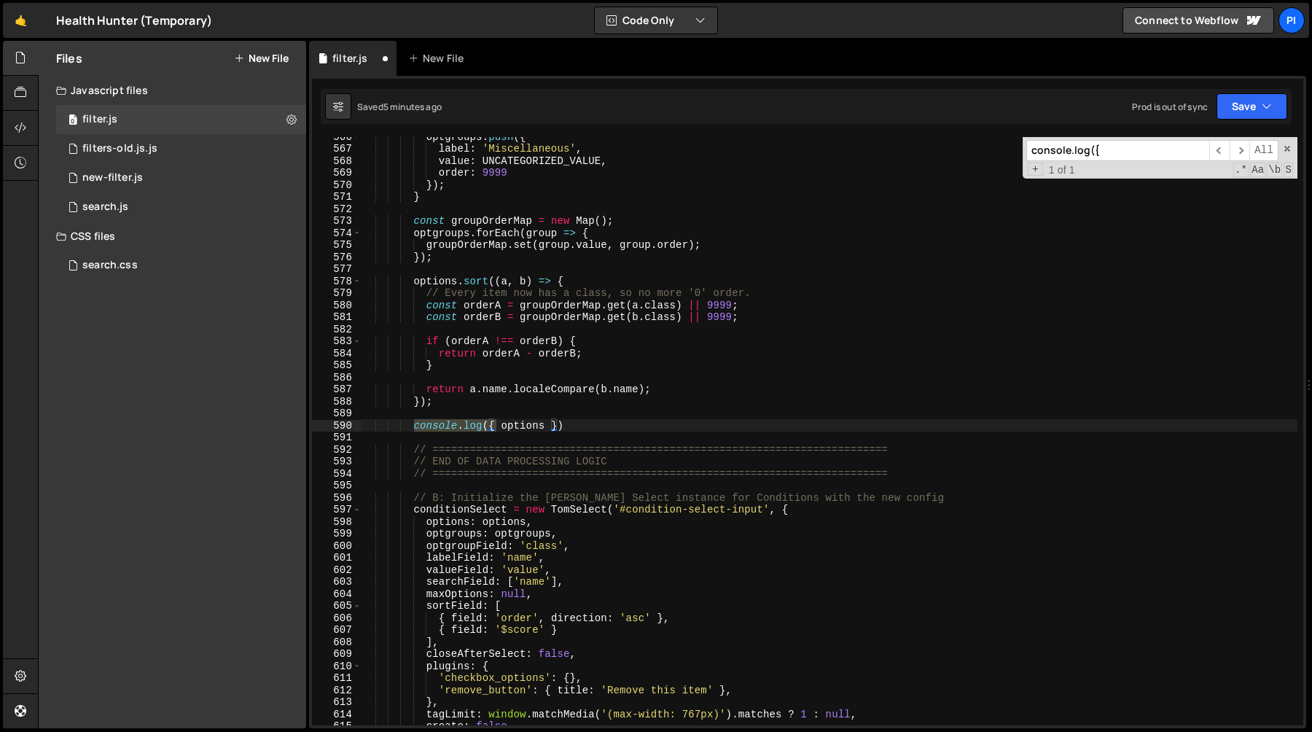
click at [607, 428] on div "optgroups . push ({ label : 'Miscellaneous' , value : UNCATEGORIZED_VALUE , ord…" at bounding box center [829, 437] width 937 height 612
click at [587, 405] on div "optgroups . push ({ label : 'Miscellaneous' , value : UNCATEGORIZED_VALUE , ord…" at bounding box center [829, 437] width 937 height 612
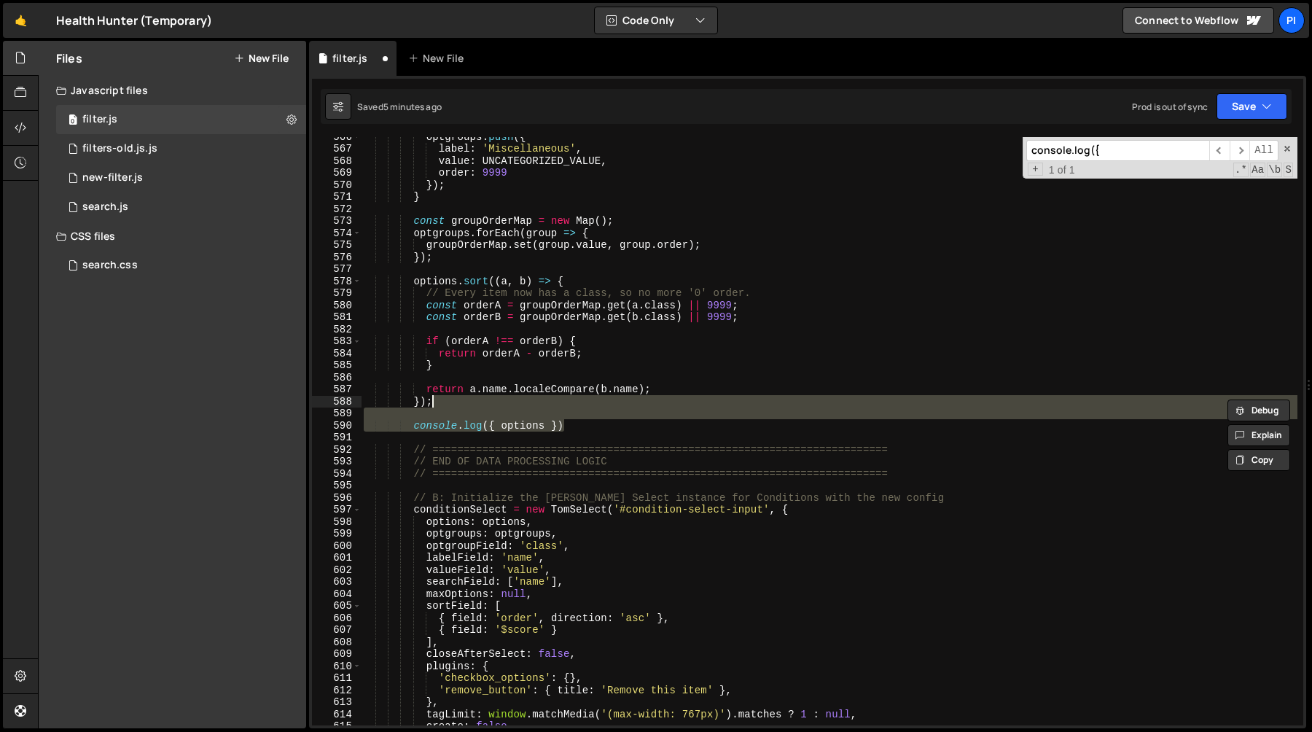
type textarea "});"
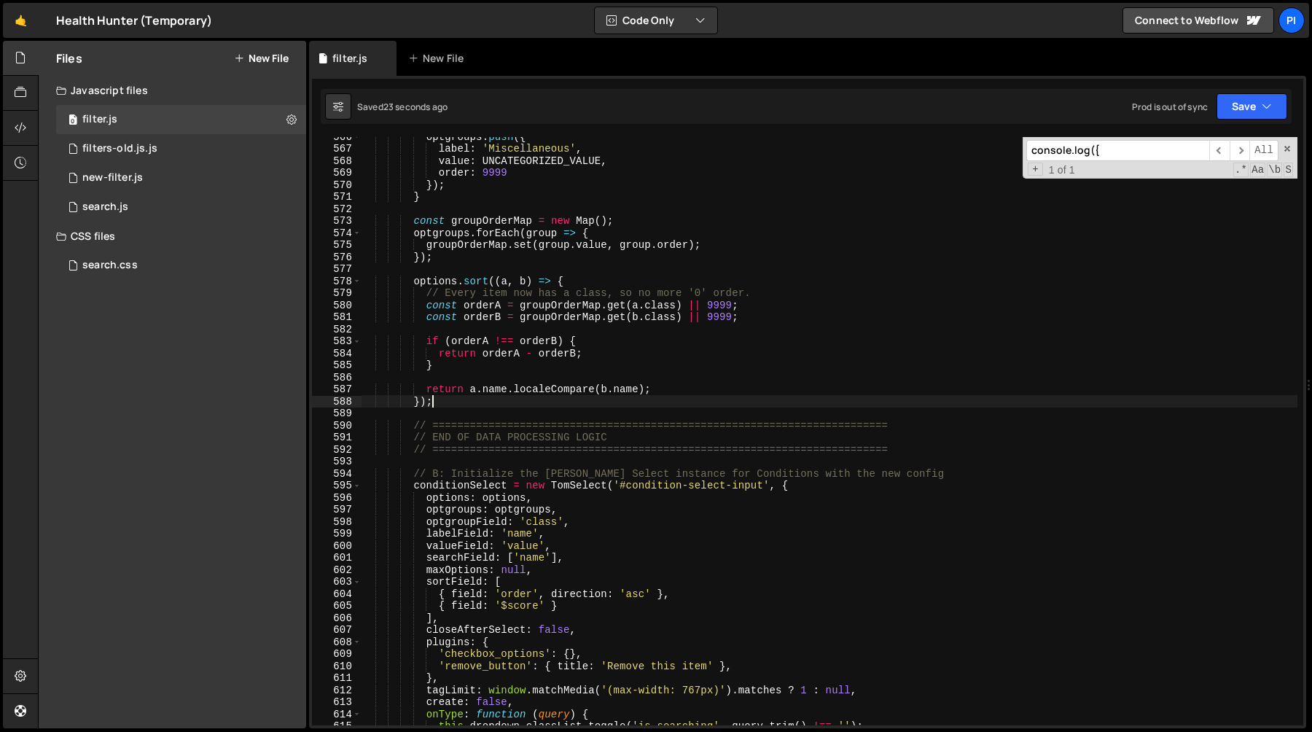
click at [589, 416] on div "optgroups . push ({ label : 'Miscellaneous' , value : UNCATEGORIZED_VALUE , ord…" at bounding box center [829, 437] width 937 height 612
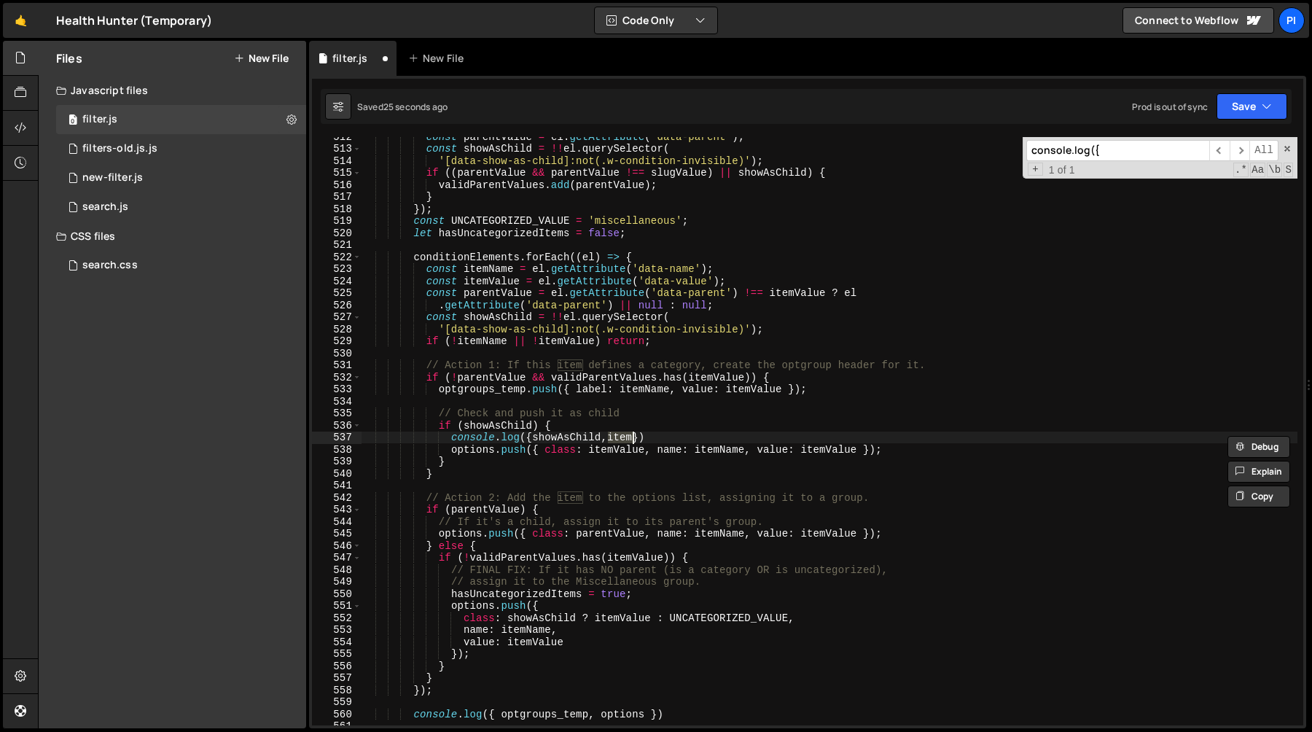
scroll to position [6226, 0]
click at [1243, 148] on span "​" at bounding box center [1240, 150] width 20 height 21
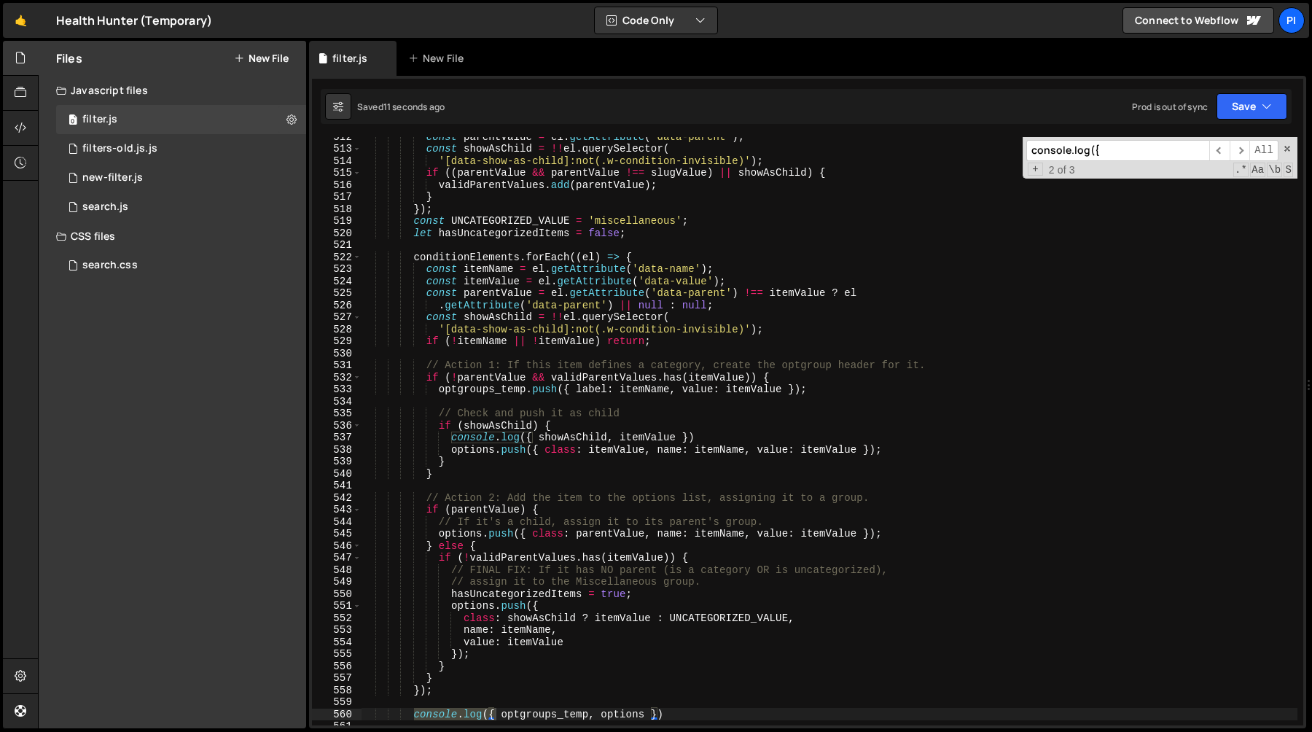
click at [723, 435] on div "const parentValue = el . getAttribute ( 'data-parent' ) ; const showAsChild = !…" at bounding box center [829, 437] width 937 height 612
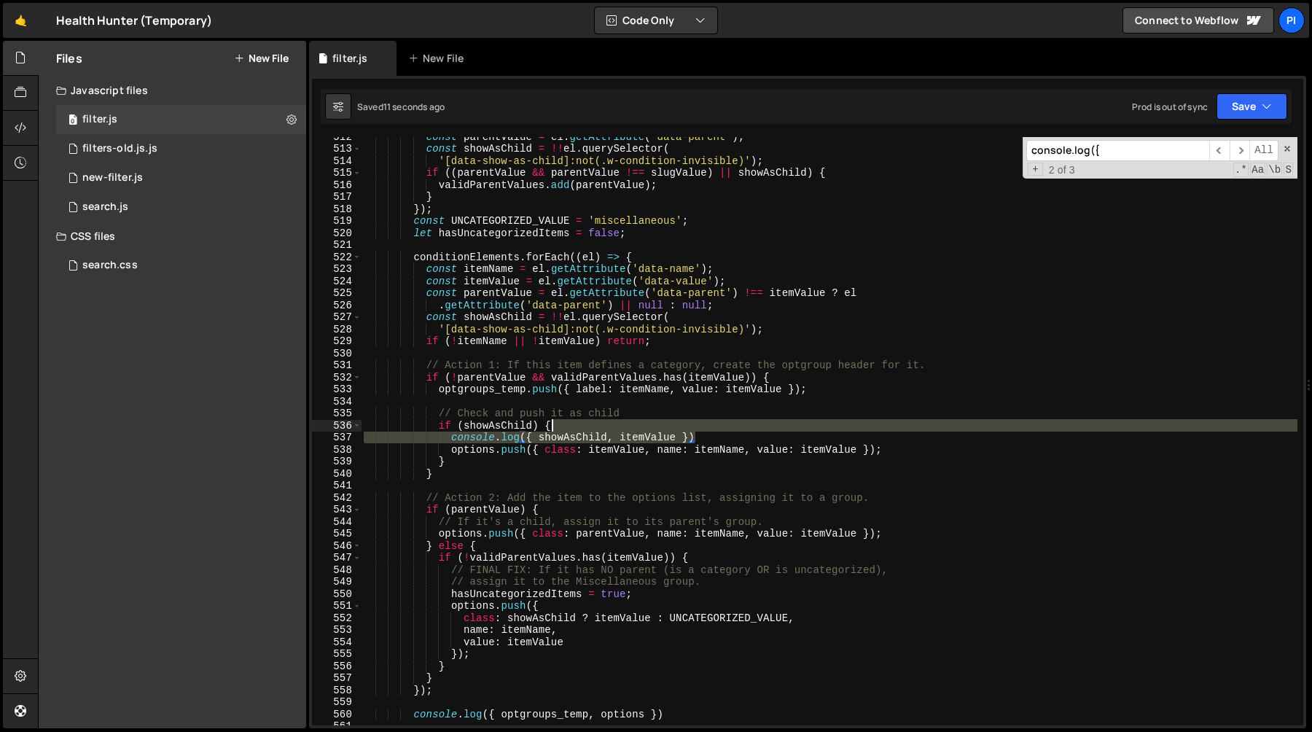
click at [704, 423] on div "const parentValue = el . getAttribute ( 'data-parent' ) ; const showAsChild = !…" at bounding box center [829, 437] width 937 height 612
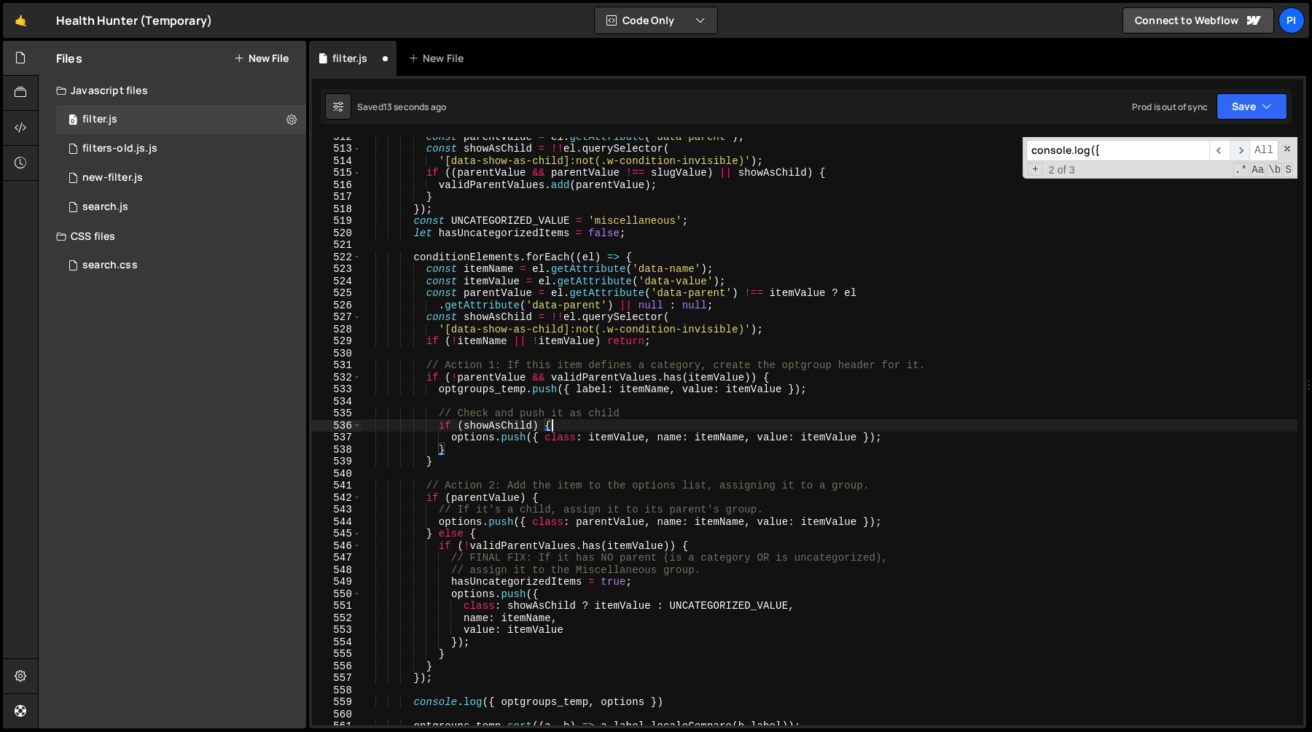
click at [1242, 148] on span "​" at bounding box center [1240, 150] width 20 height 21
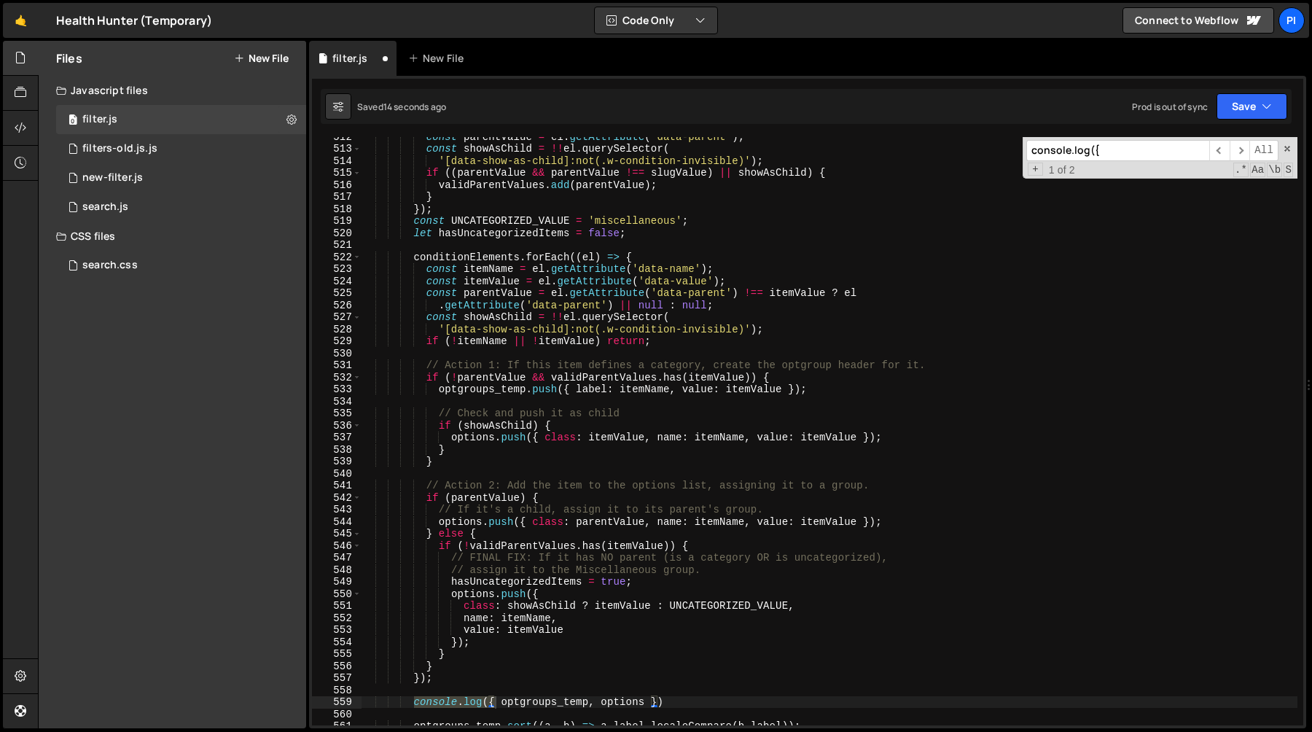
click at [679, 702] on div "const parentValue = el . getAttribute ( 'data-parent' ) ; const showAsChild = !…" at bounding box center [829, 437] width 937 height 612
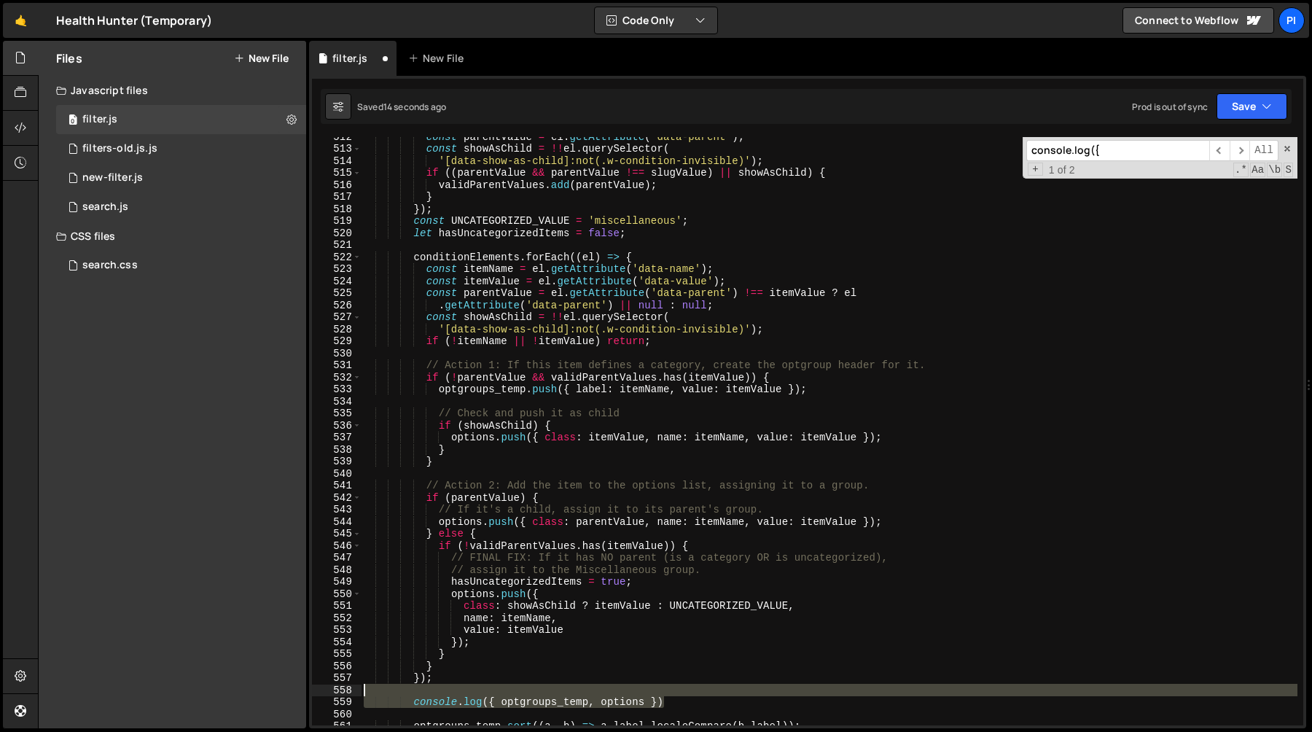
click at [679, 693] on div "const parentValue = el . getAttribute ( 'data-parent' ) ; const showAsChild = !…" at bounding box center [829, 437] width 937 height 612
type textarea "console.log({ optgroups_temp, options })"
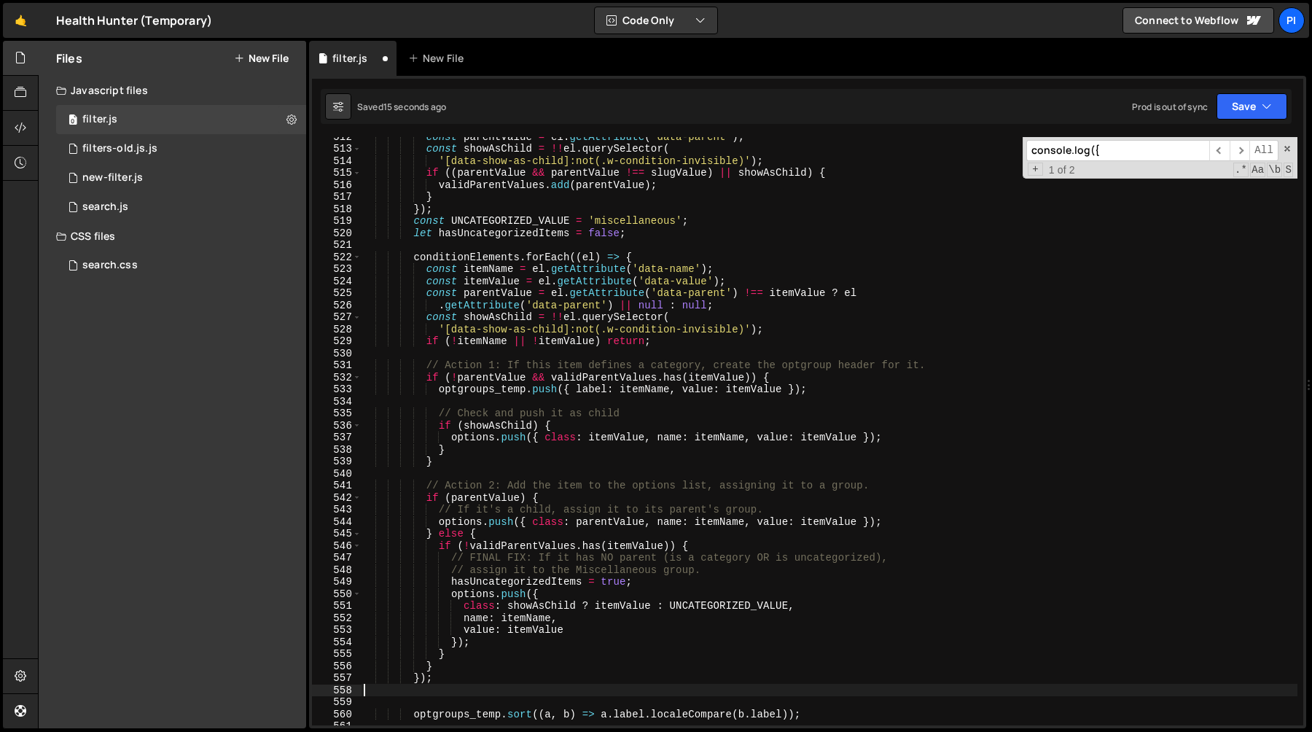
type textarea "});"
click at [1231, 149] on span "​" at bounding box center [1240, 150] width 20 height 21
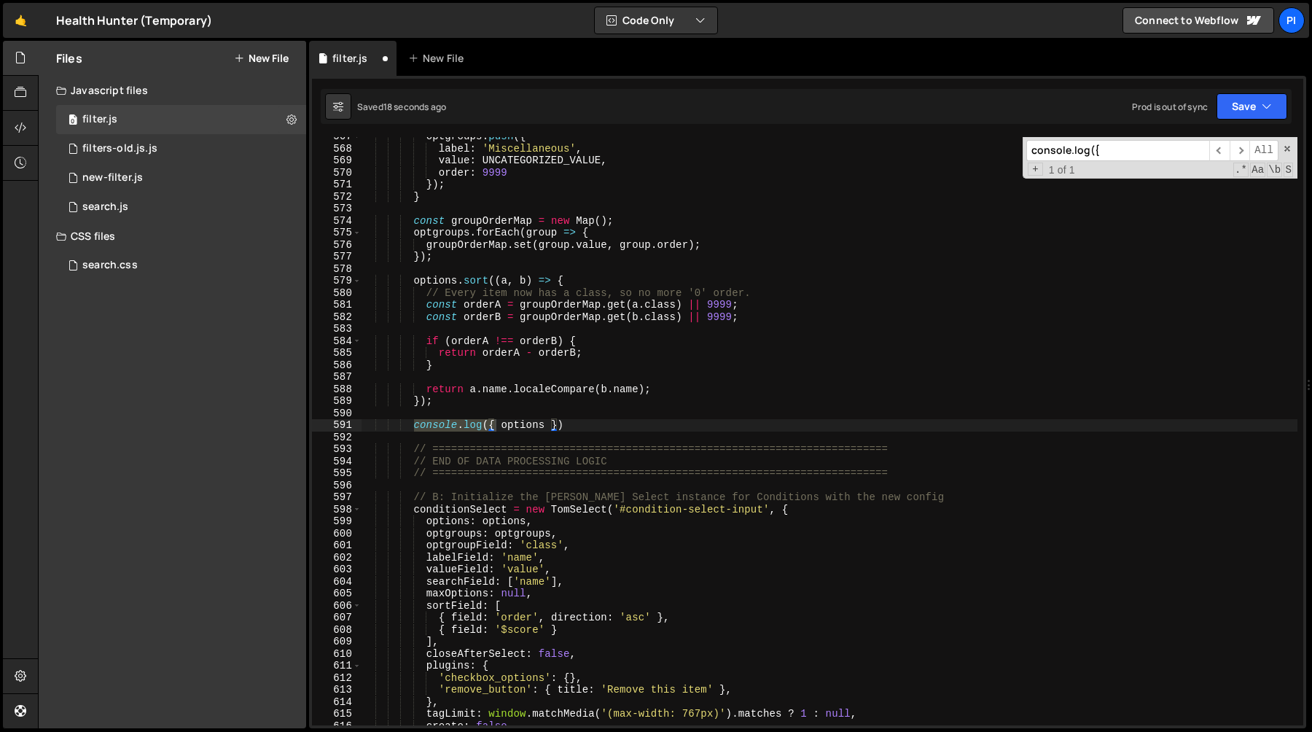
click at [586, 434] on div "optgroups . push ({ label : 'Miscellaneous' , value : UNCATEGORIZED_VALUE , ord…" at bounding box center [829, 437] width 937 height 612
click at [584, 426] on div "optgroups . push ({ label : 'Miscellaneous' , value : UNCATEGORIZED_VALUE , ord…" at bounding box center [829, 437] width 937 height 612
click at [576, 415] on div "optgroups . push ({ label : 'Miscellaneous' , value : UNCATEGORIZED_VALUE , ord…" at bounding box center [829, 437] width 937 height 612
type textarea "console.log({ options })"
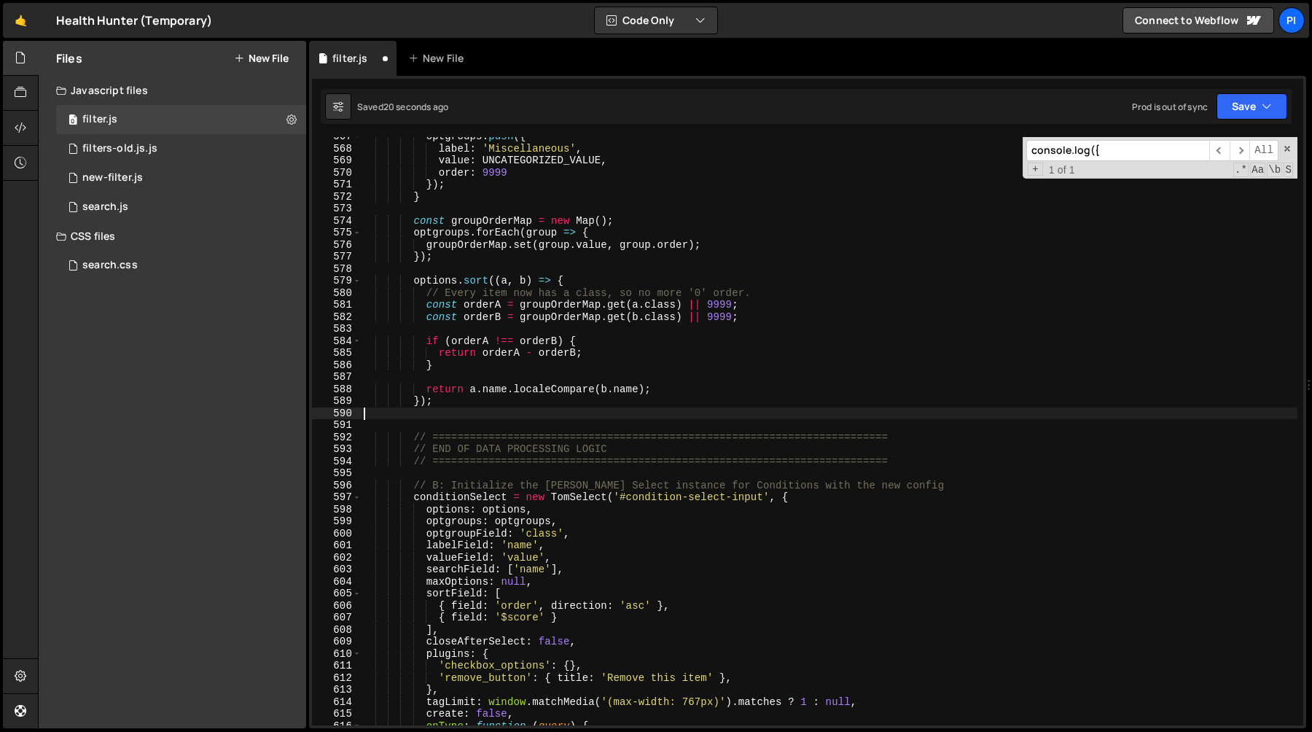
type textarea "});"
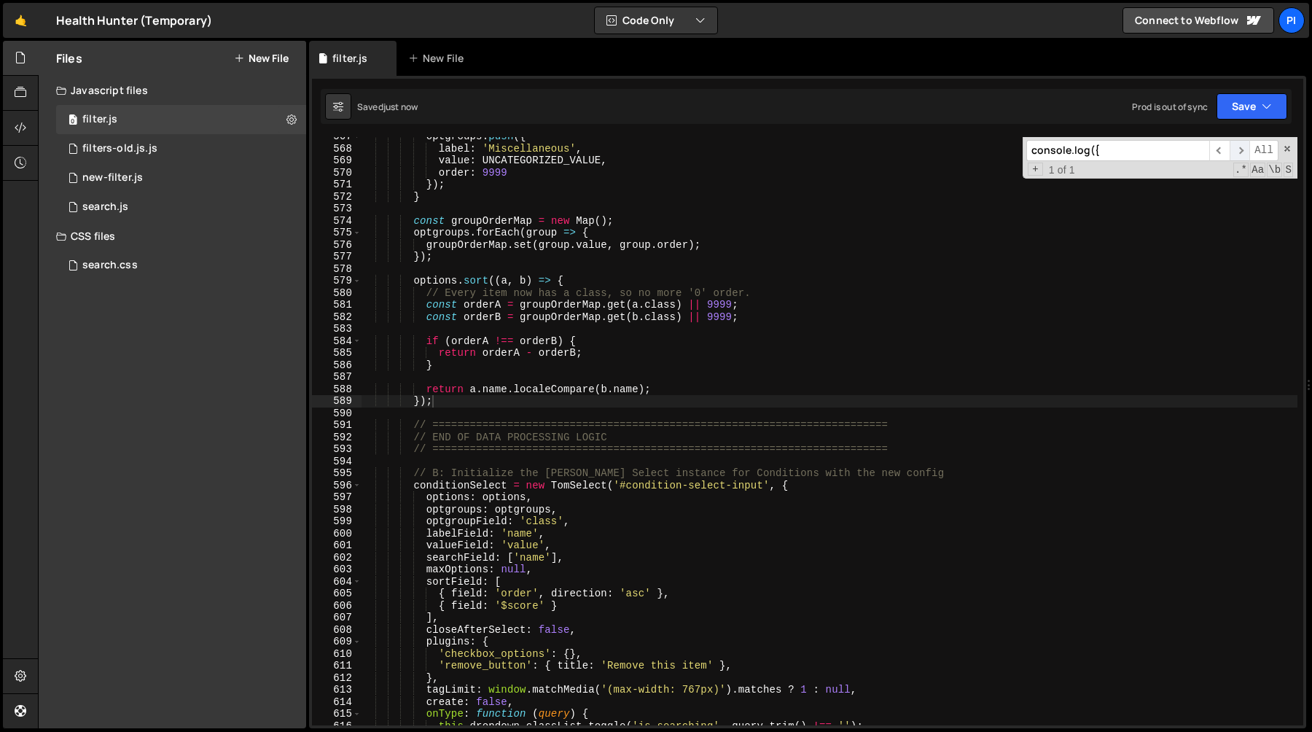
click at [1246, 148] on span "​" at bounding box center [1240, 150] width 20 height 21
